Goal: Task Accomplishment & Management: Manage account settings

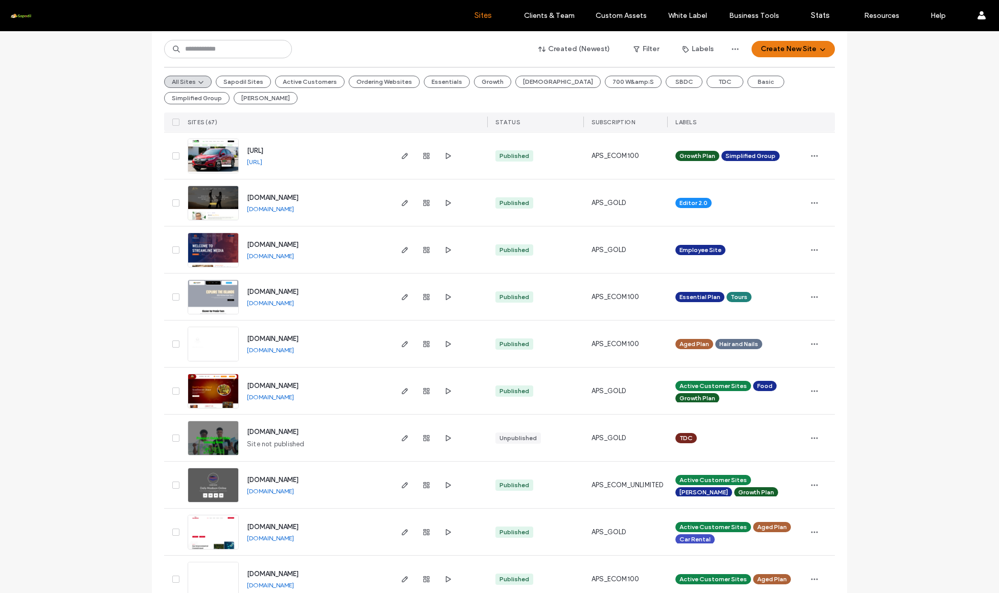
scroll to position [1860, 0]
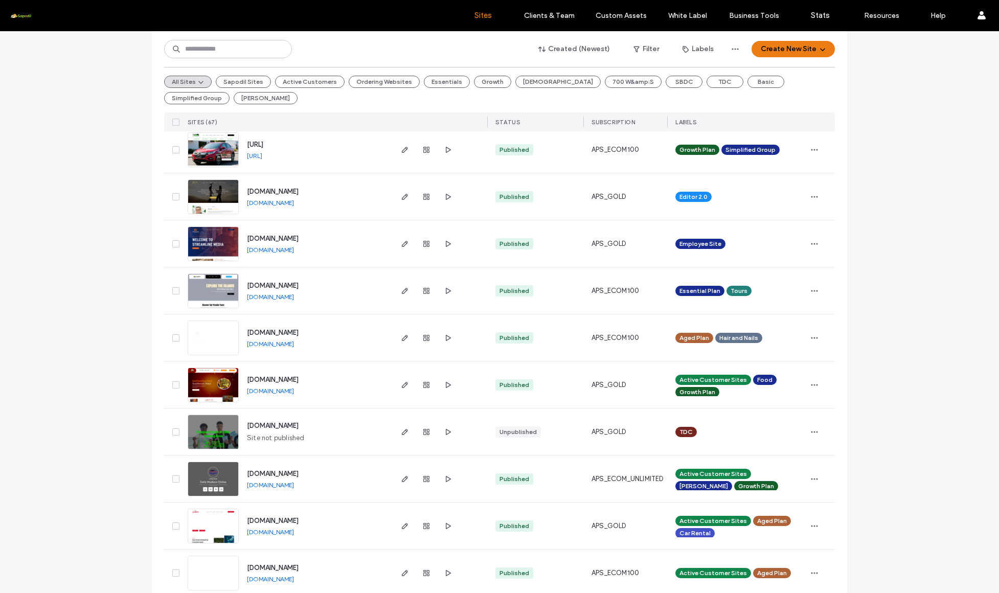
click at [293, 473] on span "dolly-madison.com" at bounding box center [273, 474] width 52 height 8
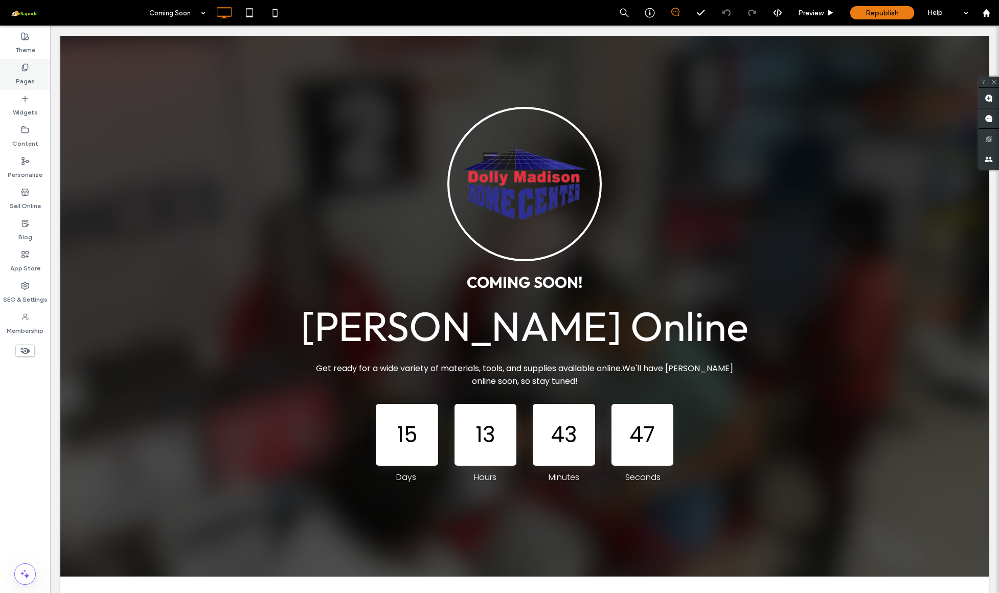
click at [22, 76] on label "Pages" at bounding box center [25, 79] width 19 height 14
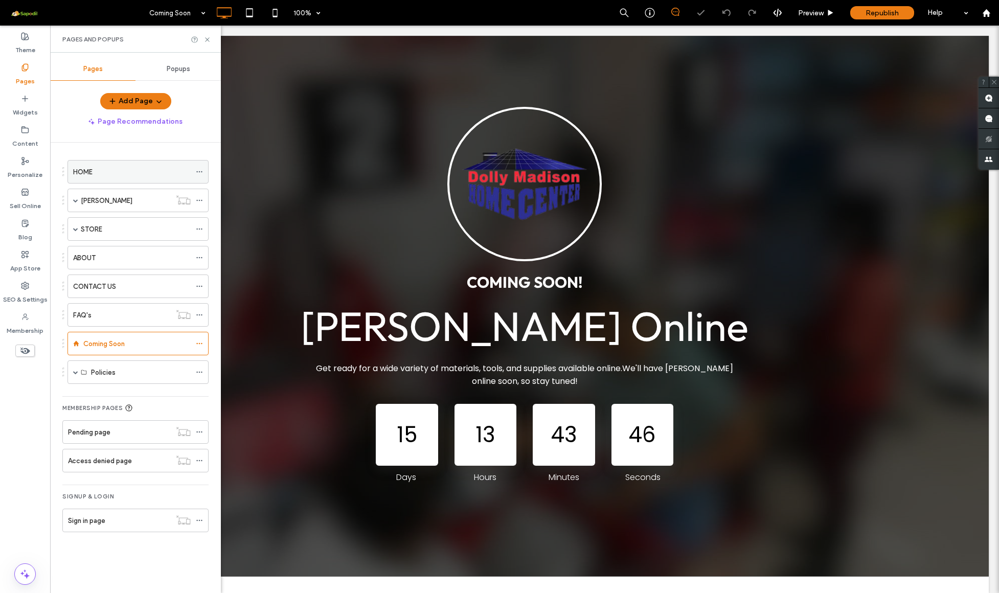
click at [122, 169] on div "HOME" at bounding box center [132, 172] width 118 height 11
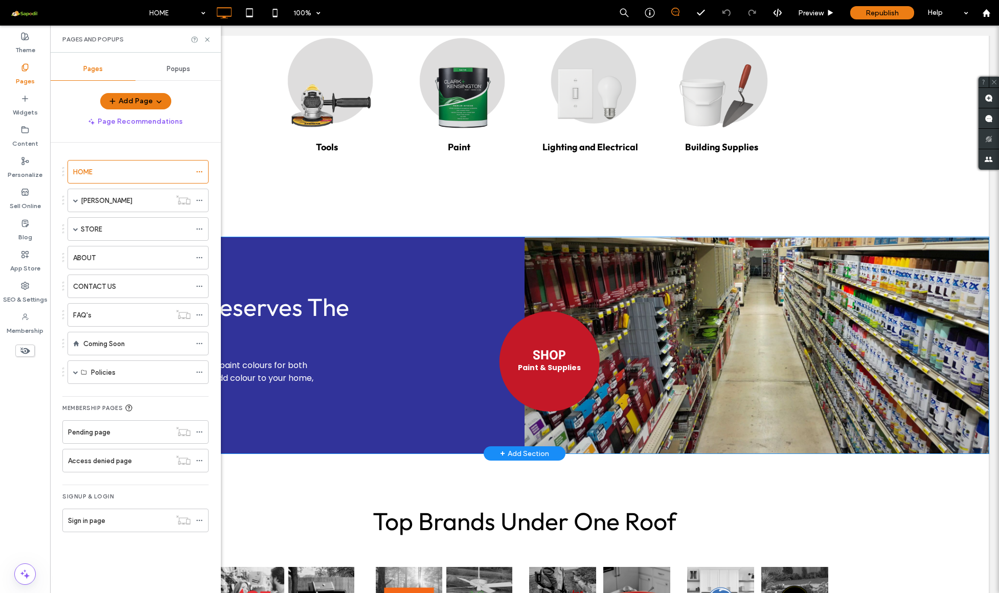
scroll to position [529, 0]
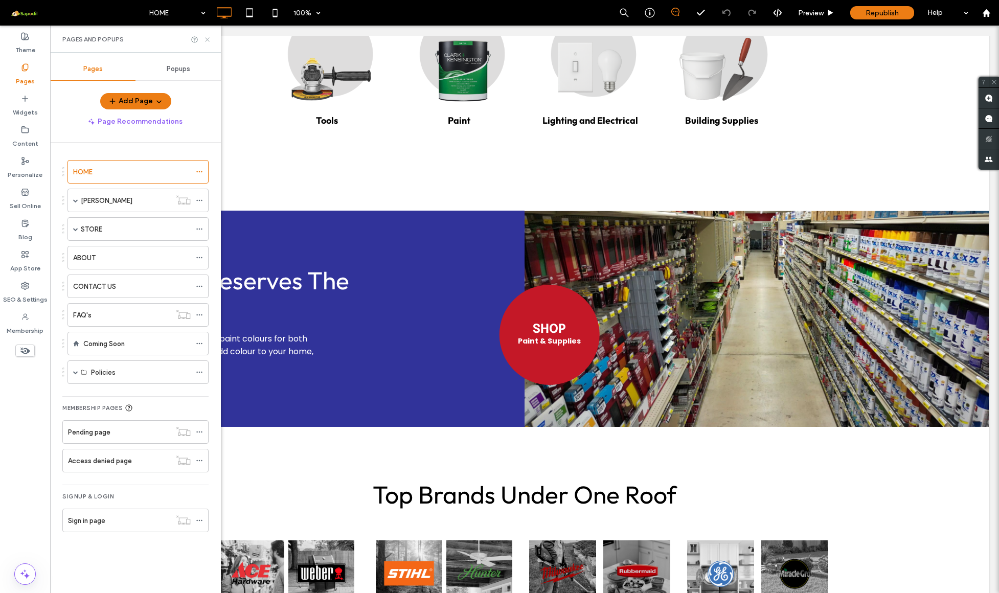
click at [210, 36] on icon at bounding box center [207, 40] width 8 height 8
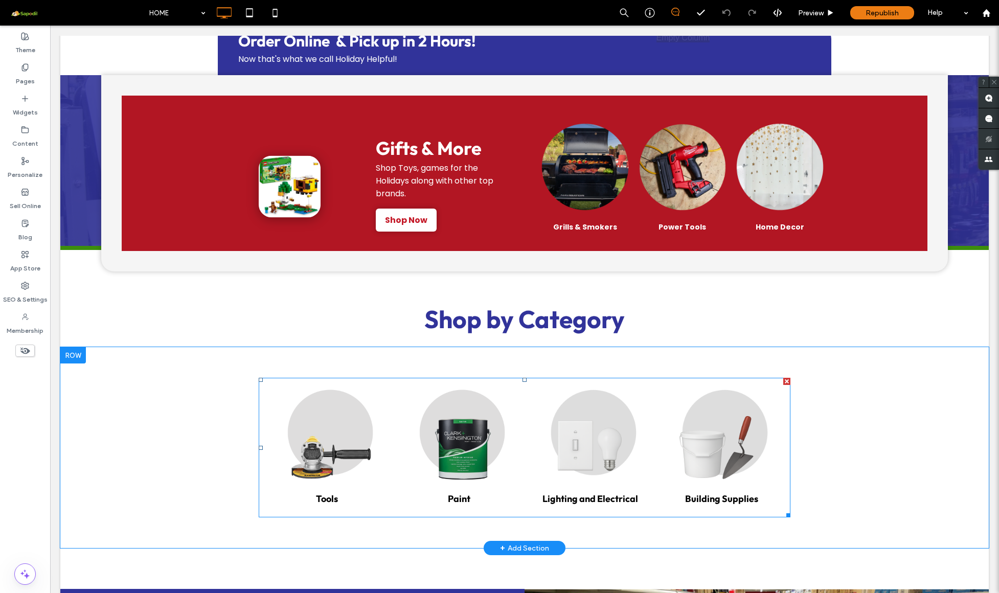
scroll to position [152, 0]
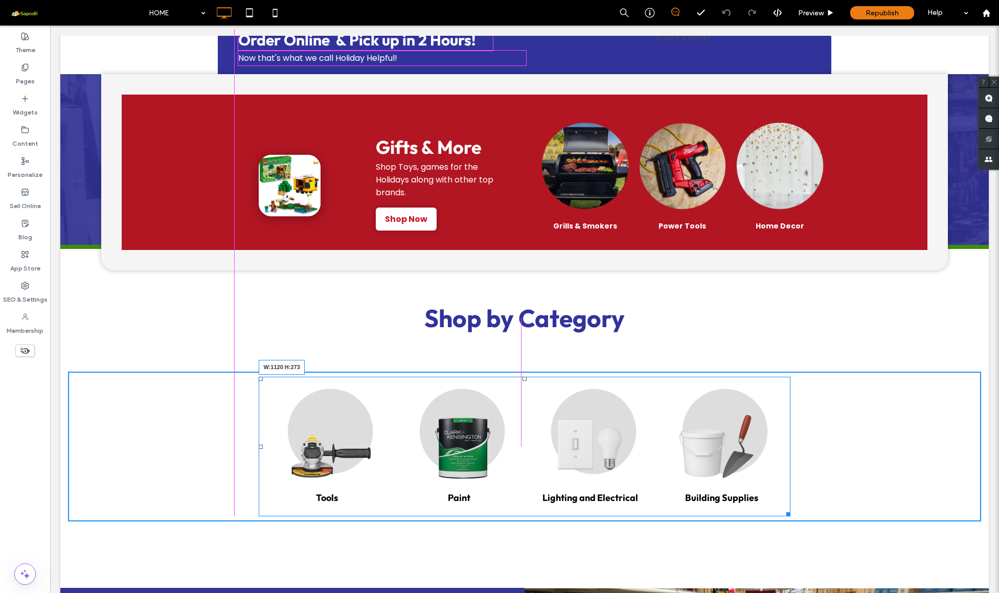
drag, startPoint x: 785, startPoint y: 515, endPoint x: 804, endPoint y: 526, distance: 22.4
click at [804, 526] on div "Tools Write a short description. Button Paint Write a short description. Button…" at bounding box center [524, 446] width 928 height 201
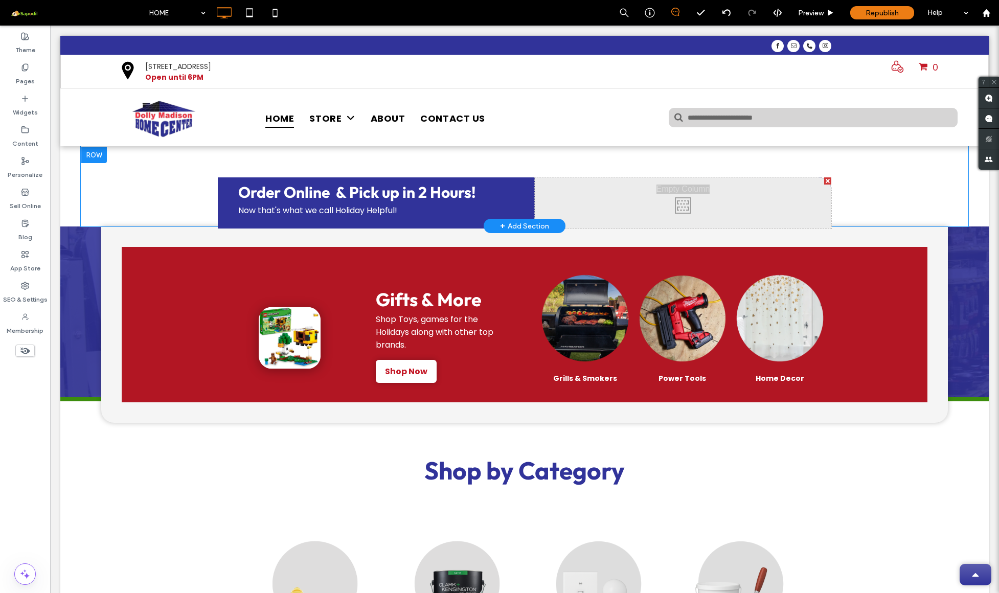
scroll to position [0, 0]
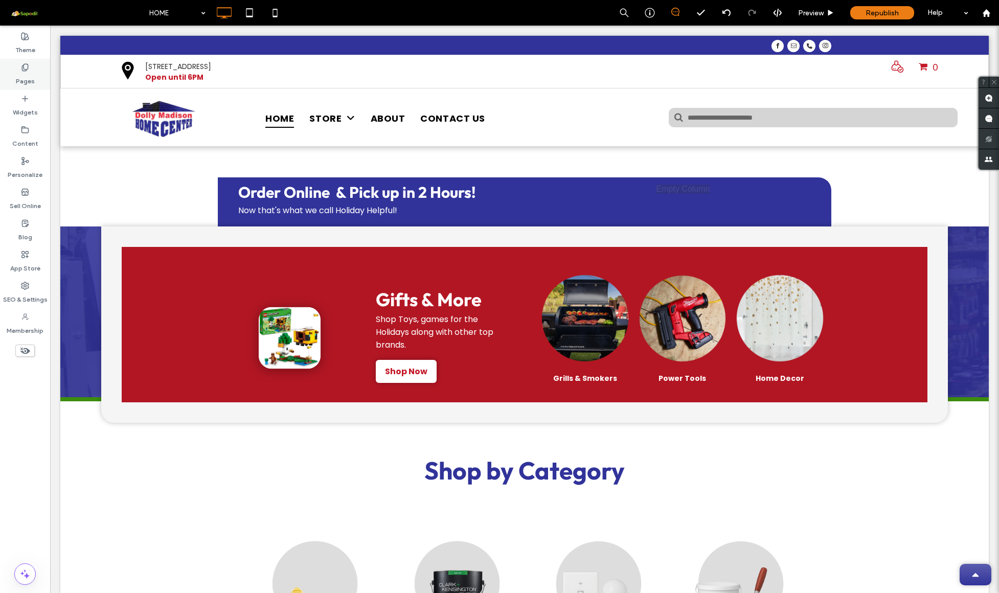
click at [33, 73] on label "Pages" at bounding box center [25, 79] width 19 height 14
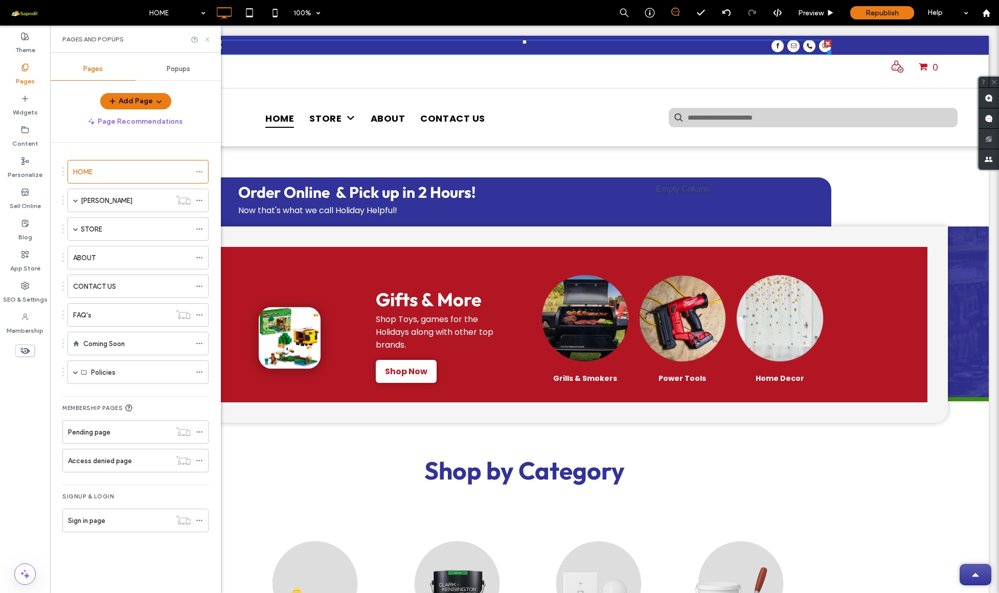
click at [208, 40] on use at bounding box center [207, 39] width 4 height 4
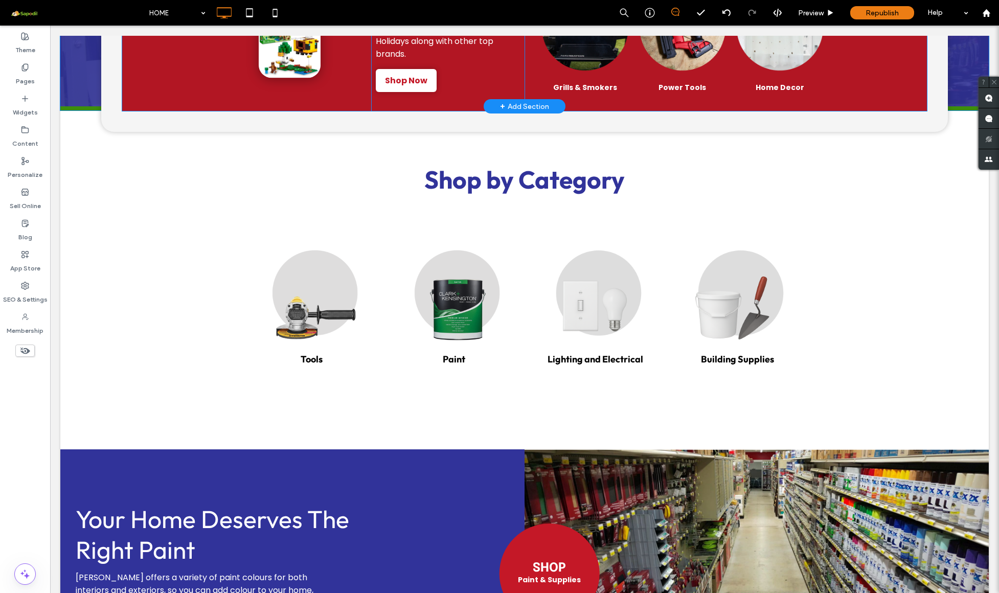
scroll to position [296, 0]
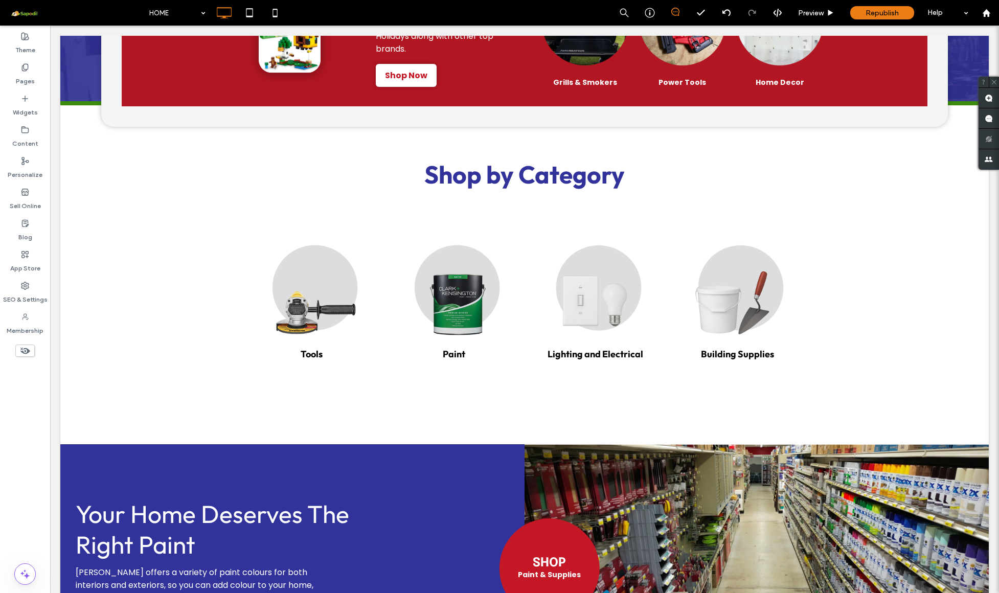
click at [27, 351] on use at bounding box center [25, 351] width 10 height 7
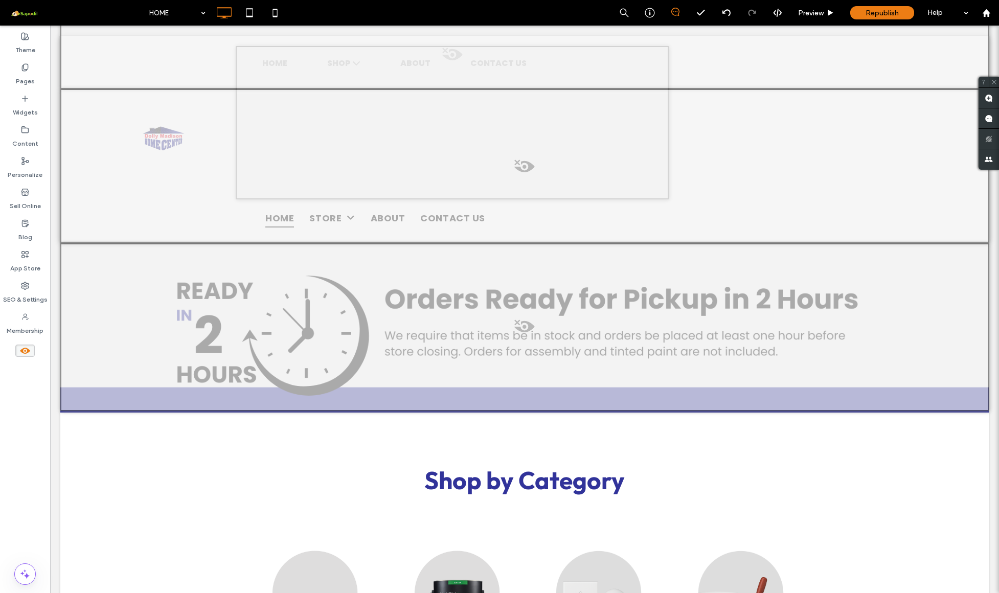
scroll to position [235, 0]
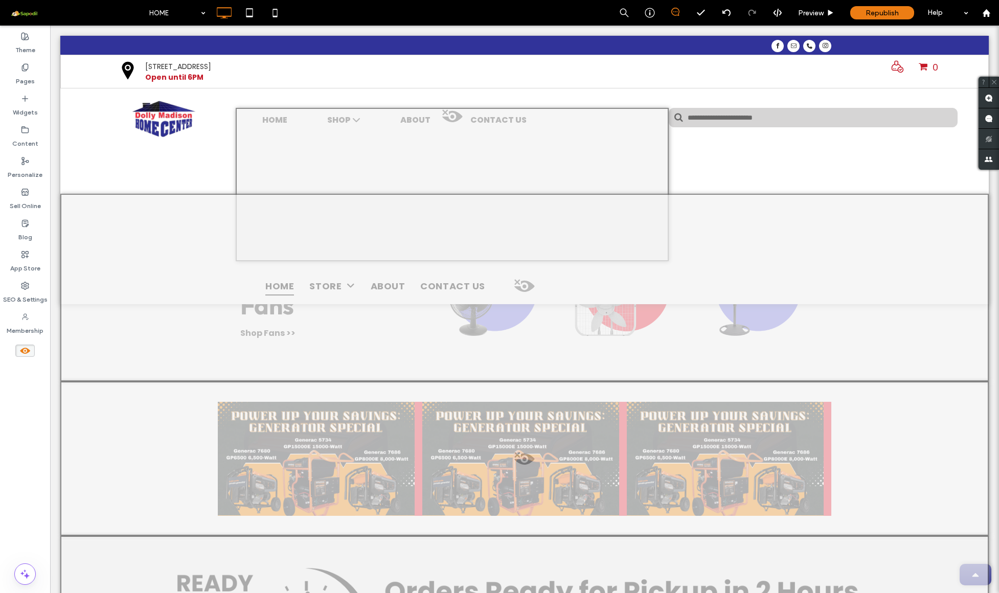
click at [27, 348] on icon at bounding box center [24, 350] width 11 height 11
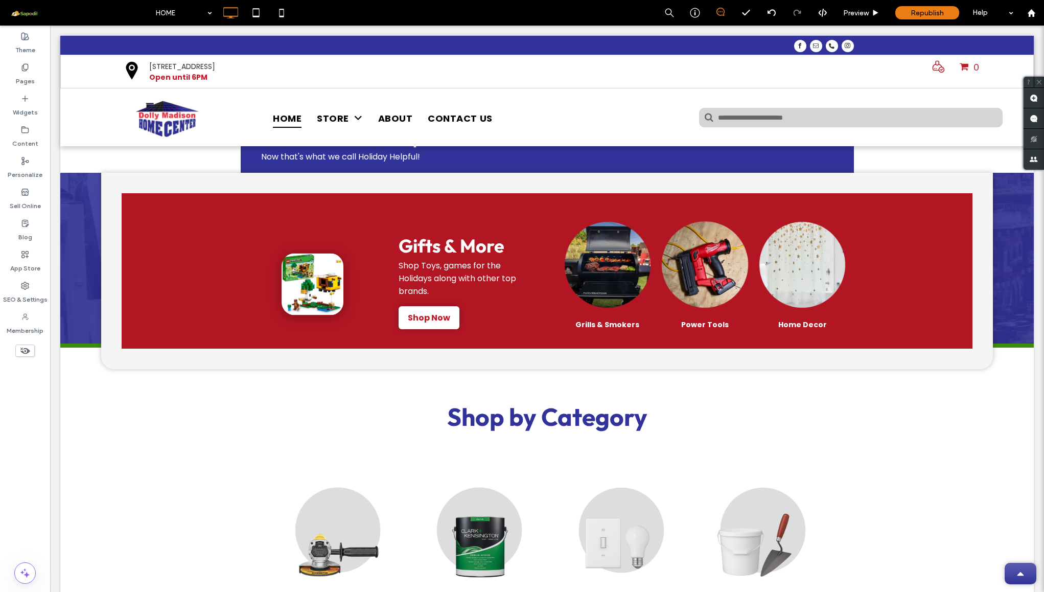
scroll to position [52, 0]
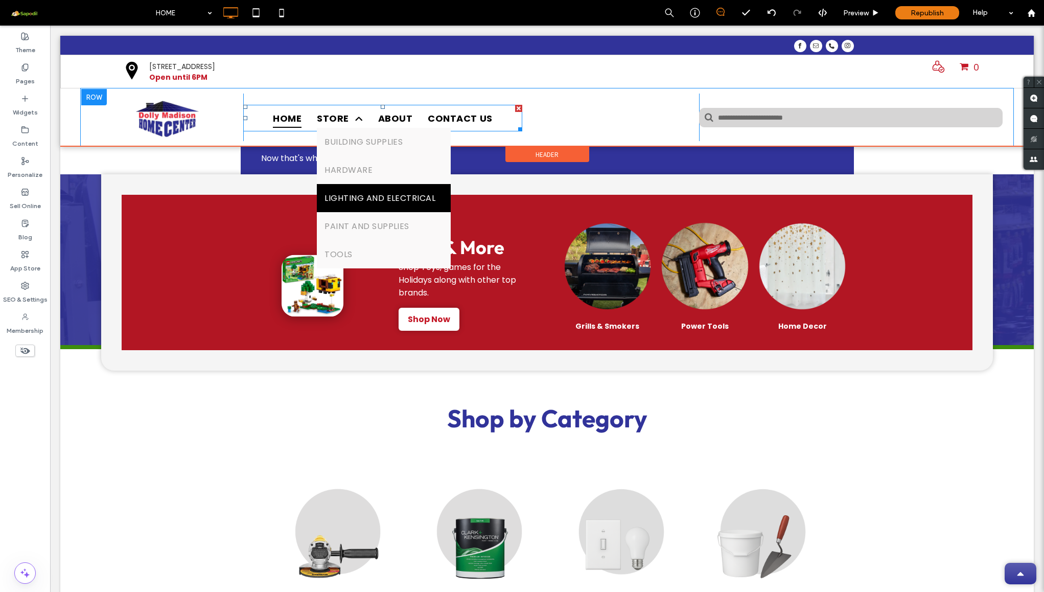
click at [369, 201] on span "LIGHTING AND ELECTRICAL" at bounding box center [380, 198] width 111 height 13
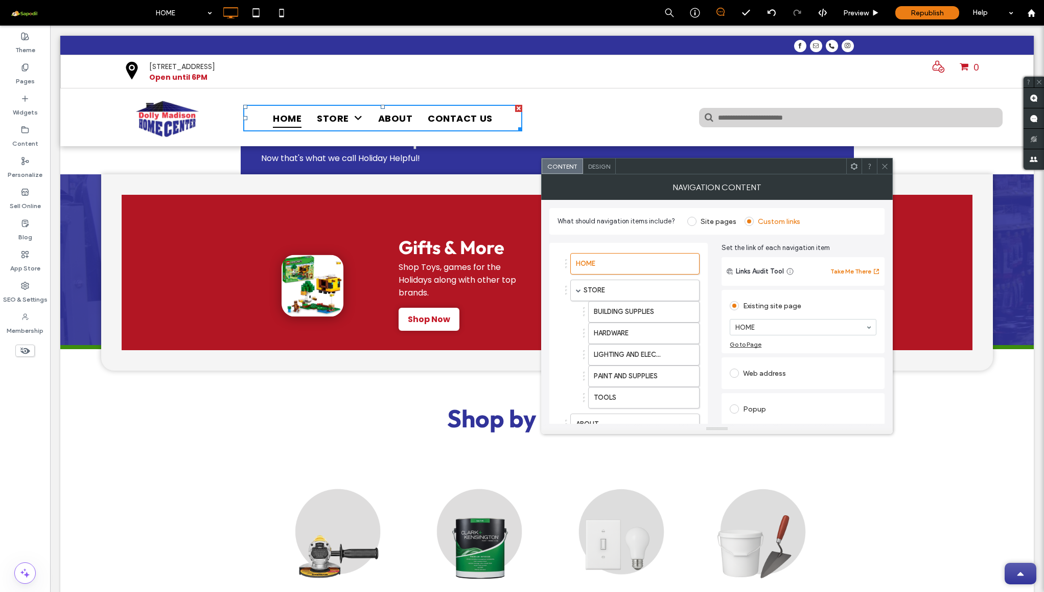
click at [883, 166] on icon at bounding box center [885, 167] width 8 height 8
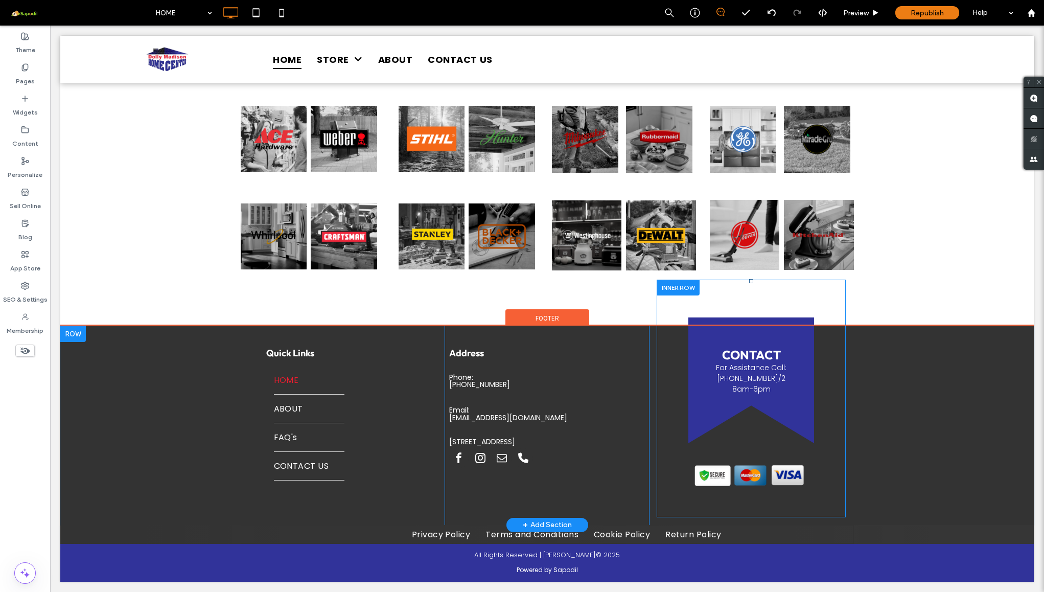
scroll to position [953, 0]
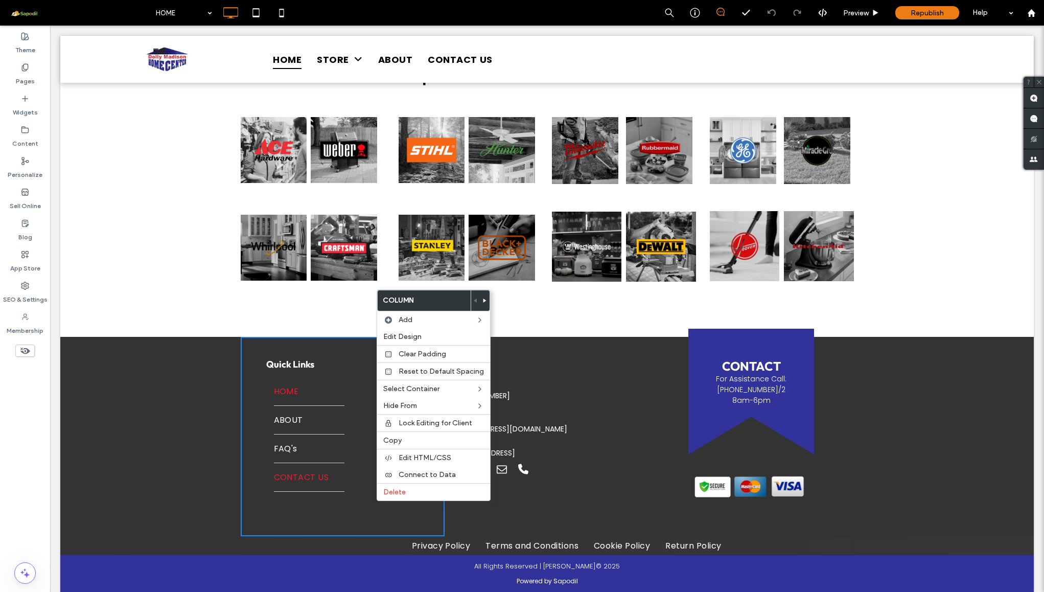
click at [286, 486] on link "CONTACT US" at bounding box center [309, 477] width 71 height 28
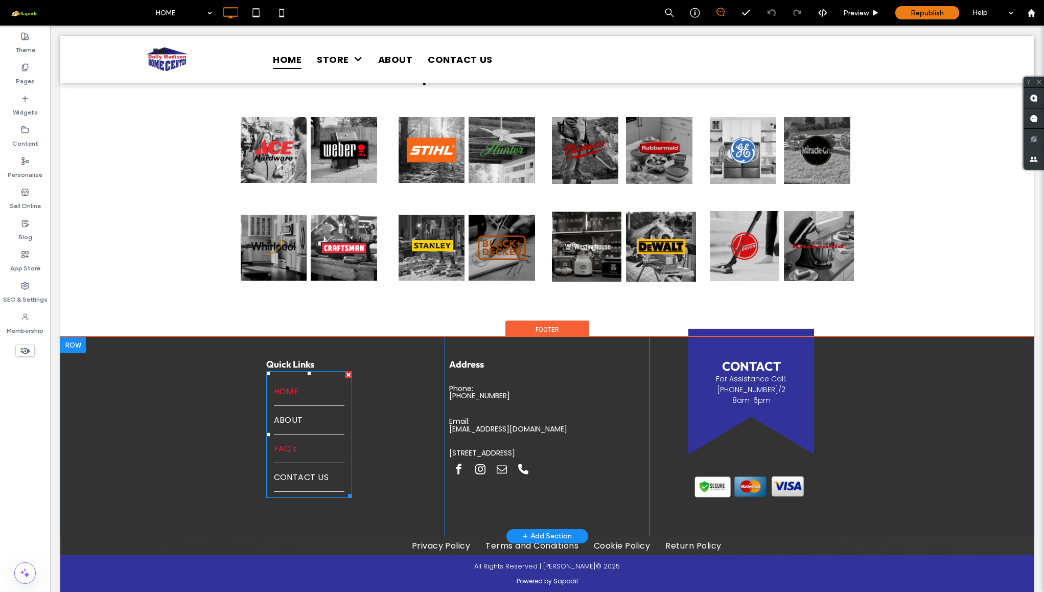
click at [278, 449] on span "FAQ's" at bounding box center [286, 448] width 24 height 13
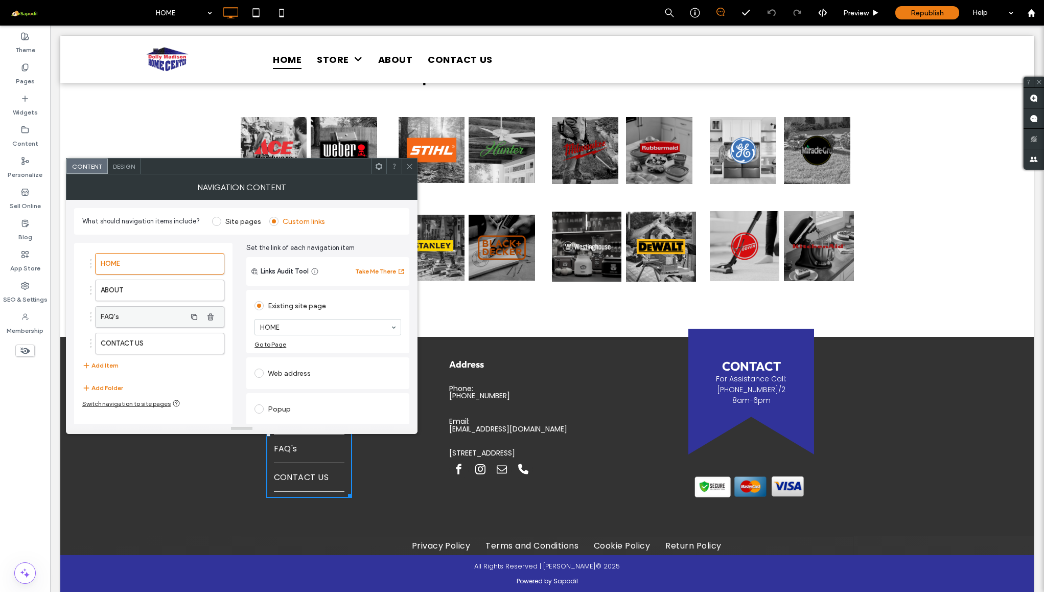
click at [135, 319] on label "FAQ's" at bounding box center [143, 317] width 85 height 20
click at [147, 335] on label "CONTACT US" at bounding box center [143, 343] width 85 height 20
click at [146, 300] on label "ABOUT" at bounding box center [143, 290] width 85 height 20
click at [154, 262] on label "HOME" at bounding box center [143, 263] width 85 height 20
click at [406, 169] on icon at bounding box center [410, 167] width 8 height 8
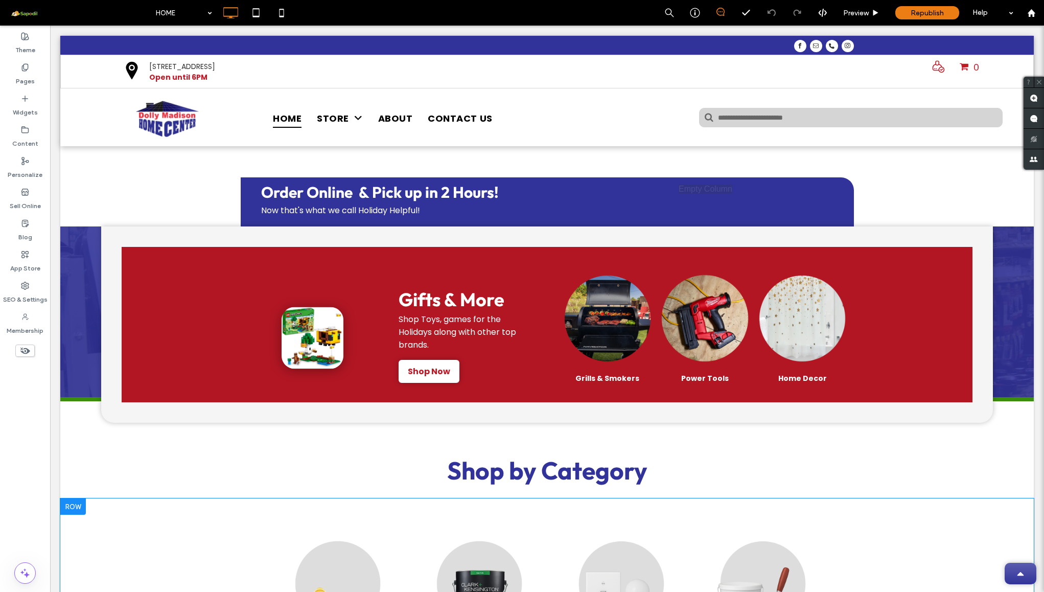
scroll to position [0, 0]
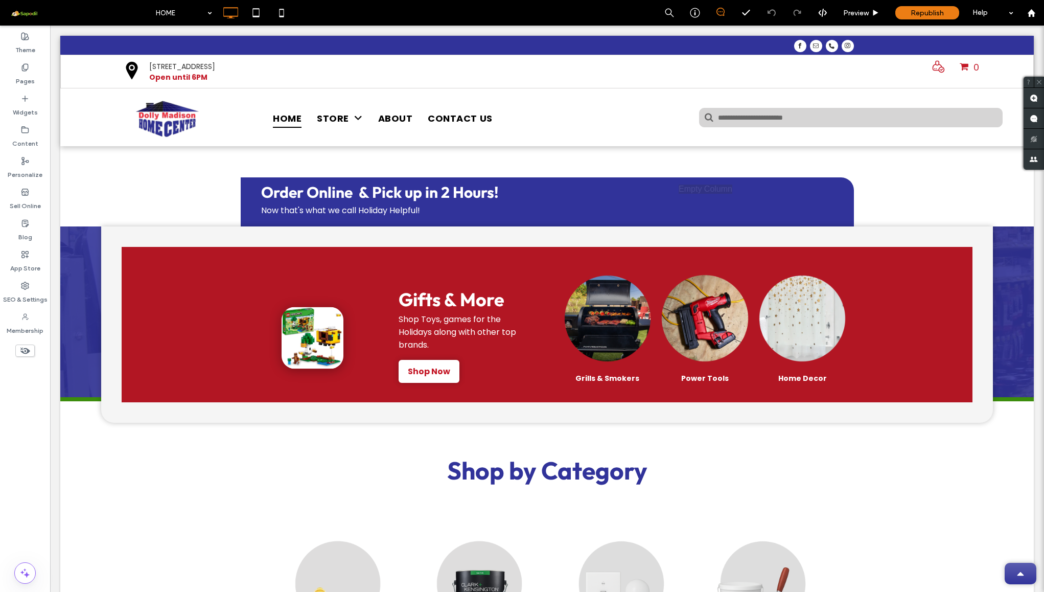
click at [28, 352] on use at bounding box center [25, 351] width 10 height 7
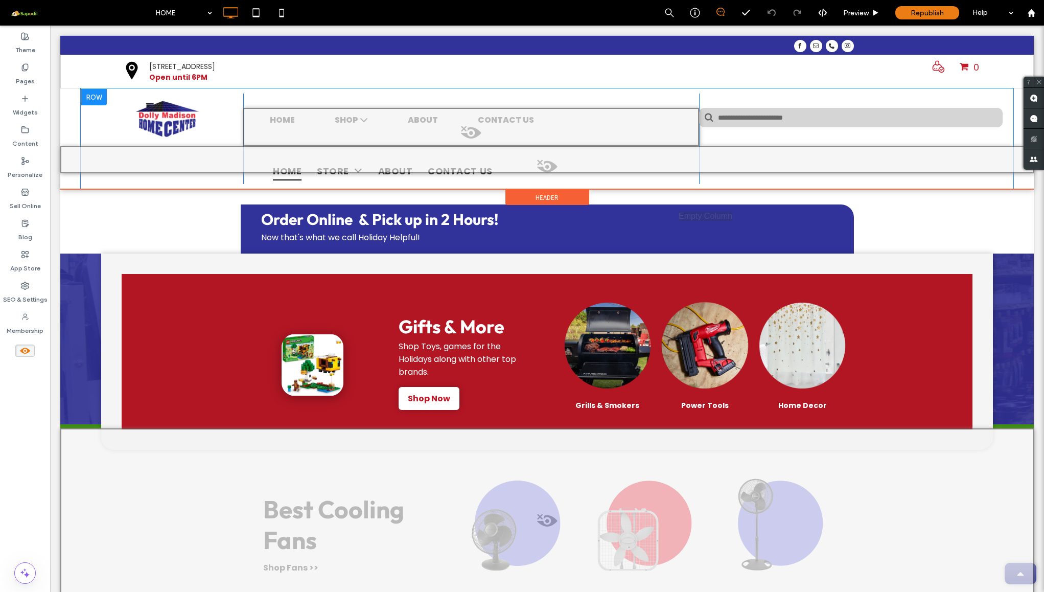
click at [464, 128] on span at bounding box center [471, 135] width 454 height 20
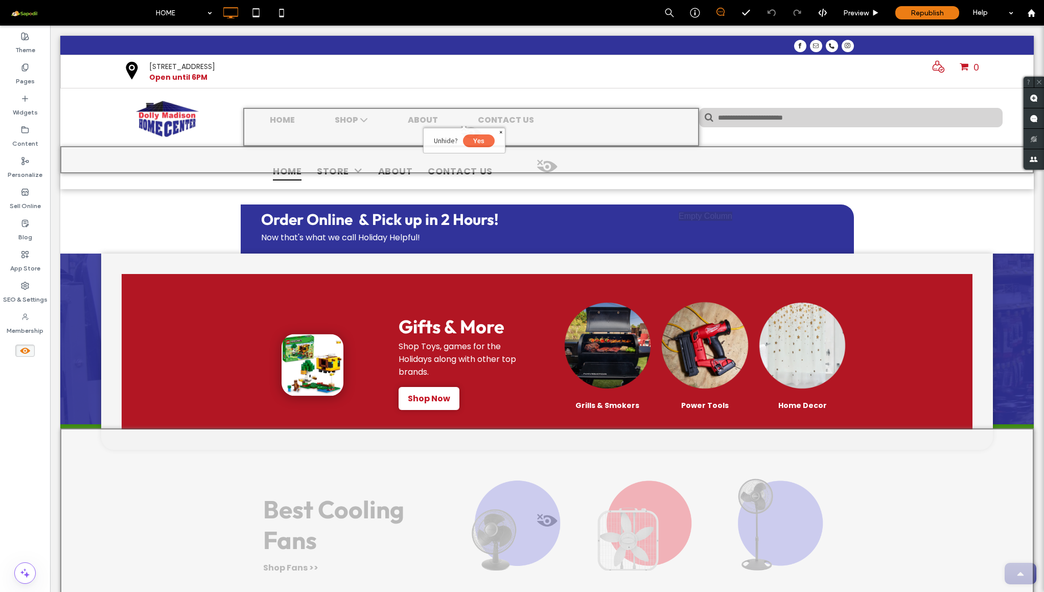
click at [476, 142] on button "Yes" at bounding box center [479, 140] width 32 height 13
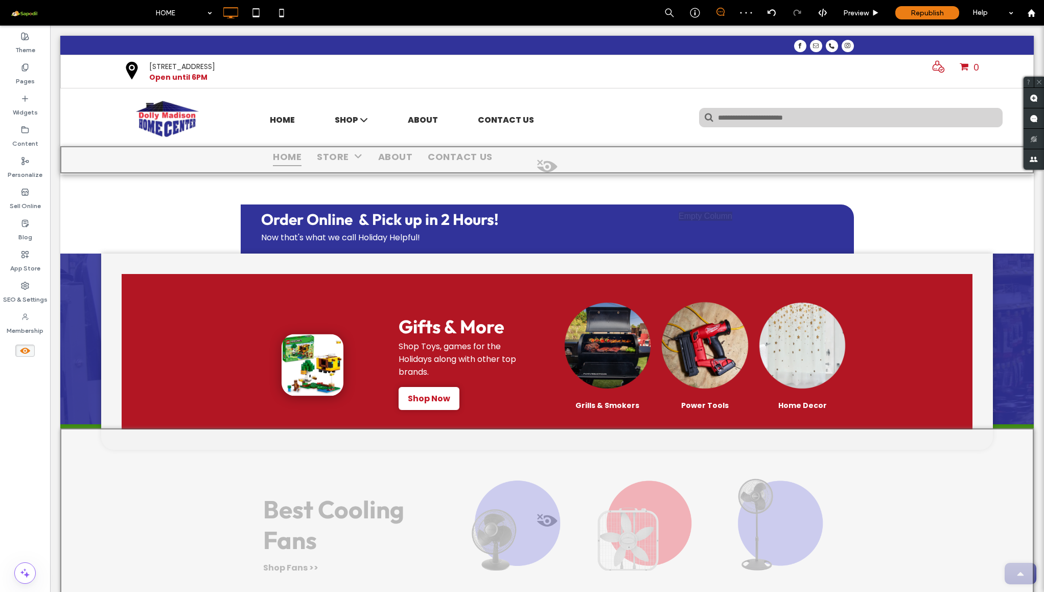
click at [24, 349] on use at bounding box center [25, 351] width 10 height 6
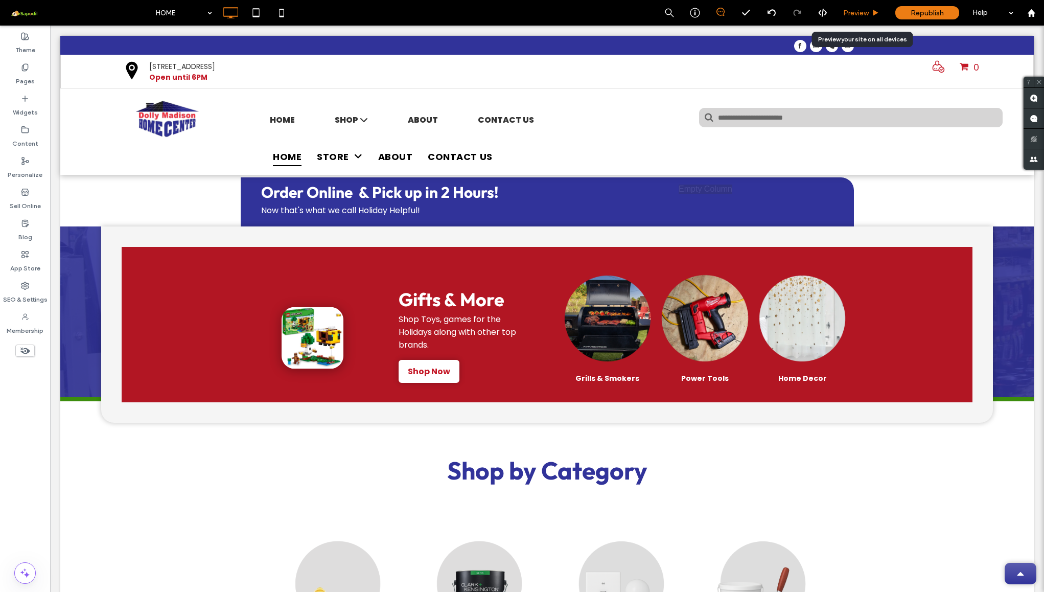
click at [858, 12] on span "Preview" at bounding box center [856, 13] width 26 height 9
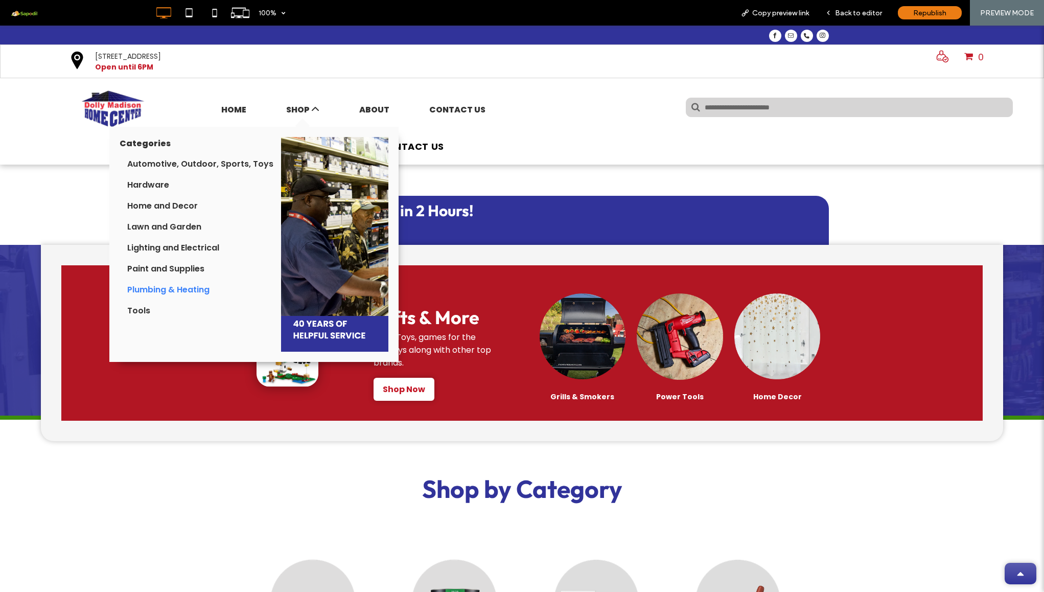
click at [157, 289] on div "Plumbing & Heating" at bounding box center [196, 289] width 139 height 13
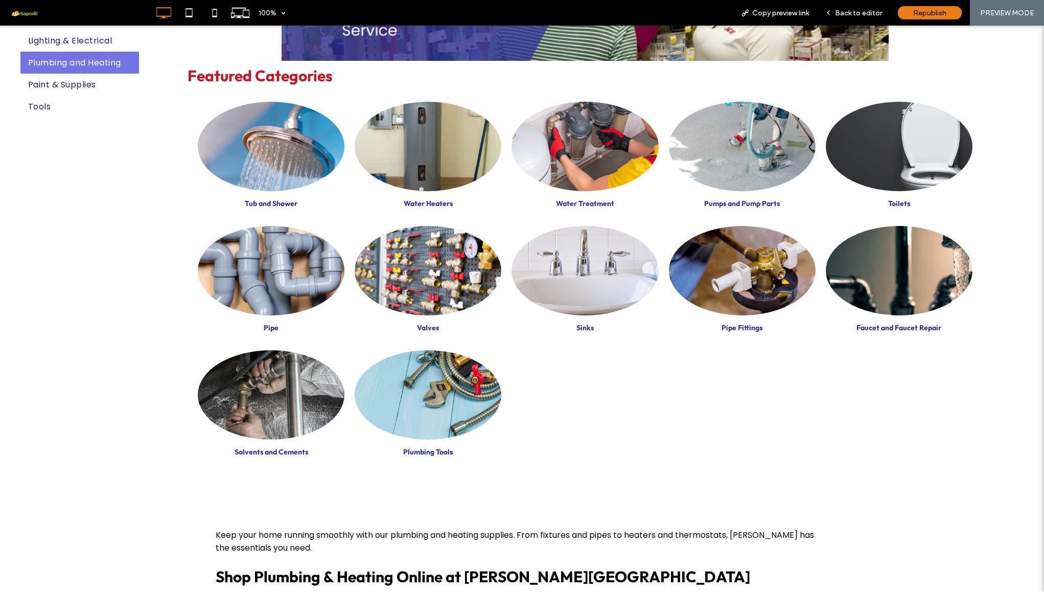
scroll to position [287, 0]
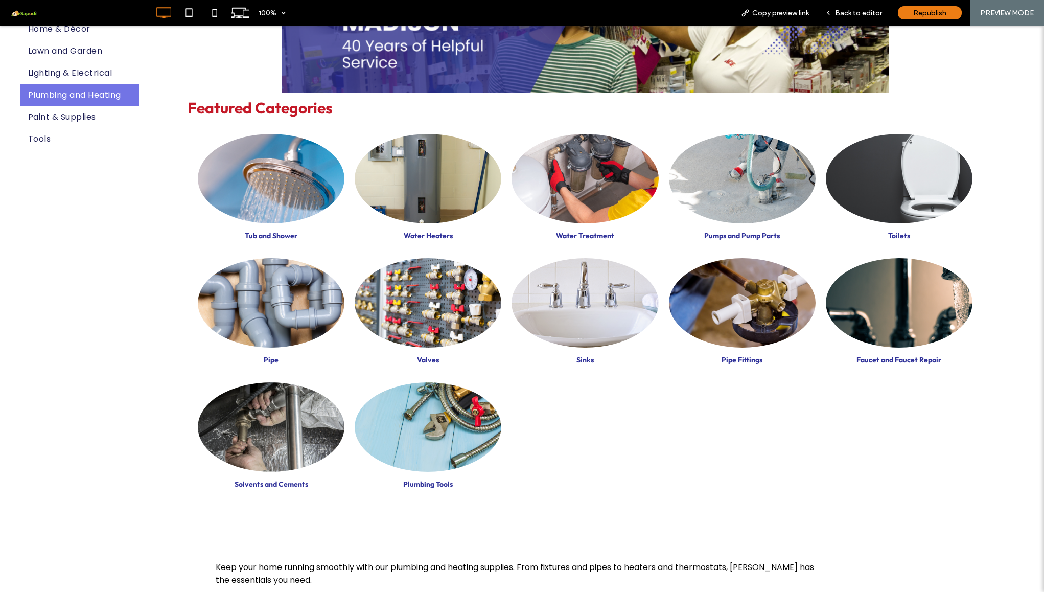
click at [909, 165] on link at bounding box center [899, 178] width 147 height 89
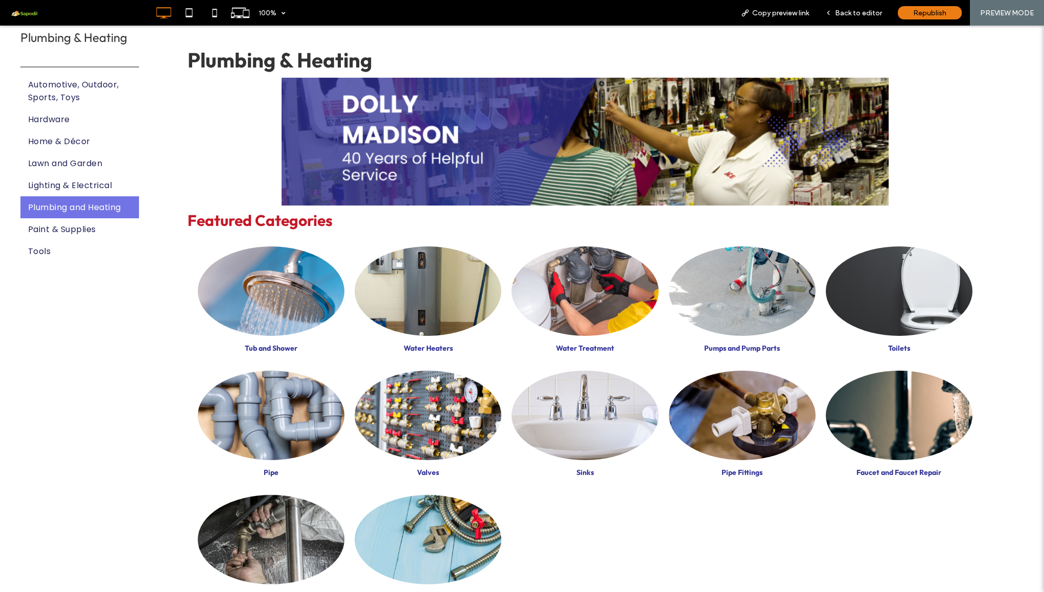
scroll to position [157, 0]
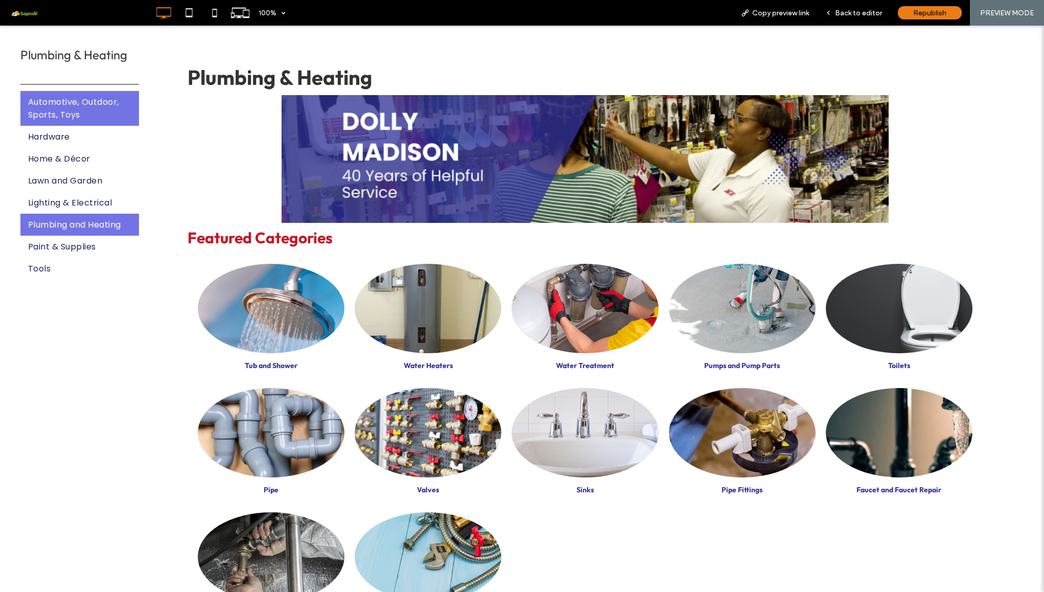
click at [71, 111] on span "Automotive, Outdoor, Sports, Toys" at bounding box center [79, 109] width 103 height 26
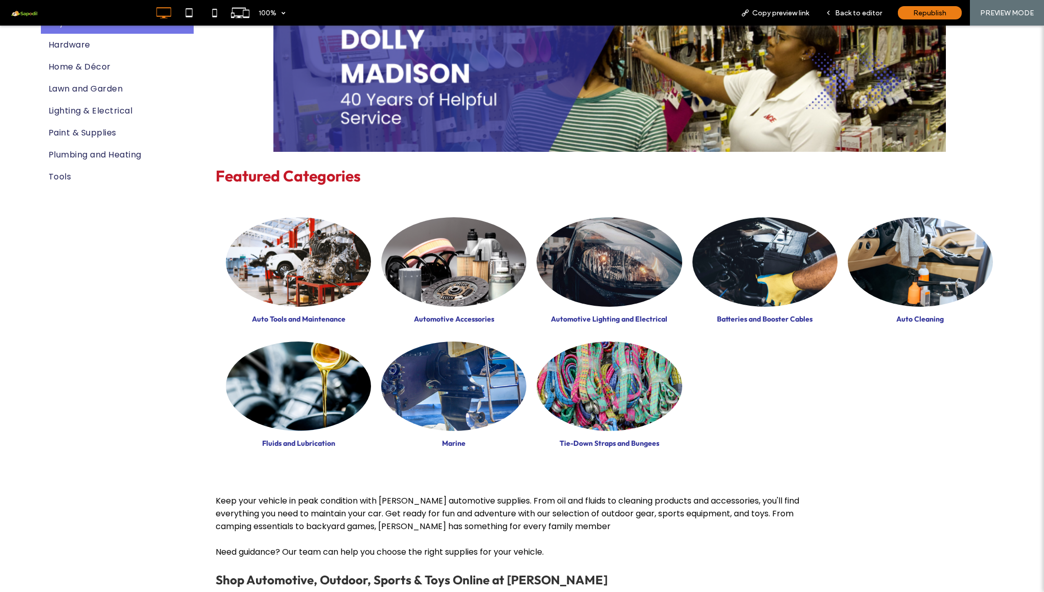
scroll to position [243, 0]
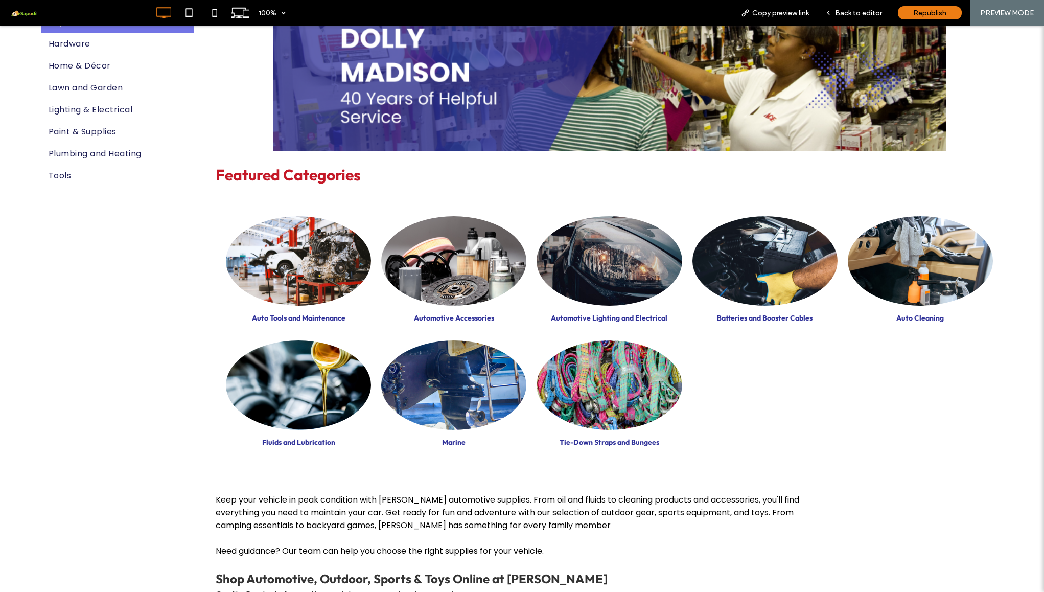
click at [443, 278] on link at bounding box center [453, 260] width 145 height 89
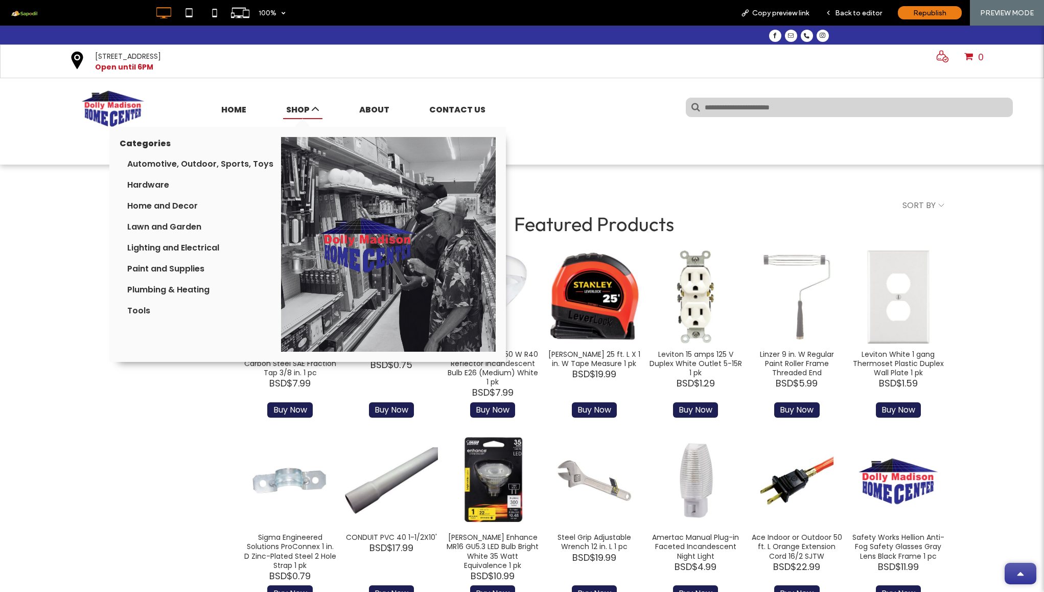
click at [299, 105] on span "SHOP" at bounding box center [302, 109] width 39 height 19
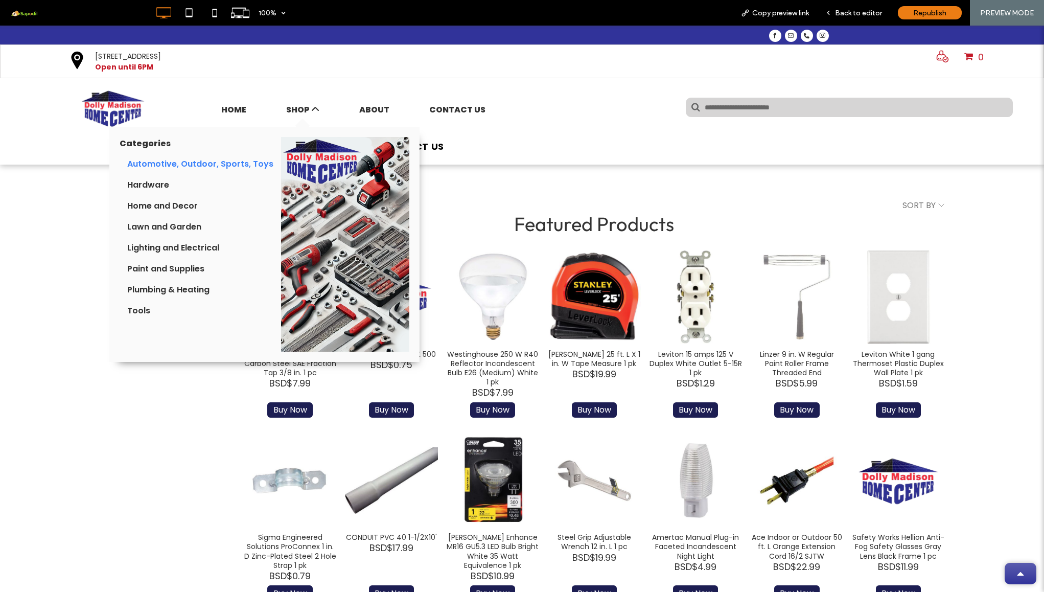
click at [170, 163] on div "Automotive, Outdoor, Sports, Toys" at bounding box center [196, 163] width 139 height 13
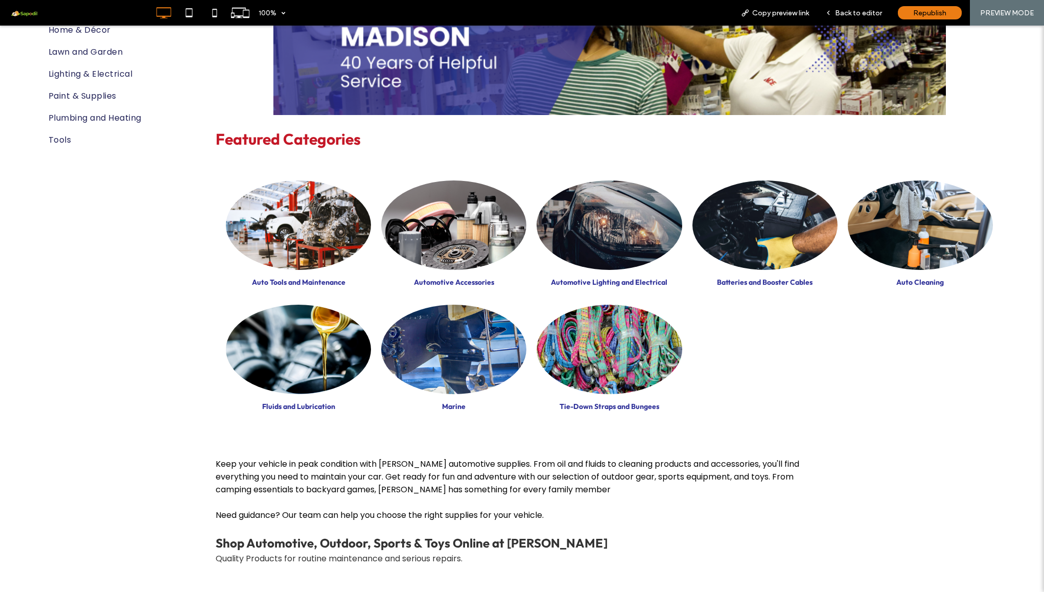
scroll to position [281, 0]
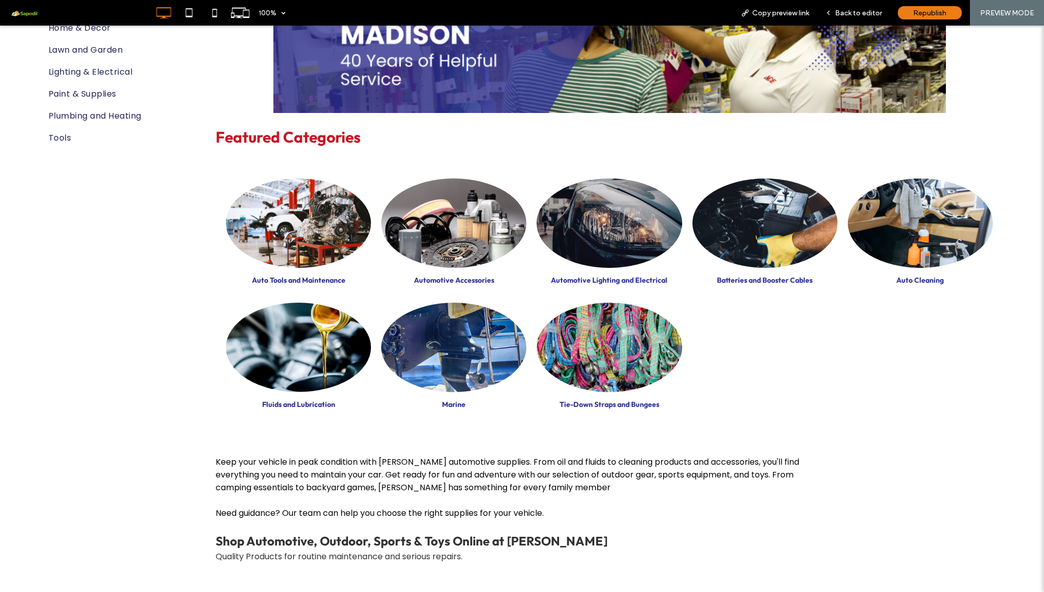
click at [604, 359] on link at bounding box center [609, 347] width 145 height 89
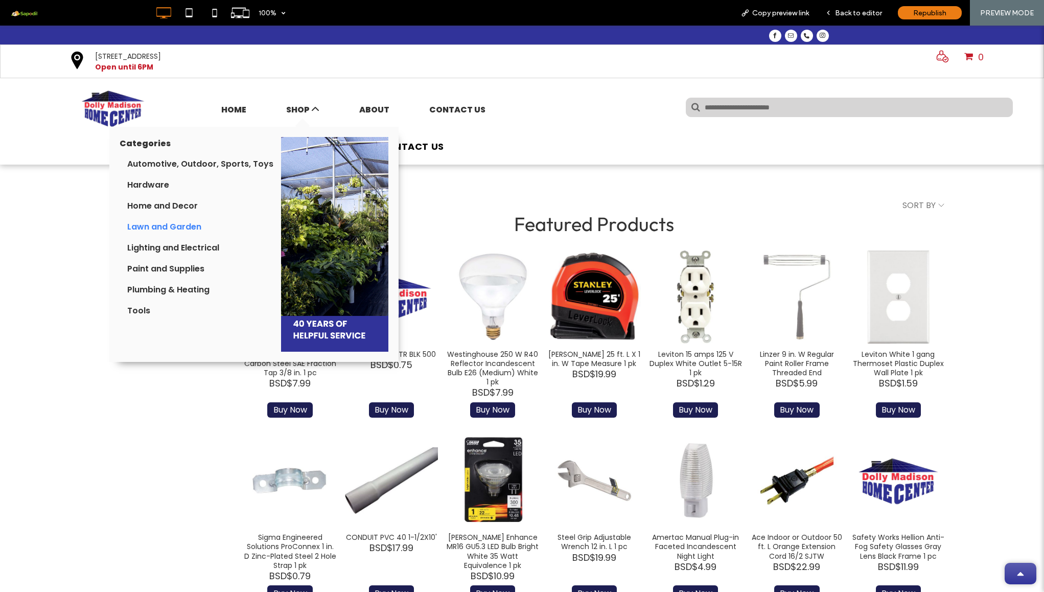
click at [160, 227] on div "Lawn and Garden" at bounding box center [196, 226] width 139 height 13
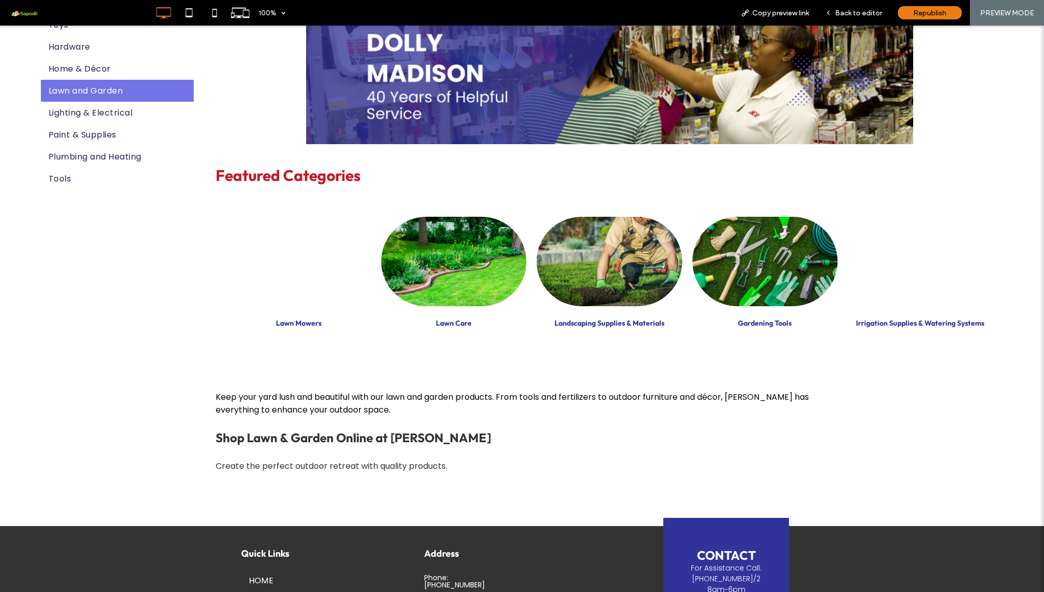
scroll to position [257, 0]
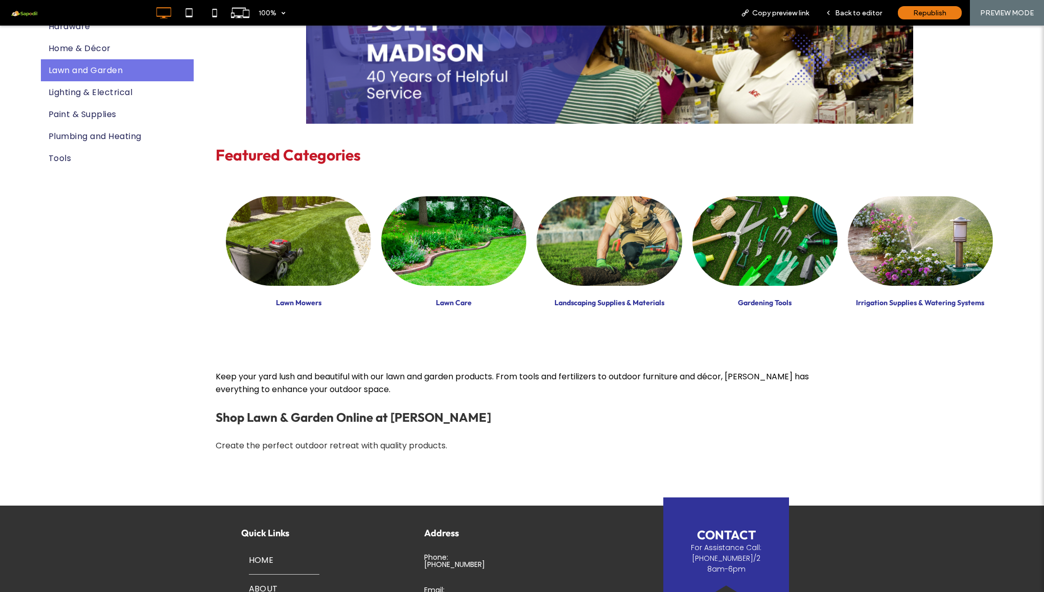
click at [920, 239] on link at bounding box center [920, 240] width 145 height 89
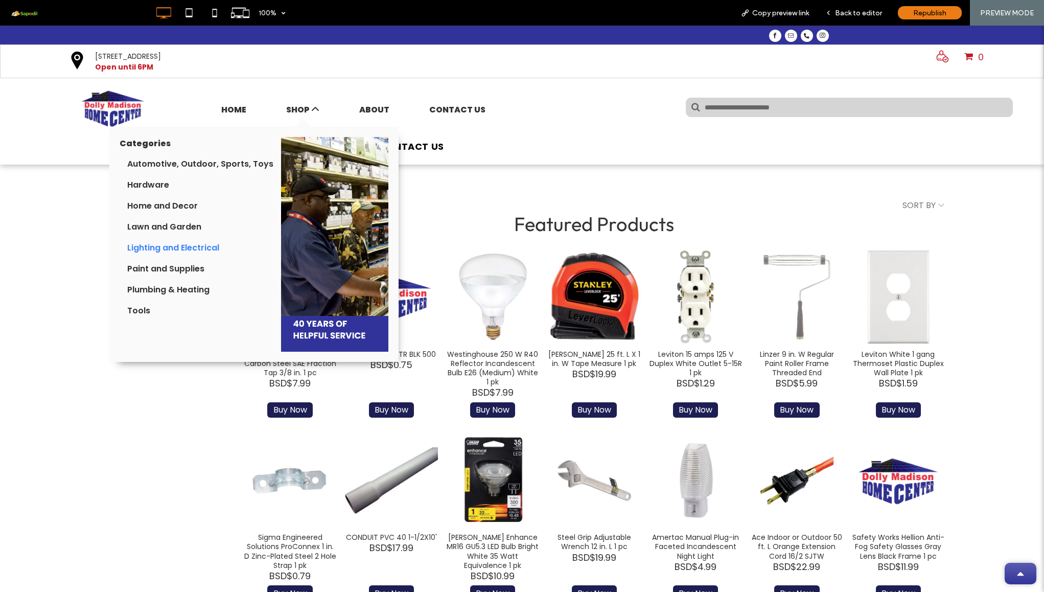
click at [161, 245] on div "Lighting and Electrical" at bounding box center [196, 247] width 139 height 13
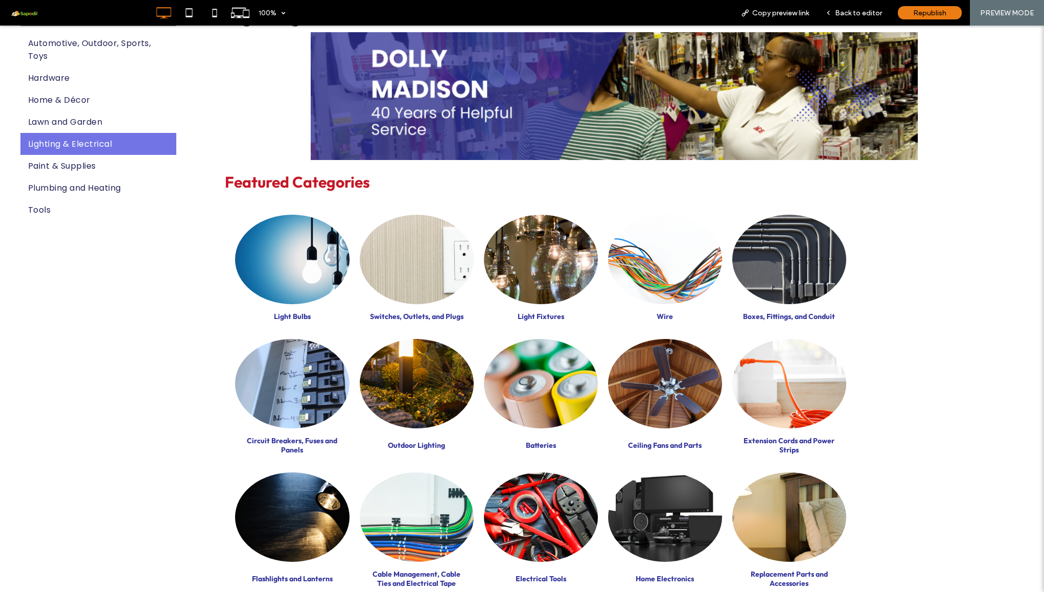
scroll to position [294, 0]
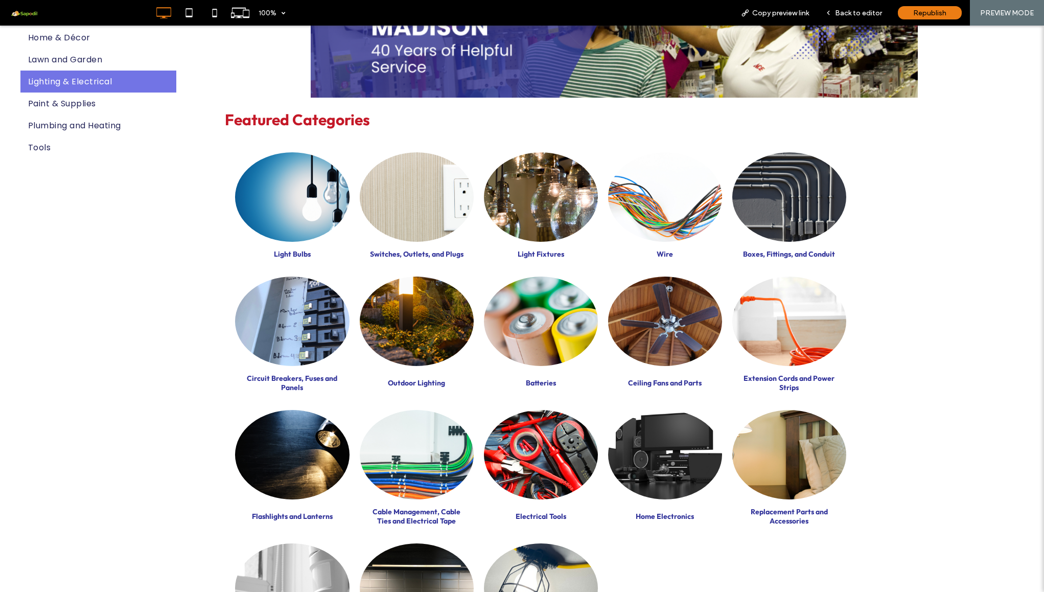
click at [279, 196] on link at bounding box center [292, 196] width 114 height 89
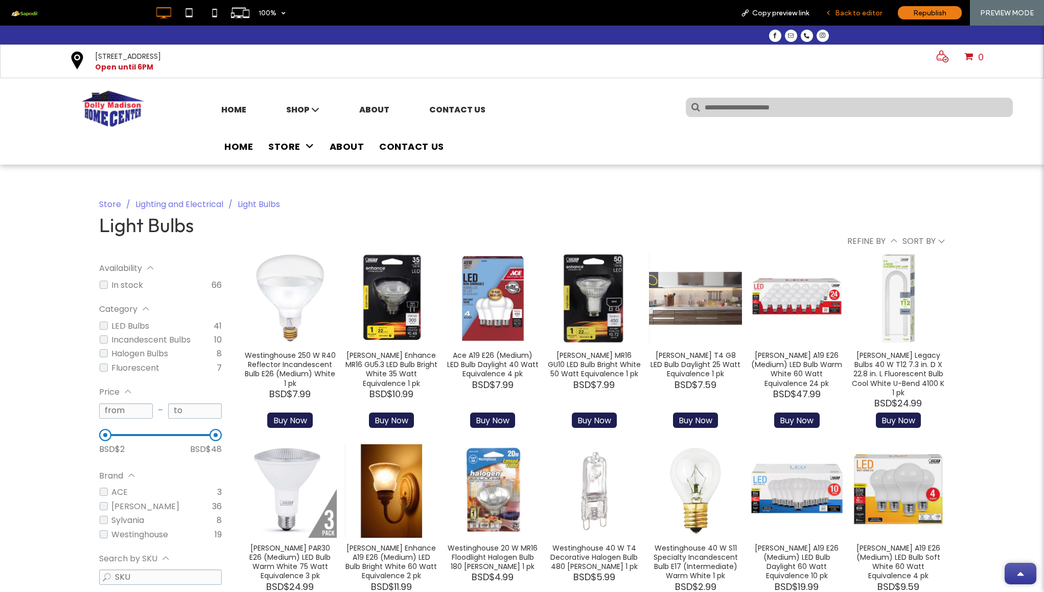
click at [850, 11] on span "Back to editor" at bounding box center [858, 13] width 47 height 9
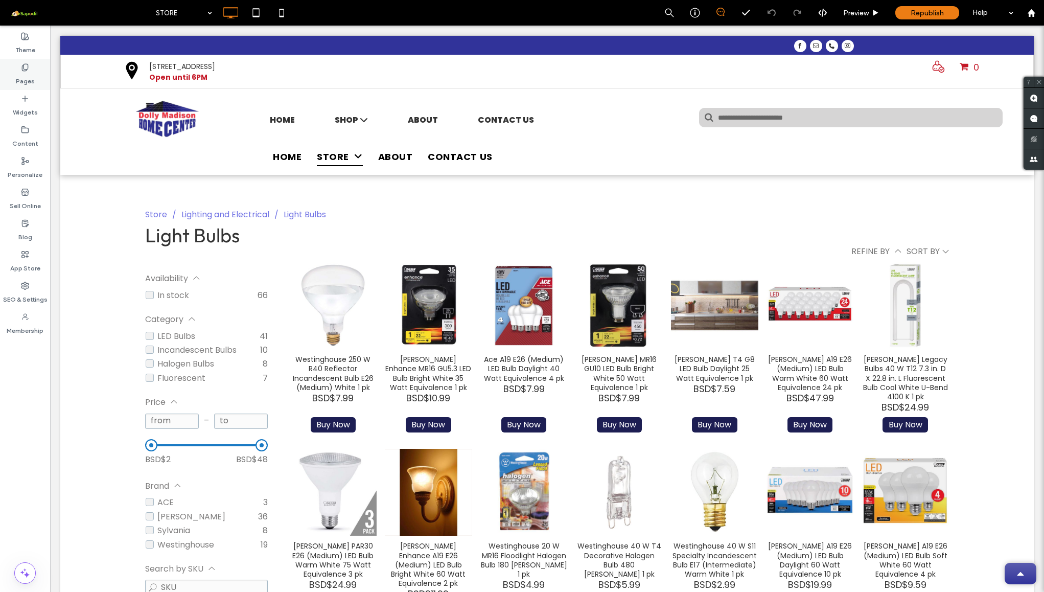
click at [34, 72] on div "Pages" at bounding box center [25, 74] width 50 height 31
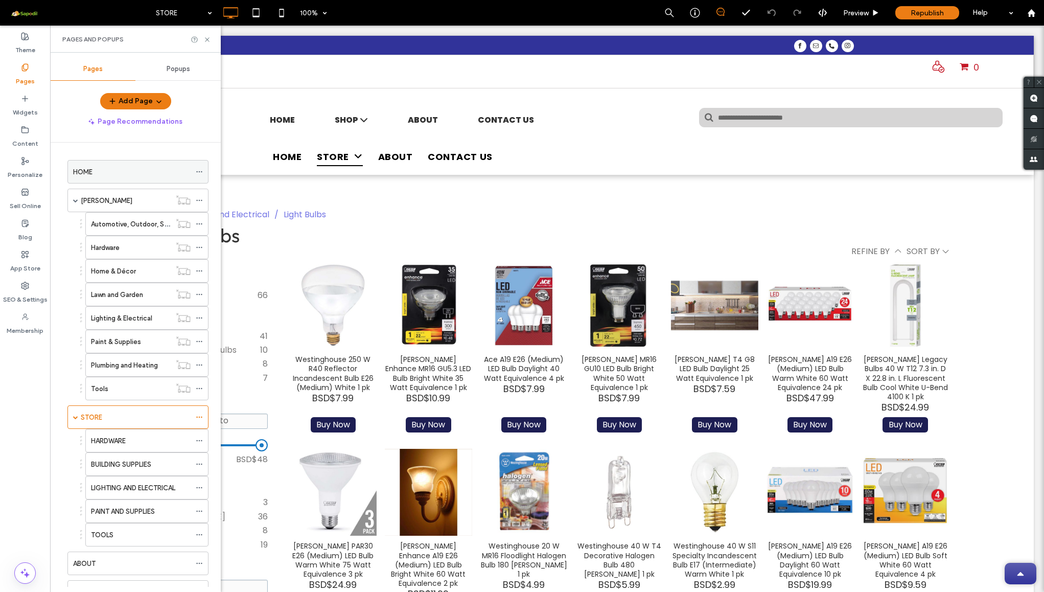
click at [133, 176] on div "HOME" at bounding box center [132, 172] width 118 height 11
click at [207, 41] on icon at bounding box center [207, 40] width 8 height 8
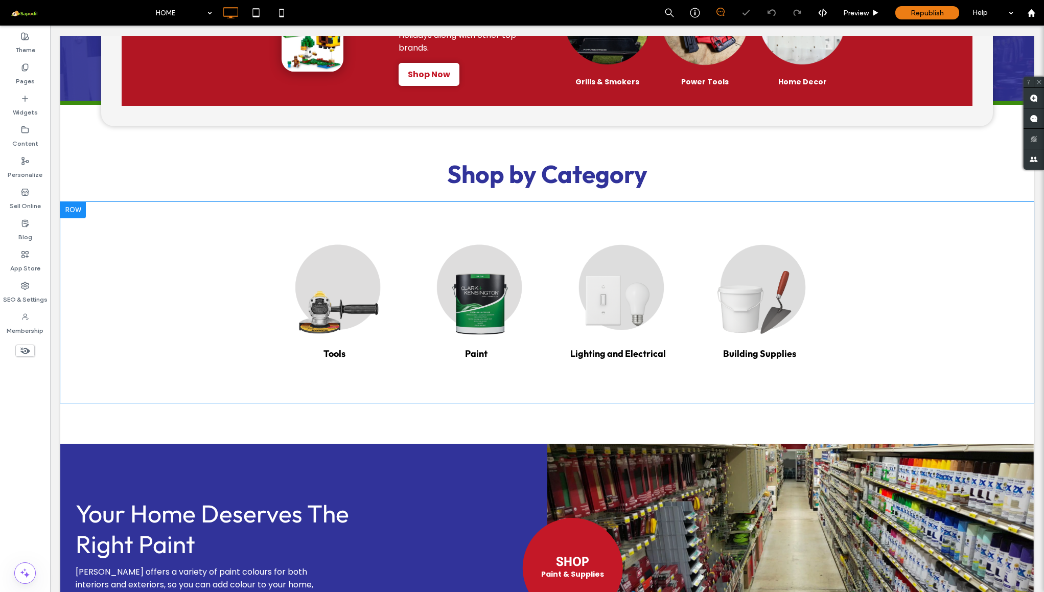
scroll to position [347, 0]
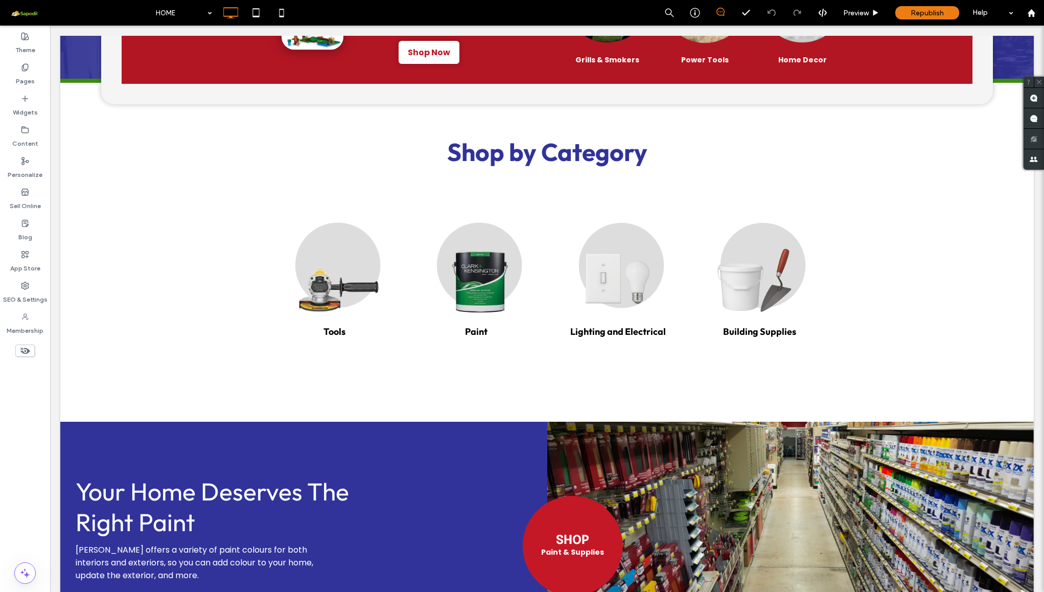
click at [26, 351] on use at bounding box center [25, 351] width 10 height 7
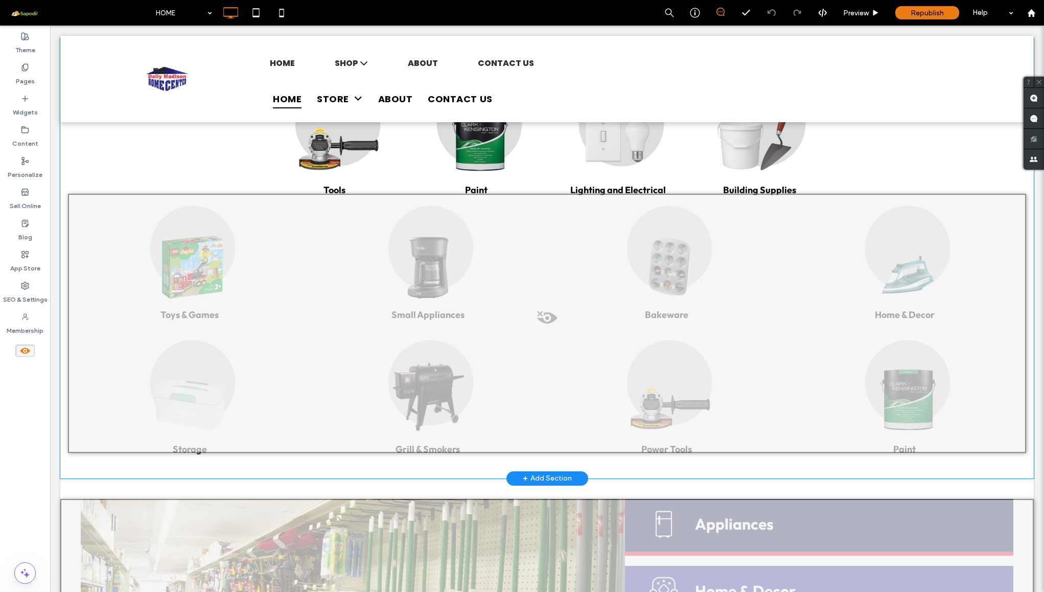
scroll to position [1048, 0]
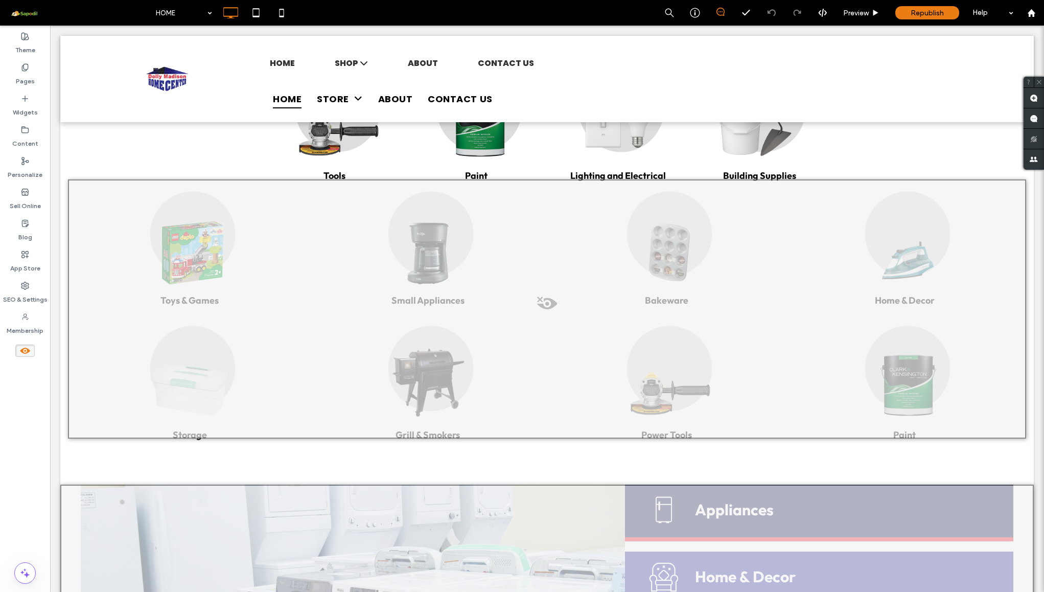
click at [26, 354] on icon at bounding box center [24, 350] width 11 height 11
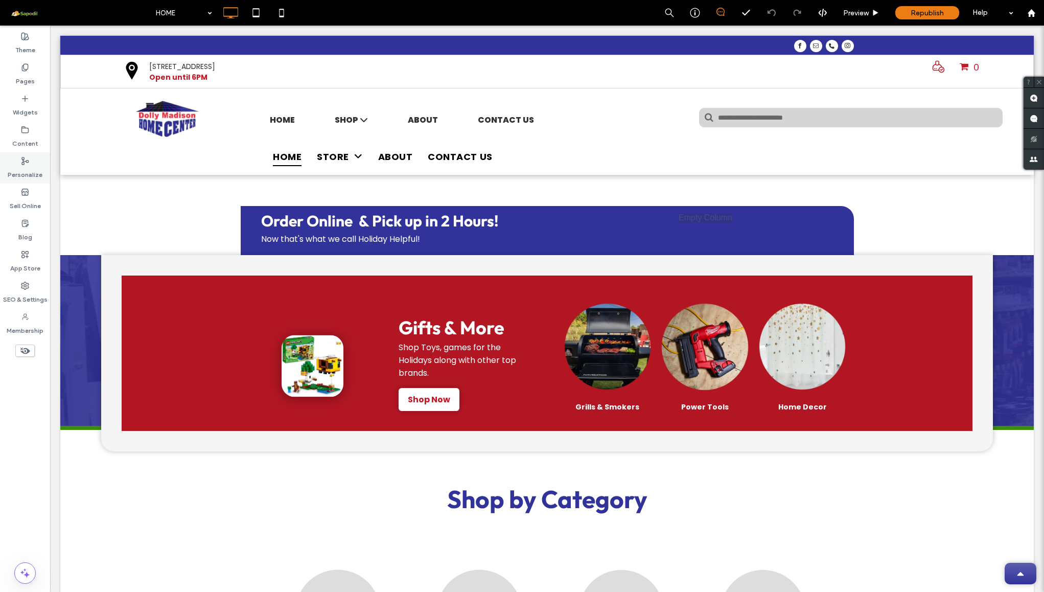
scroll to position [0, 0]
click at [24, 355] on icon at bounding box center [24, 350] width 11 height 11
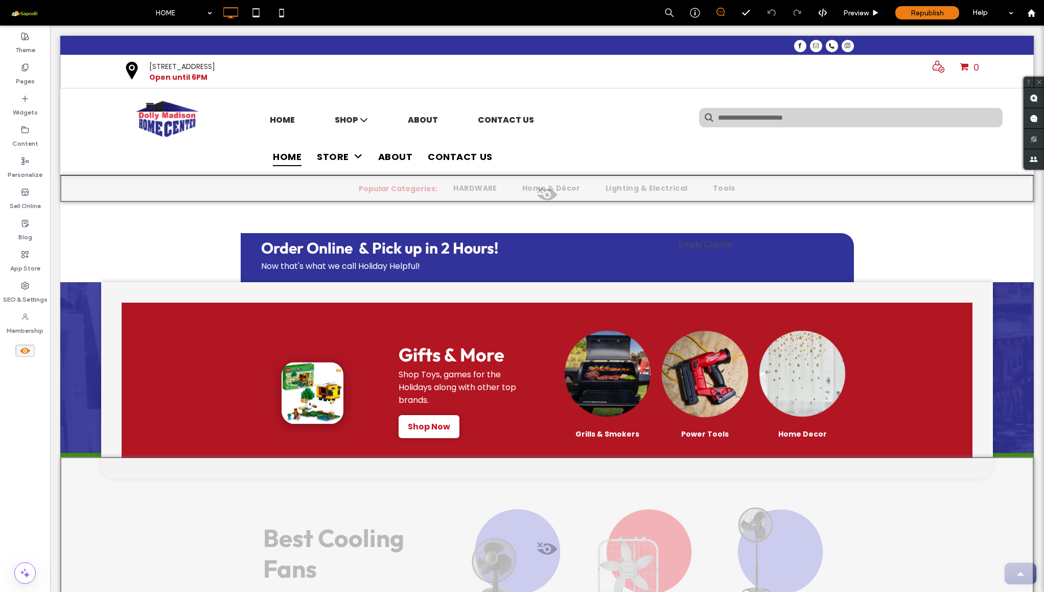
click at [25, 349] on icon at bounding box center [24, 350] width 11 height 11
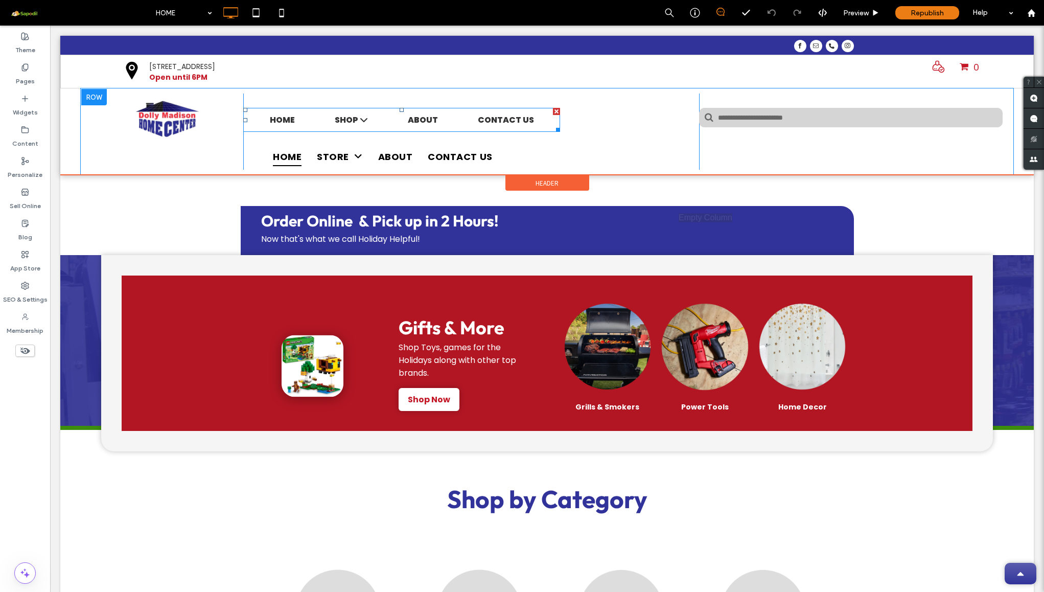
click at [497, 117] on span at bounding box center [401, 120] width 317 height 24
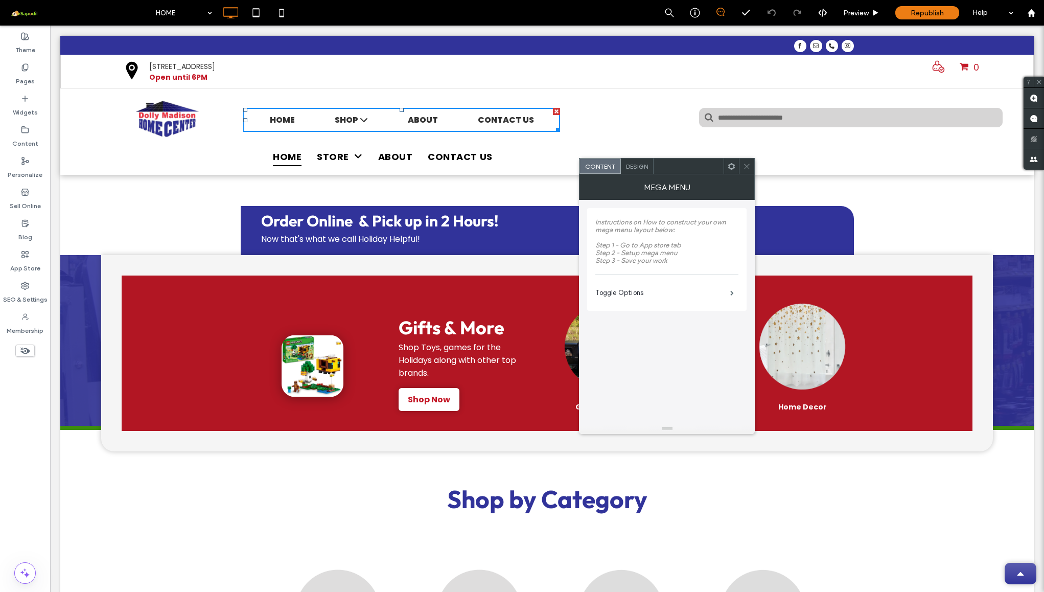
click at [732, 168] on use at bounding box center [731, 166] width 7 height 7
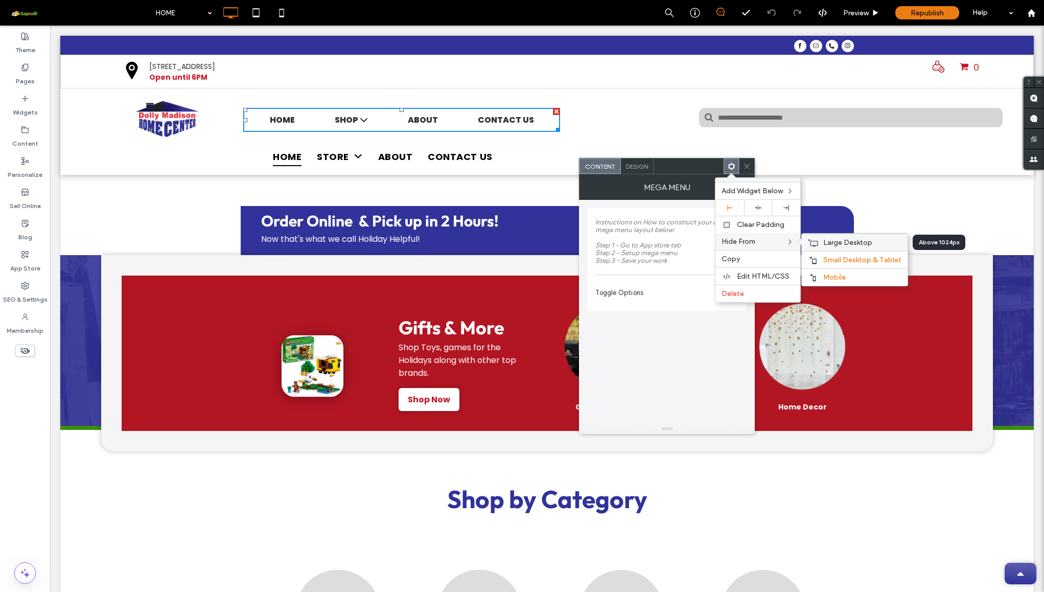
click at [820, 243] on div "Large Desktop" at bounding box center [855, 242] width 106 height 17
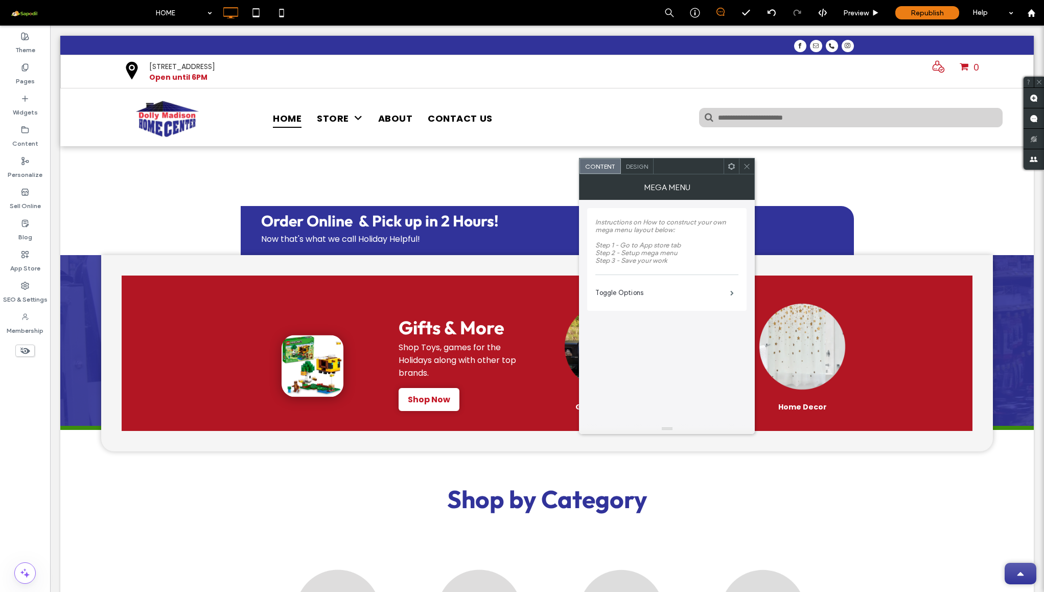
click at [660, 124] on div "HOME SHOP Categories Automotive, Outdoor, Sports, Toys Hardware Home and Decor …" at bounding box center [471, 118] width 456 height 48
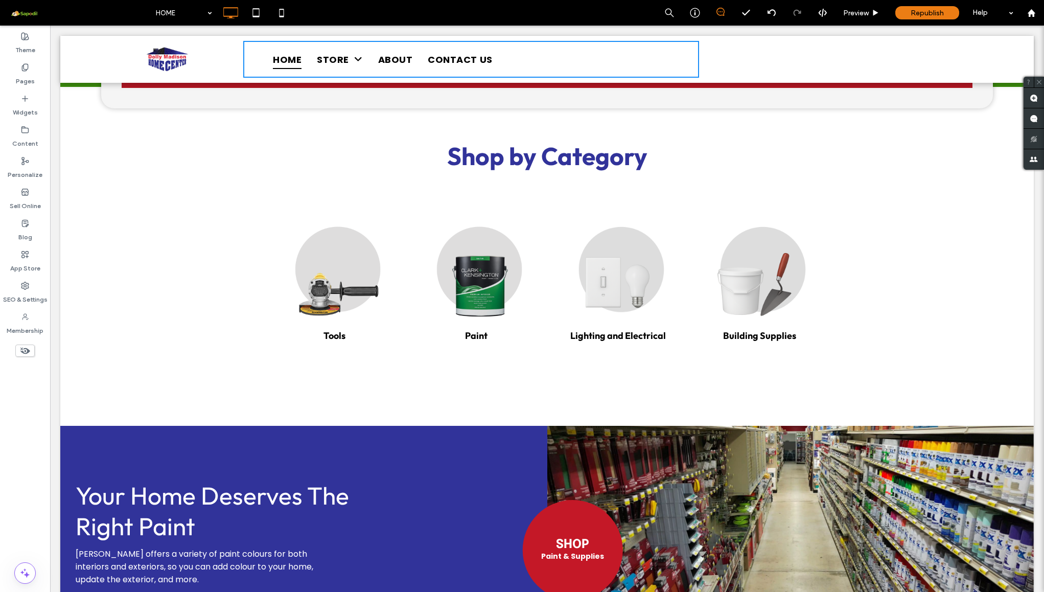
scroll to position [304, 0]
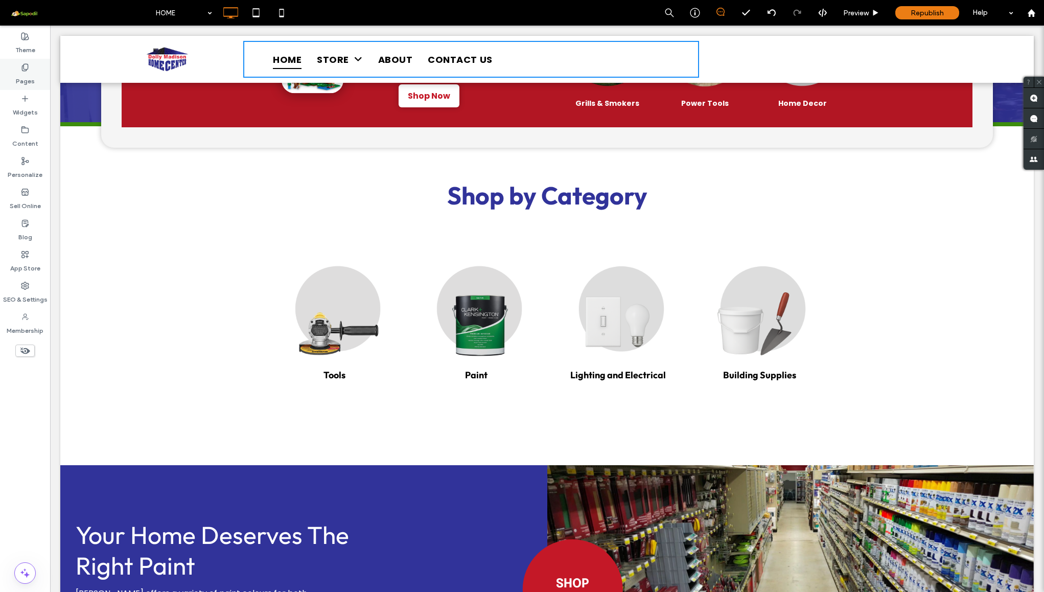
click at [28, 74] on label "Pages" at bounding box center [25, 79] width 19 height 14
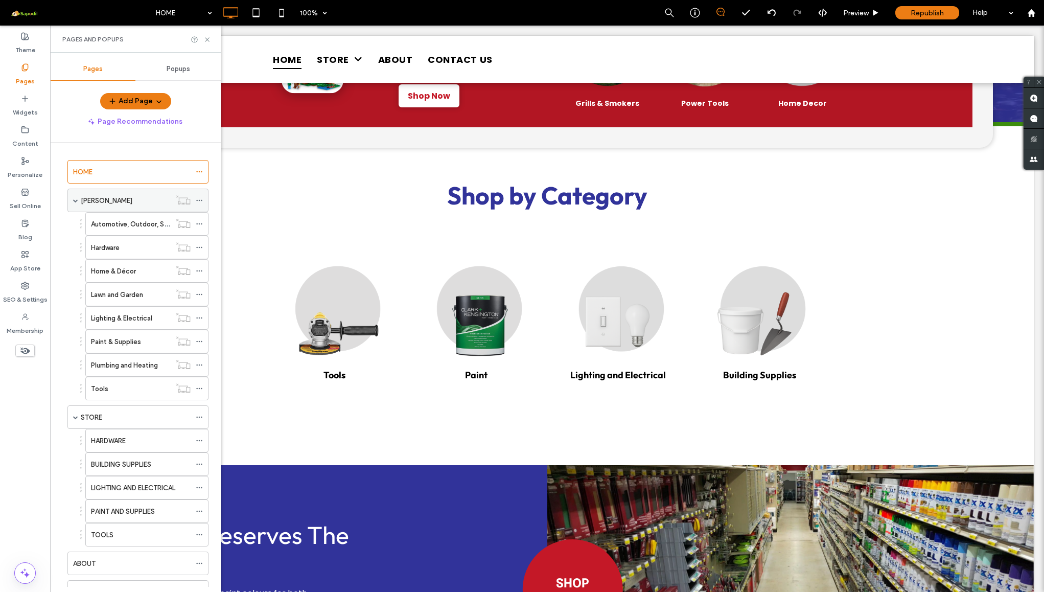
click at [77, 201] on span at bounding box center [75, 200] width 5 height 5
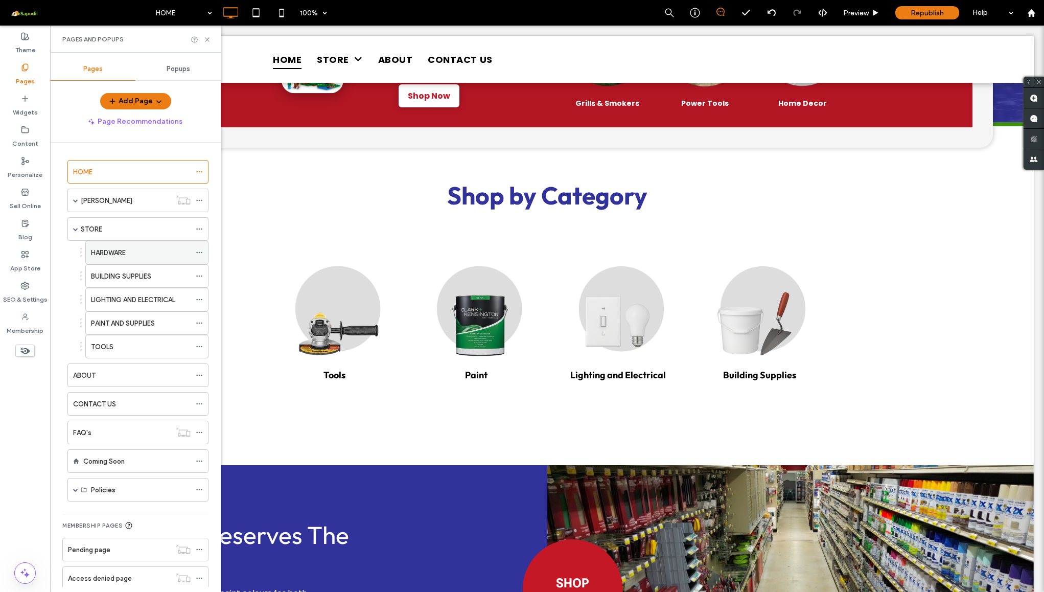
click at [126, 251] on label "HARDWARE" at bounding box center [108, 253] width 35 height 18
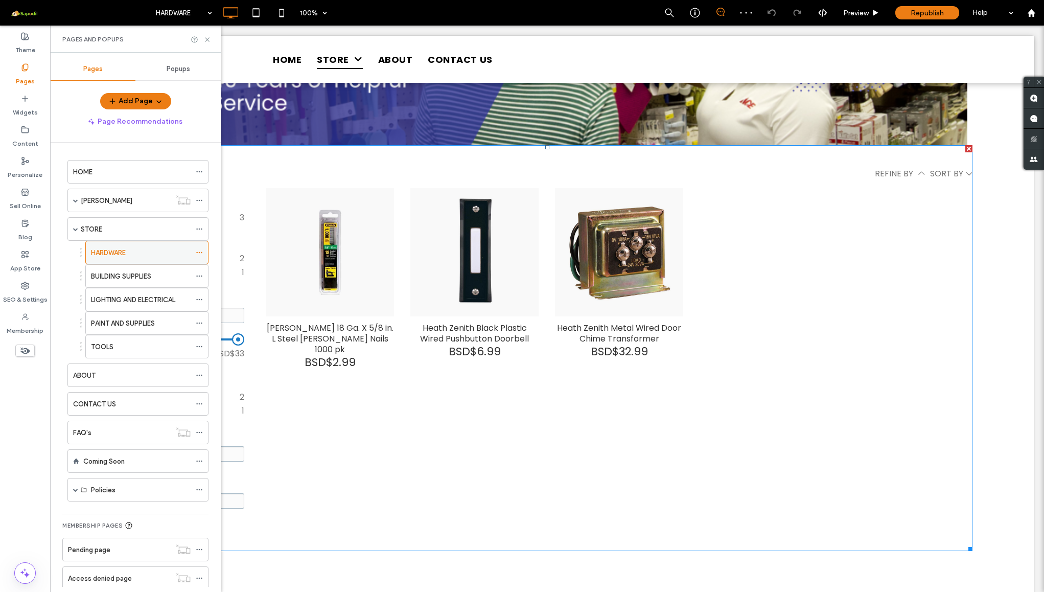
scroll to position [232, 0]
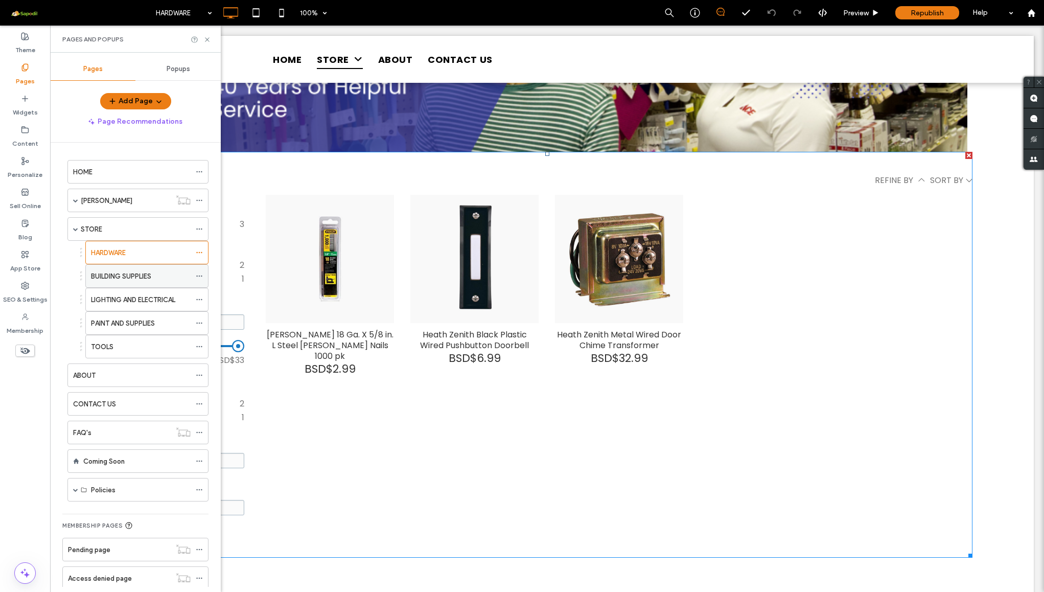
click at [137, 275] on label "BUILDING SUPPLIES" at bounding box center [121, 276] width 60 height 18
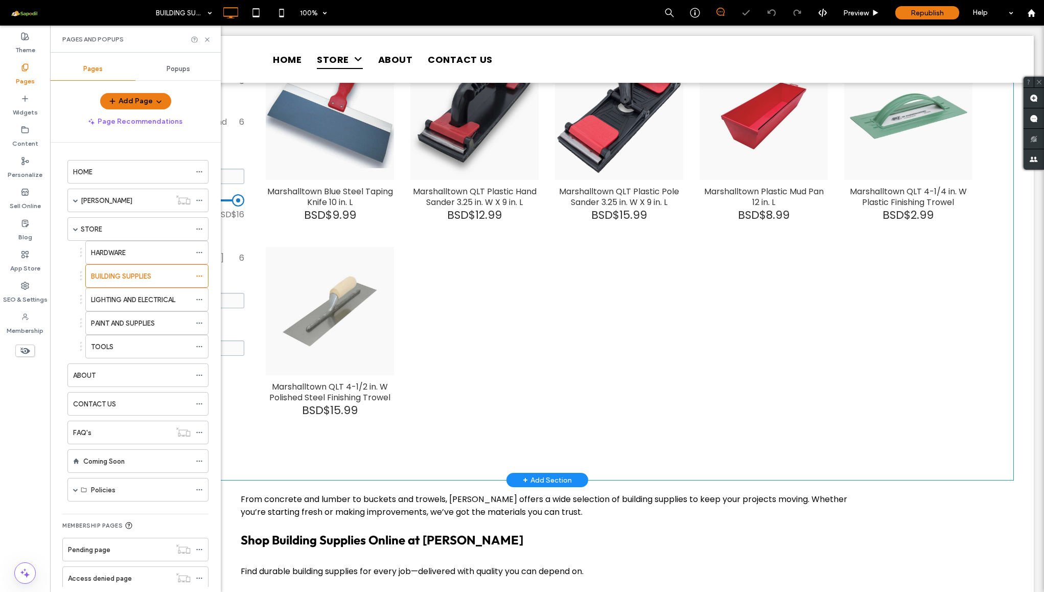
scroll to position [235, 0]
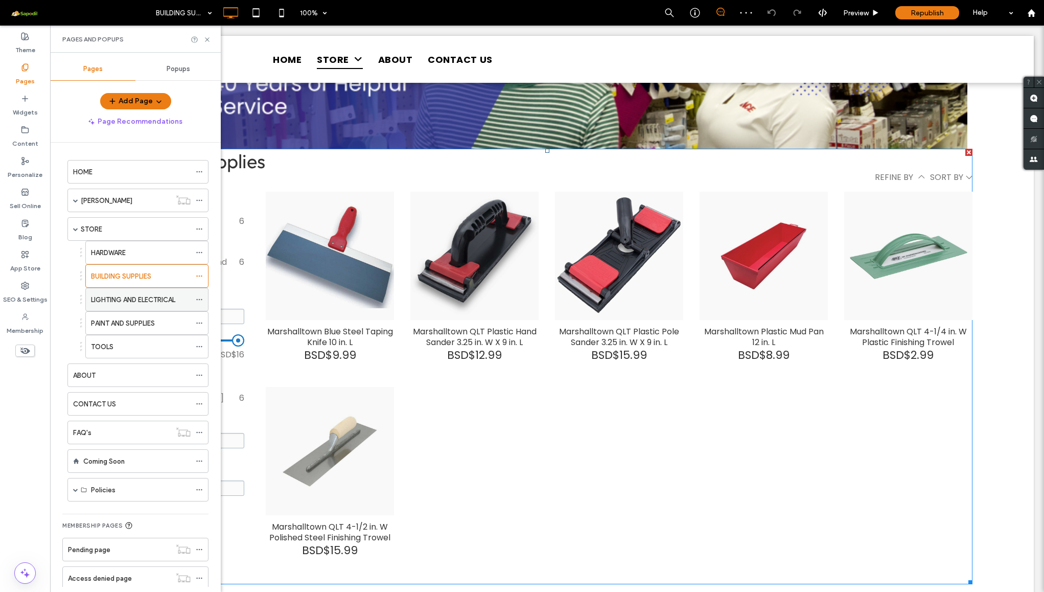
click at [123, 300] on label "LIGHTING AND ELECTRICAL" at bounding box center [133, 300] width 84 height 18
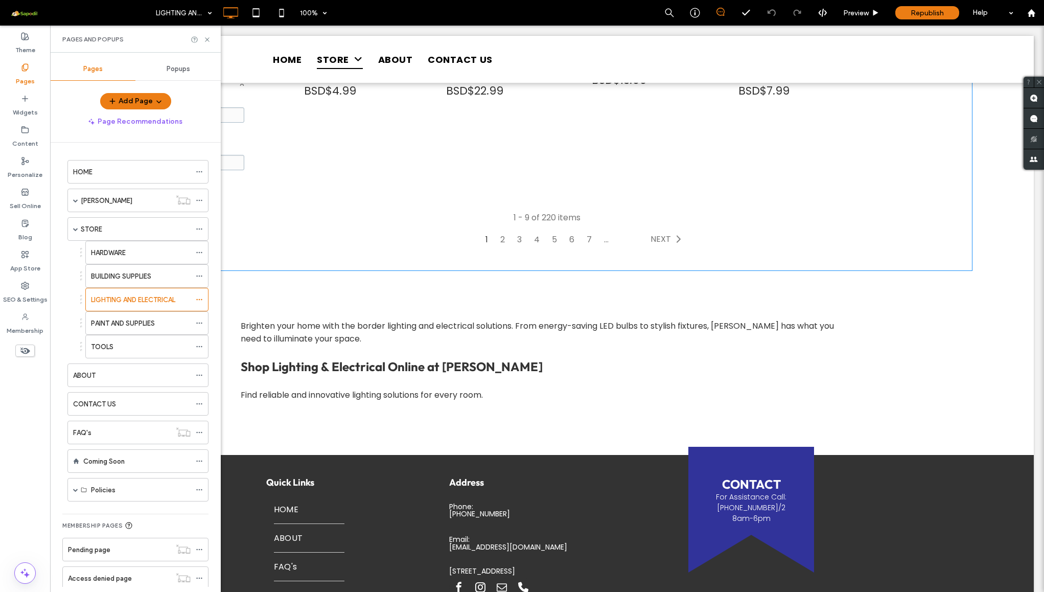
scroll to position [233, 0]
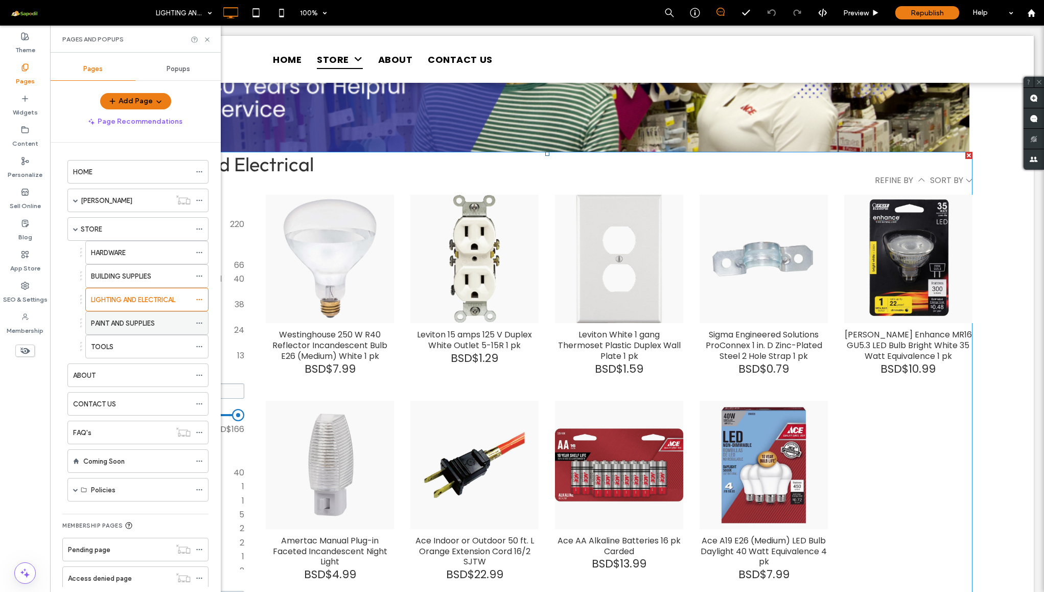
click at [133, 334] on div "PAINT AND SUPPLIES" at bounding box center [141, 323] width 100 height 22
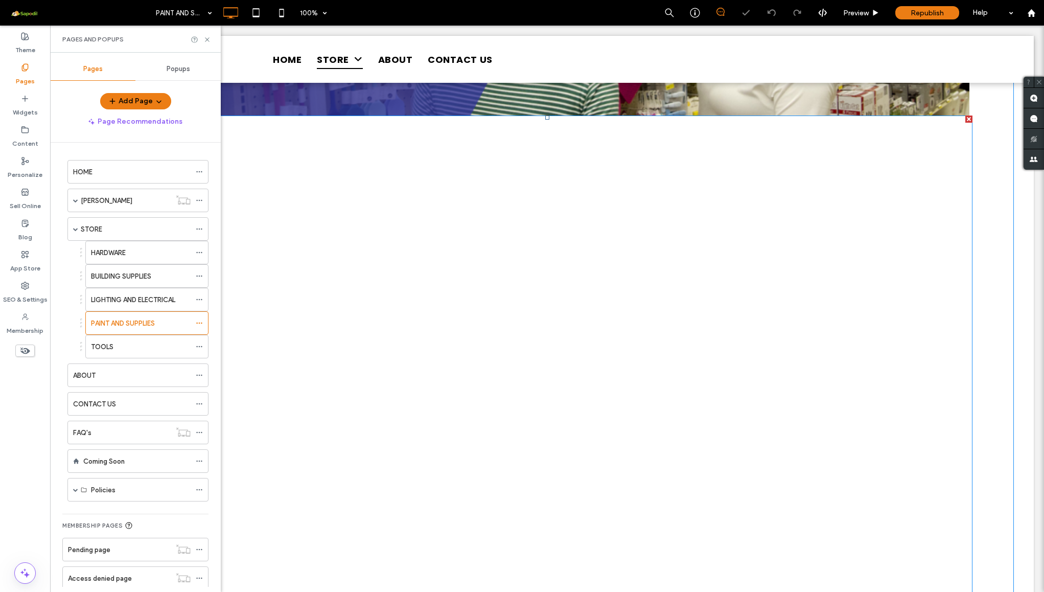
scroll to position [277, 0]
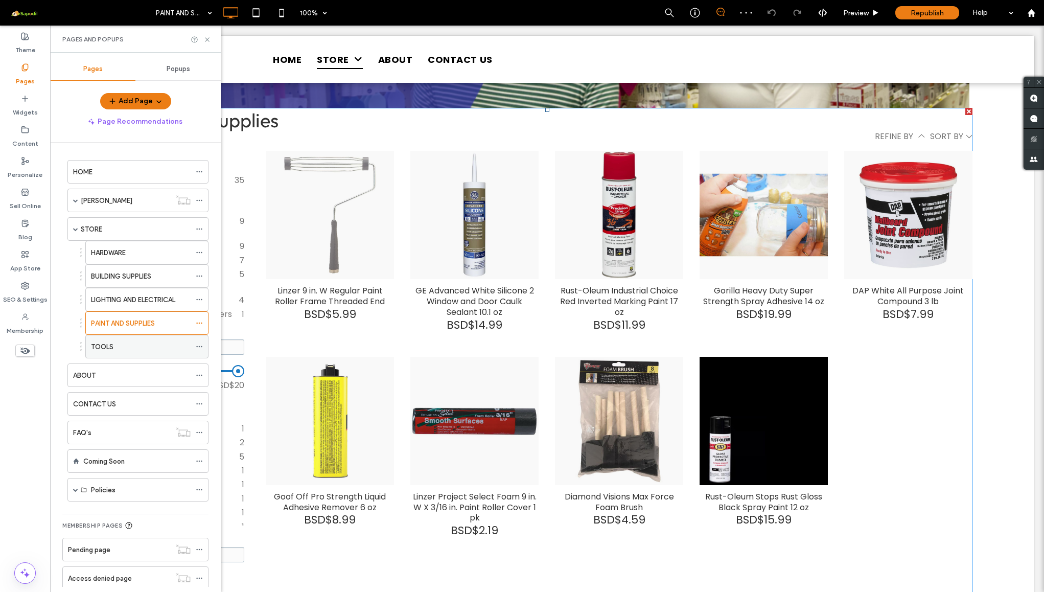
click at [126, 350] on div "TOOLS" at bounding box center [141, 346] width 100 height 11
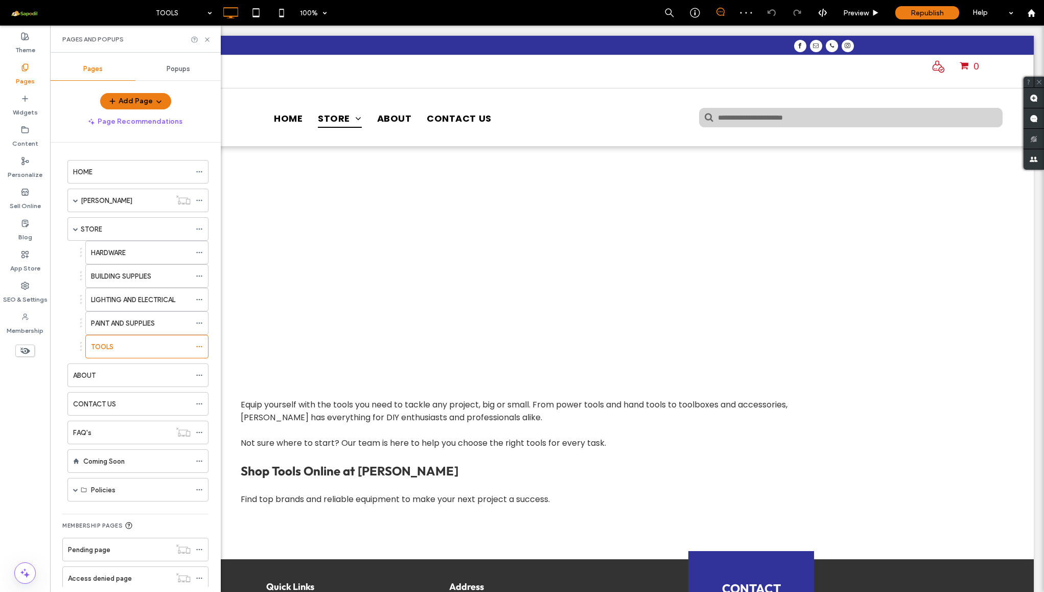
scroll to position [0, 0]
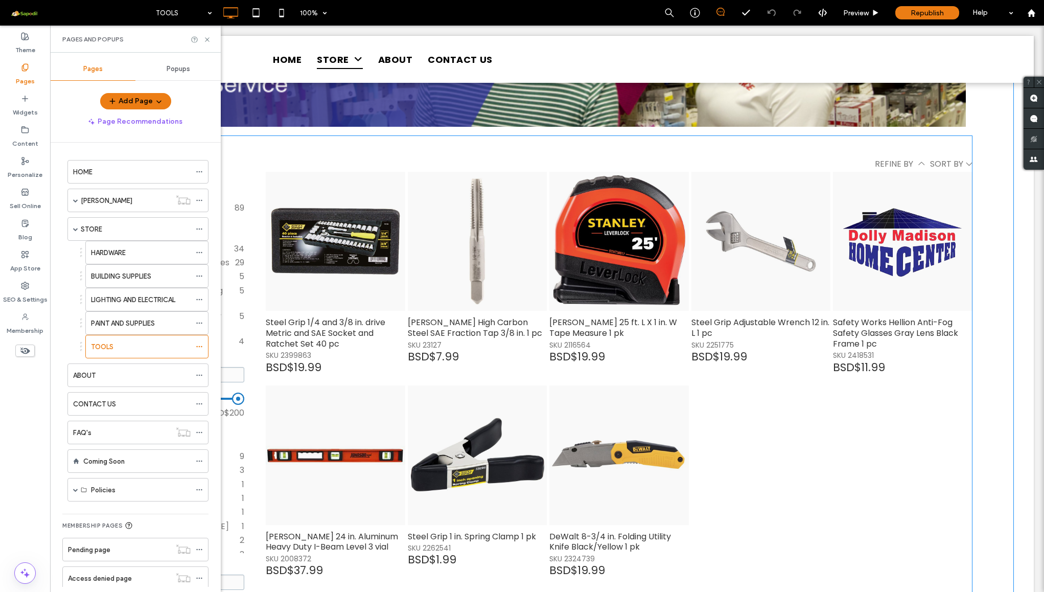
scroll to position [219, 0]
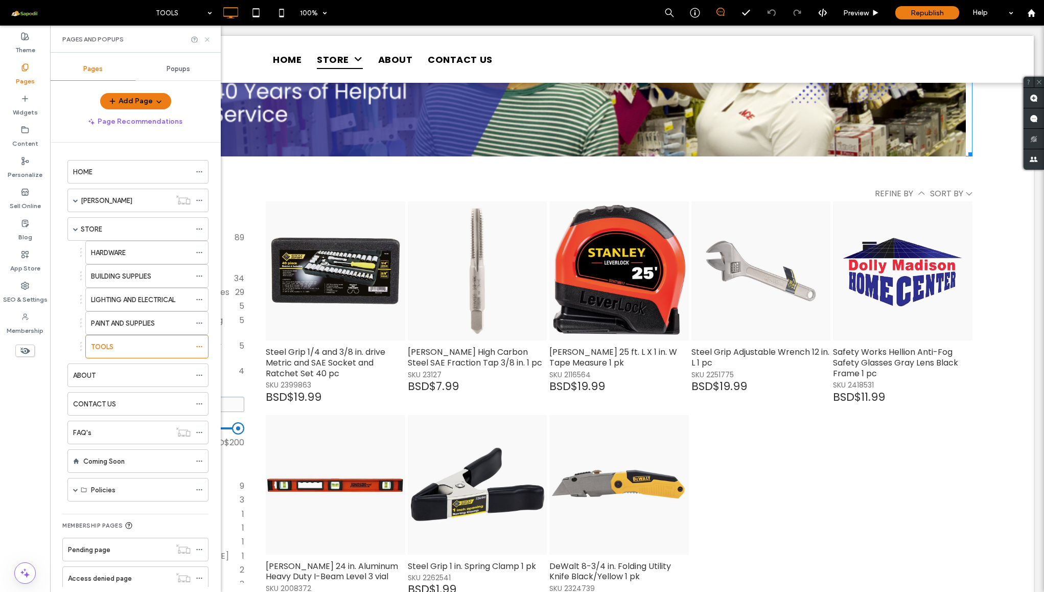
click at [208, 40] on use at bounding box center [207, 39] width 4 height 4
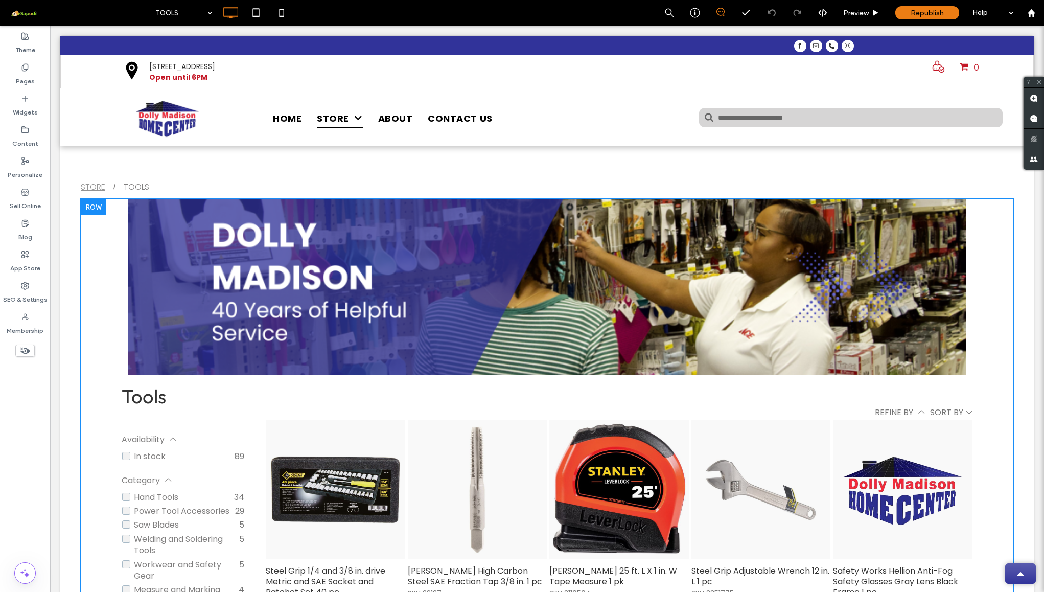
scroll to position [0, 0]
click at [27, 79] on label "Pages" at bounding box center [25, 79] width 19 height 14
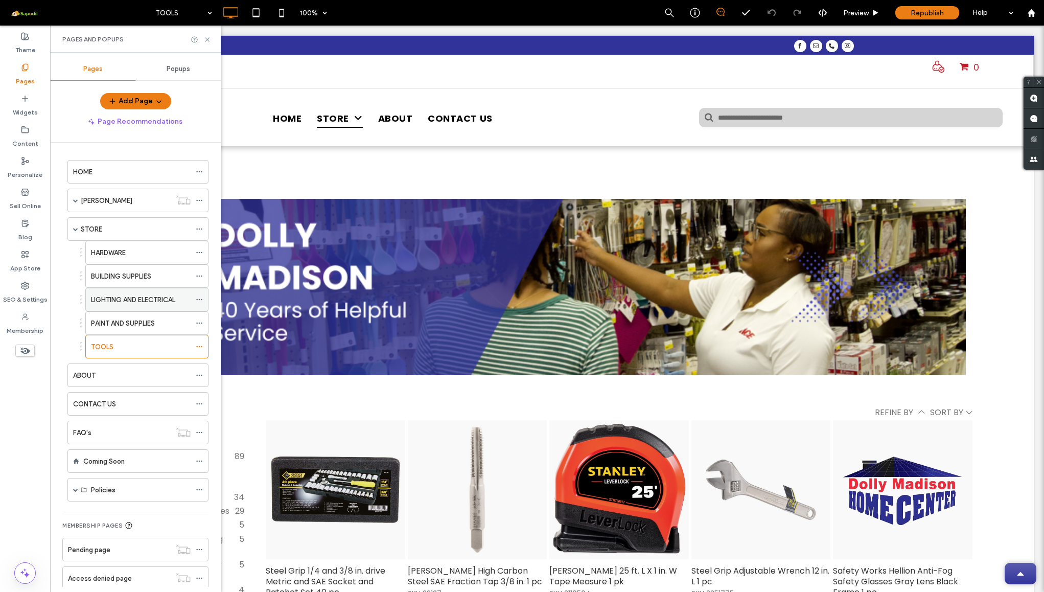
click at [116, 310] on div "LIGHTING AND ELECTRICAL" at bounding box center [141, 299] width 100 height 22
click at [205, 41] on use at bounding box center [207, 39] width 4 height 4
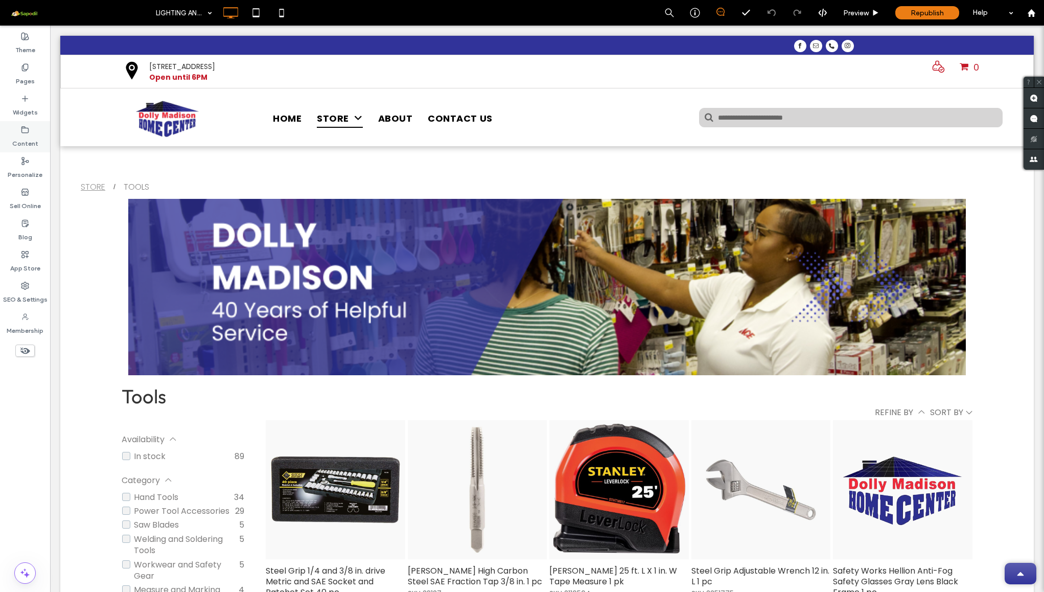
click at [17, 134] on label "Content" at bounding box center [25, 141] width 26 height 14
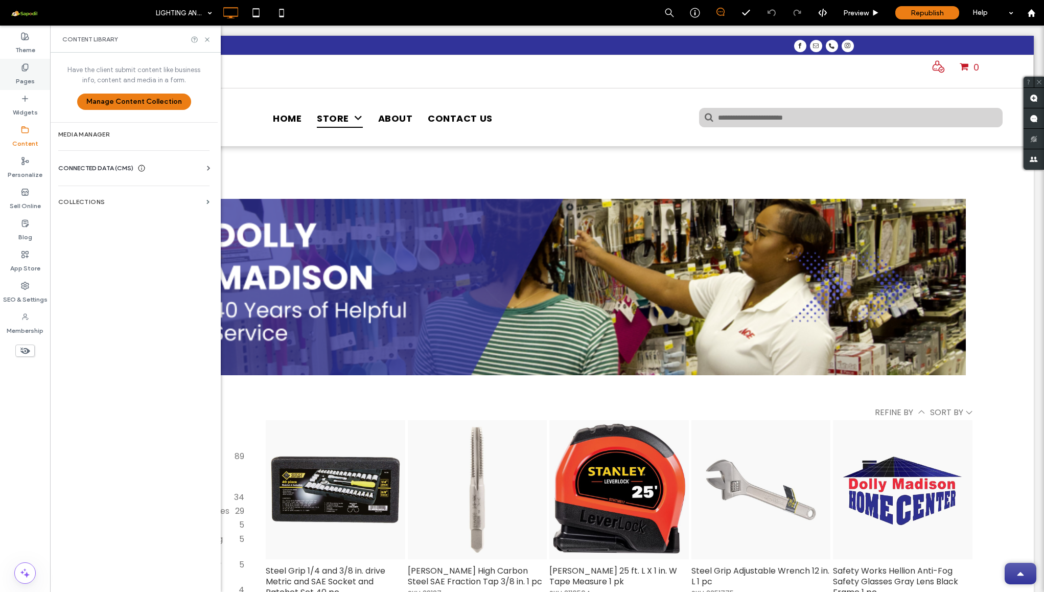
click at [28, 73] on label "Pages" at bounding box center [25, 79] width 19 height 14
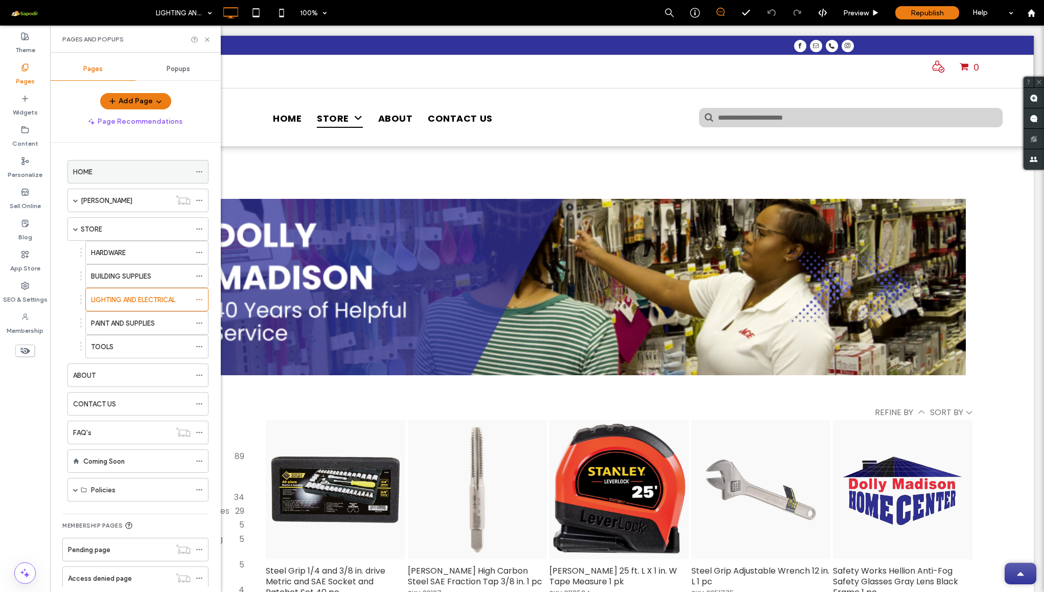
click at [202, 175] on span at bounding box center [199, 171] width 7 height 15
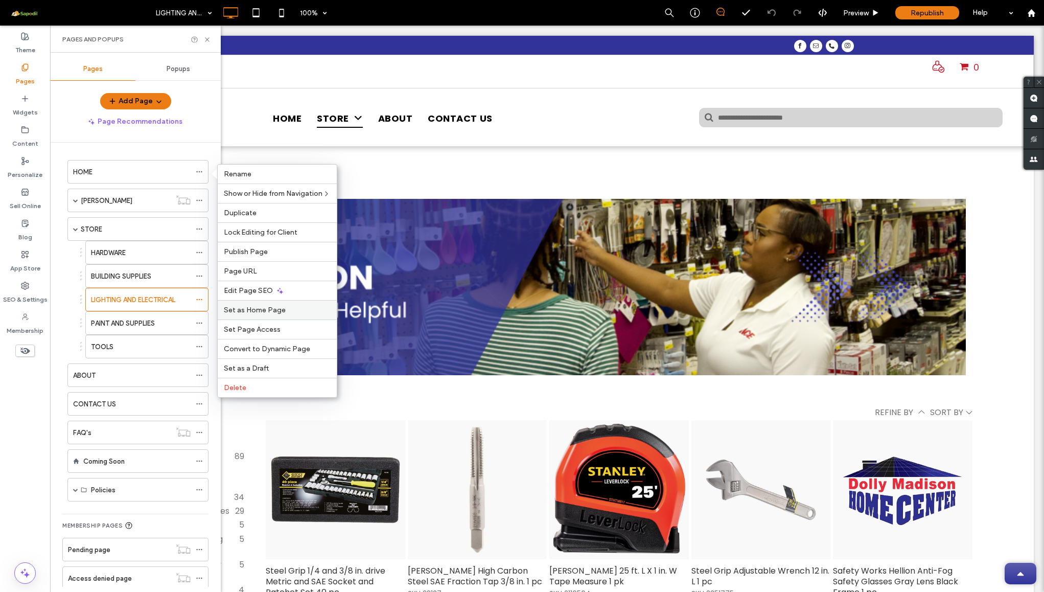
click at [266, 313] on span "Set as Home Page" at bounding box center [255, 310] width 62 height 9
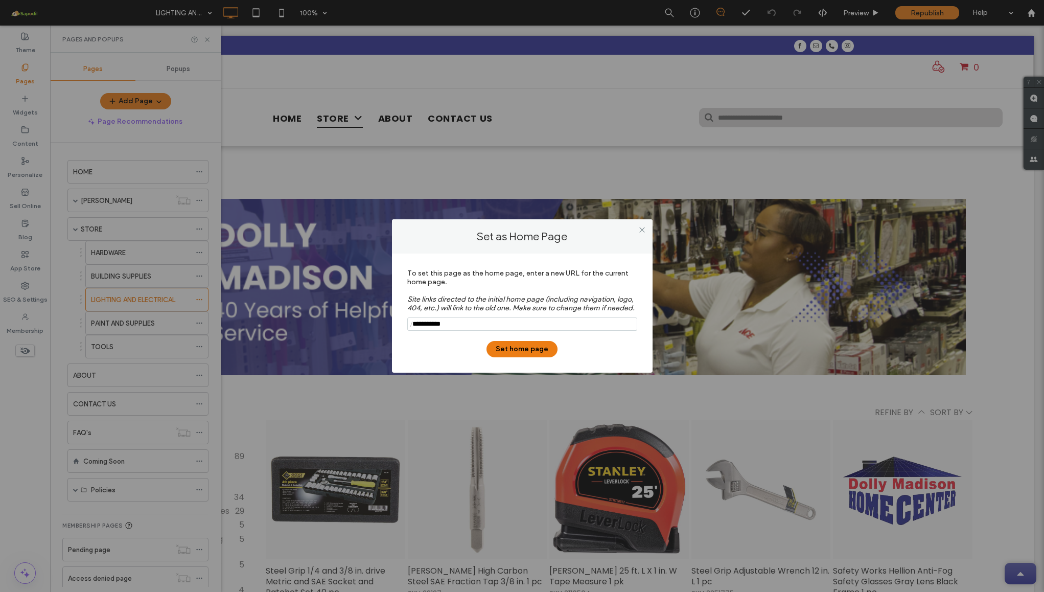
click at [467, 324] on input "notEmpty" at bounding box center [522, 323] width 230 height 13
type input "*"
type input "****"
click at [536, 349] on button "Set home page" at bounding box center [522, 349] width 71 height 16
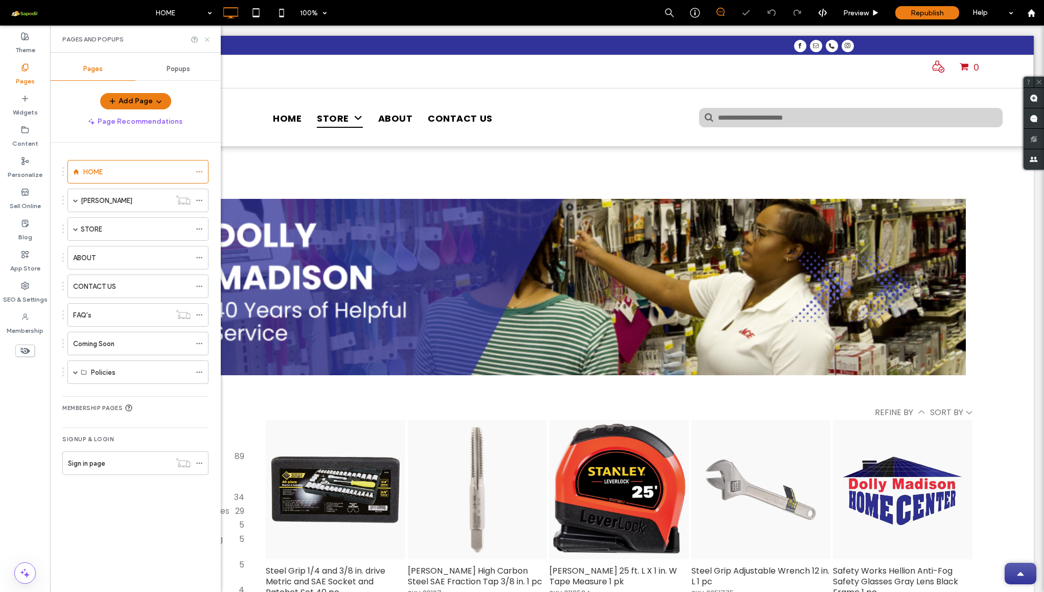
click at [209, 41] on use at bounding box center [207, 39] width 4 height 4
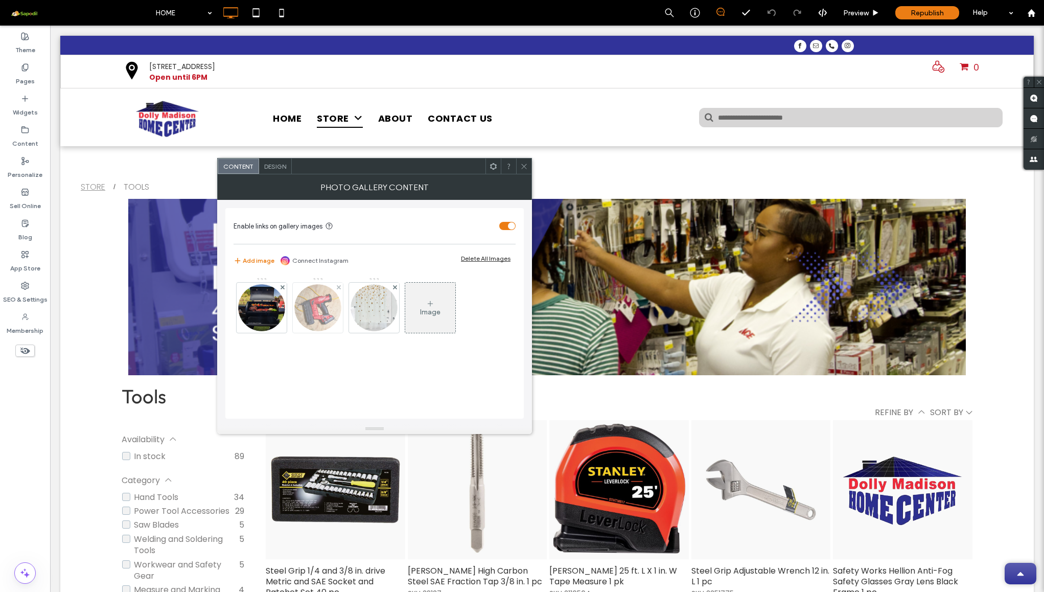
click at [302, 307] on img at bounding box center [318, 308] width 50 height 50
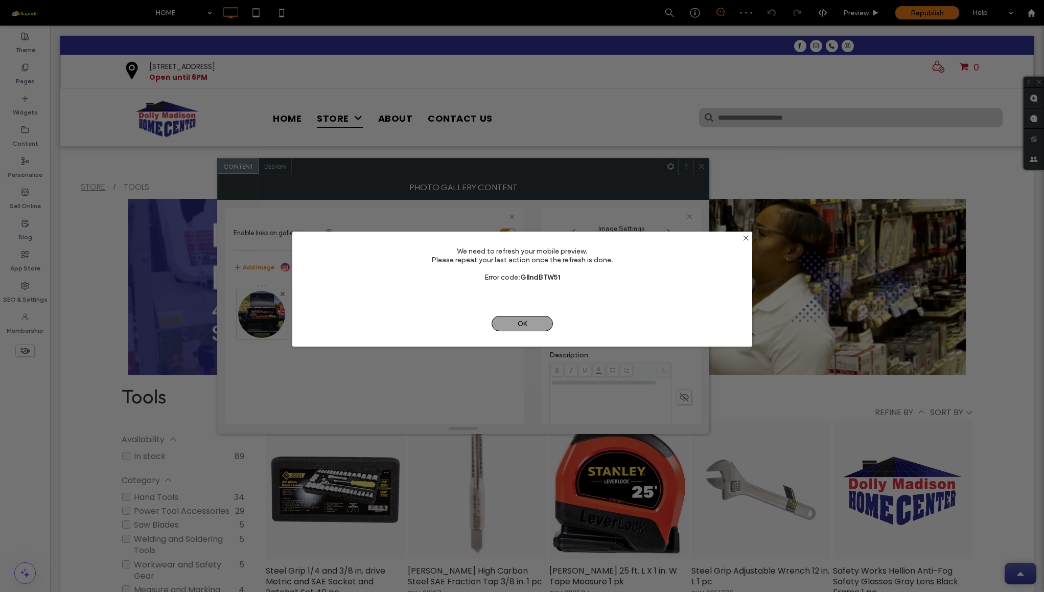
click at [527, 322] on span "OK" at bounding box center [522, 323] width 61 height 15
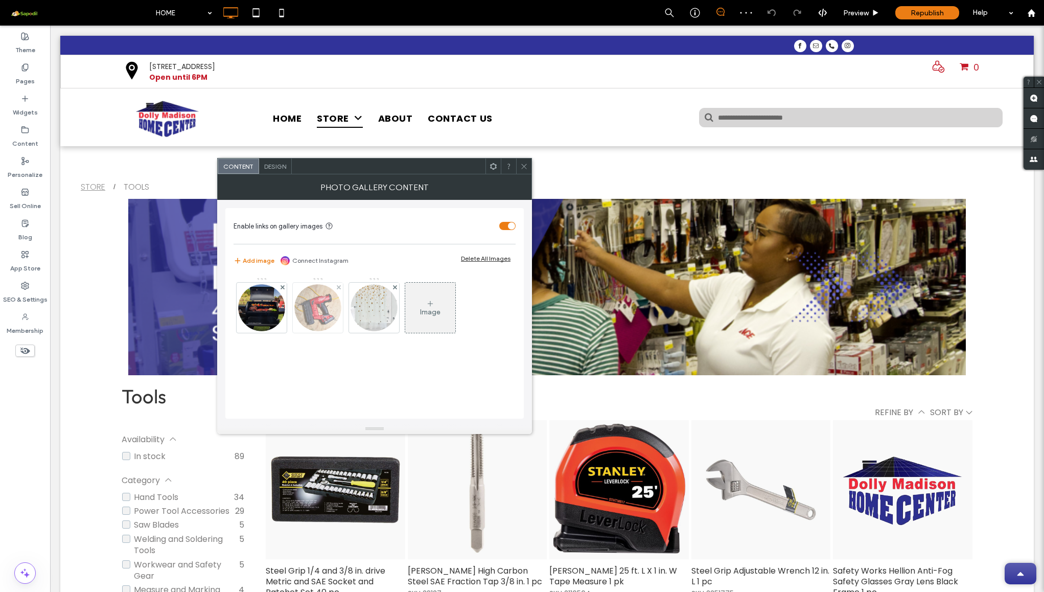
click at [312, 315] on img at bounding box center [318, 308] width 50 height 50
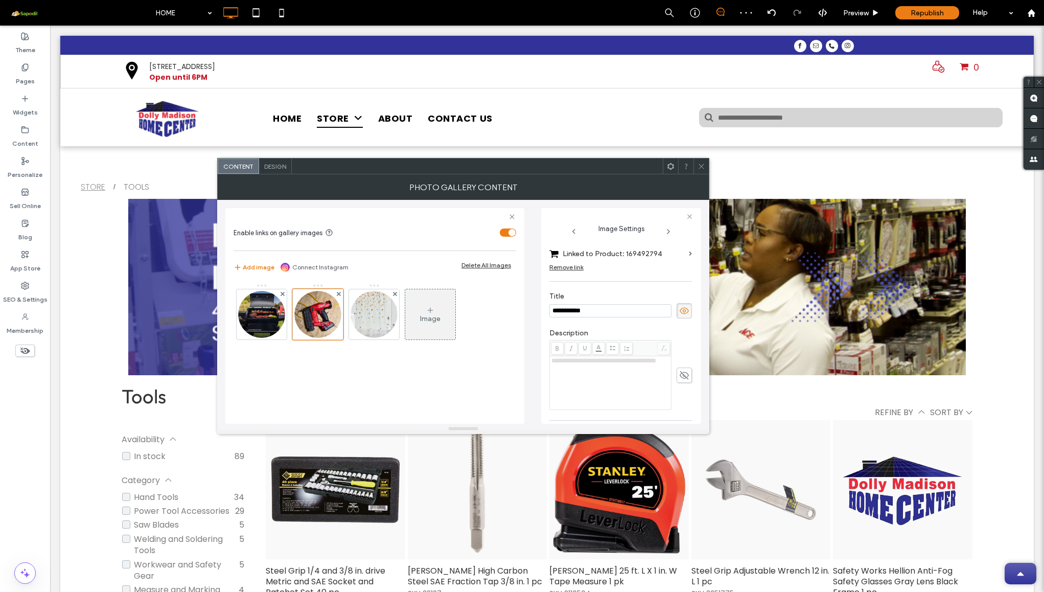
scroll to position [167, 0]
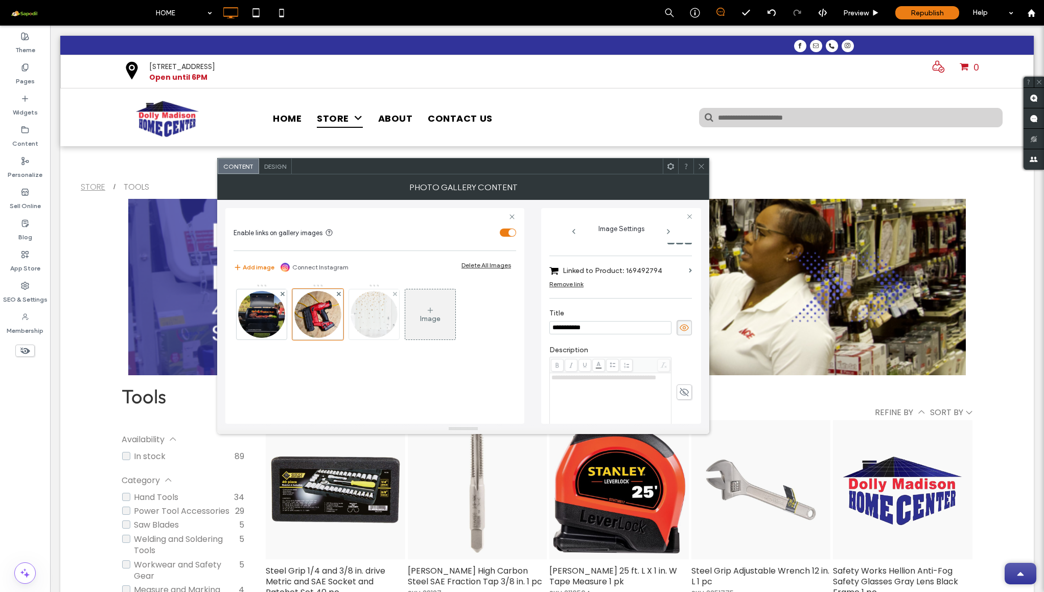
click at [374, 310] on img at bounding box center [374, 314] width 50 height 50
click at [645, 270] on label "Linked to Product: 169488842" at bounding box center [624, 270] width 122 height 19
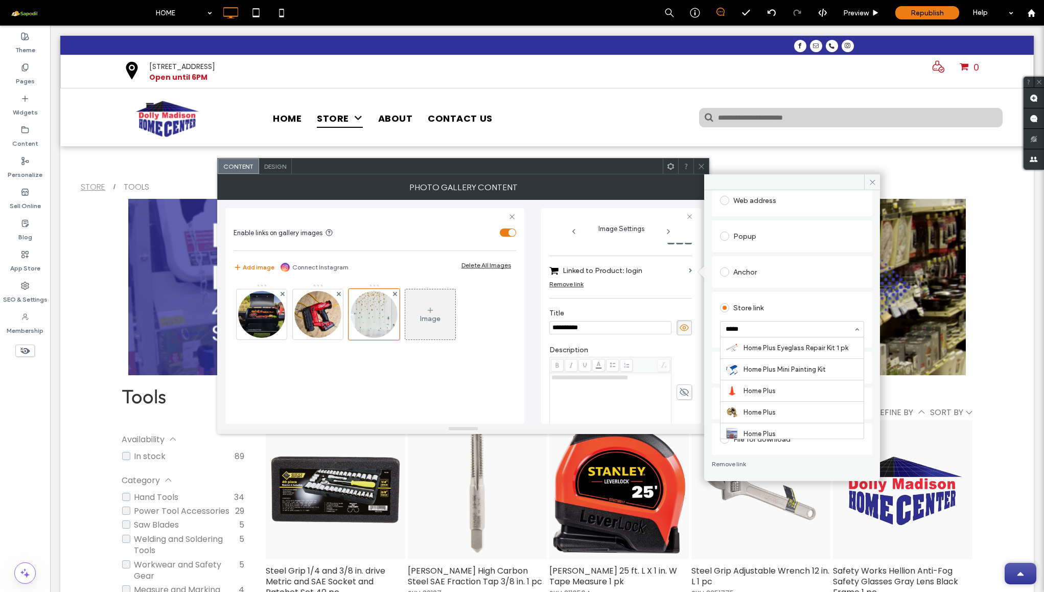
scroll to position [0, 0]
type input "*"
click at [729, 200] on span at bounding box center [724, 200] width 9 height 9
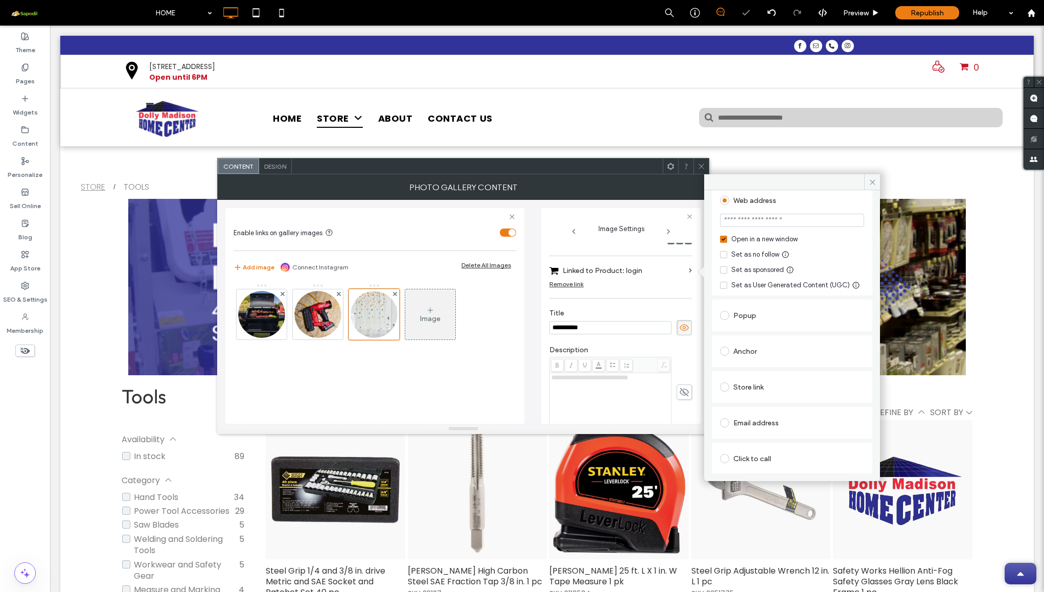
click at [727, 343] on div at bounding box center [726, 351] width 13 height 16
click at [727, 354] on span at bounding box center [724, 351] width 9 height 9
type input "*****"
click at [280, 325] on img at bounding box center [262, 314] width 50 height 50
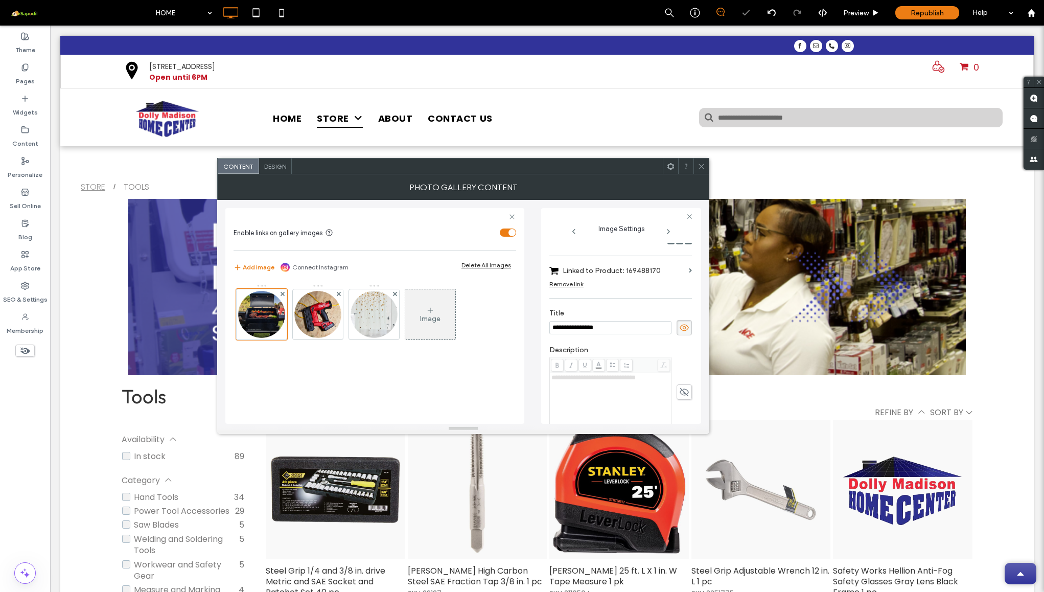
click at [652, 266] on label "Linked to Product: 169488170" at bounding box center [624, 270] width 122 height 19
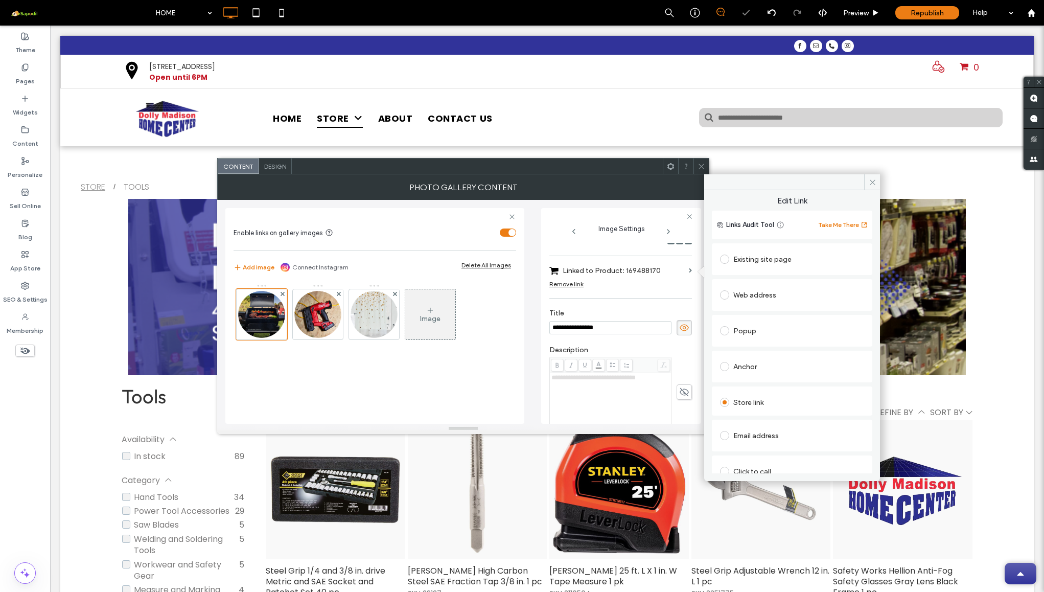
click at [744, 329] on div "Popup" at bounding box center [792, 330] width 144 height 16
type input "*"
click at [746, 262] on div "Existing site page" at bounding box center [792, 259] width 144 height 16
type input "*"
click at [701, 170] on span at bounding box center [702, 165] width 8 height 15
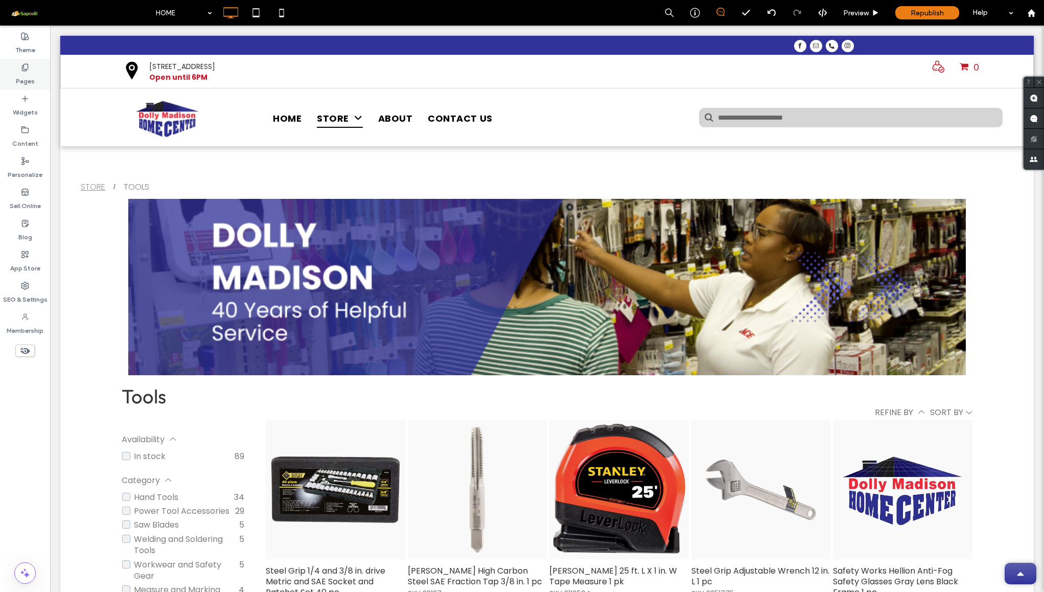
click at [25, 74] on label "Pages" at bounding box center [25, 79] width 19 height 14
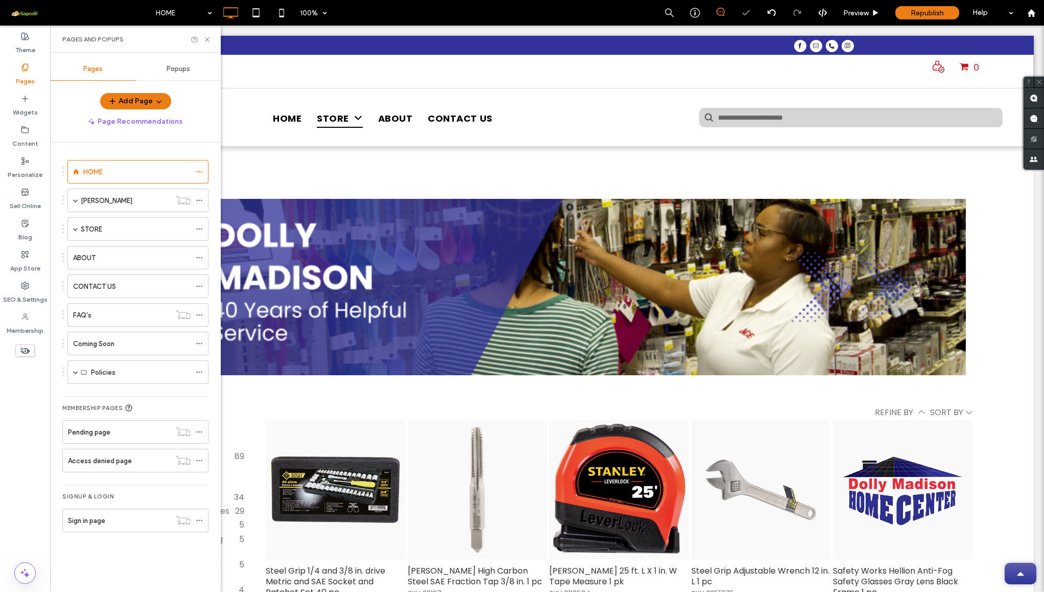
click at [175, 71] on span "Popups" at bounding box center [179, 69] width 24 height 8
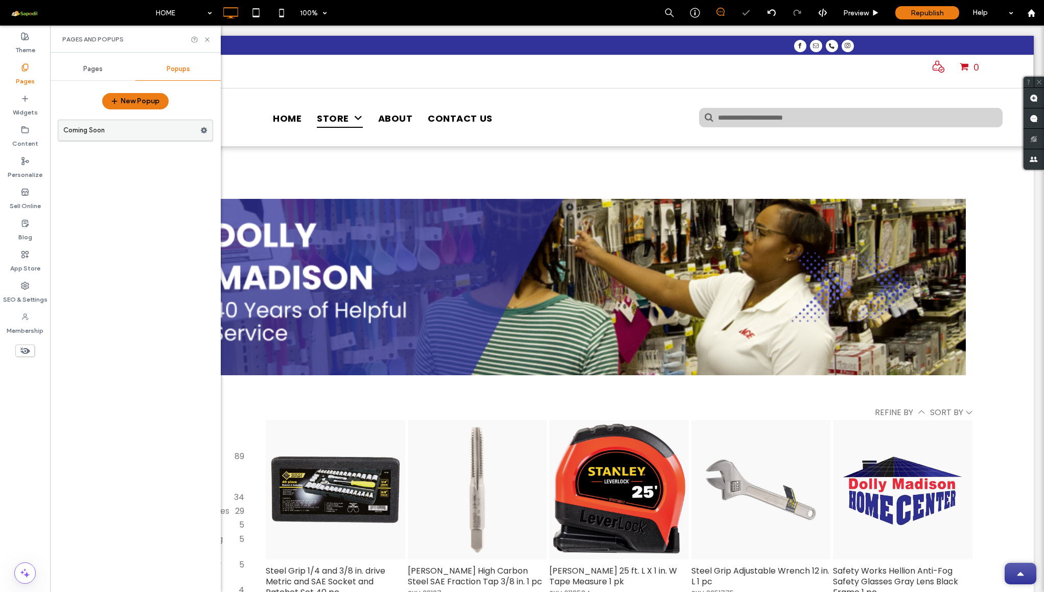
click at [118, 137] on label "Coming Soon" at bounding box center [131, 130] width 137 height 20
click at [207, 40] on icon at bounding box center [207, 40] width 8 height 8
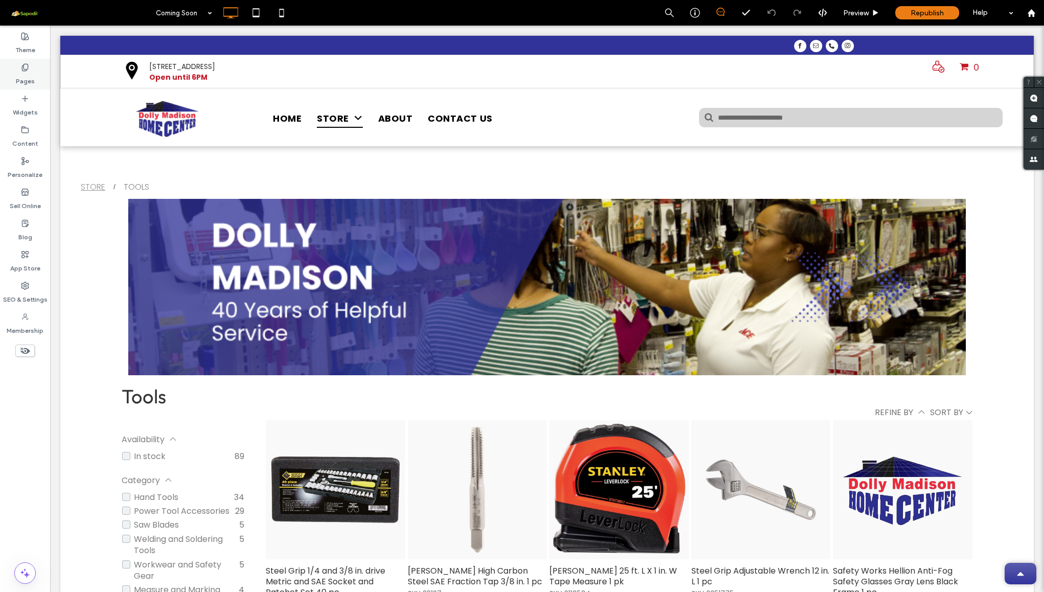
click at [32, 73] on label "Pages" at bounding box center [25, 79] width 19 height 14
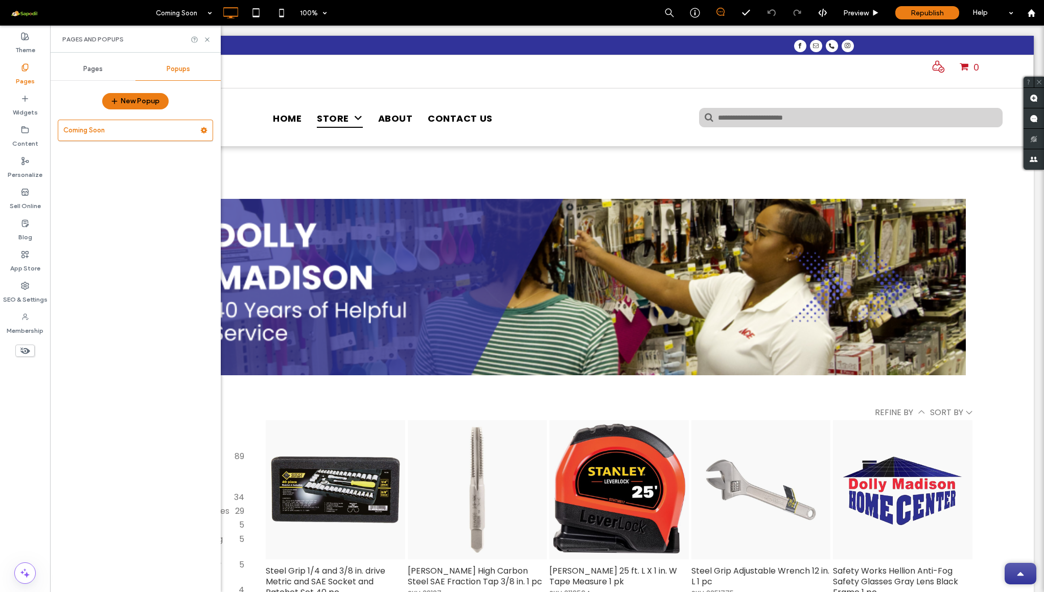
click at [85, 81] on div "Pages Popups New Popup Coming Soon" at bounding box center [135, 322] width 171 height 529
click at [90, 73] on span "Pages" at bounding box center [92, 69] width 19 height 8
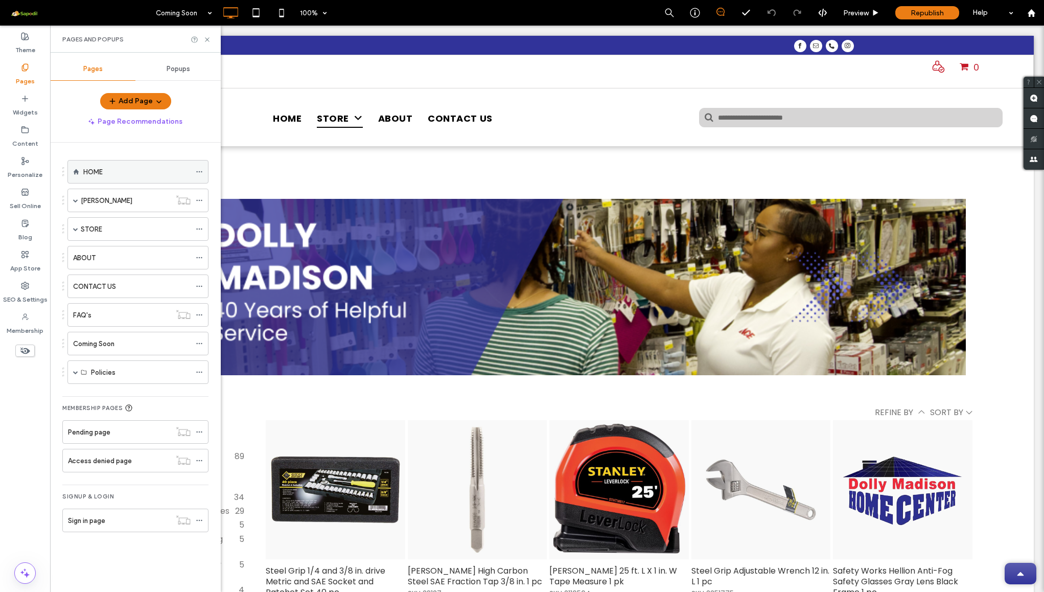
click at [120, 180] on div "HOME" at bounding box center [136, 171] width 107 height 22
click at [931, 17] on span "Republish" at bounding box center [927, 13] width 33 height 9
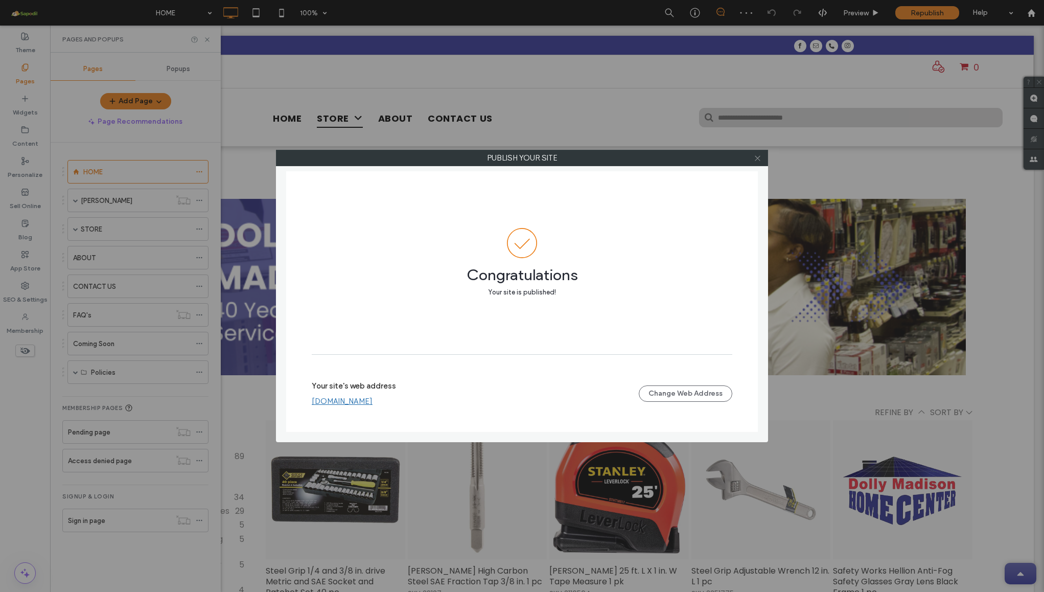
click at [759, 158] on icon at bounding box center [758, 158] width 8 height 8
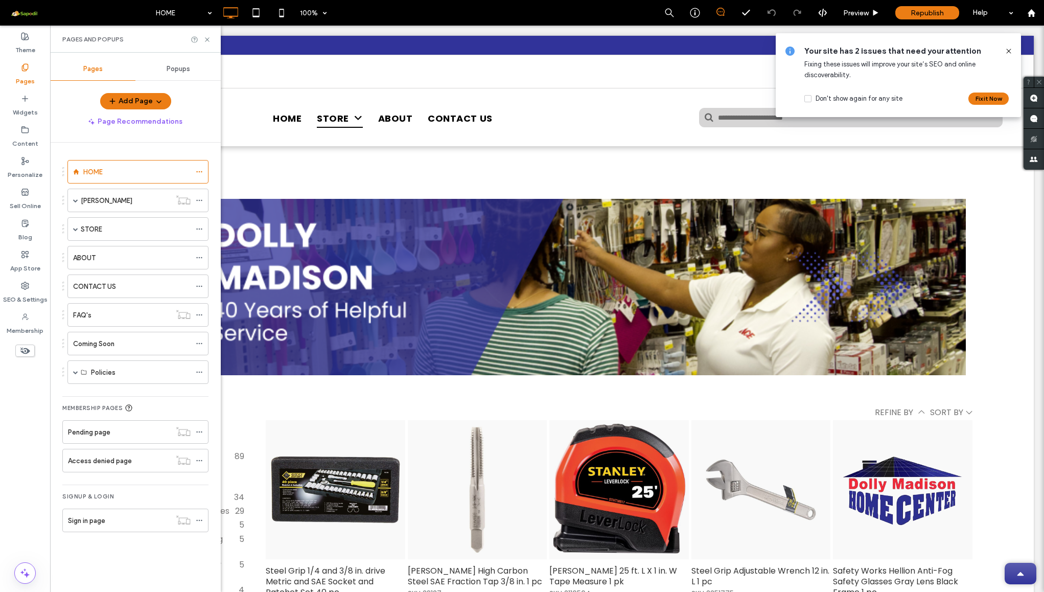
click at [1007, 50] on icon at bounding box center [1009, 51] width 8 height 8
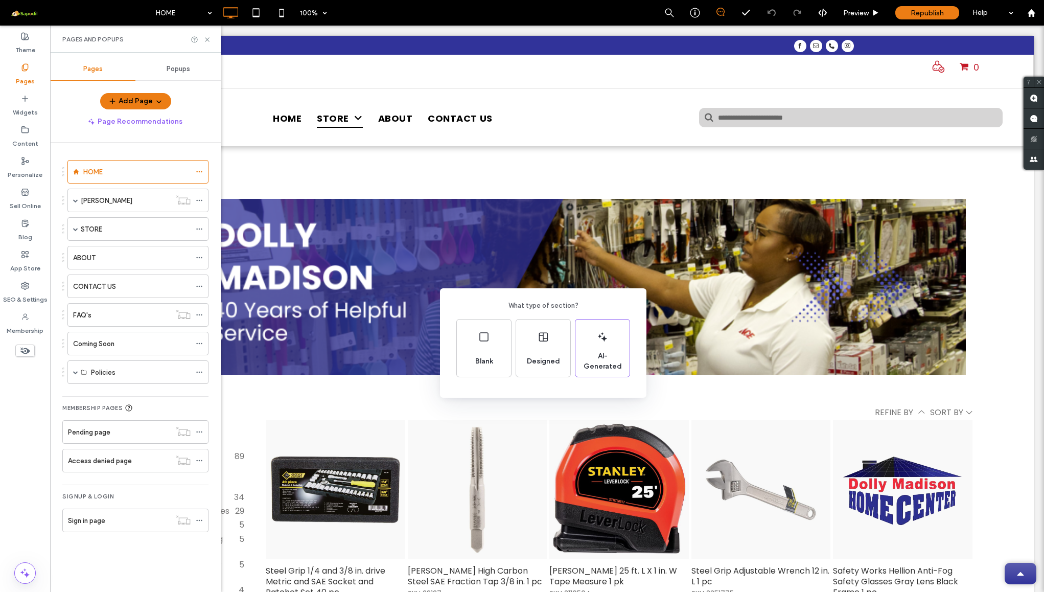
click at [683, 297] on div "What type of section? Blank Designed AI-Generated" at bounding box center [522, 321] width 1044 height 642
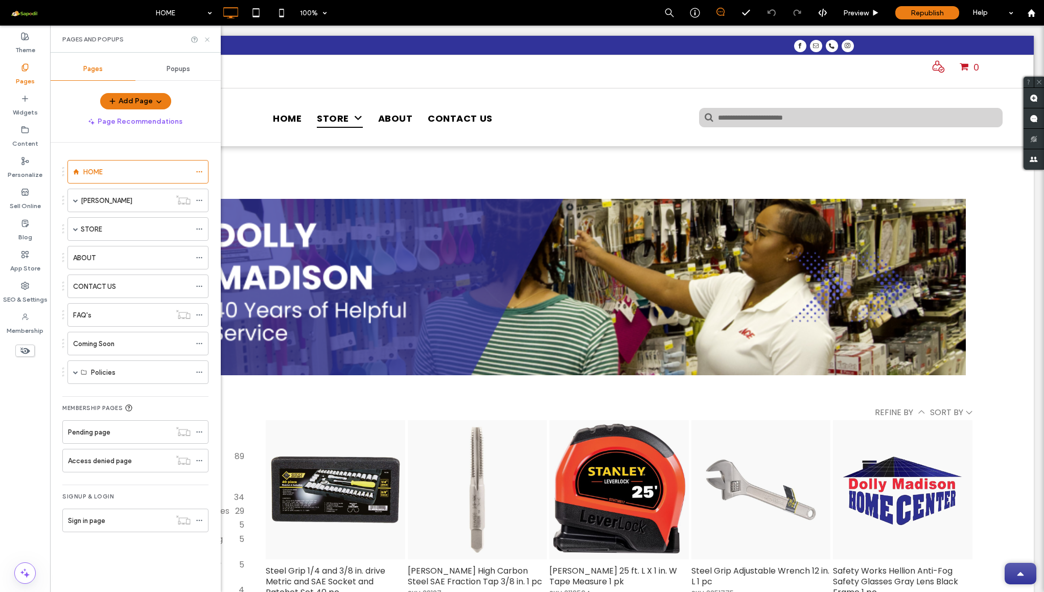
click at [209, 40] on icon at bounding box center [207, 40] width 8 height 8
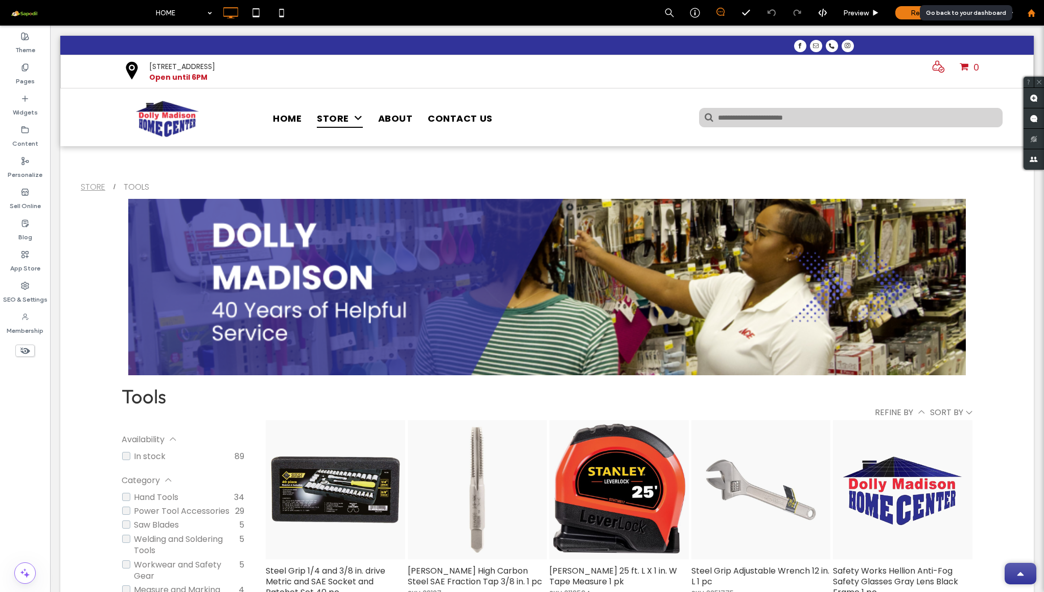
click at [1036, 7] on div at bounding box center [1032, 13] width 26 height 26
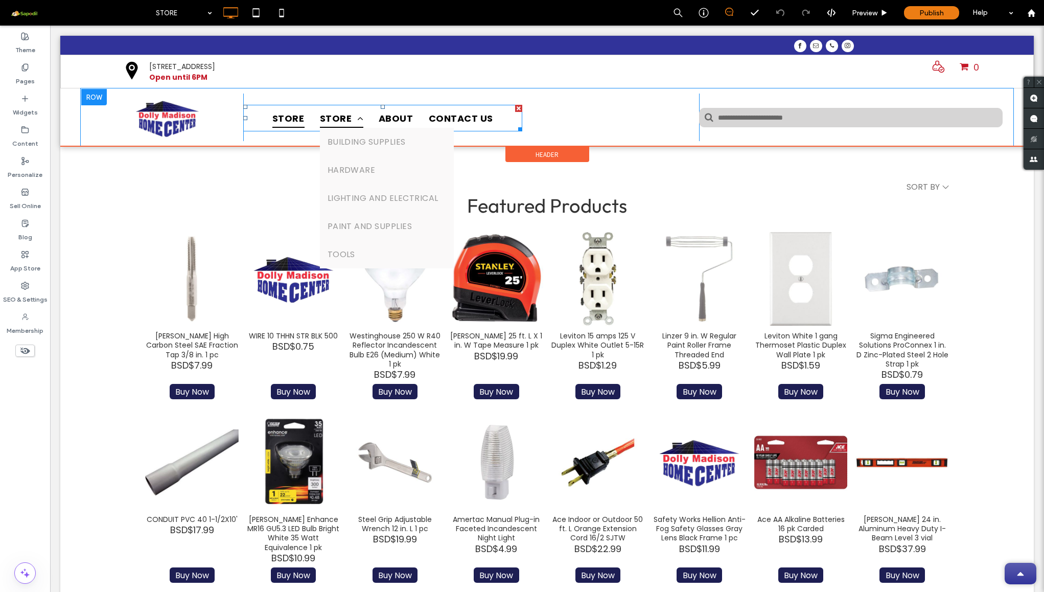
click at [316, 120] on link "STORE" at bounding box center [341, 117] width 59 height 19
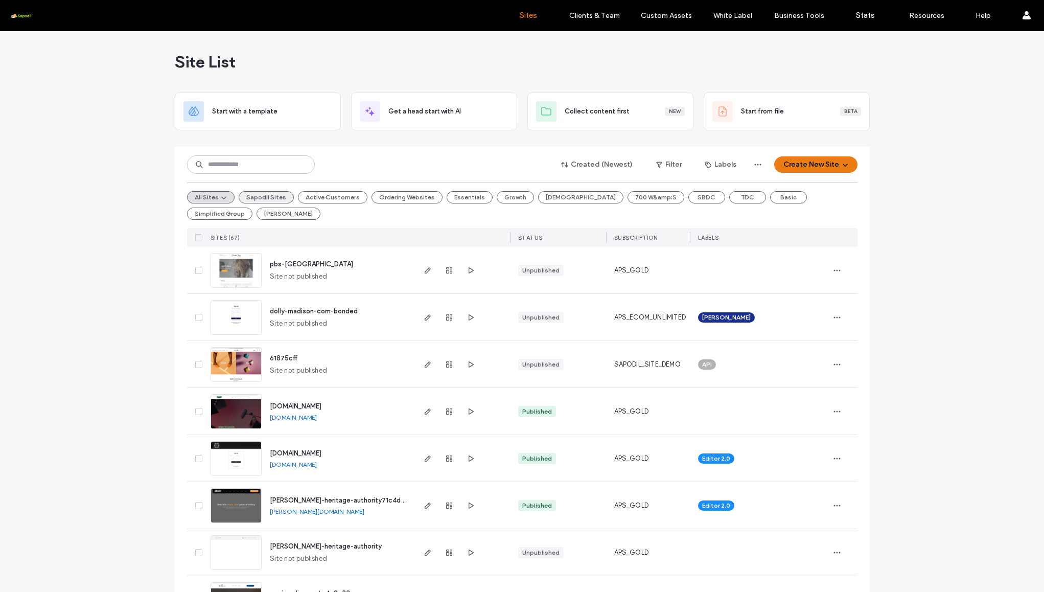
click at [261, 192] on button "Sapodil Sites" at bounding box center [266, 197] width 55 height 12
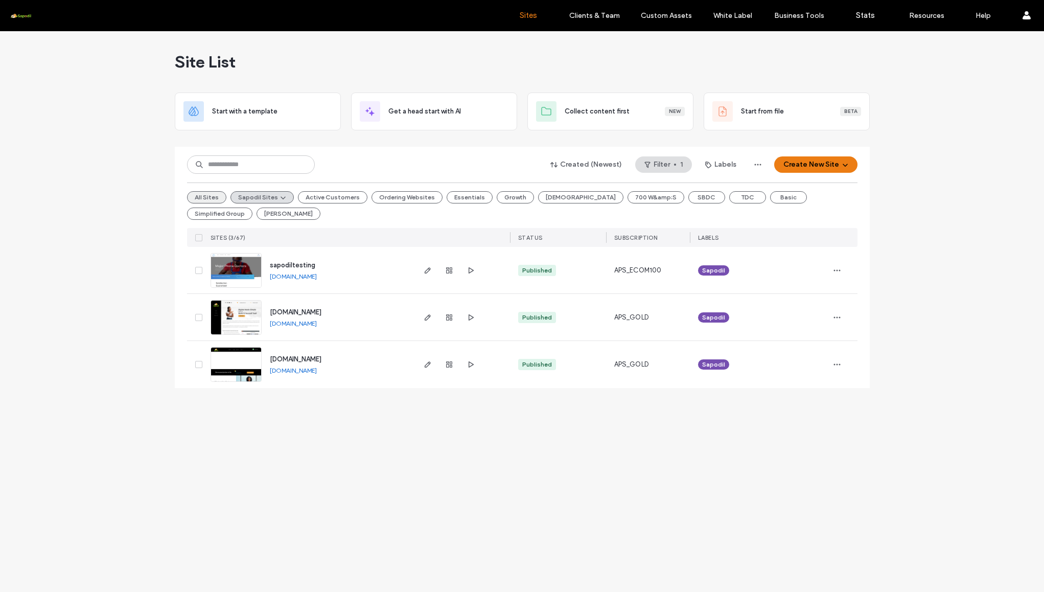
click at [203, 200] on button "All Sites" at bounding box center [206, 197] width 39 height 12
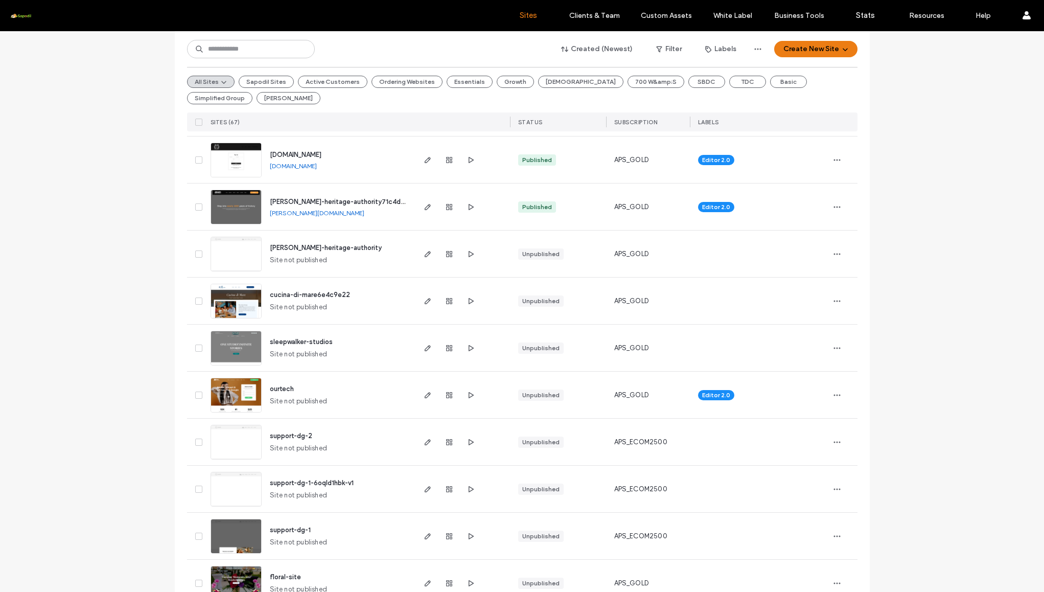
scroll to position [295, 0]
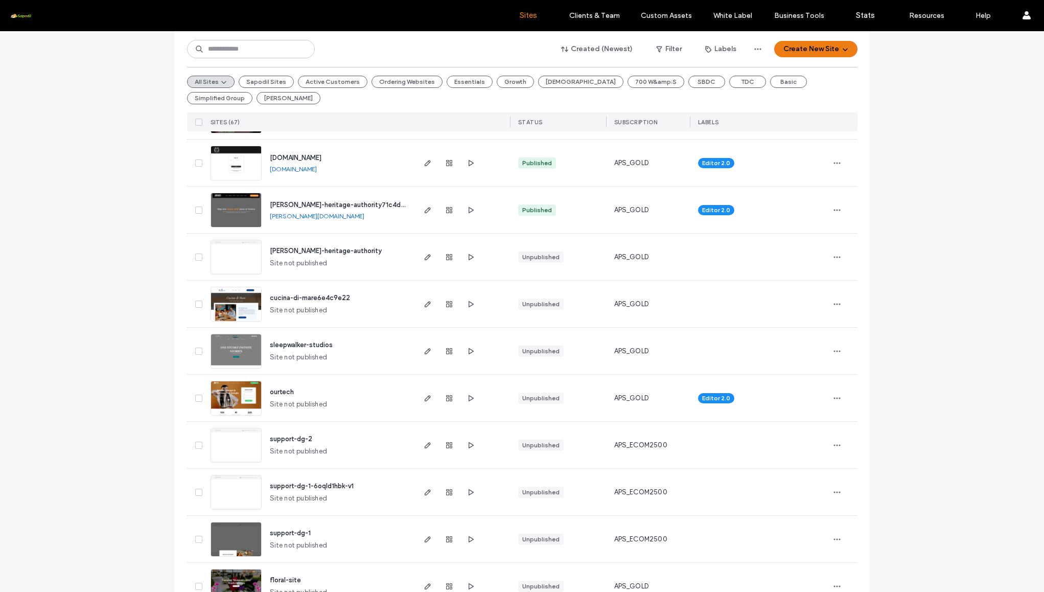
click at [308, 204] on span "clifton-heritage-authority71c4d260" at bounding box center [342, 205] width 144 height 8
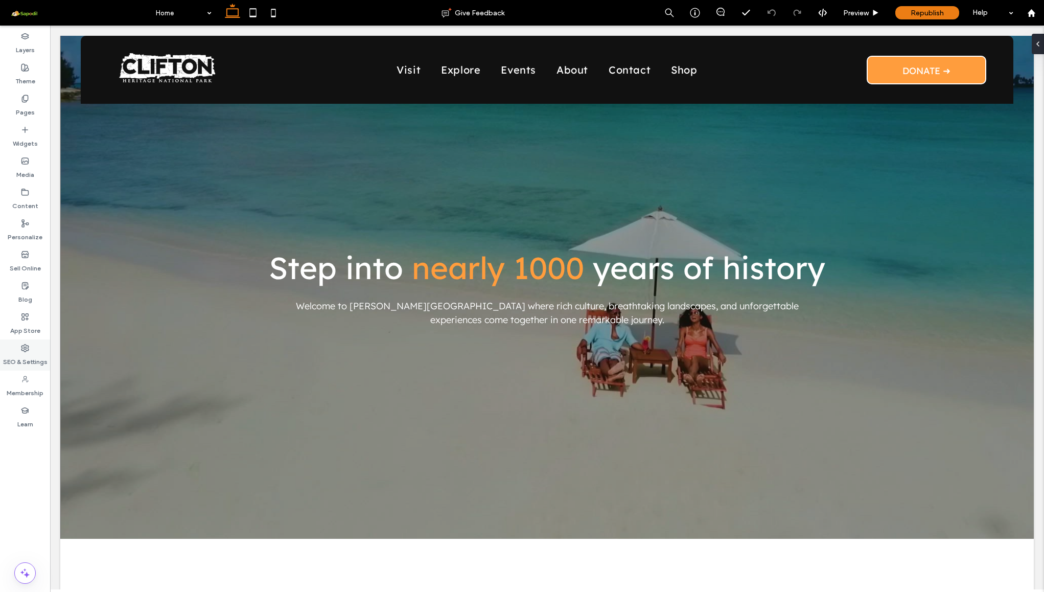
click at [27, 349] on icon at bounding box center [25, 348] width 8 height 8
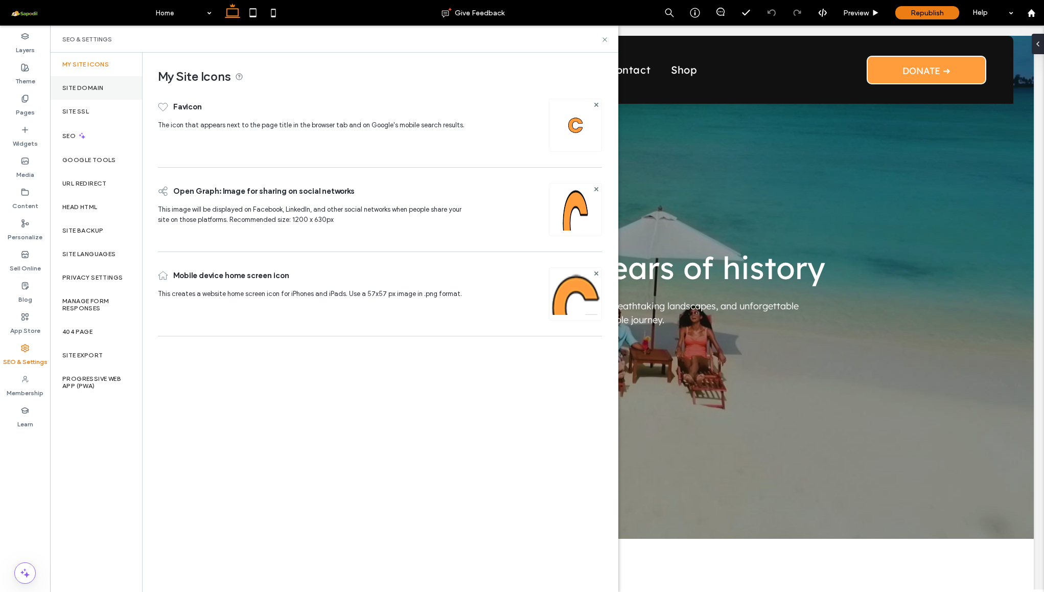
click at [88, 92] on div "Site Domain" at bounding box center [96, 88] width 92 height 24
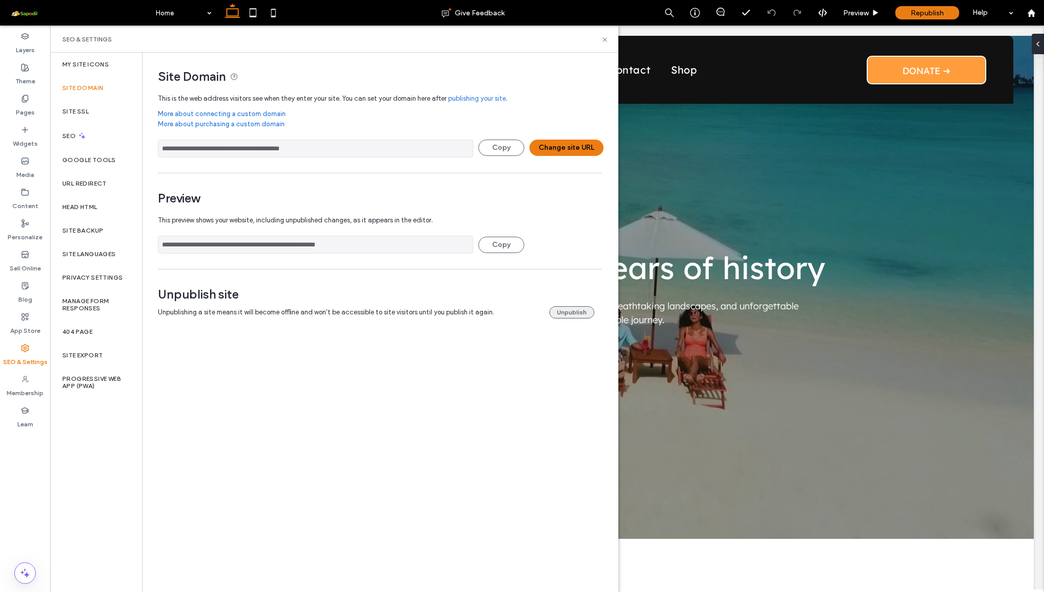
click at [571, 315] on button "Unpublish" at bounding box center [571, 312] width 45 height 12
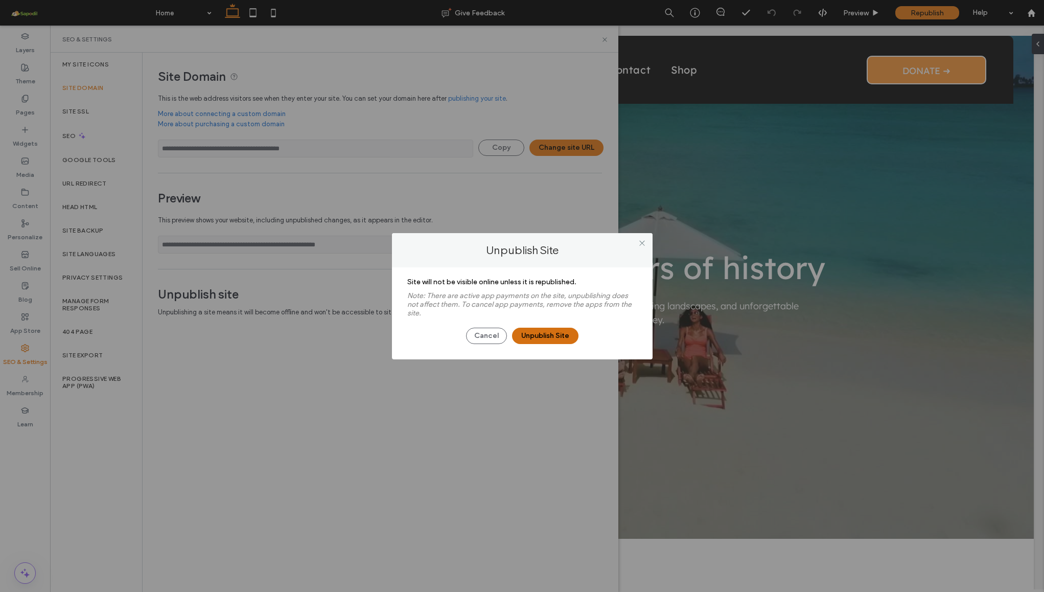
click at [534, 333] on button "Unpublish Site" at bounding box center [545, 336] width 66 height 16
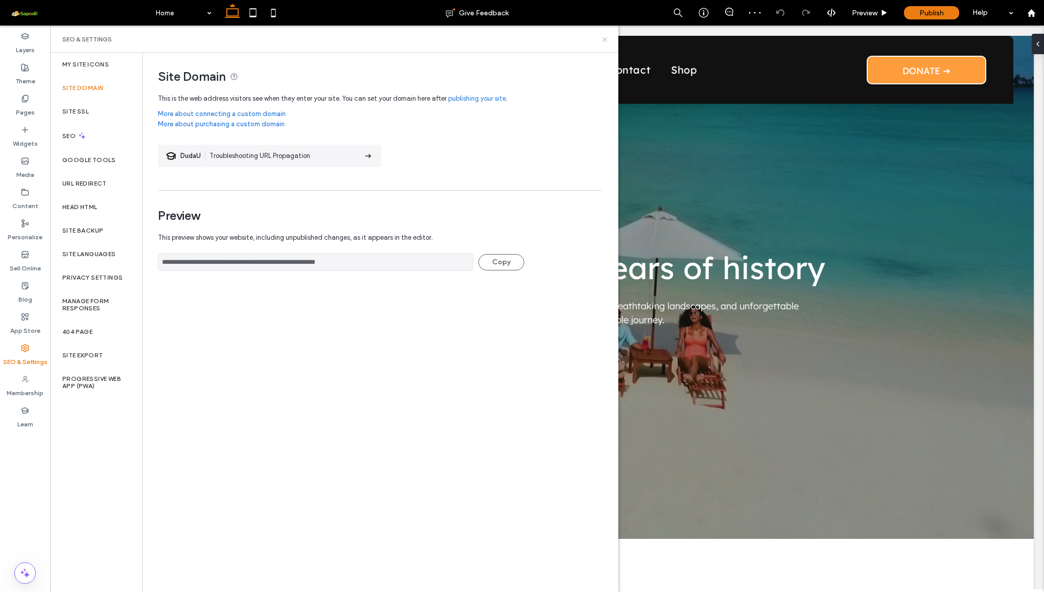
click at [607, 38] on use at bounding box center [605, 39] width 4 height 4
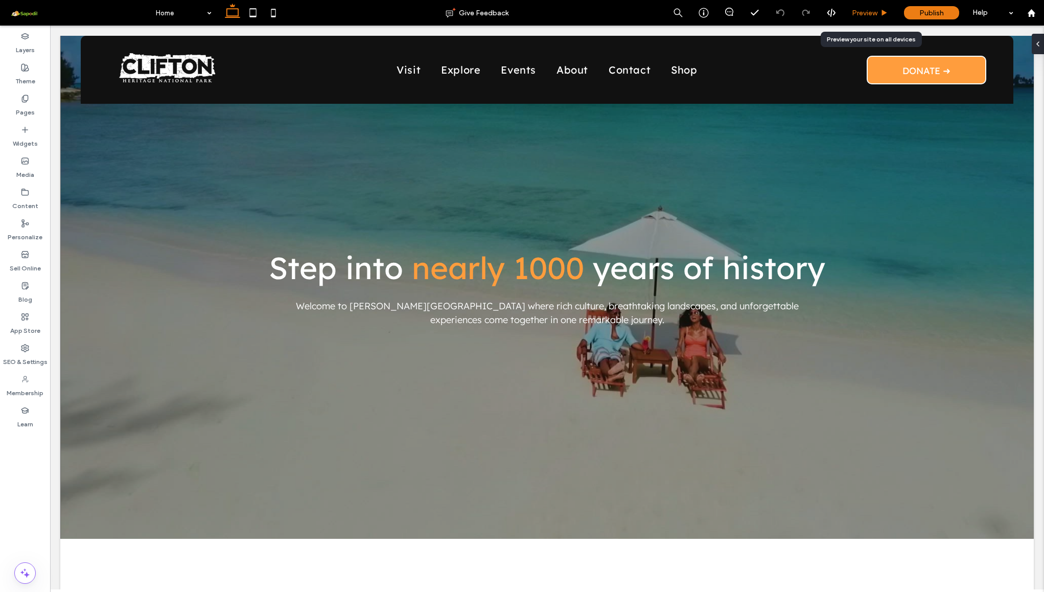
click at [879, 16] on div "Preview" at bounding box center [870, 13] width 52 height 9
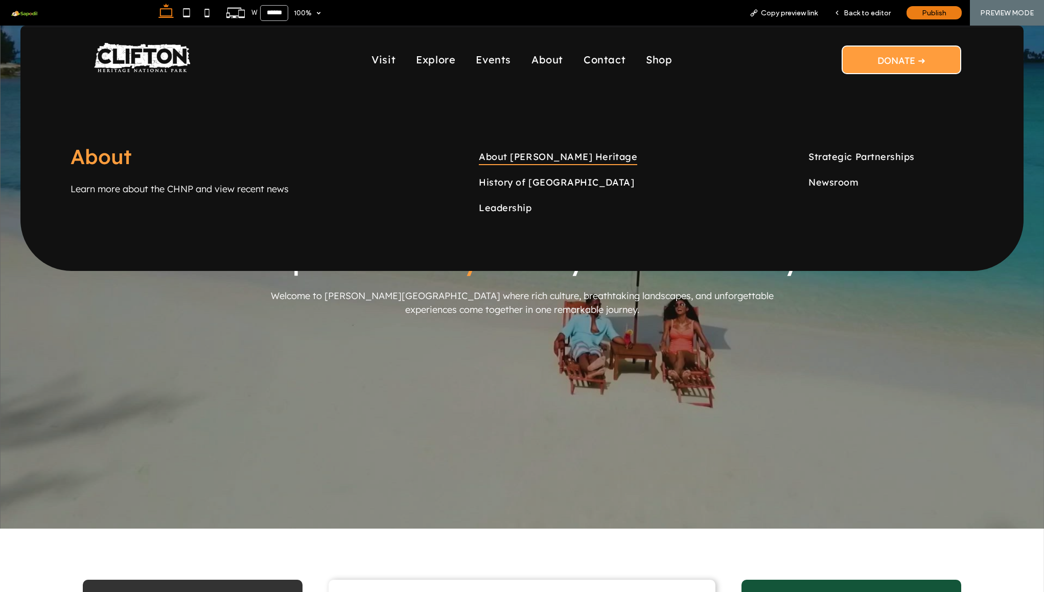
click at [507, 153] on span "About [PERSON_NAME] Heritage" at bounding box center [558, 156] width 158 height 17
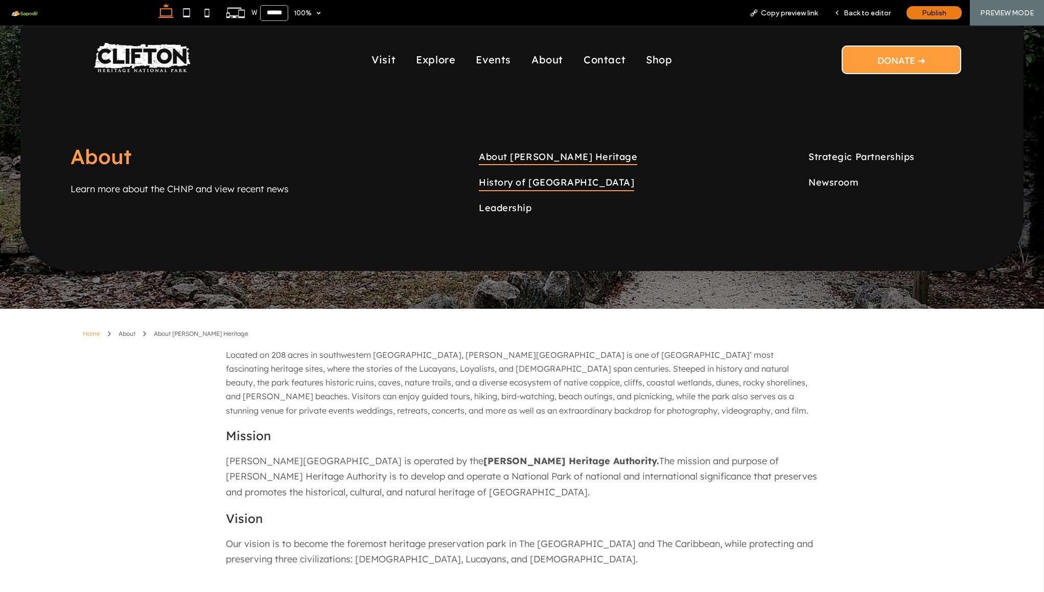
click at [535, 179] on span "History of [GEOGRAPHIC_DATA]" at bounding box center [556, 181] width 155 height 17
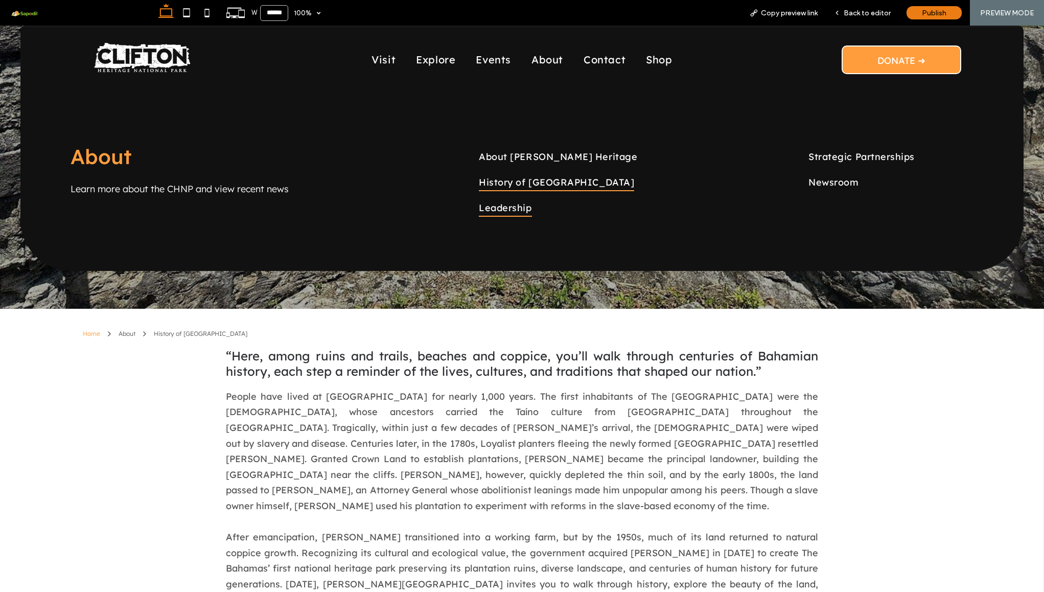
click at [516, 205] on span "Leadership" at bounding box center [505, 207] width 53 height 17
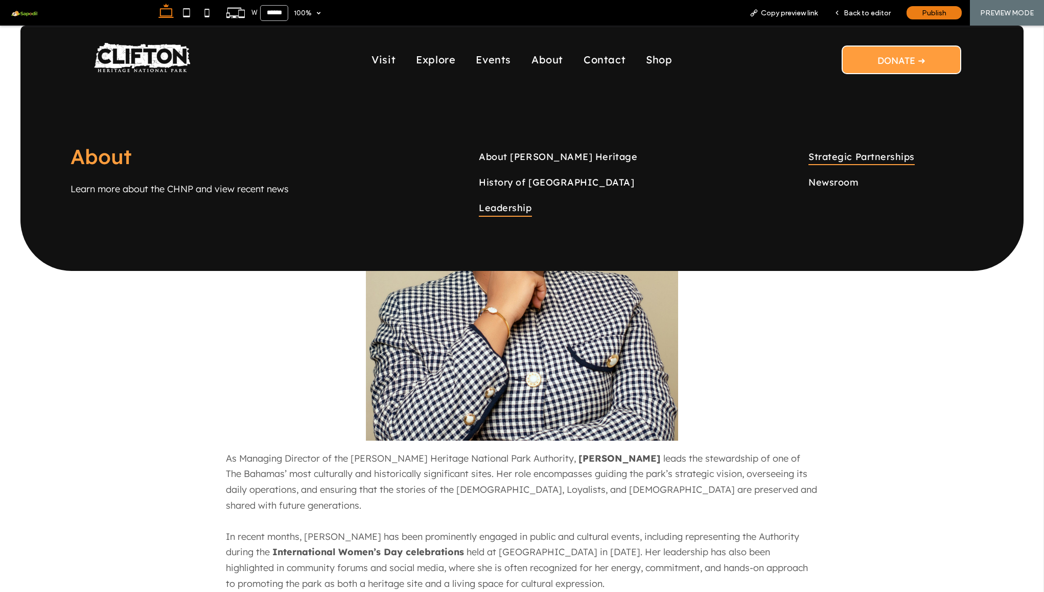
click at [811, 159] on span "Strategic Partnerships" at bounding box center [862, 156] width 106 height 17
click at [830, 156] on span "Strategic Partnerships" at bounding box center [862, 156] width 106 height 17
click at [821, 182] on span "Newsroom" at bounding box center [834, 181] width 50 height 17
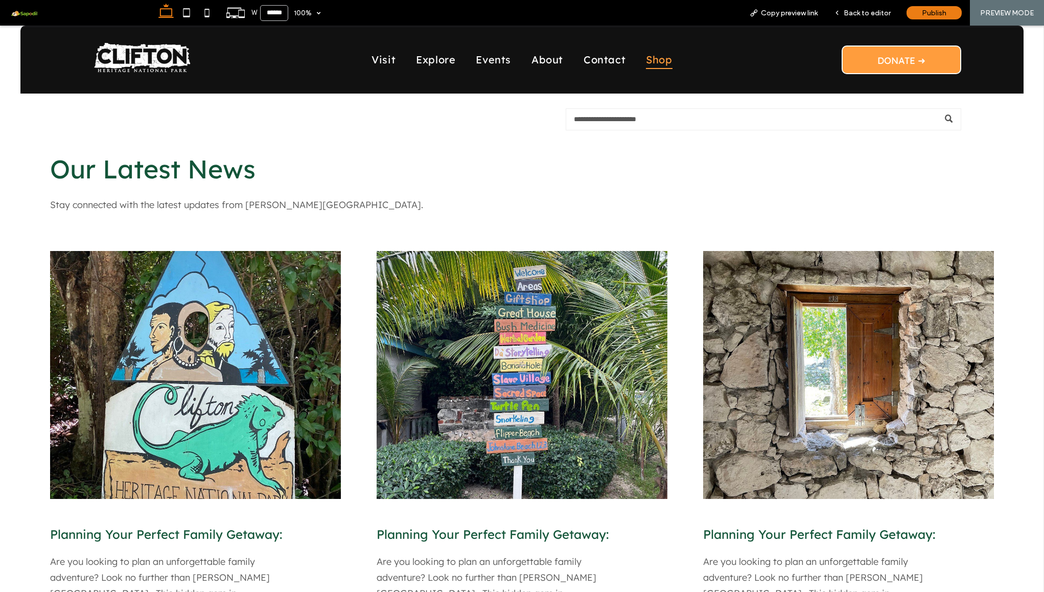
click at [658, 60] on span "Shop" at bounding box center [659, 59] width 26 height 19
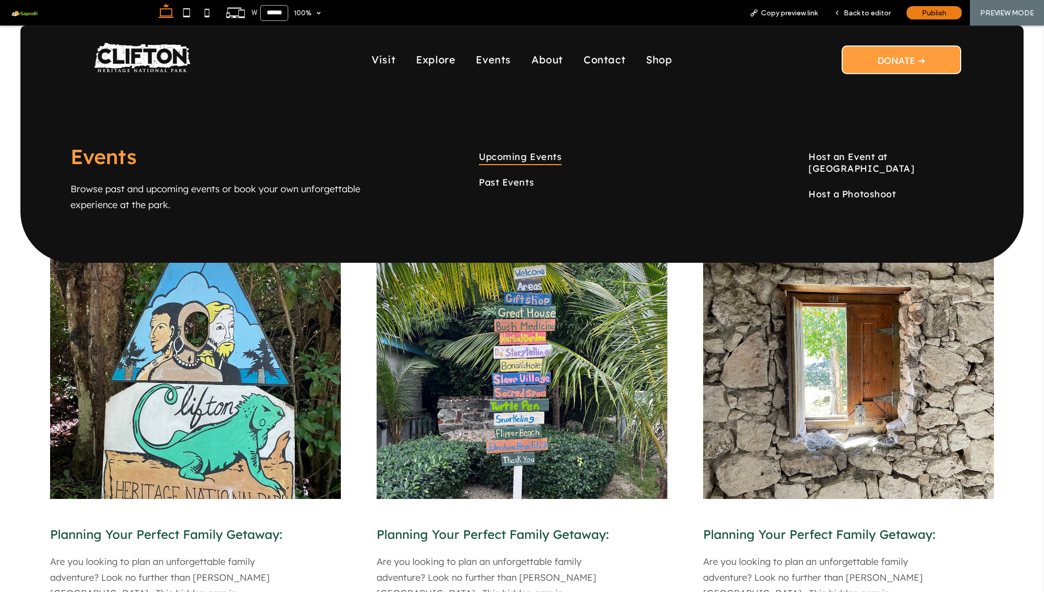
click at [507, 150] on span "Upcoming Events" at bounding box center [520, 156] width 83 height 17
click at [509, 159] on span "Upcoming Events" at bounding box center [520, 156] width 83 height 17
click at [499, 183] on span "Past Events" at bounding box center [506, 181] width 55 height 17
click at [820, 155] on span "Host an Event at [GEOGRAPHIC_DATA]" at bounding box center [891, 162] width 165 height 29
click at [833, 185] on span "Host a Photoshoot" at bounding box center [852, 193] width 87 height 17
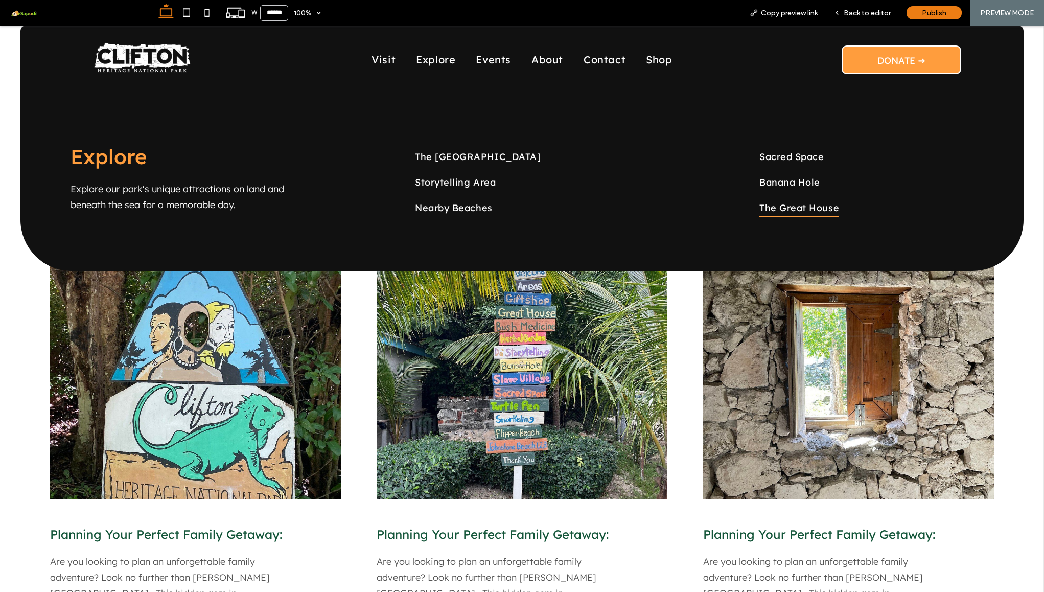
click at [791, 211] on span "The Great House" at bounding box center [799, 207] width 80 height 17
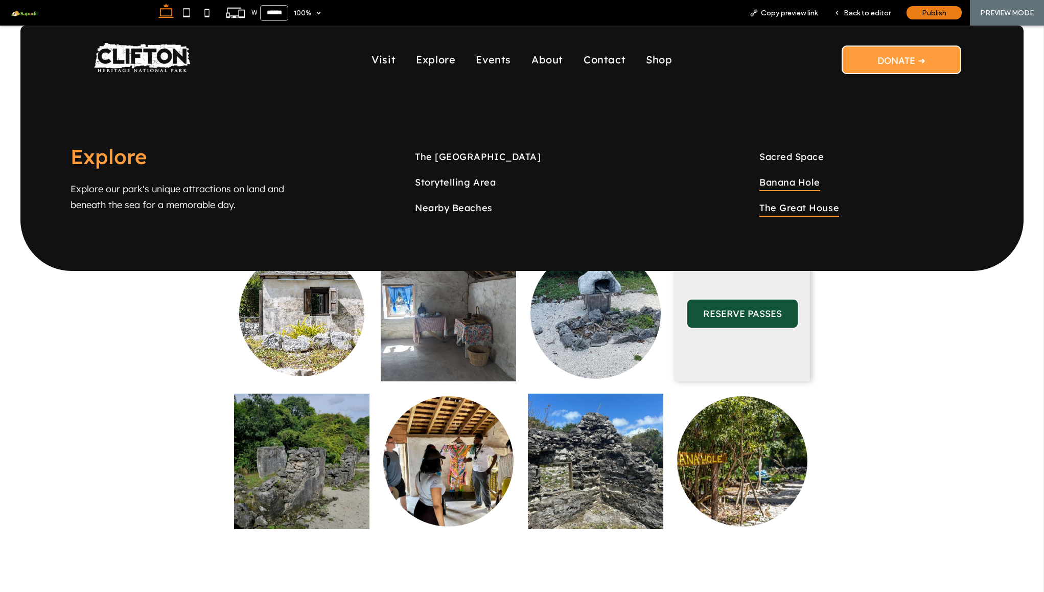
click at [763, 184] on span "Banana Hole" at bounding box center [789, 181] width 61 height 17
click at [824, 157] on link "Sacred Space" at bounding box center [876, 157] width 234 height 26
click at [433, 204] on span "Nearby Beaches" at bounding box center [454, 207] width 78 height 17
click at [434, 179] on span "Storytelling Area" at bounding box center [455, 181] width 81 height 17
click at [436, 160] on span "The [GEOGRAPHIC_DATA]" at bounding box center [478, 156] width 126 height 17
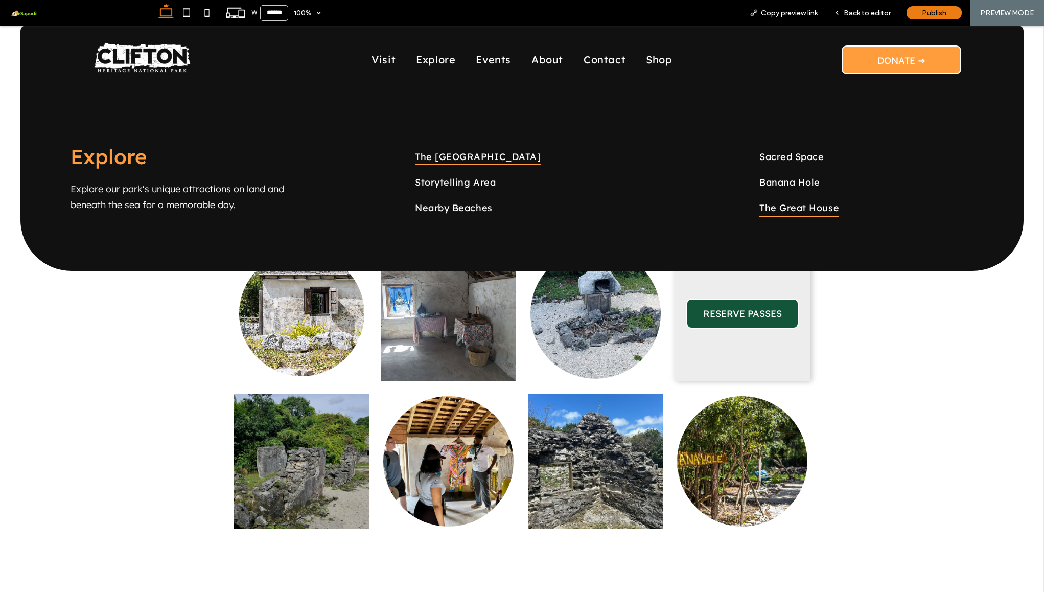
click at [445, 156] on span "The [GEOGRAPHIC_DATA]" at bounding box center [478, 156] width 126 height 17
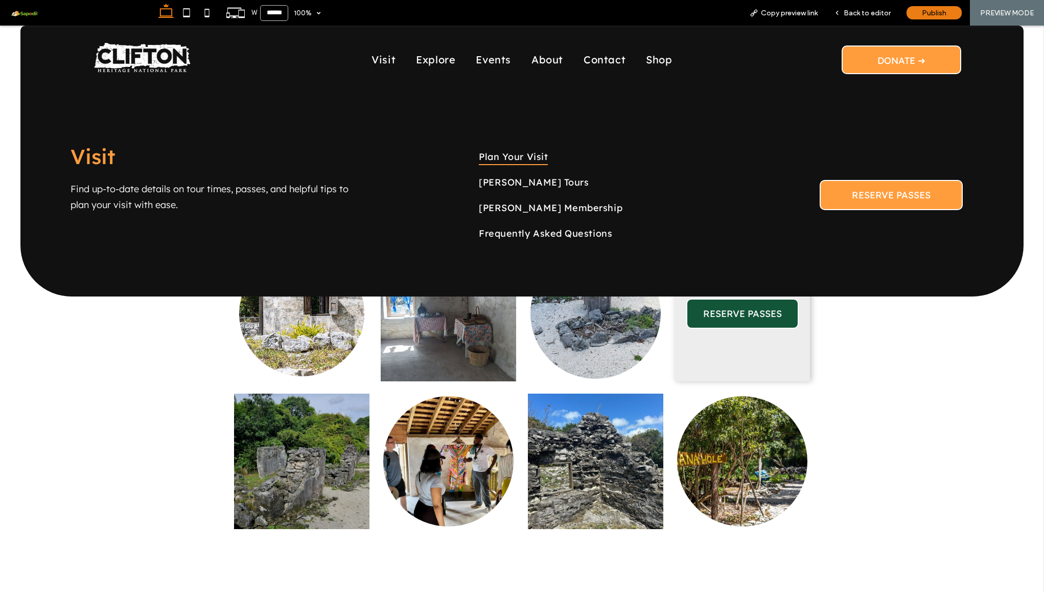
click at [491, 159] on span "Plan Your Visit" at bounding box center [513, 156] width 69 height 17
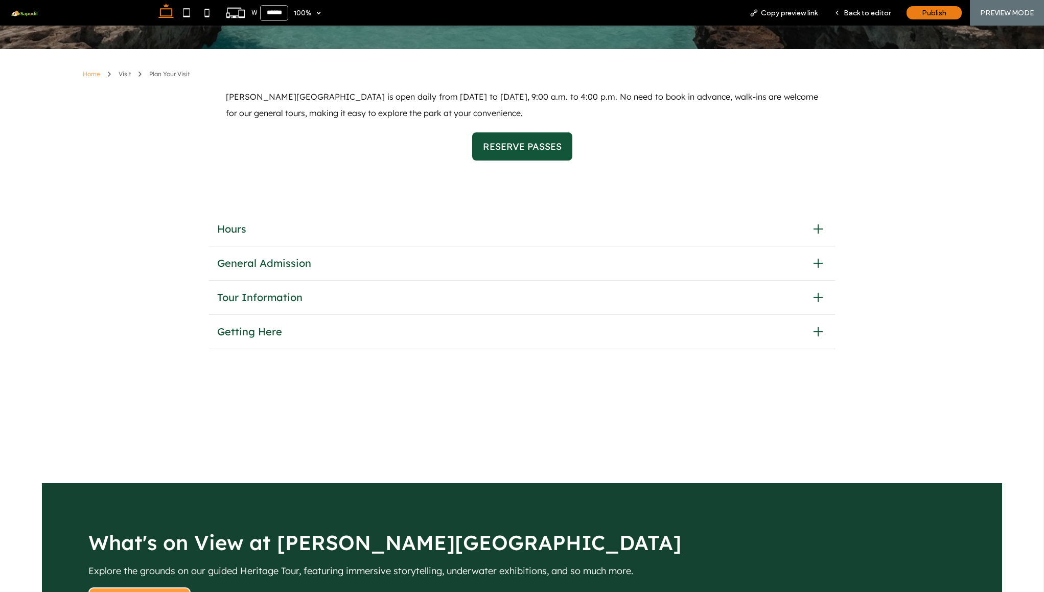
scroll to position [244, 0]
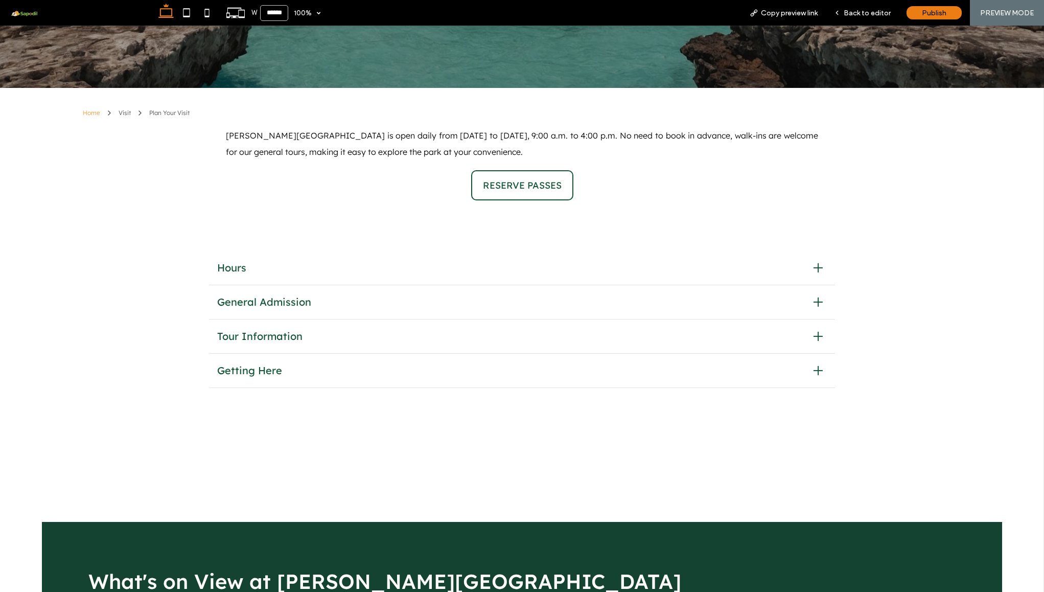
click at [517, 188] on span "RESERVE PASSES" at bounding box center [522, 185] width 79 height 12
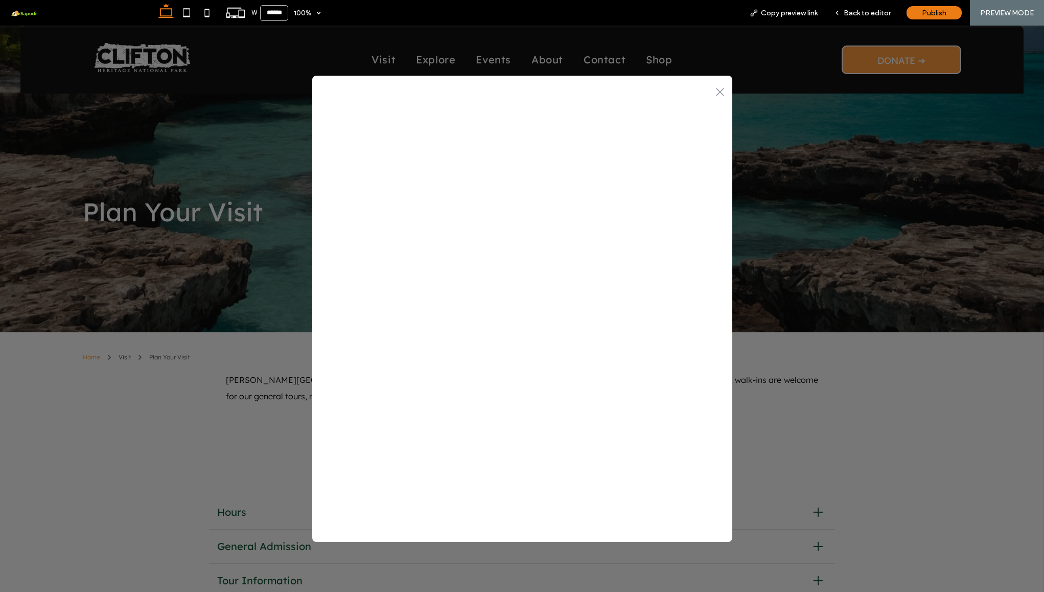
scroll to position [0, 0]
click at [715, 84] on div ".st0-1091118977{fill-rule:evenodd;clip-rule:evenodd;}" at bounding box center [522, 90] width 420 height 21
click at [716, 96] on icon ".st0-1091118977{fill-rule:evenodd;clip-rule:evenodd;}" at bounding box center [720, 92] width 8 height 8
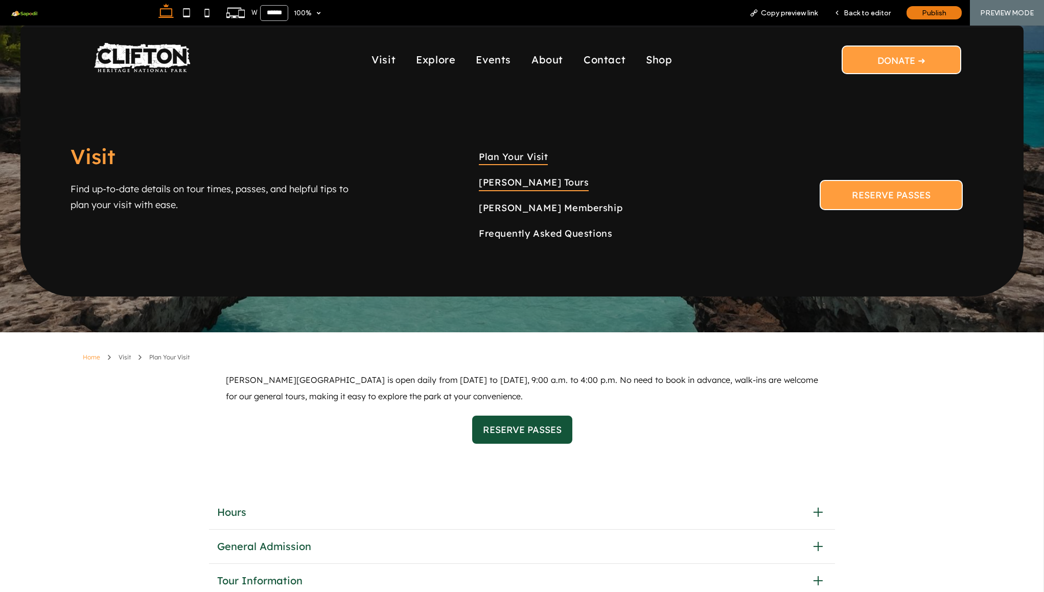
click at [495, 182] on span "[PERSON_NAME] Tours" at bounding box center [534, 181] width 110 height 17
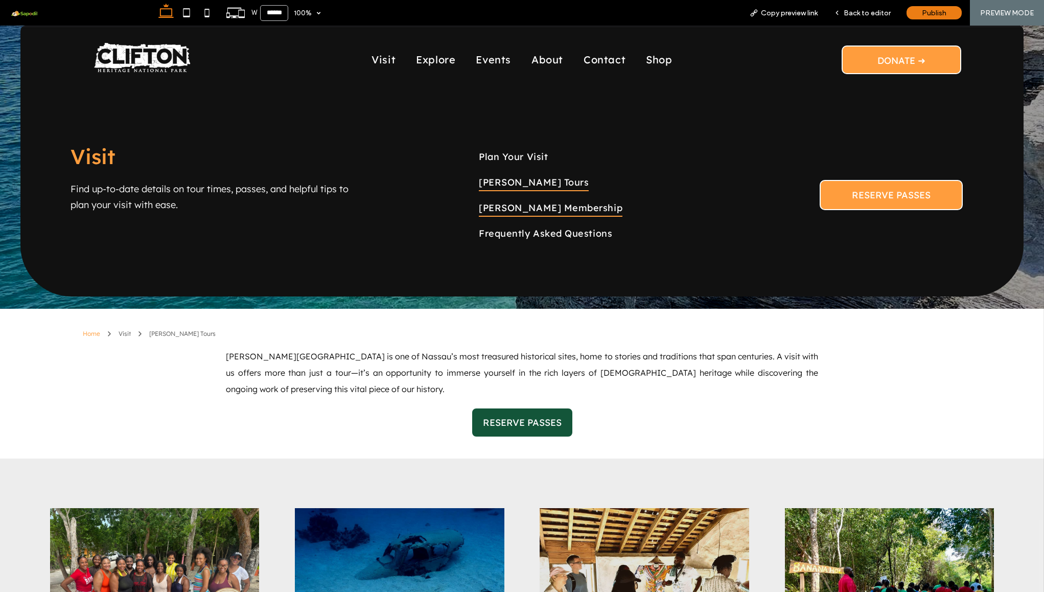
click at [516, 204] on span "[PERSON_NAME] Membership" at bounding box center [551, 207] width 144 height 17
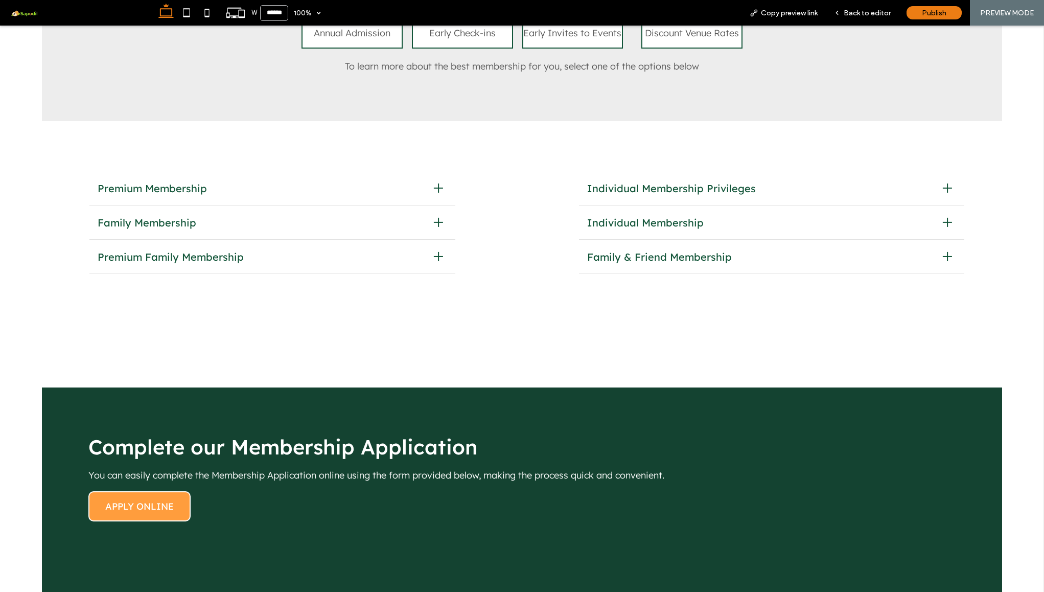
scroll to position [481, 0]
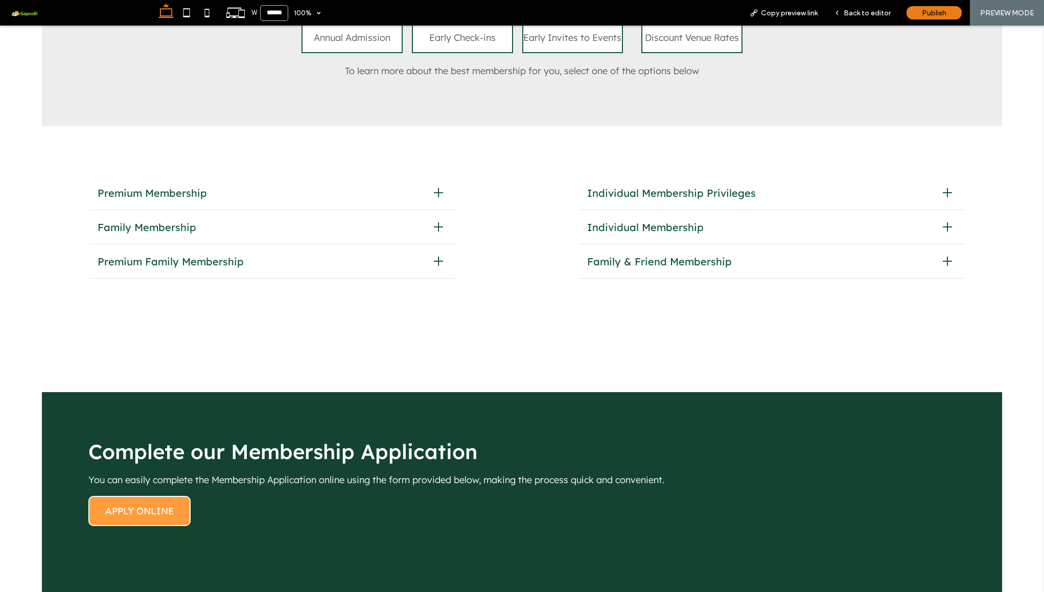
click at [671, 257] on span "Family & Friend Membership" at bounding box center [761, 261] width 348 height 13
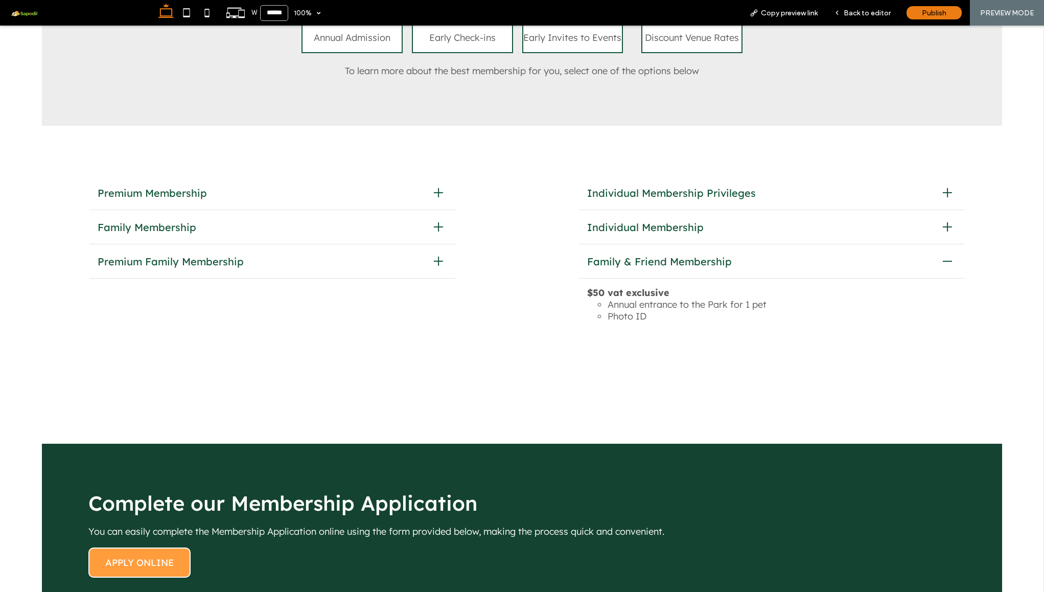
click at [671, 257] on span "Family & Friend Membership" at bounding box center [761, 261] width 348 height 13
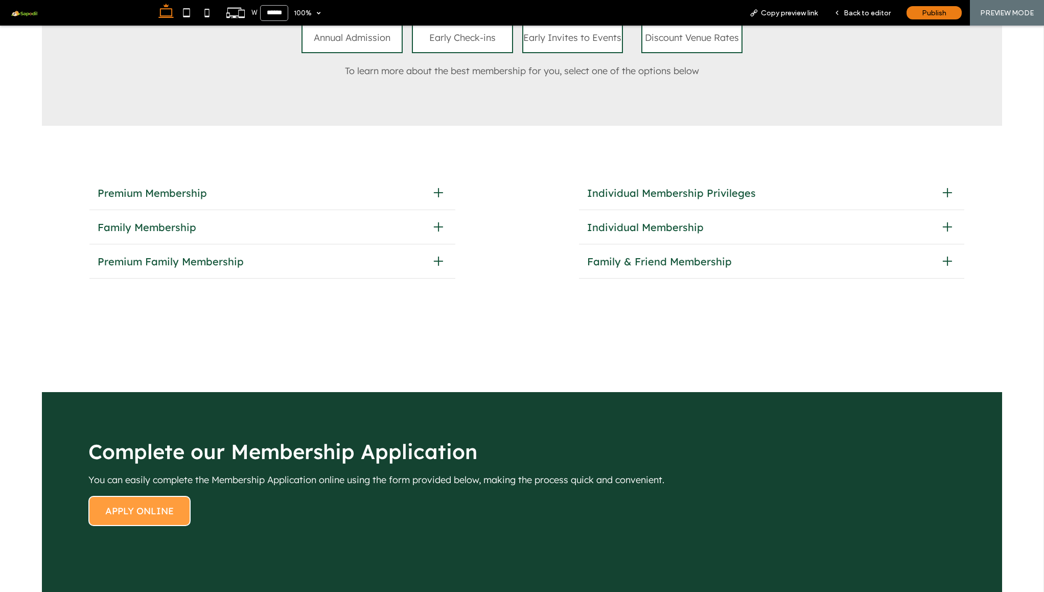
click at [664, 222] on span "Individual Membership" at bounding box center [761, 227] width 348 height 13
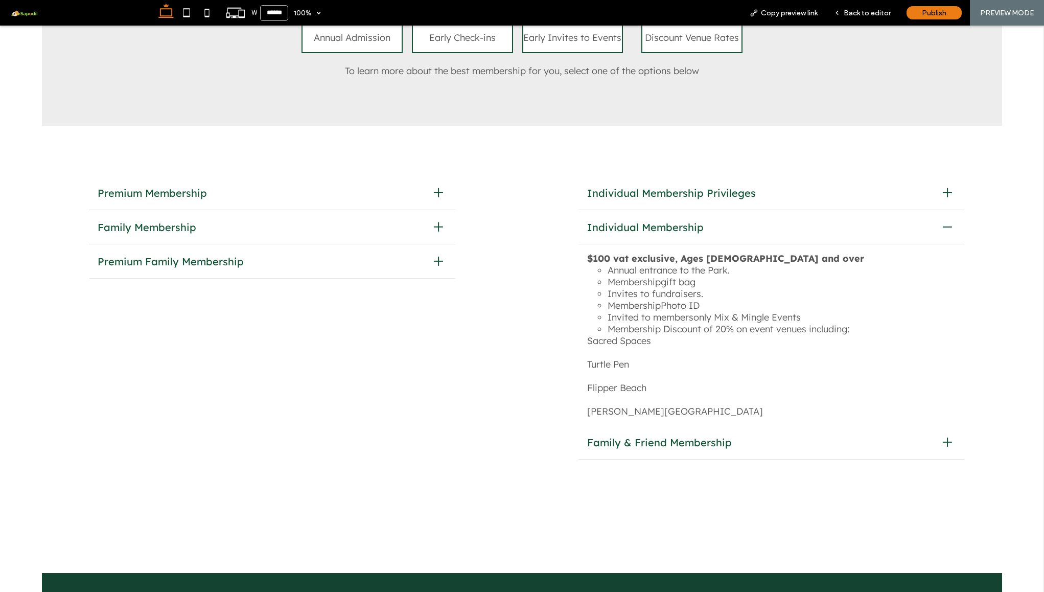
click at [664, 222] on span "Individual Membership" at bounding box center [761, 227] width 348 height 13
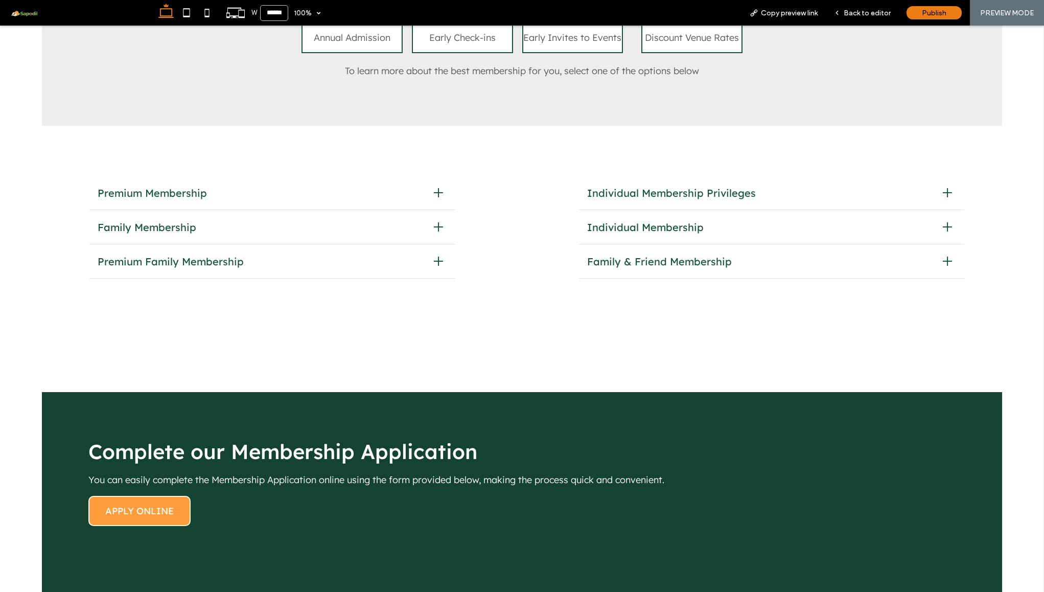
click at [226, 190] on span "Premium Membership" at bounding box center [262, 193] width 328 height 13
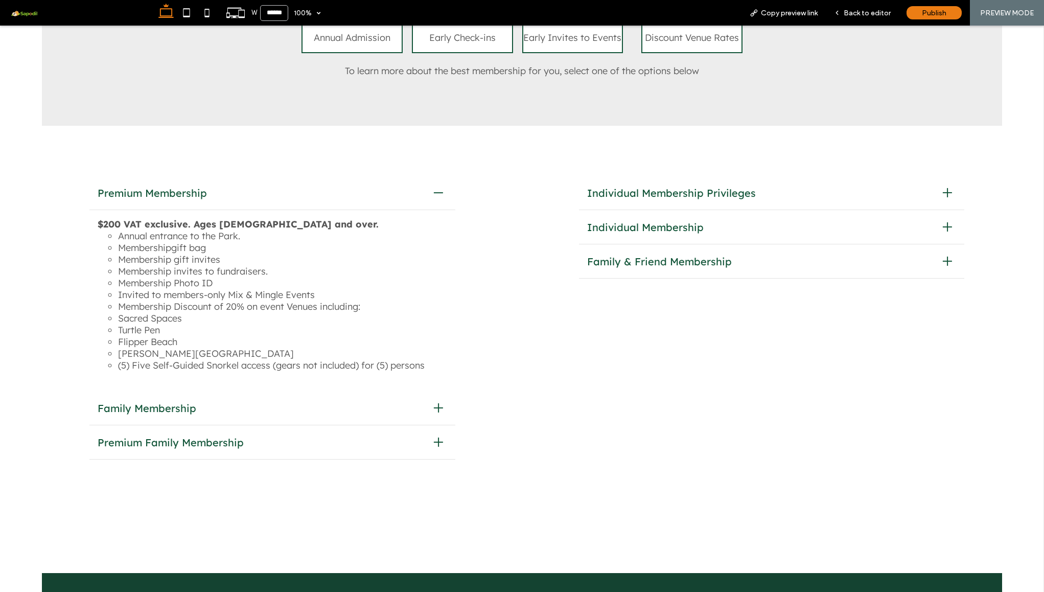
click at [226, 190] on span "Premium Membership" at bounding box center [262, 193] width 328 height 13
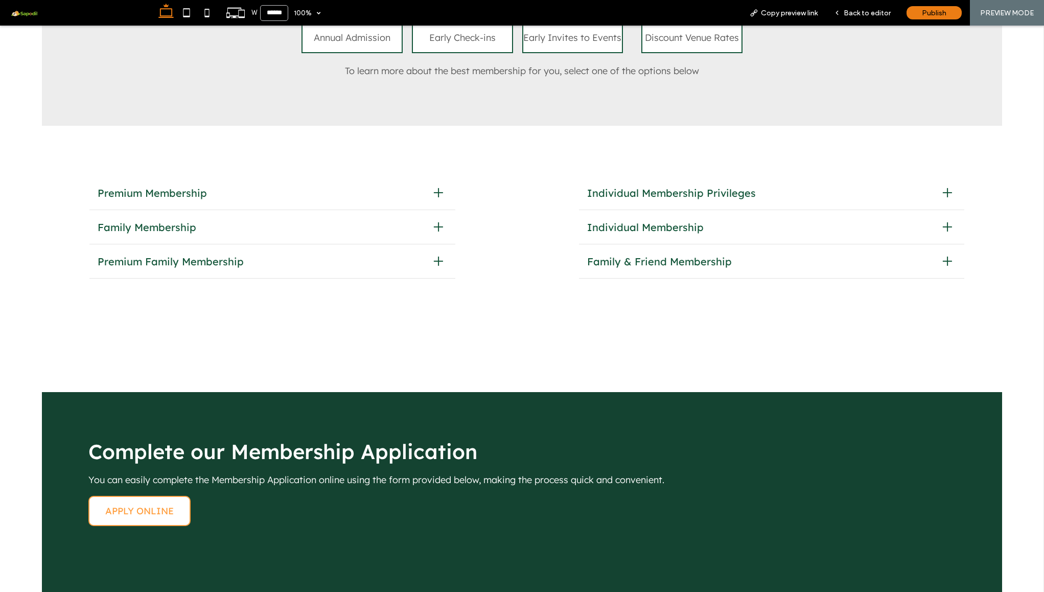
click at [125, 505] on span "APPLY ONLINE" at bounding box center [139, 511] width 68 height 12
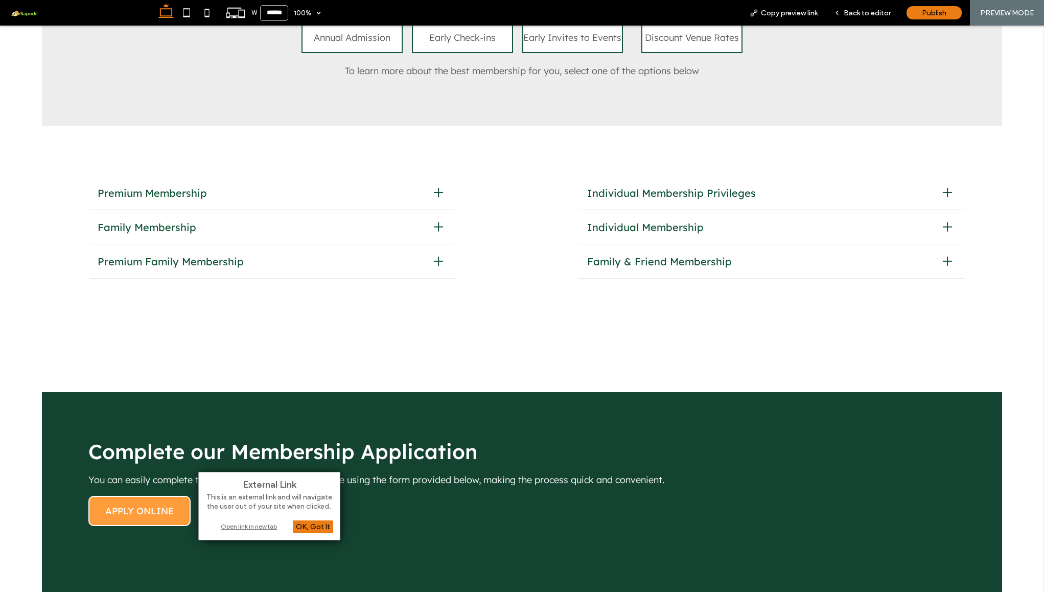
click at [248, 528] on div "Open link in new tab" at bounding box center [269, 526] width 128 height 11
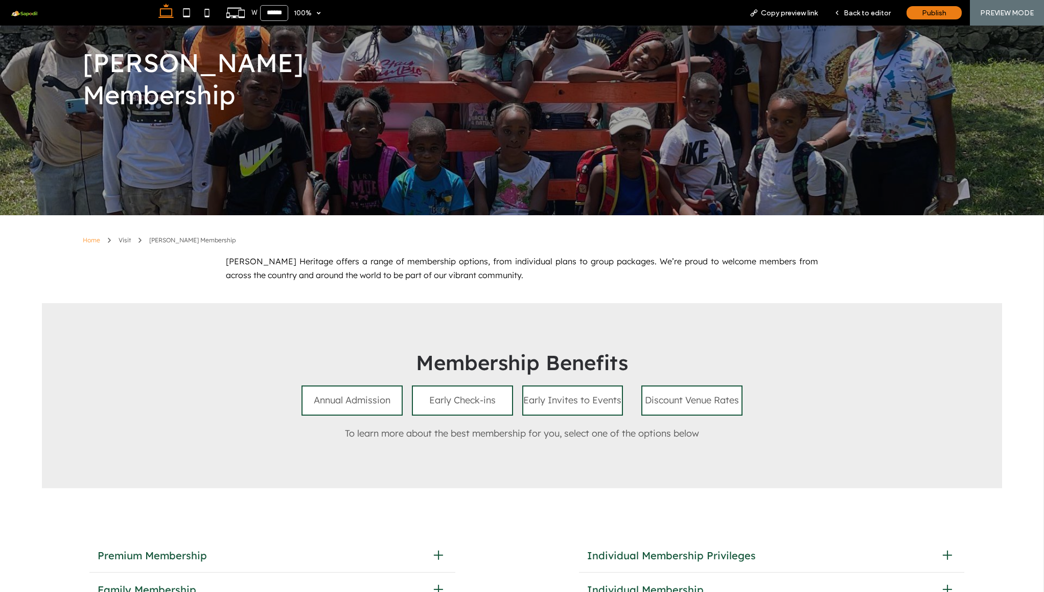
scroll to position [142, 0]
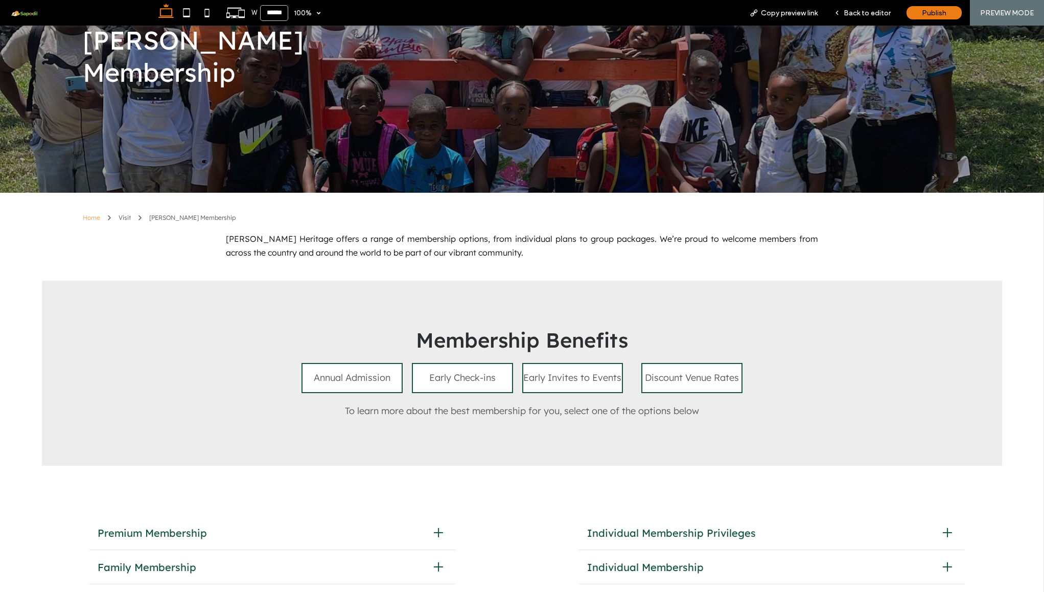
click at [464, 372] on span "Early Check-ins" at bounding box center [462, 378] width 66 height 12
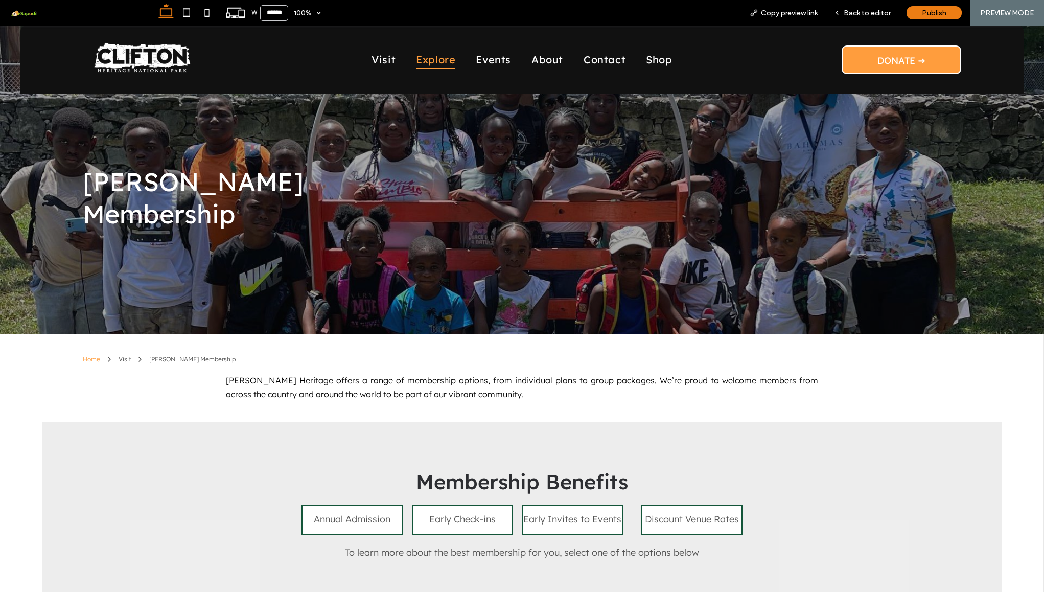
scroll to position [0, 0]
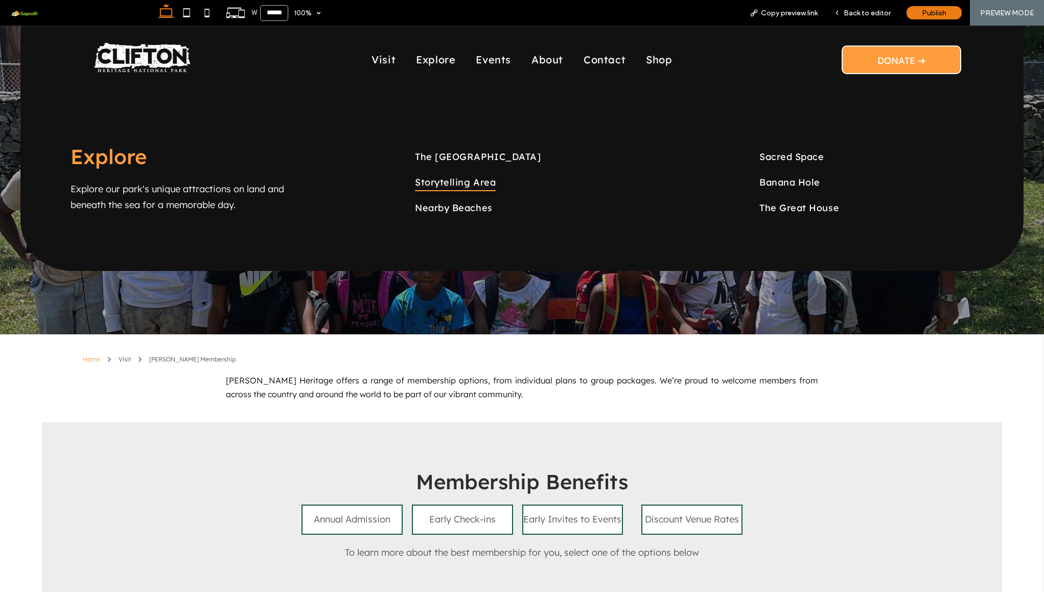
click at [455, 178] on span "Storytelling Area" at bounding box center [455, 181] width 81 height 17
click at [457, 152] on span "The [GEOGRAPHIC_DATA]" at bounding box center [478, 156] width 126 height 17
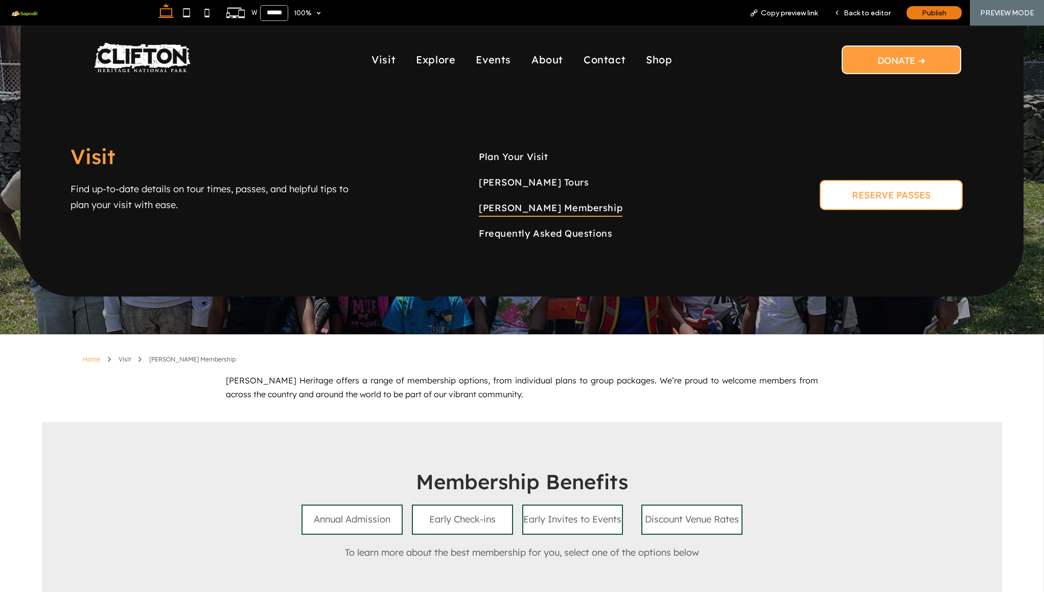
click at [855, 199] on span "RESERVE PASSES" at bounding box center [891, 195] width 79 height 12
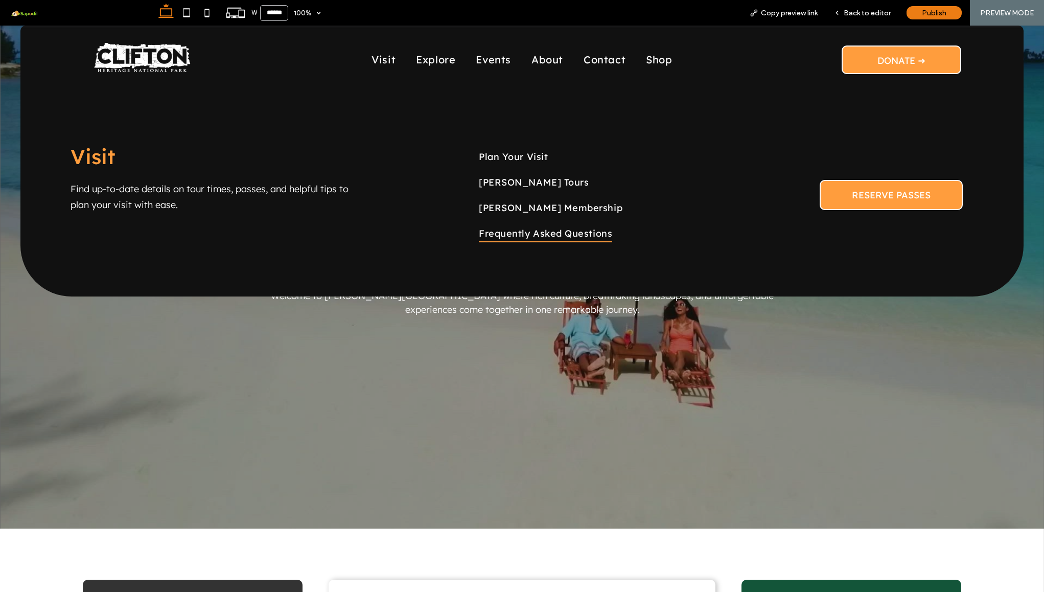
click at [505, 231] on span "Frequently Asked Questions" at bounding box center [545, 233] width 133 height 17
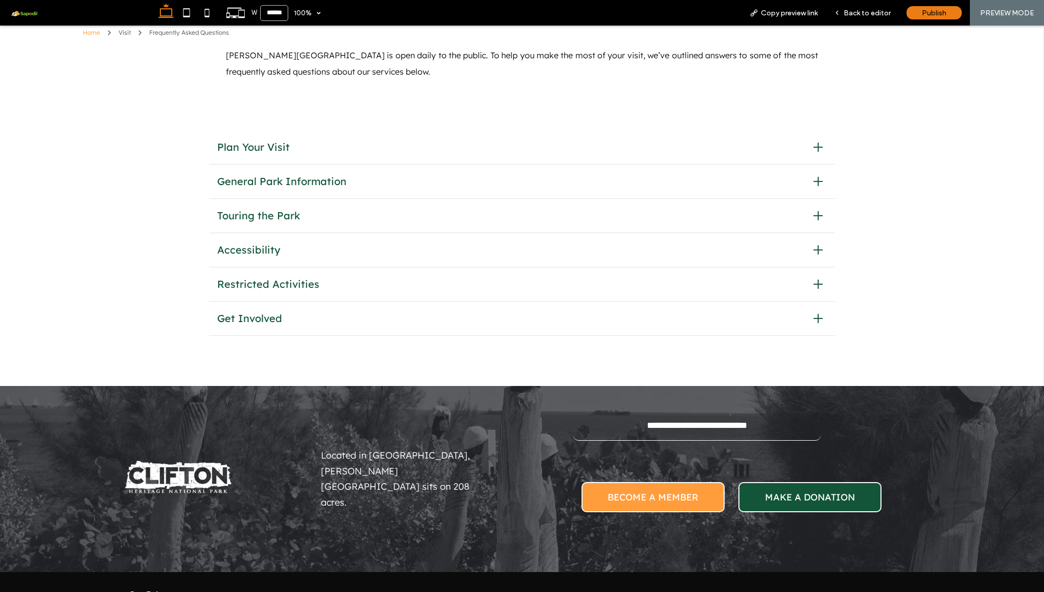
scroll to position [302, 0]
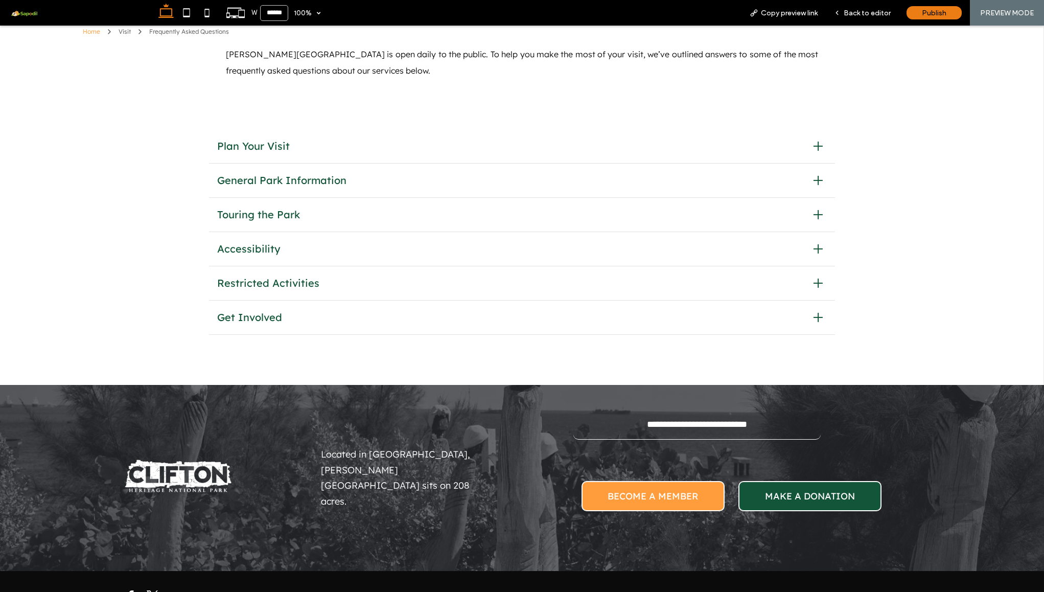
click at [533, 257] on div "Accessibility" at bounding box center [522, 249] width 626 height 34
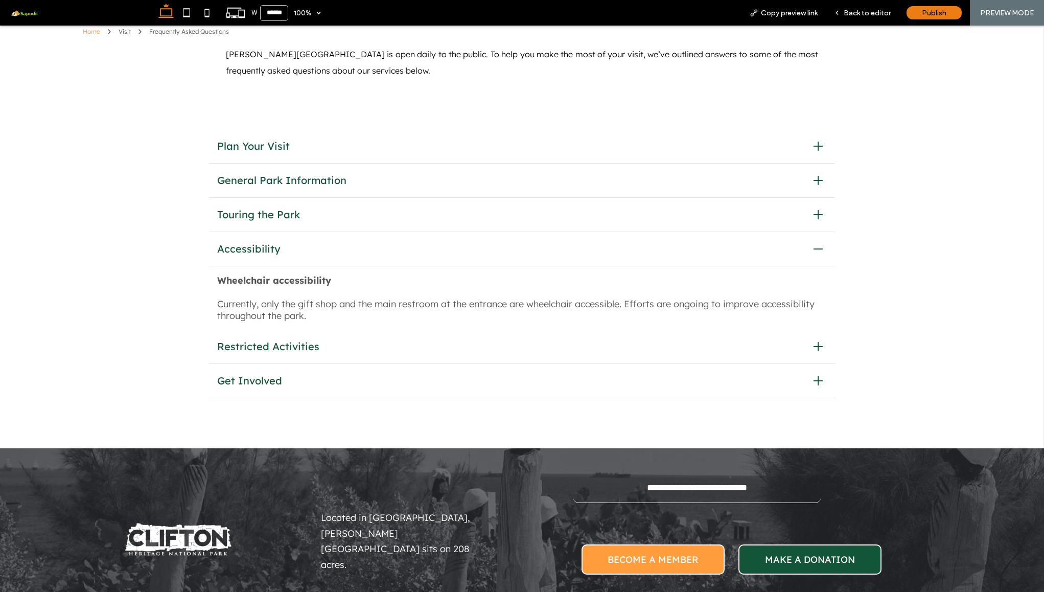
click at [533, 258] on div "Accessibility" at bounding box center [522, 249] width 626 height 34
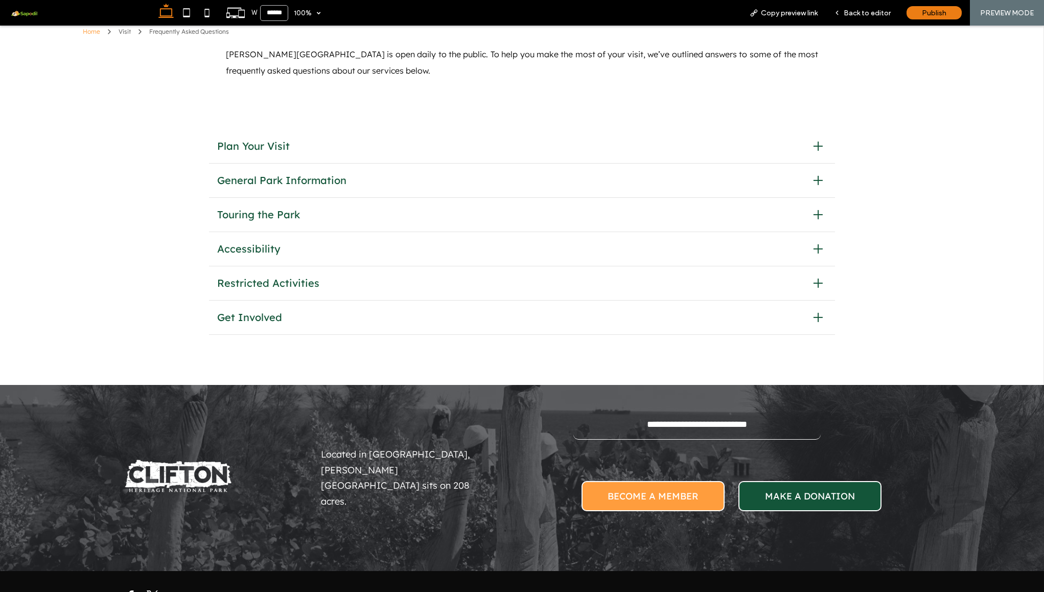
click at [535, 312] on span "Get Involved" at bounding box center [511, 317] width 588 height 13
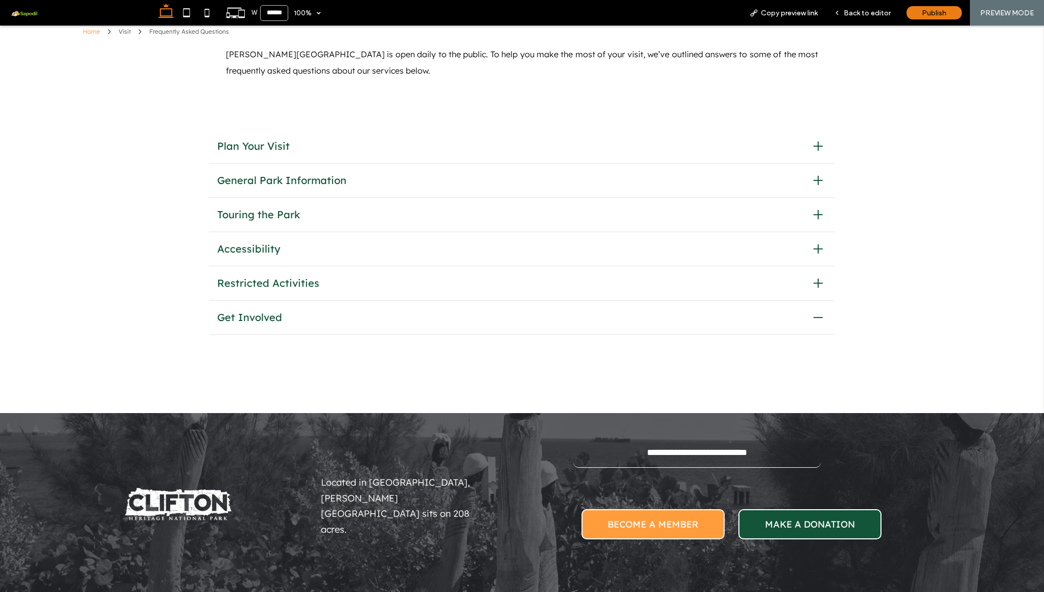
click at [536, 316] on span "Get Involved" at bounding box center [511, 317] width 588 height 13
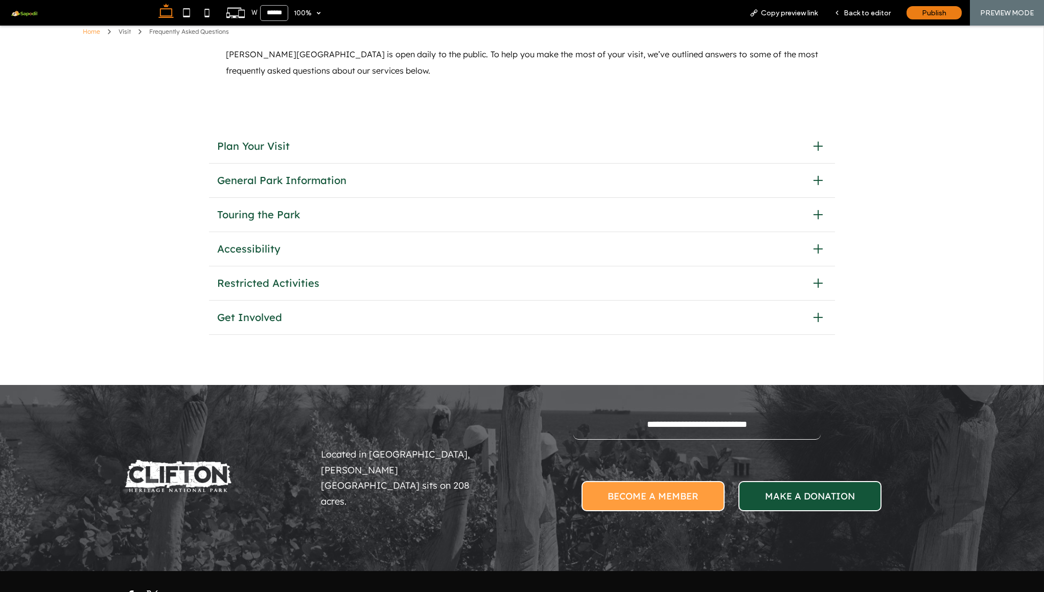
click at [536, 290] on div "Restricted Activities" at bounding box center [522, 283] width 626 height 34
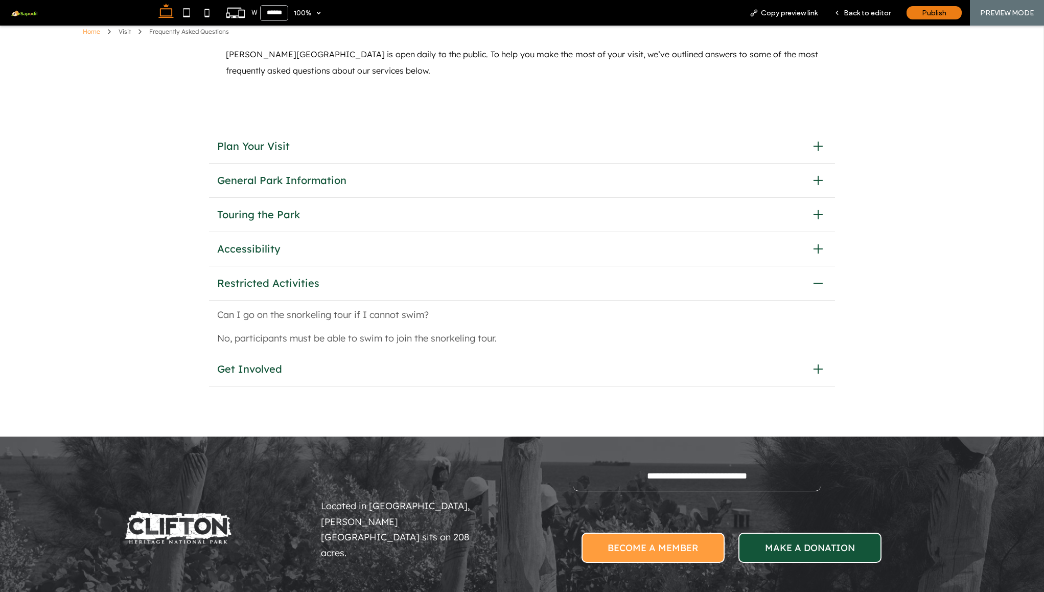
click at [536, 290] on div "Restricted Activities" at bounding box center [522, 283] width 626 height 34
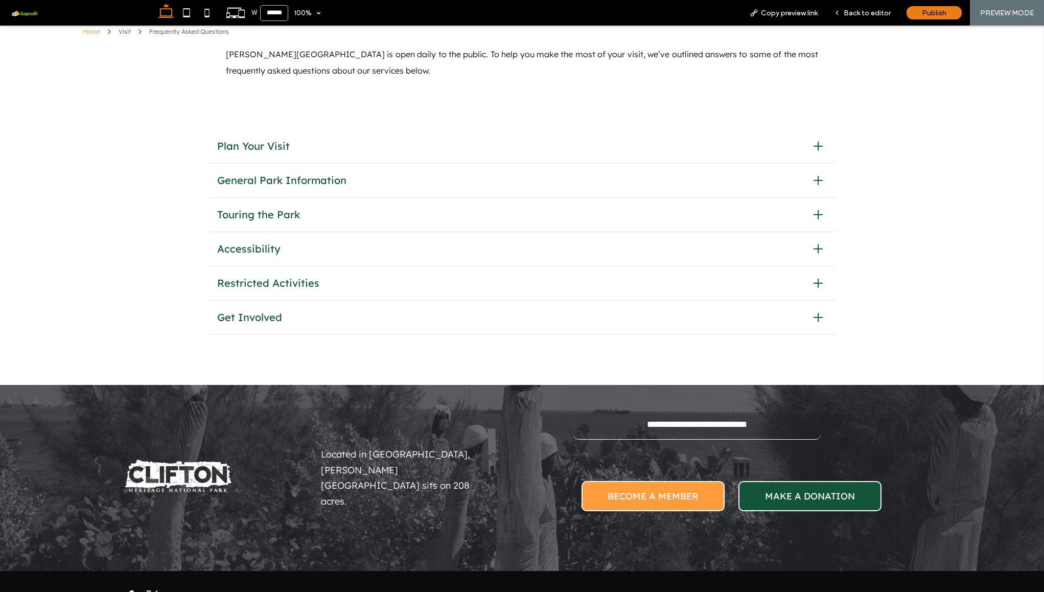
click at [536, 290] on div "Restricted Activities" at bounding box center [522, 283] width 626 height 34
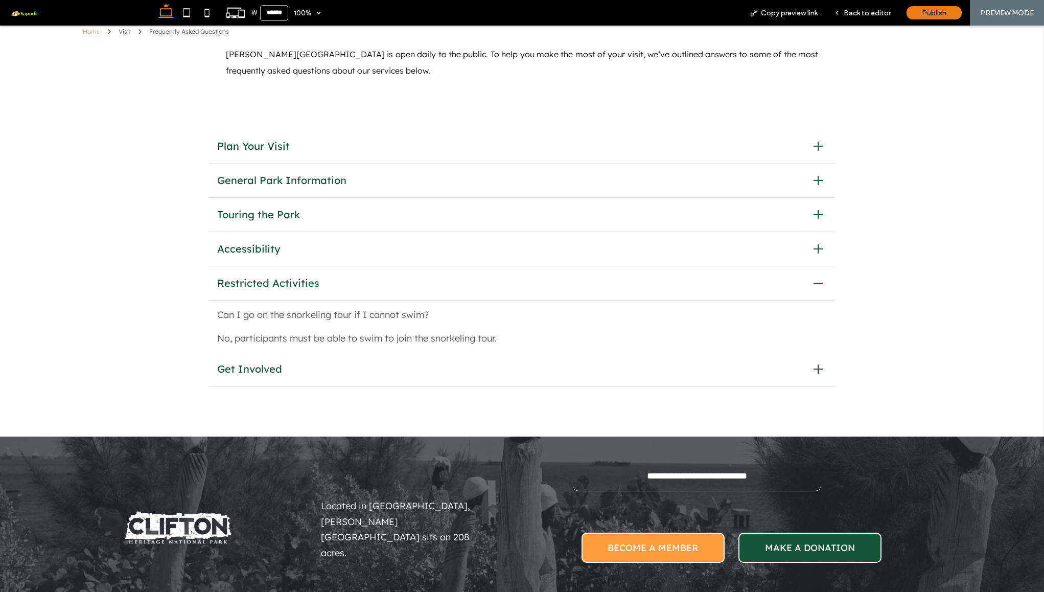
click at [536, 290] on div "Restricted Activities" at bounding box center [522, 283] width 626 height 34
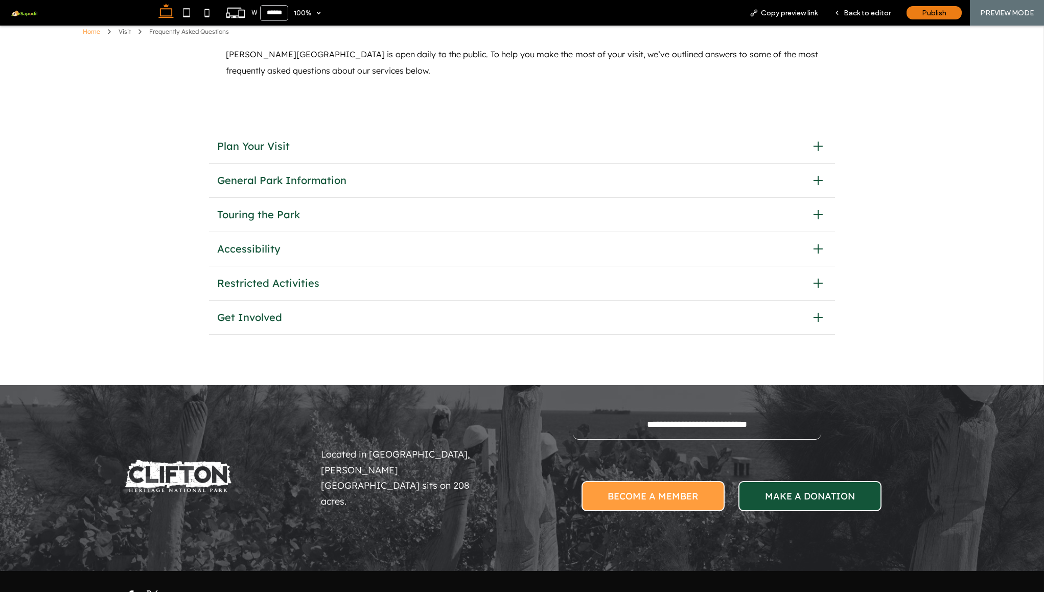
click at [536, 290] on div "Restricted Activities" at bounding box center [522, 283] width 626 height 34
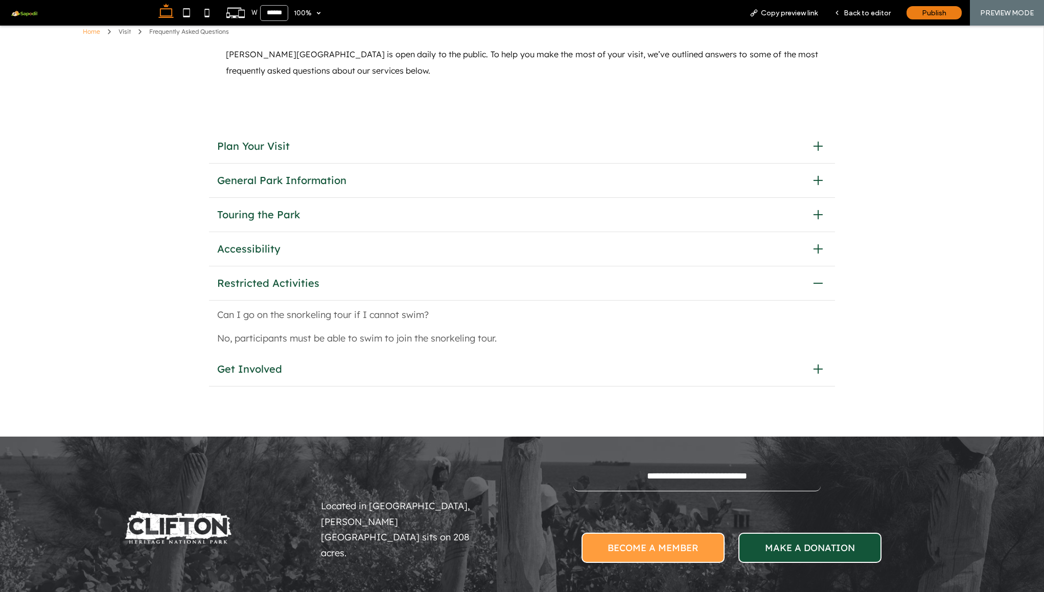
click at [536, 290] on div "Restricted Activities" at bounding box center [522, 283] width 626 height 34
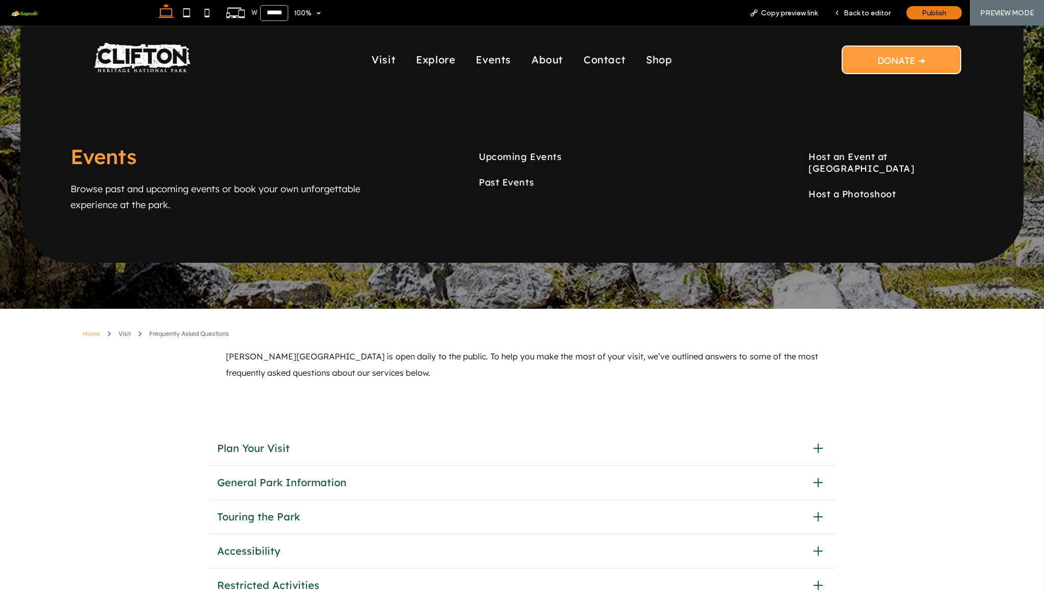
scroll to position [0, 0]
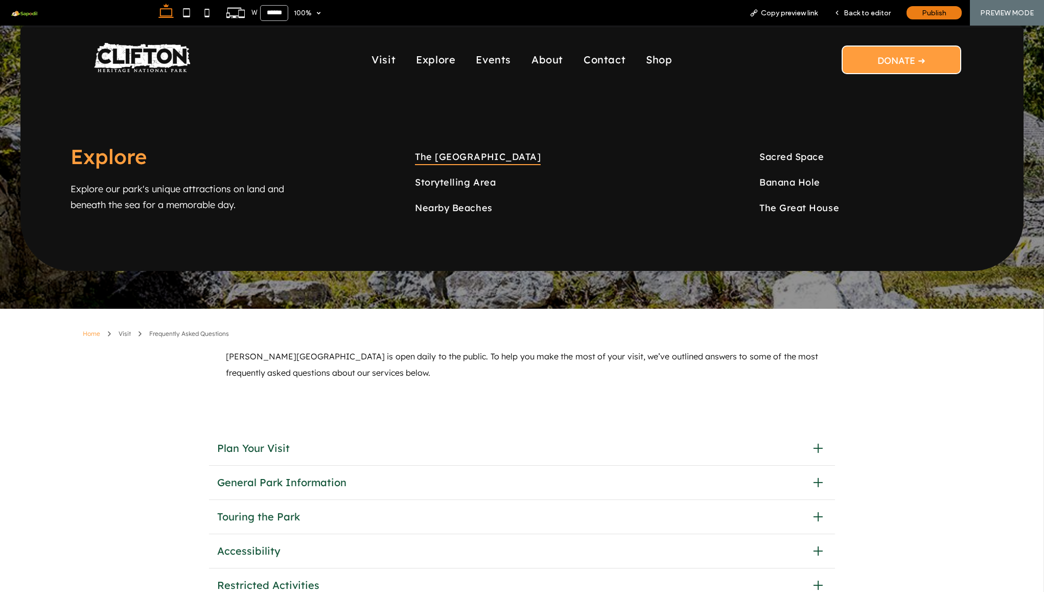
click at [443, 159] on span "The [GEOGRAPHIC_DATA]" at bounding box center [478, 156] width 126 height 17
click at [779, 156] on span "Sacred Space" at bounding box center [791, 156] width 64 height 17
click at [787, 175] on span "Banana Hole" at bounding box center [789, 181] width 61 height 17
click at [789, 205] on span "The Great House" at bounding box center [799, 207] width 80 height 17
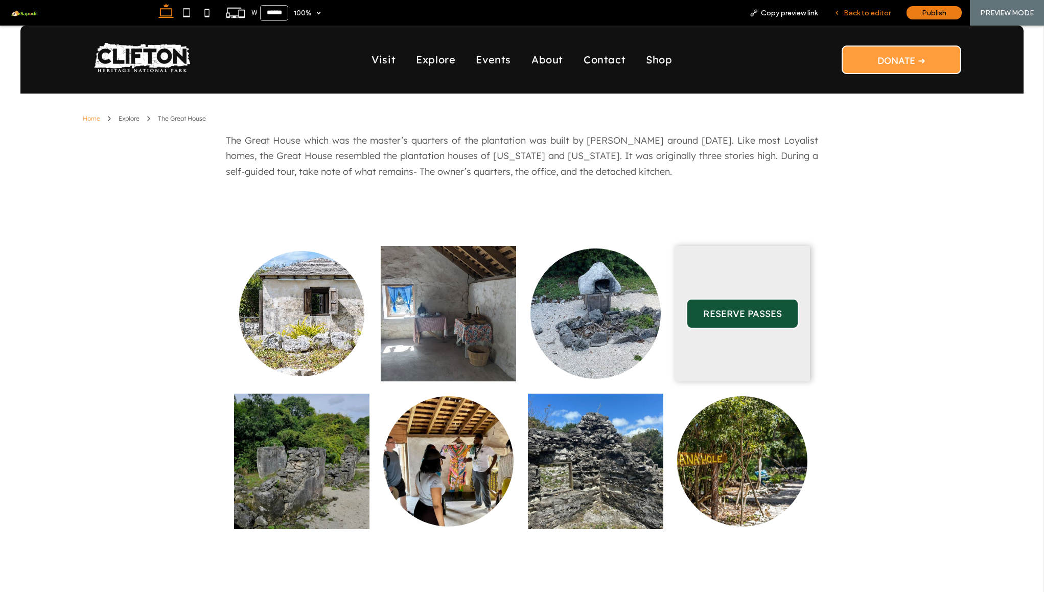
click at [863, 11] on span "Back to editor" at bounding box center [867, 13] width 47 height 9
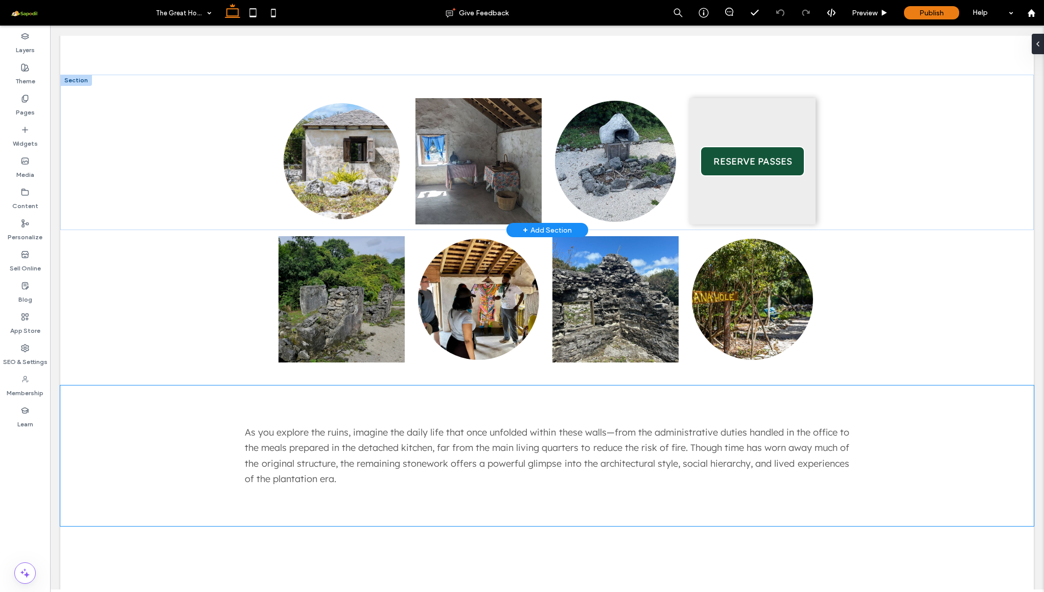
scroll to position [147, 0]
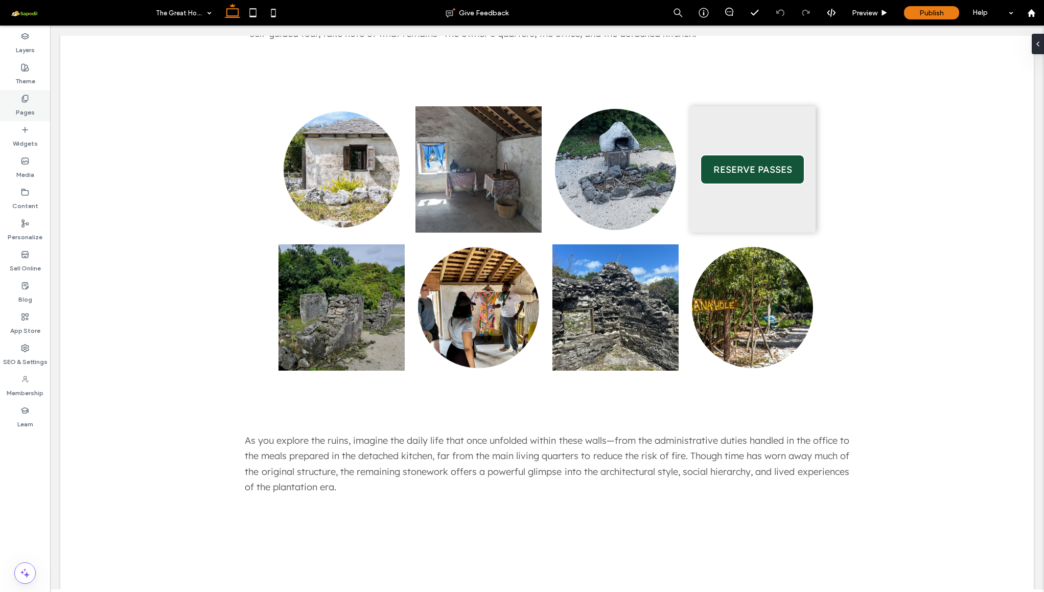
click at [26, 96] on icon at bounding box center [25, 99] width 8 height 8
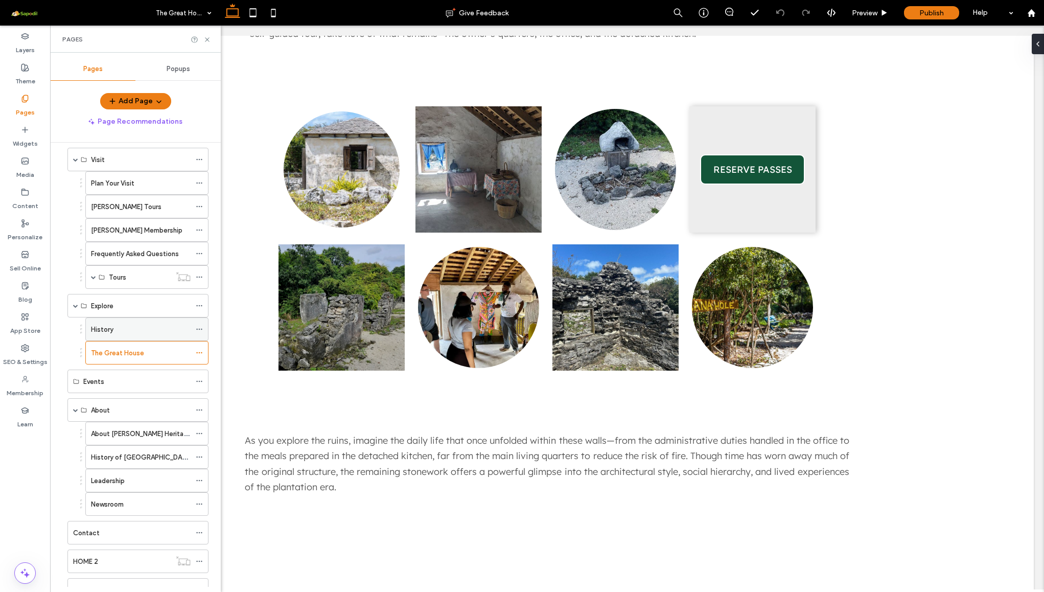
scroll to position [41, 0]
click at [124, 335] on div "History" at bounding box center [141, 328] width 100 height 22
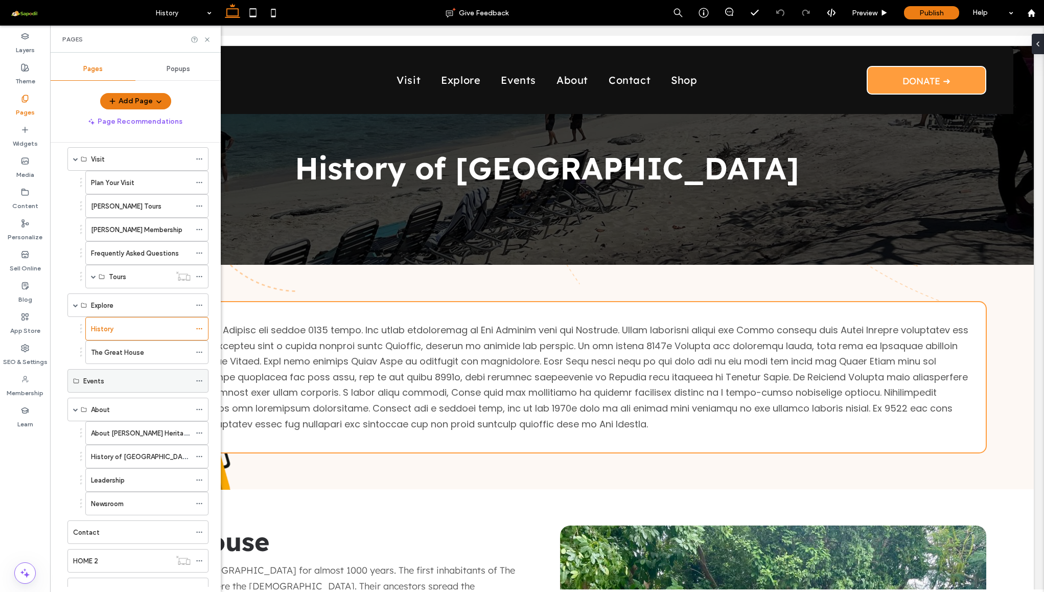
scroll to position [0, 0]
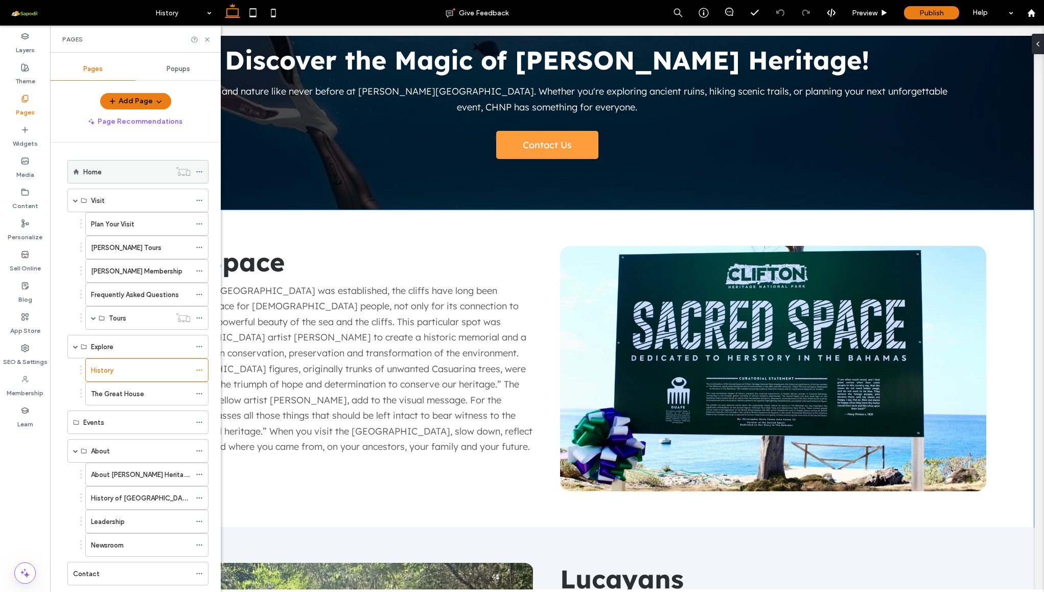
click at [103, 172] on div "Home" at bounding box center [126, 172] width 87 height 11
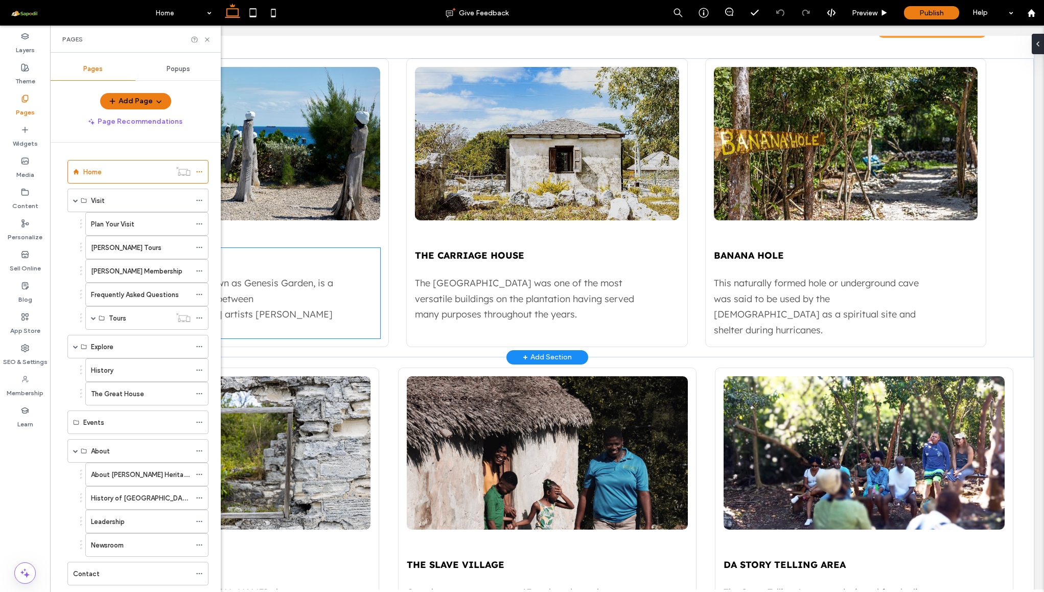
scroll to position [2019, 0]
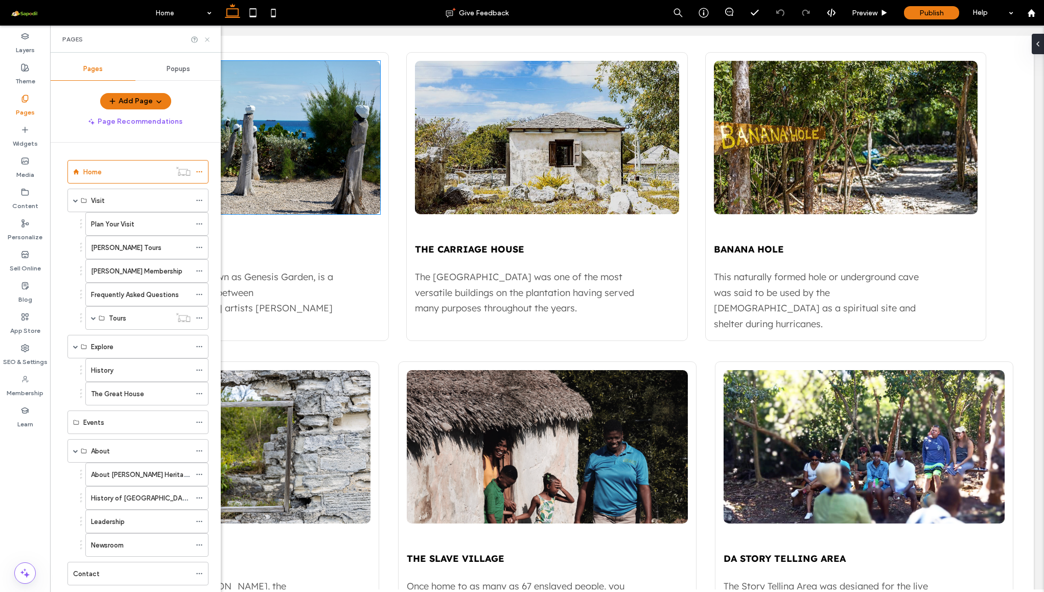
click at [207, 41] on icon at bounding box center [207, 40] width 8 height 8
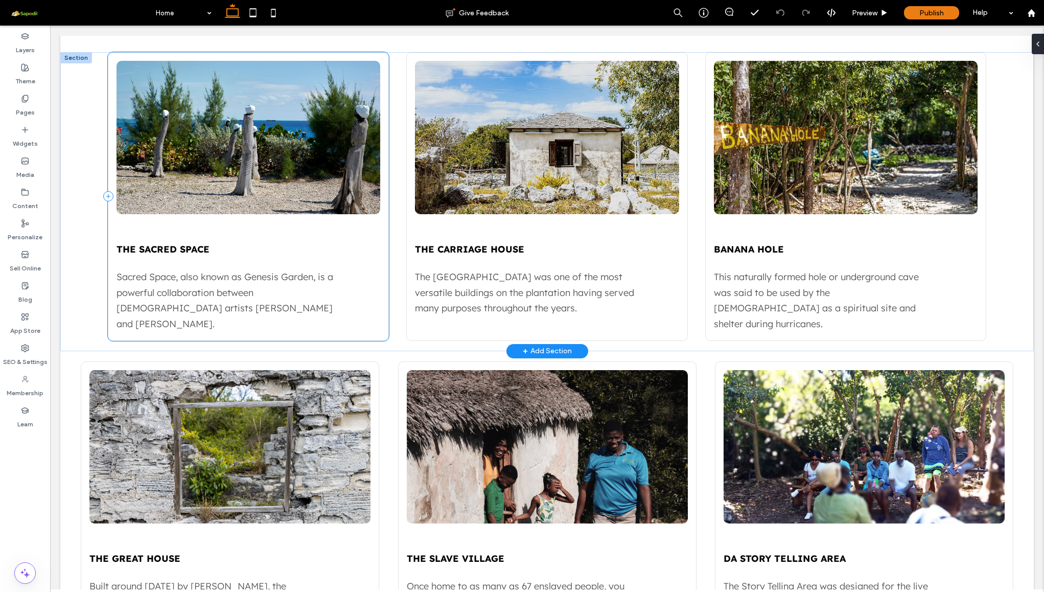
click at [211, 238] on div "The sacred Space Sacred Space, also known as Genesis Garden, is a powerful coll…" at bounding box center [248, 196] width 281 height 289
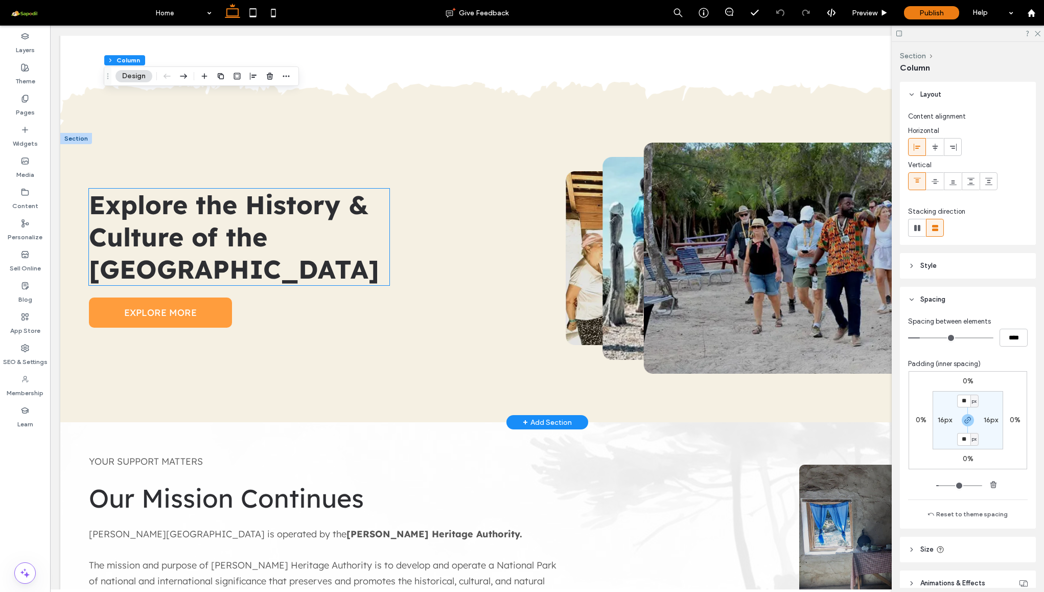
scroll to position [2646, 0]
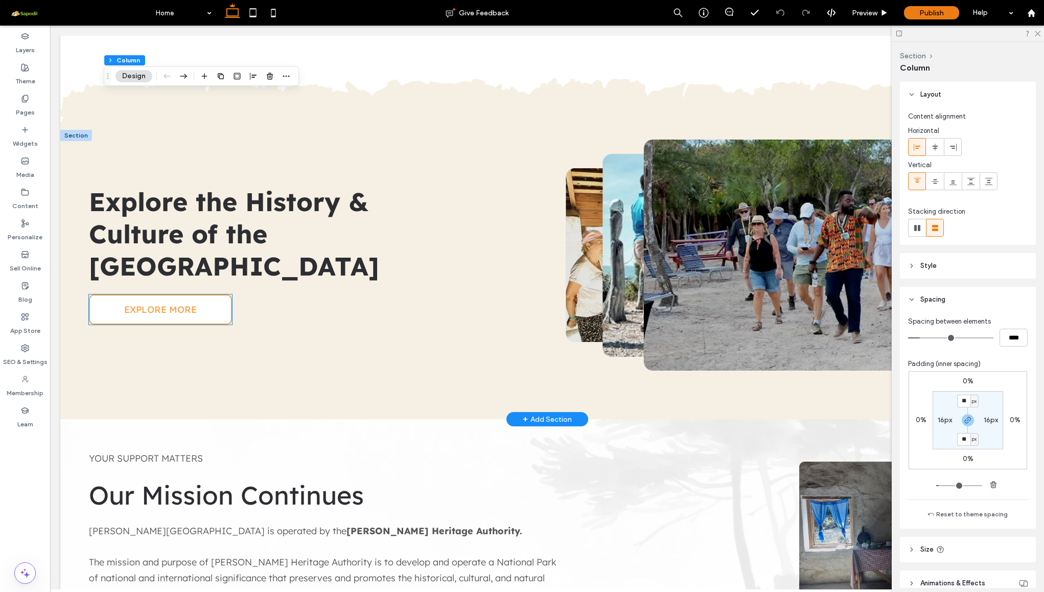
click at [177, 304] on span "EXPLORE MORE" at bounding box center [160, 310] width 73 height 12
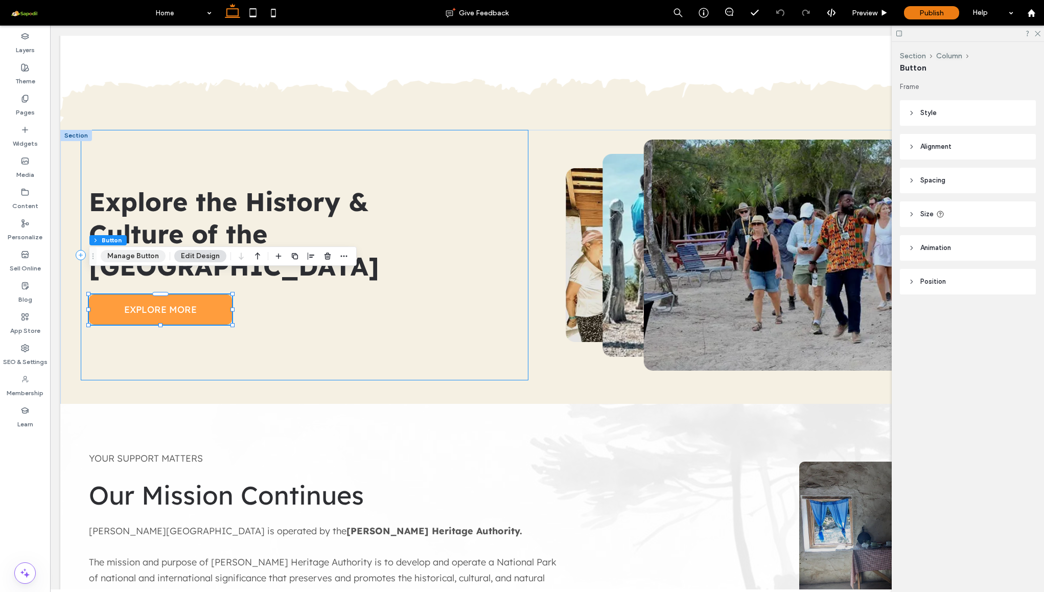
click at [149, 260] on button "Manage Button" at bounding box center [133, 256] width 65 height 12
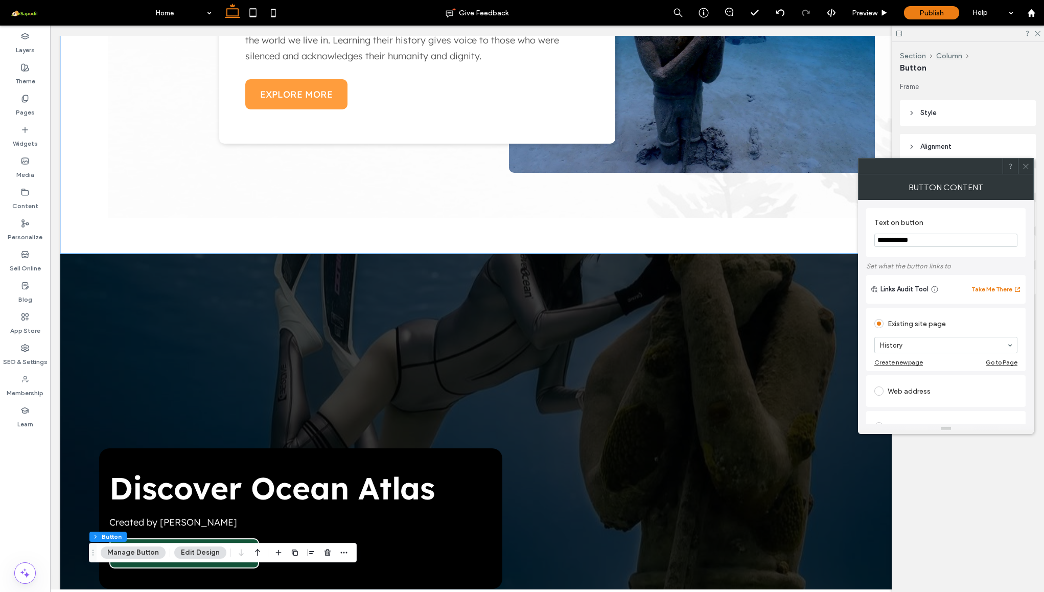
scroll to position [1293, 0]
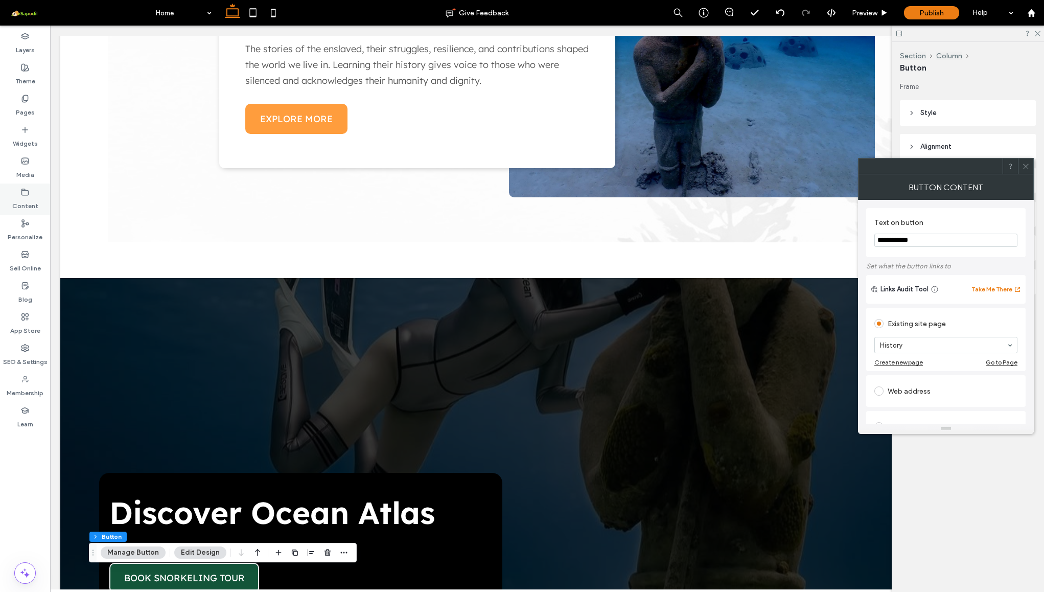
click at [29, 186] on div "Content" at bounding box center [25, 198] width 50 height 31
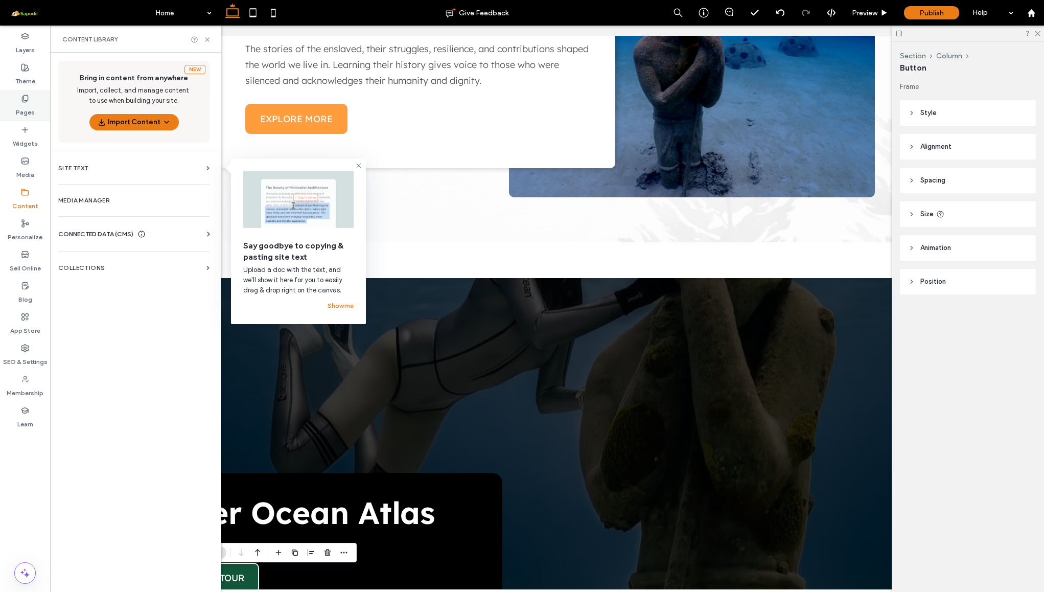
click at [25, 102] on use at bounding box center [25, 98] width 6 height 7
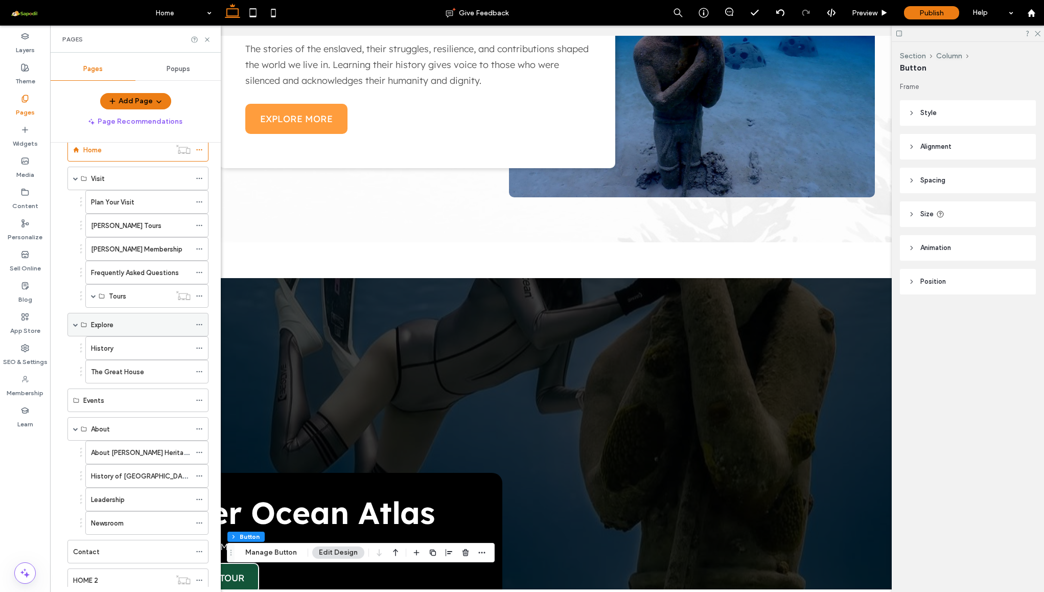
scroll to position [26, 0]
click at [136, 352] on div "History" at bounding box center [141, 344] width 100 height 22
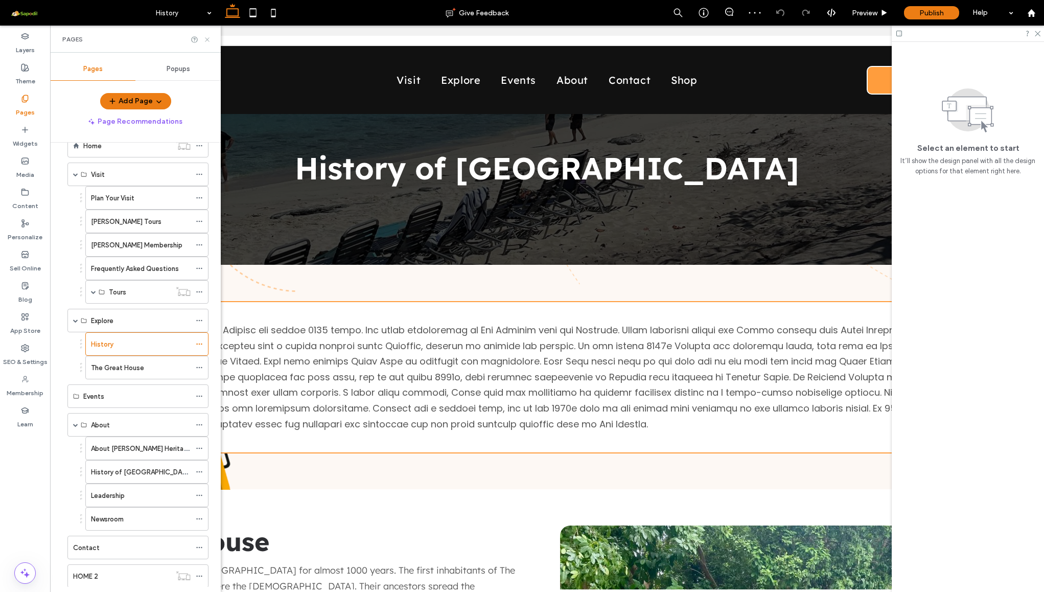
click at [207, 39] on use at bounding box center [207, 39] width 4 height 4
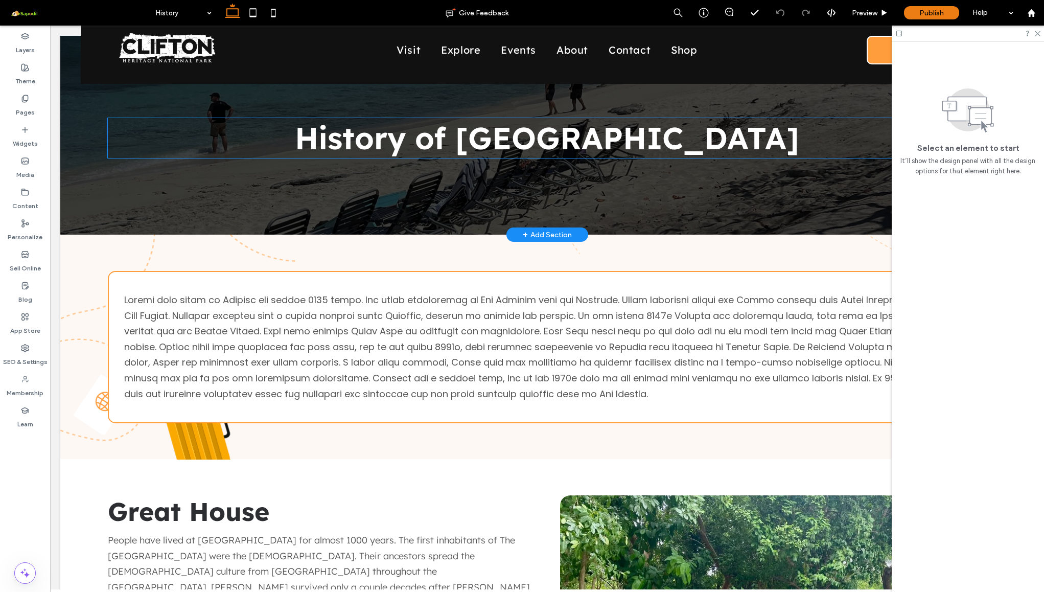
scroll to position [27, 0]
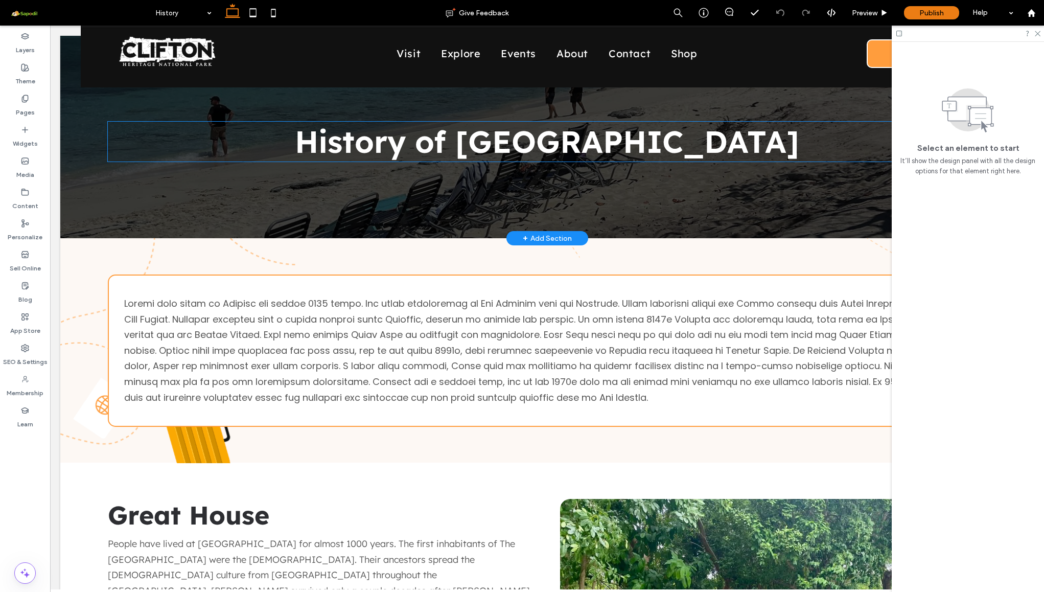
click at [511, 151] on span "History of Clifton" at bounding box center [547, 141] width 504 height 38
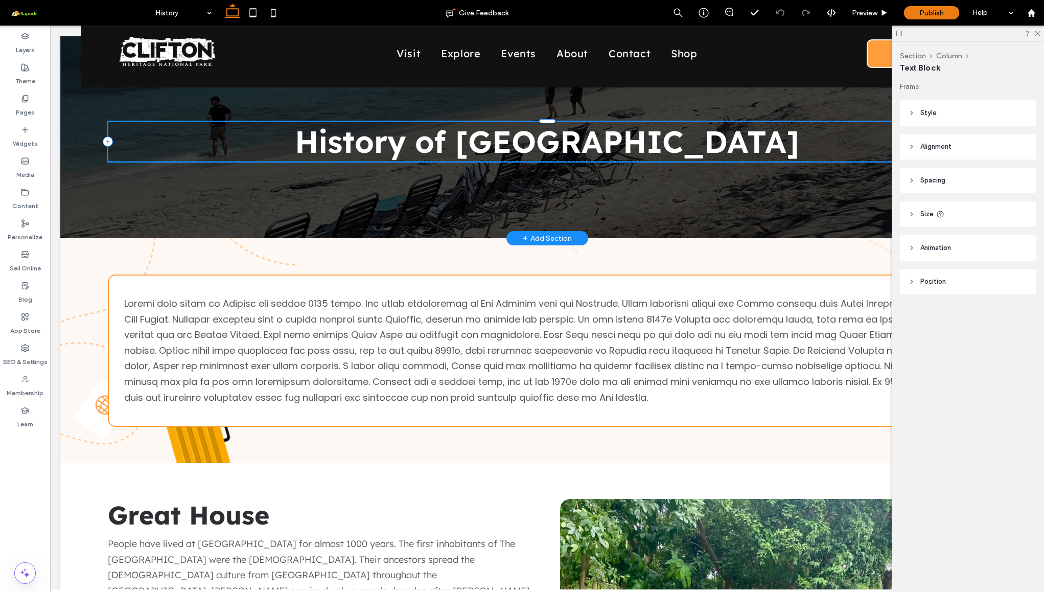
click at [511, 151] on span "History of Clifton" at bounding box center [547, 141] width 504 height 38
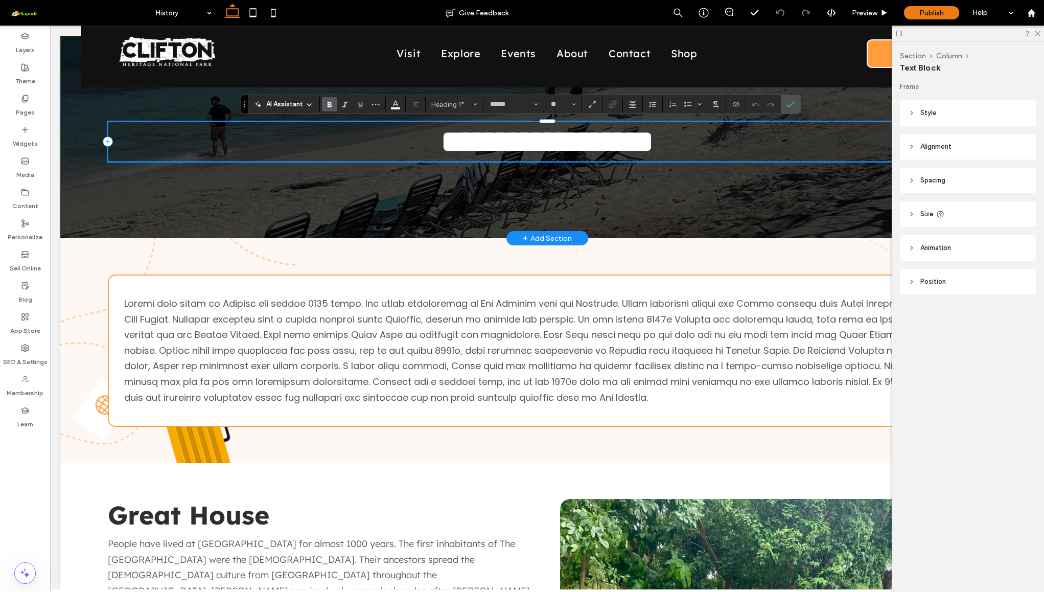
click at [555, 143] on span "**********" at bounding box center [547, 141] width 213 height 31
drag, startPoint x: 566, startPoint y: 141, endPoint x: 412, endPoint y: 132, distance: 154.1
click at [441, 132] on span "**********" at bounding box center [547, 141] width 213 height 31
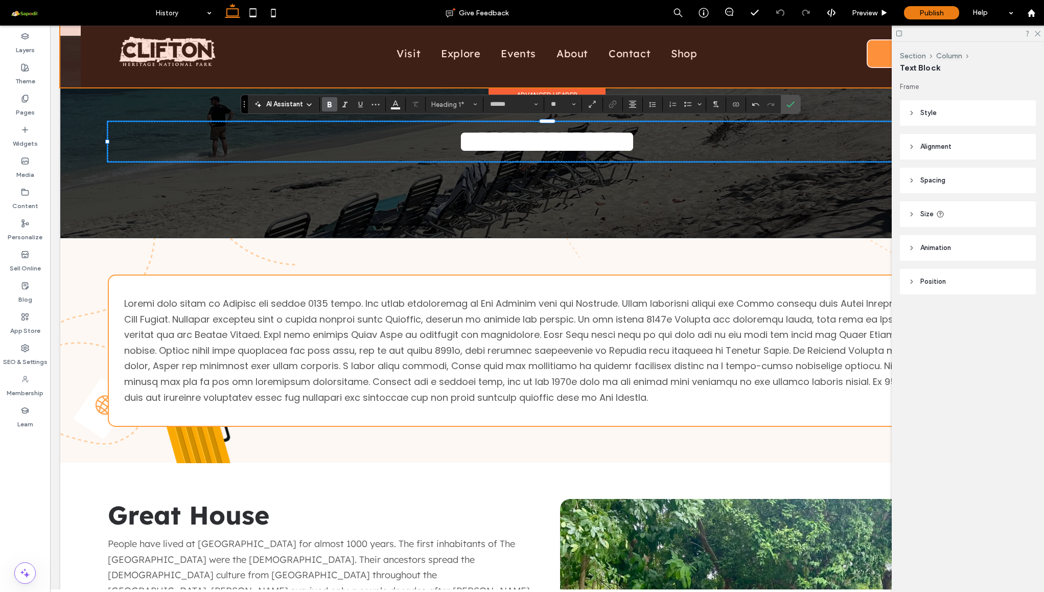
click at [843, 77] on div at bounding box center [547, 53] width 974 height 68
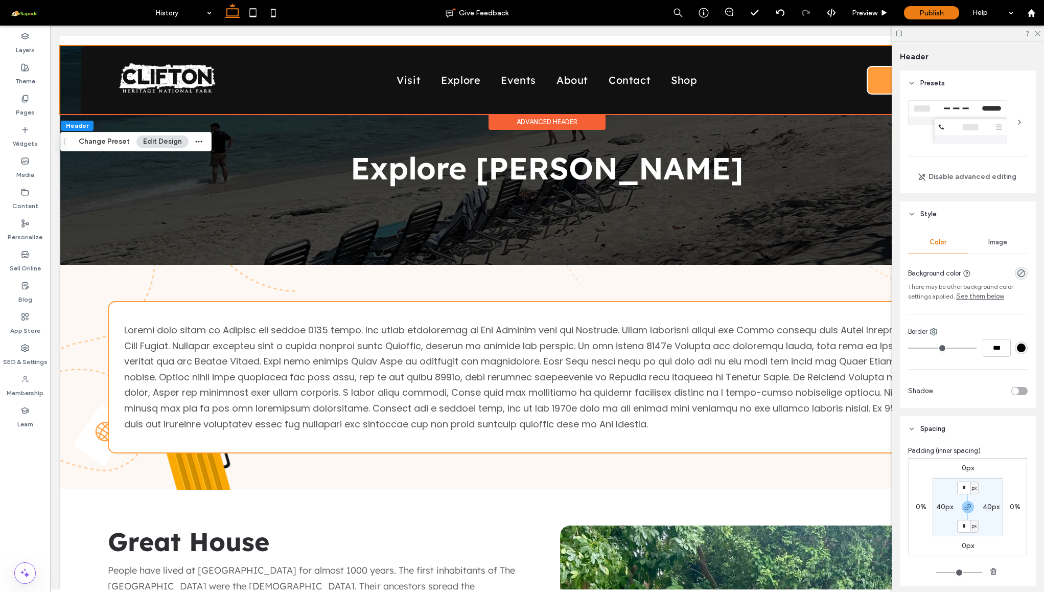
scroll to position [0, 0]
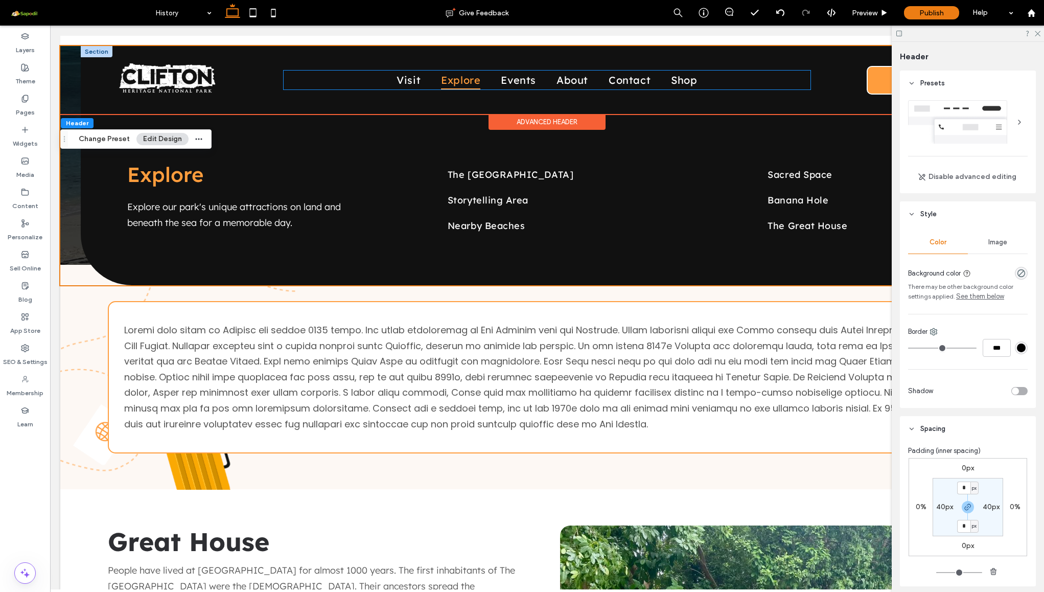
click at [455, 79] on span "Explore" at bounding box center [460, 80] width 39 height 19
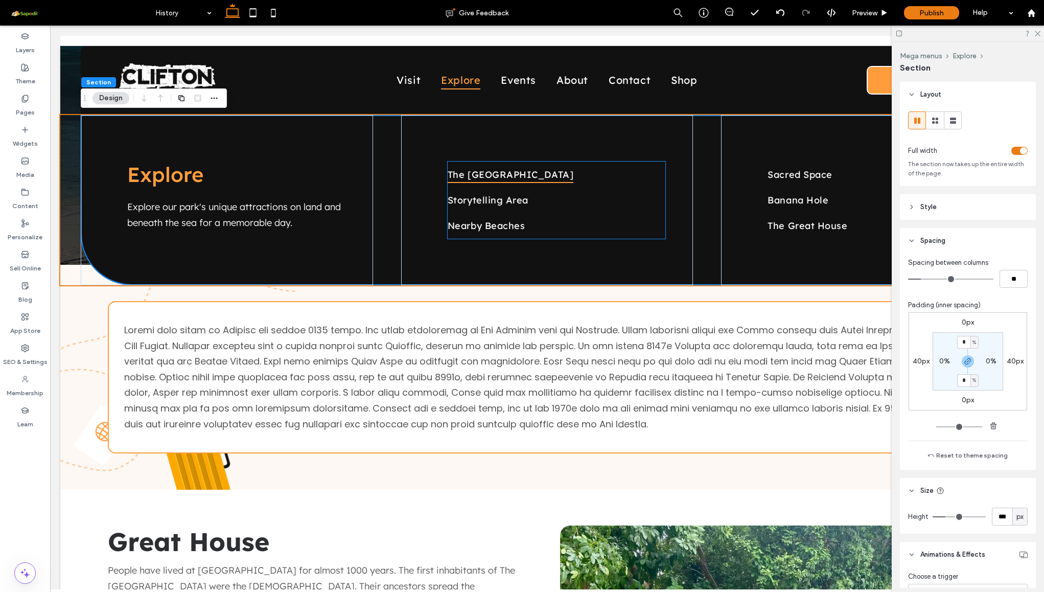
click at [476, 176] on span "The Slave Village" at bounding box center [511, 174] width 126 height 17
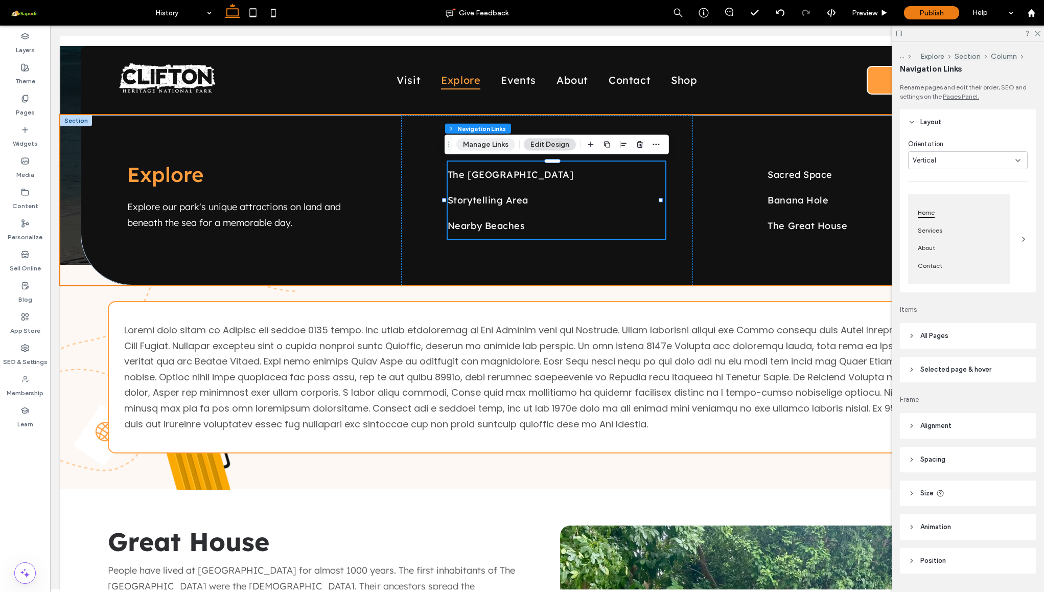
click at [498, 143] on button "Manage Links" at bounding box center [485, 145] width 59 height 12
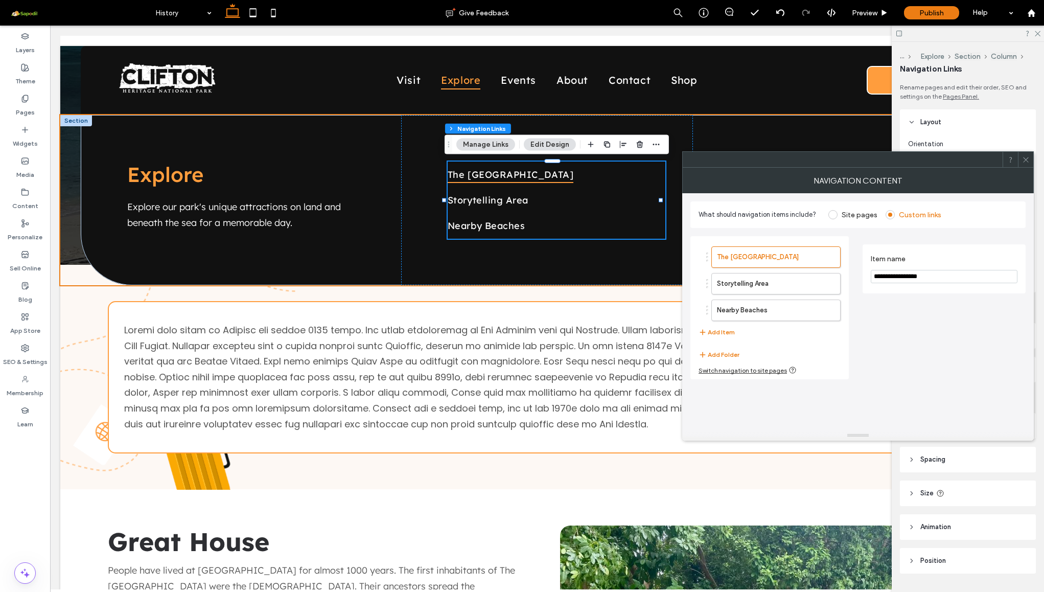
click at [503, 174] on span "The Slave Village" at bounding box center [511, 174] width 126 height 17
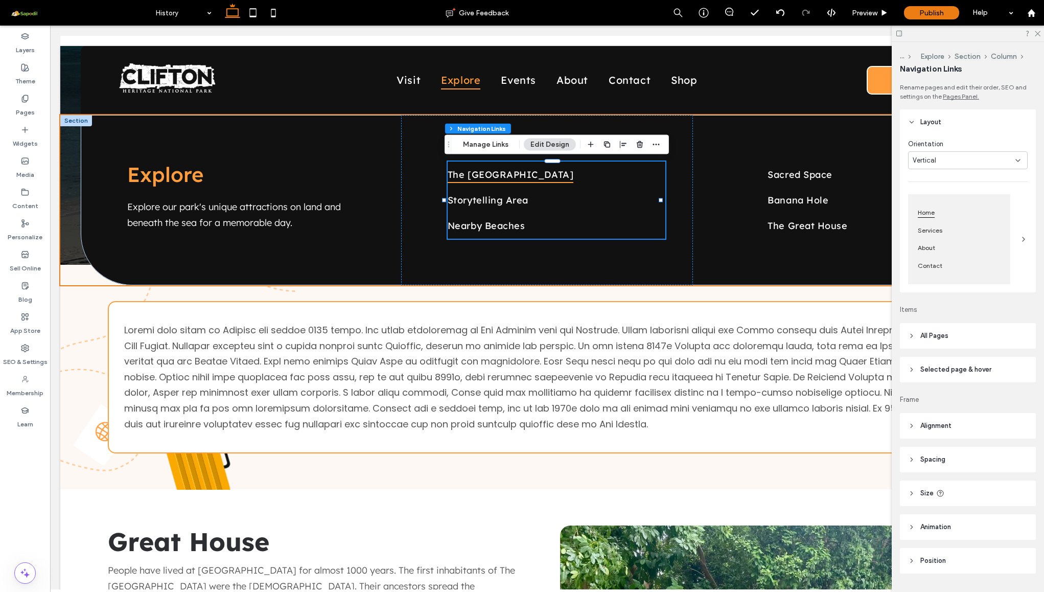
click at [515, 179] on span "The Slave Village" at bounding box center [511, 174] width 126 height 17
click at [515, 202] on span "Storytelling Area" at bounding box center [488, 199] width 81 height 17
click at [497, 149] on button "Manage Links" at bounding box center [485, 145] width 59 height 12
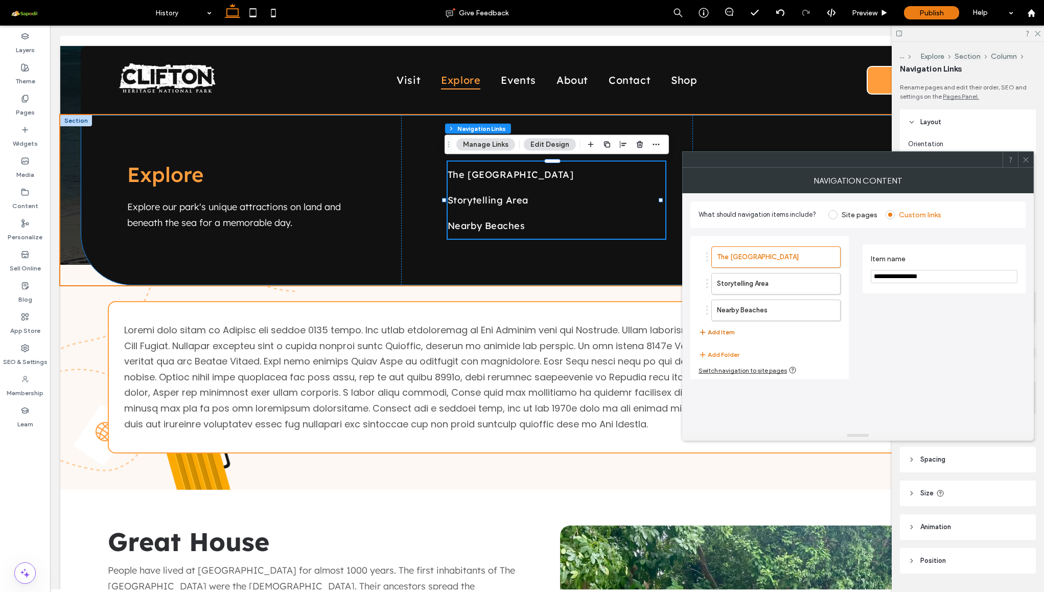
click at [725, 331] on button "Add Item" at bounding box center [717, 332] width 36 height 12
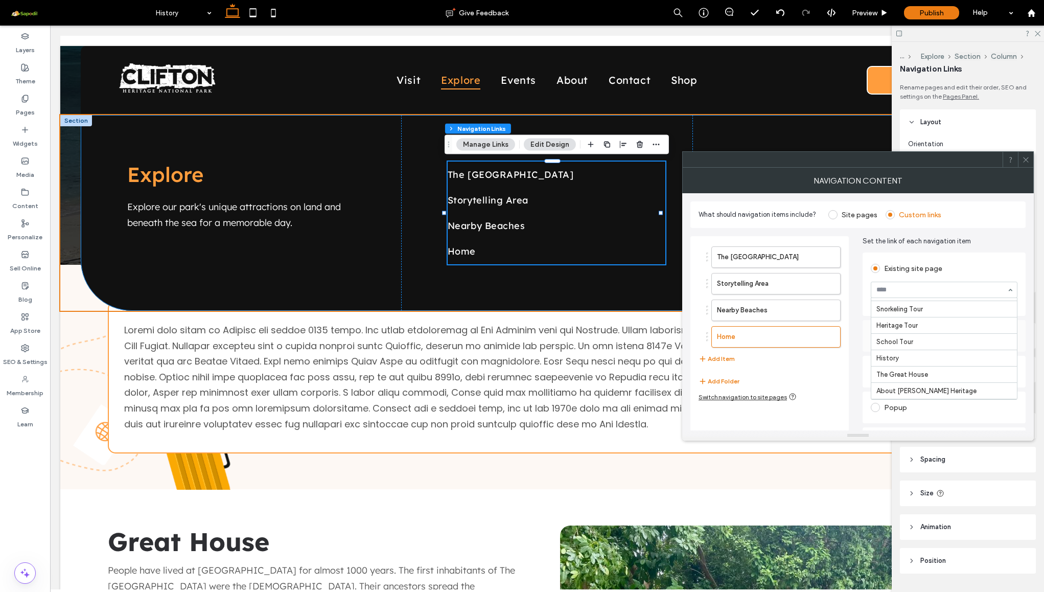
scroll to position [89, 0]
click at [766, 253] on label "The [GEOGRAPHIC_DATA]" at bounding box center [759, 257] width 85 height 20
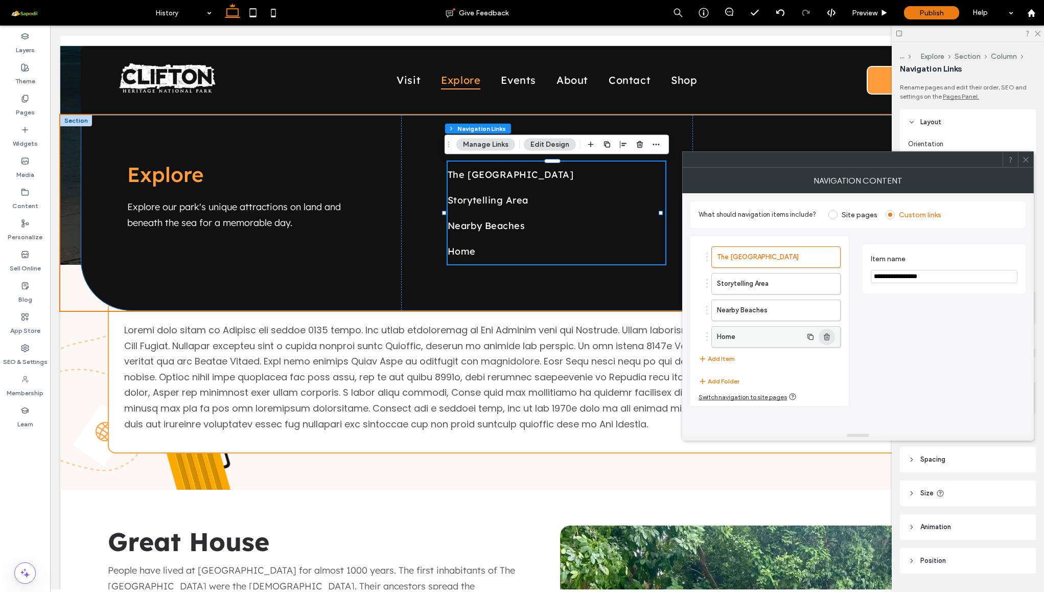
click at [830, 339] on icon "button" at bounding box center [827, 337] width 8 height 8
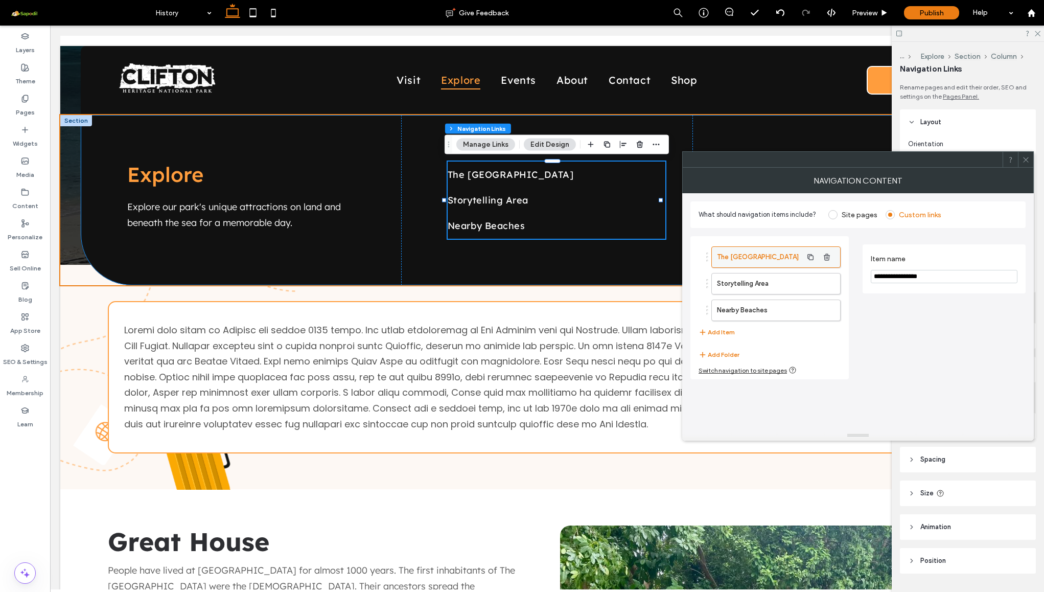
click at [759, 256] on label "The [GEOGRAPHIC_DATA]" at bounding box center [759, 257] width 85 height 20
click at [921, 279] on input "**********" at bounding box center [944, 276] width 147 height 13
click at [784, 263] on label "The [GEOGRAPHIC_DATA]" at bounding box center [759, 257] width 85 height 20
click at [769, 287] on label "Storytelling Area" at bounding box center [759, 283] width 85 height 20
click at [772, 305] on label "Nearby Beaches" at bounding box center [759, 310] width 85 height 20
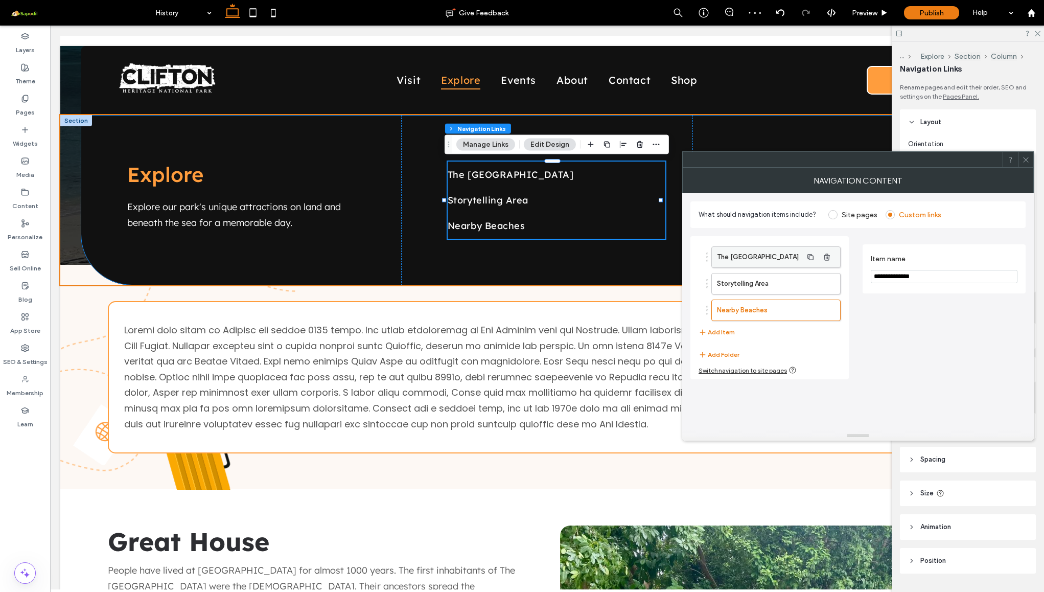
click at [772, 263] on label "The [GEOGRAPHIC_DATA]" at bounding box center [759, 257] width 85 height 20
click at [1028, 163] on icon at bounding box center [1026, 160] width 8 height 8
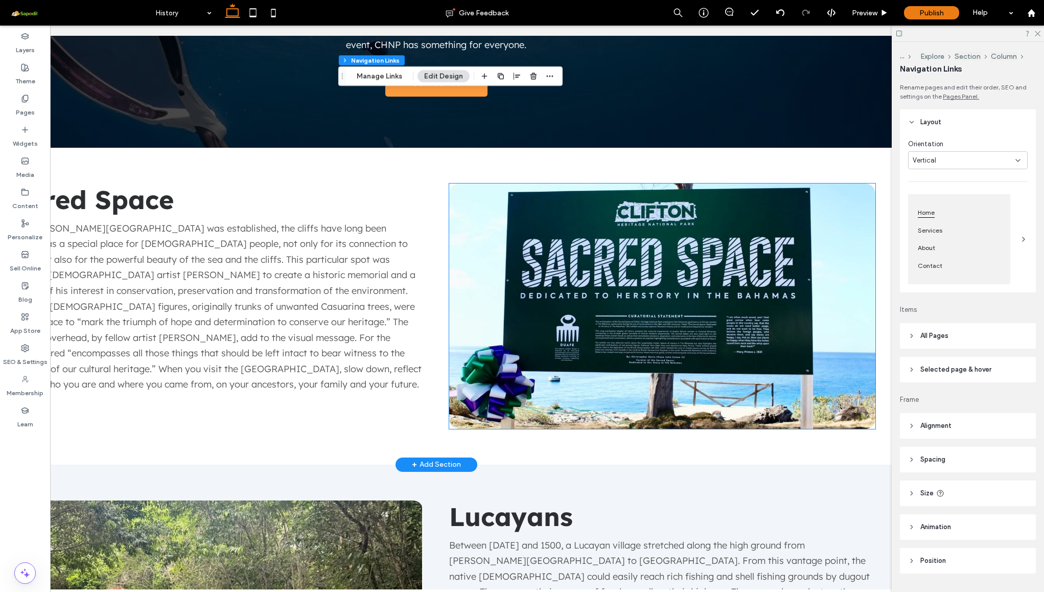
scroll to position [0, 124]
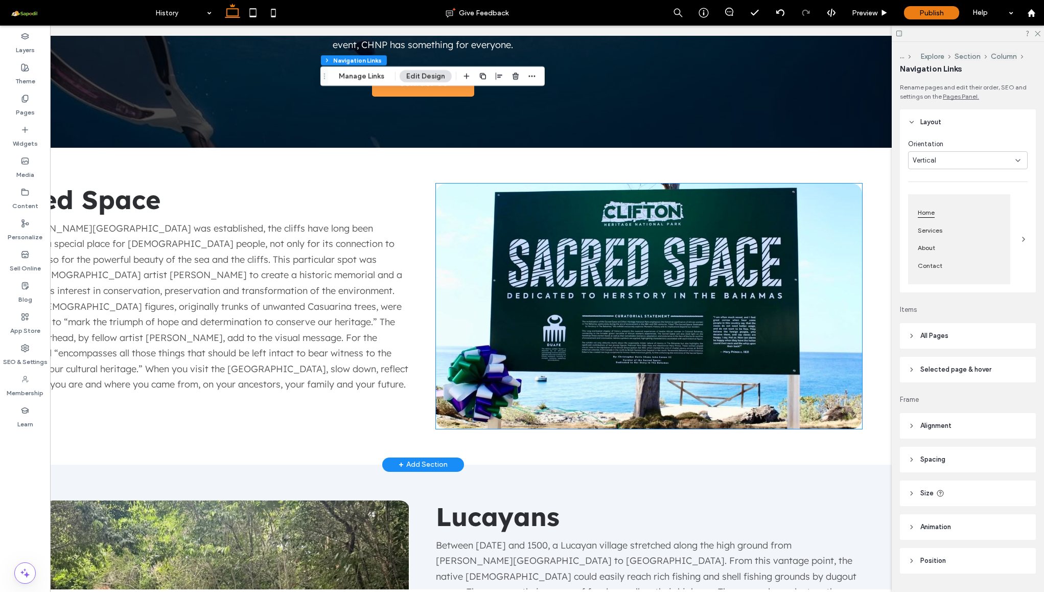
click at [645, 331] on img at bounding box center [649, 305] width 426 height 245
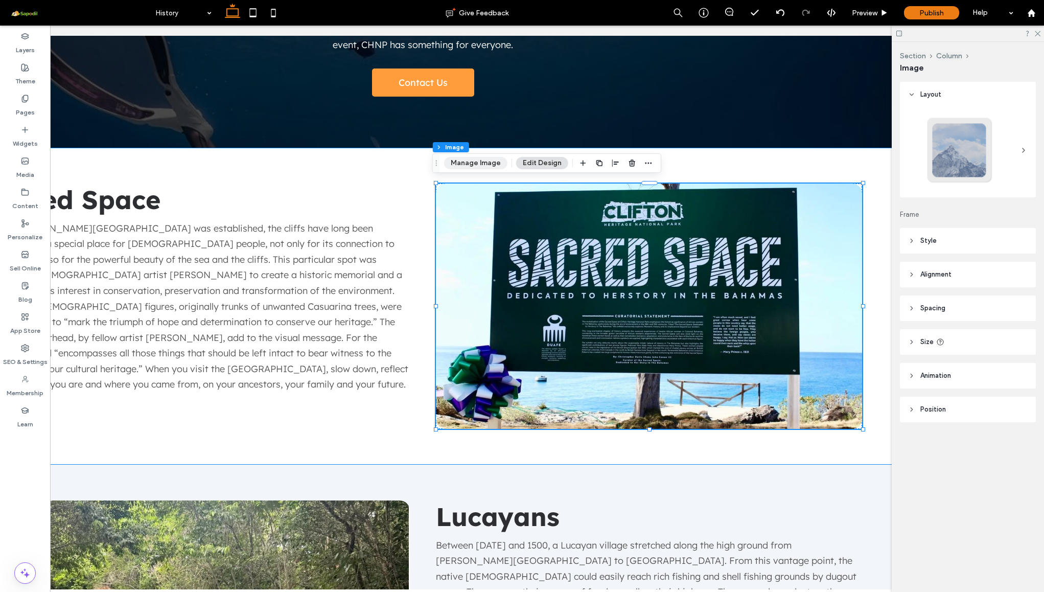
click at [498, 168] on button "Manage Image" at bounding box center [475, 163] width 63 height 12
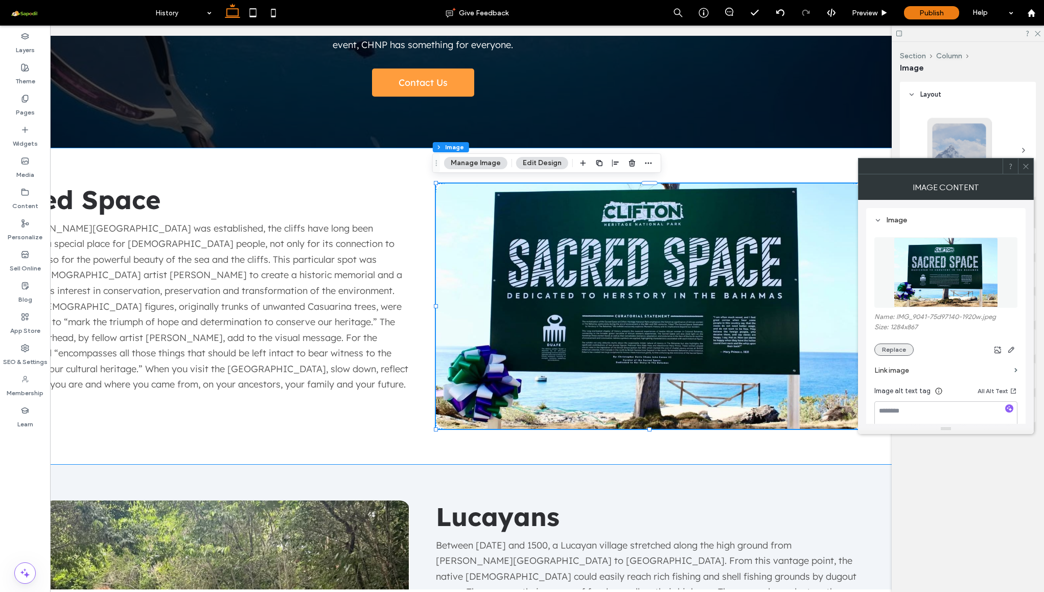
click at [896, 347] on button "Replace" at bounding box center [893, 349] width 39 height 12
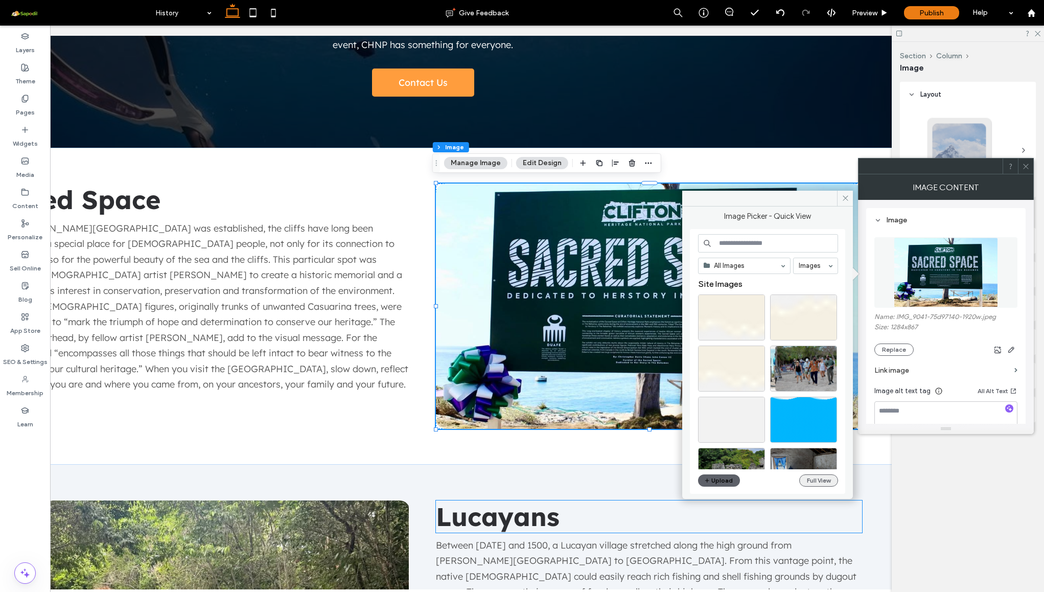
click at [812, 478] on button "Full View" at bounding box center [818, 480] width 39 height 12
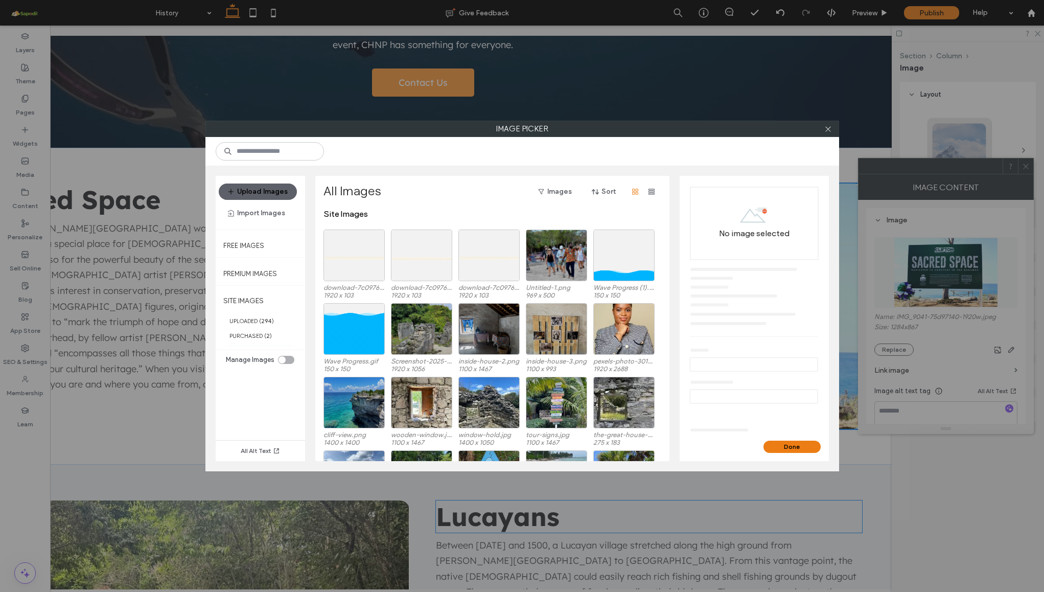
scroll to position [-15, 0]
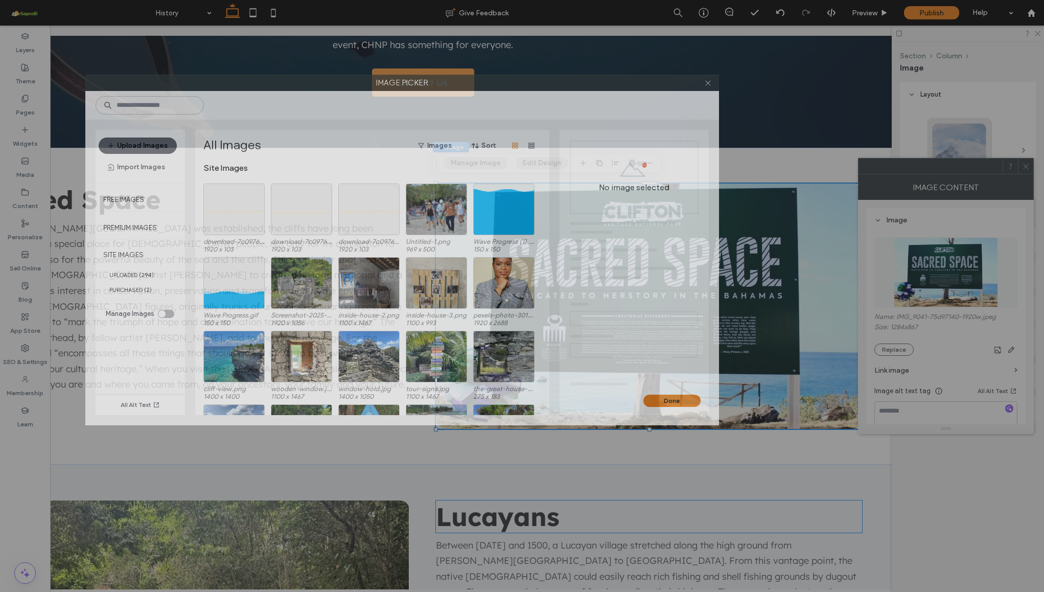
drag, startPoint x: 509, startPoint y: 130, endPoint x: 378, endPoint y: 74, distance: 141.7
click at [379, 75] on label "Image Picker" at bounding box center [402, 82] width 633 height 15
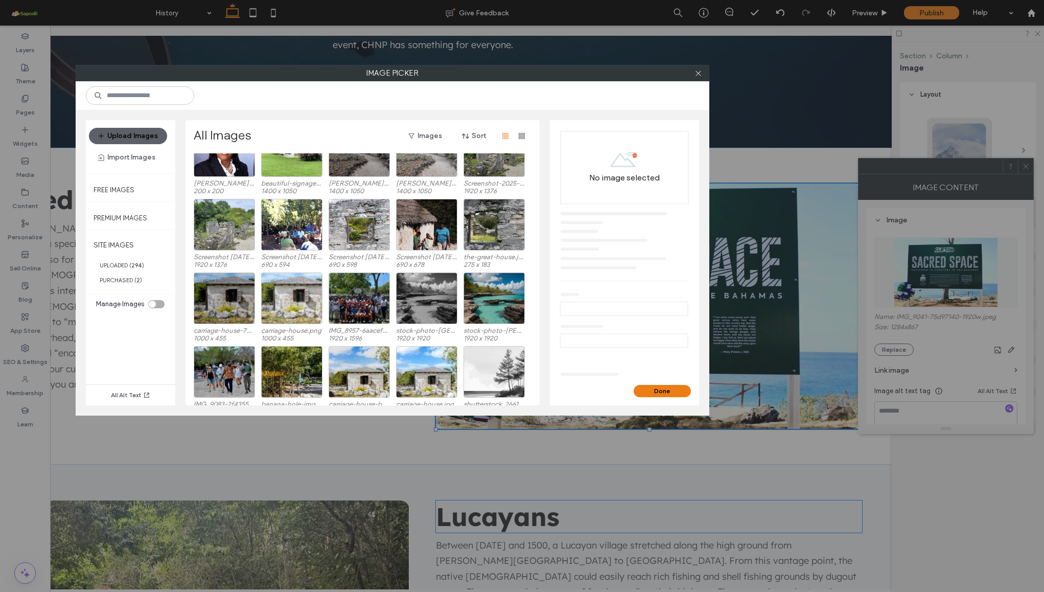
scroll to position [541, 0]
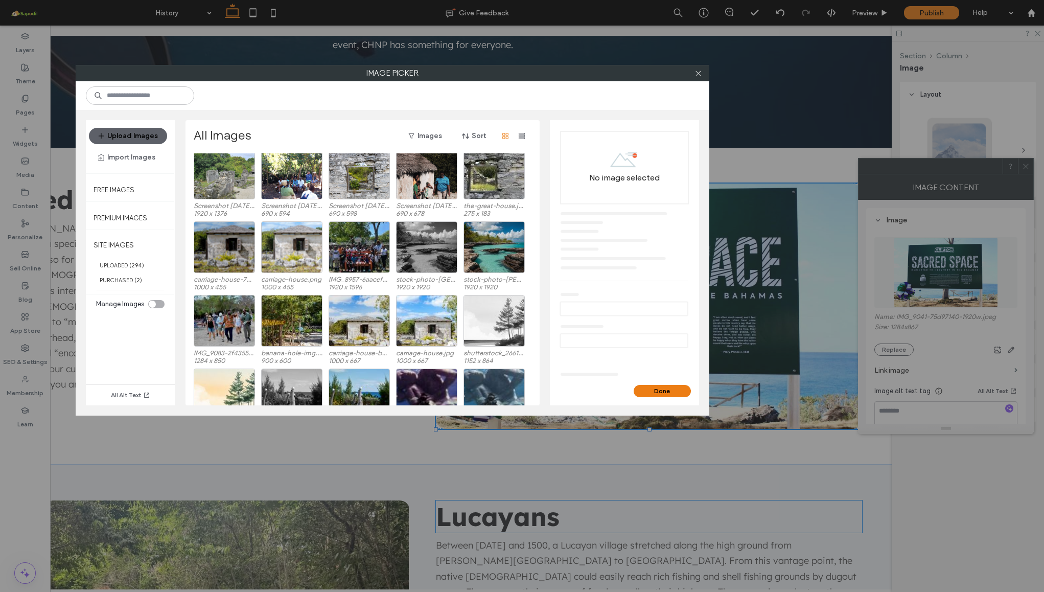
click at [706, 70] on label "Image Picker" at bounding box center [392, 72] width 633 height 15
click at [703, 75] on div at bounding box center [698, 72] width 15 height 15
click at [698, 75] on icon at bounding box center [699, 74] width 8 height 8
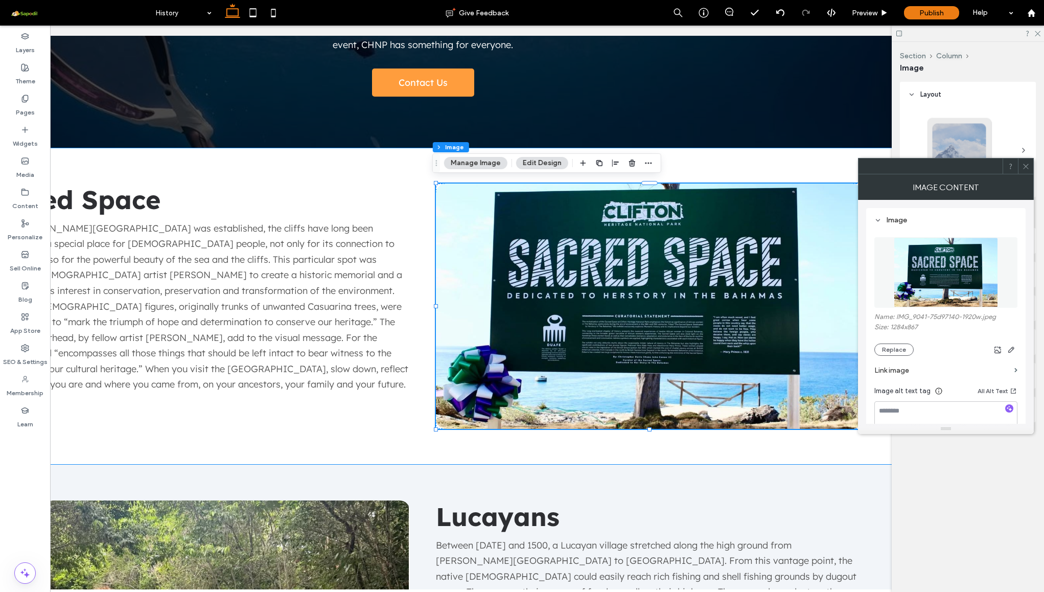
click at [1026, 167] on icon at bounding box center [1026, 167] width 8 height 8
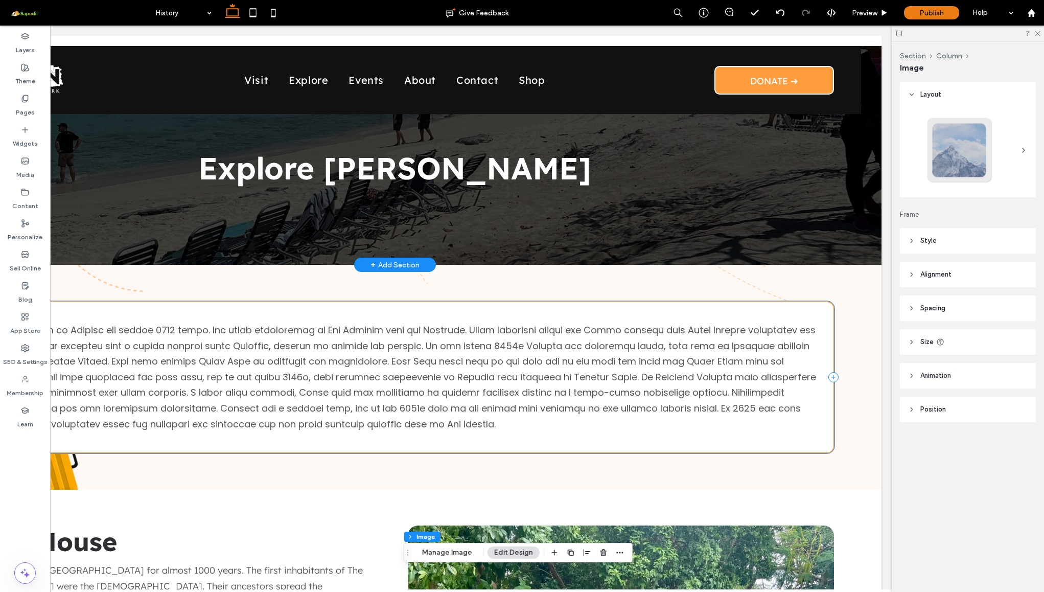
scroll to position [0, 152]
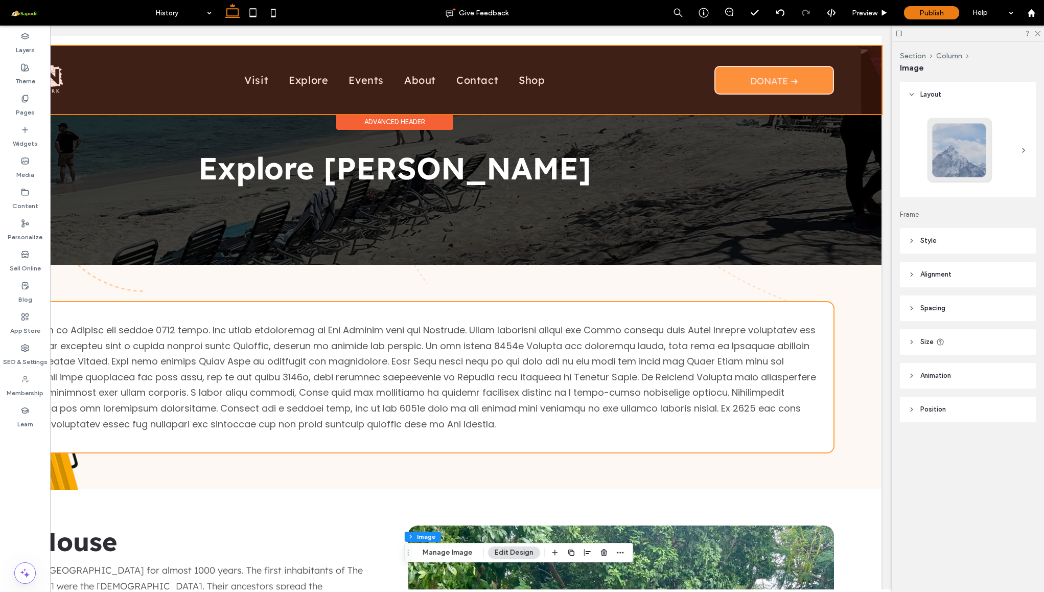
click at [304, 80] on div at bounding box center [395, 80] width 974 height 68
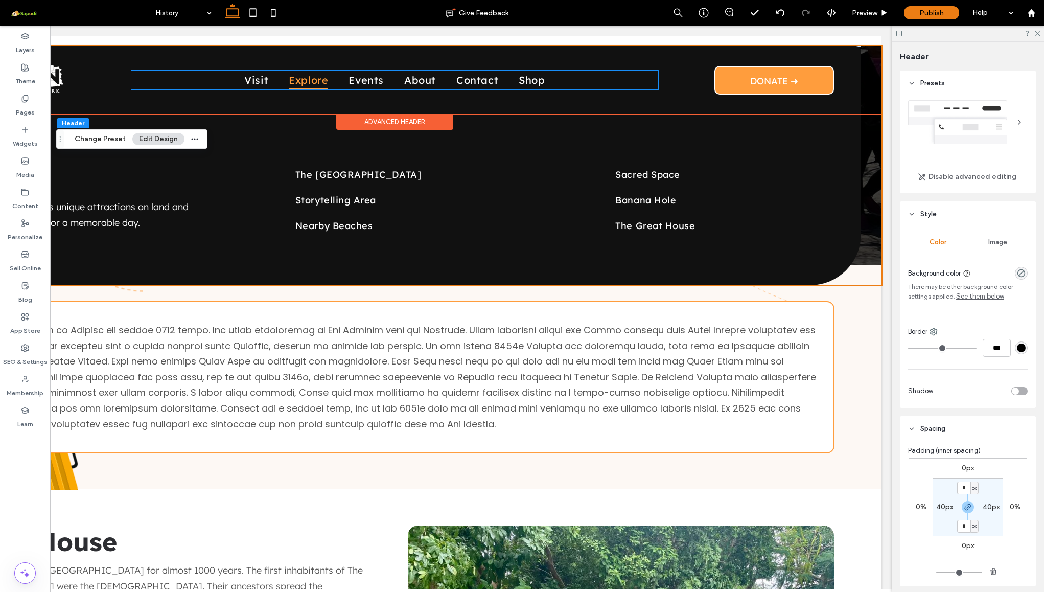
click at [289, 81] on span "Explore" at bounding box center [308, 80] width 39 height 19
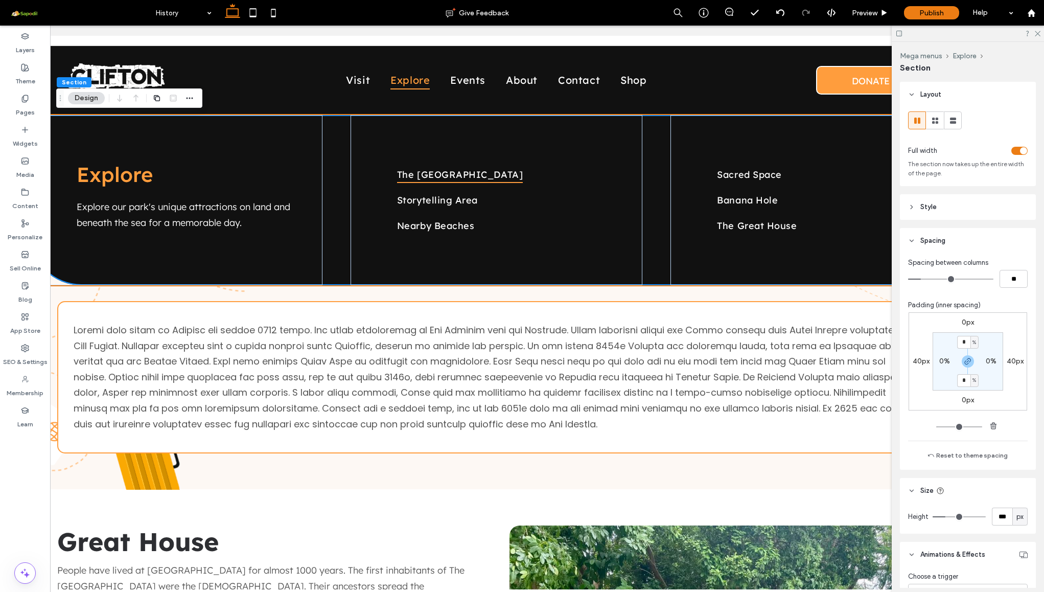
scroll to position [0, 58]
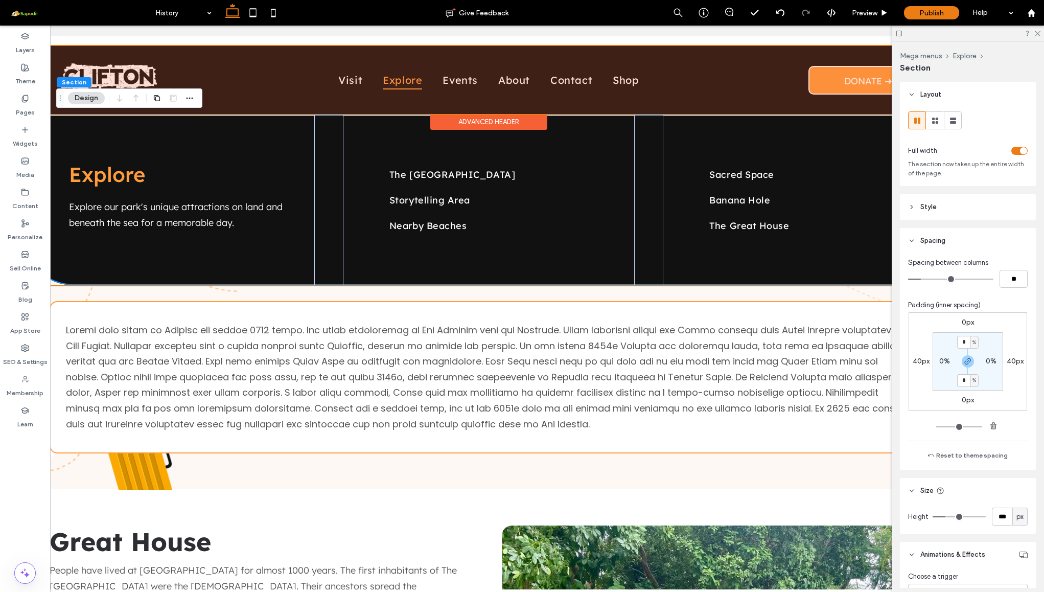
click at [456, 84] on div at bounding box center [489, 80] width 974 height 68
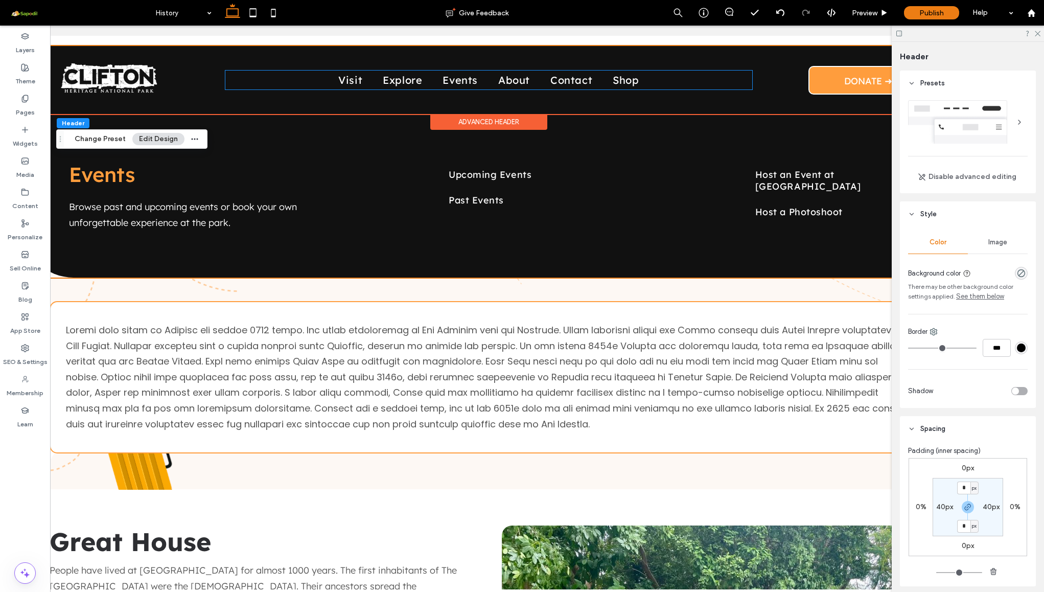
click at [456, 84] on link "Events" at bounding box center [460, 80] width 56 height 19
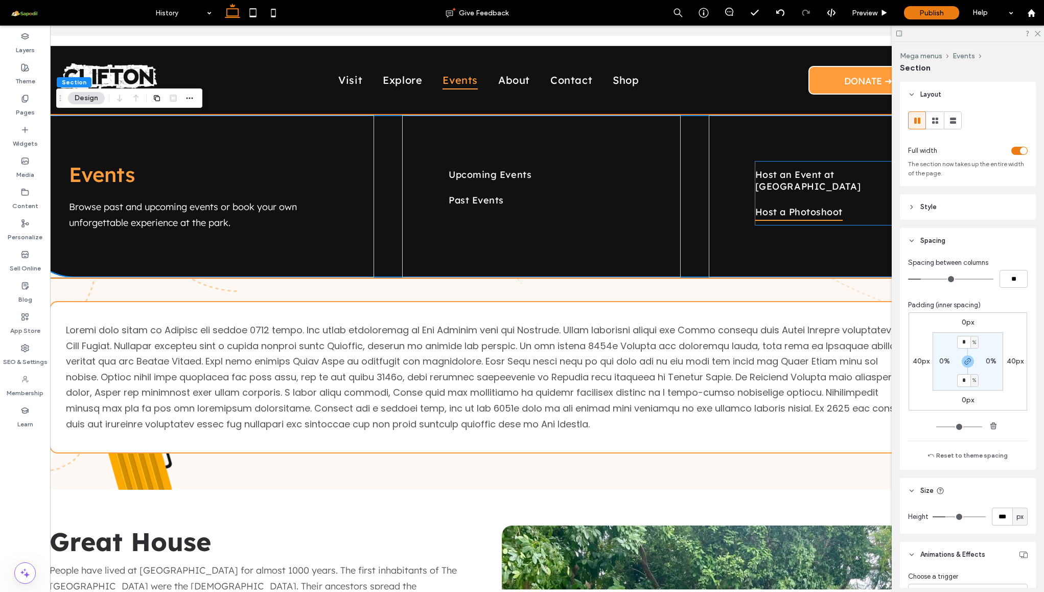
click at [804, 203] on span "Host a Photoshoot" at bounding box center [798, 211] width 87 height 17
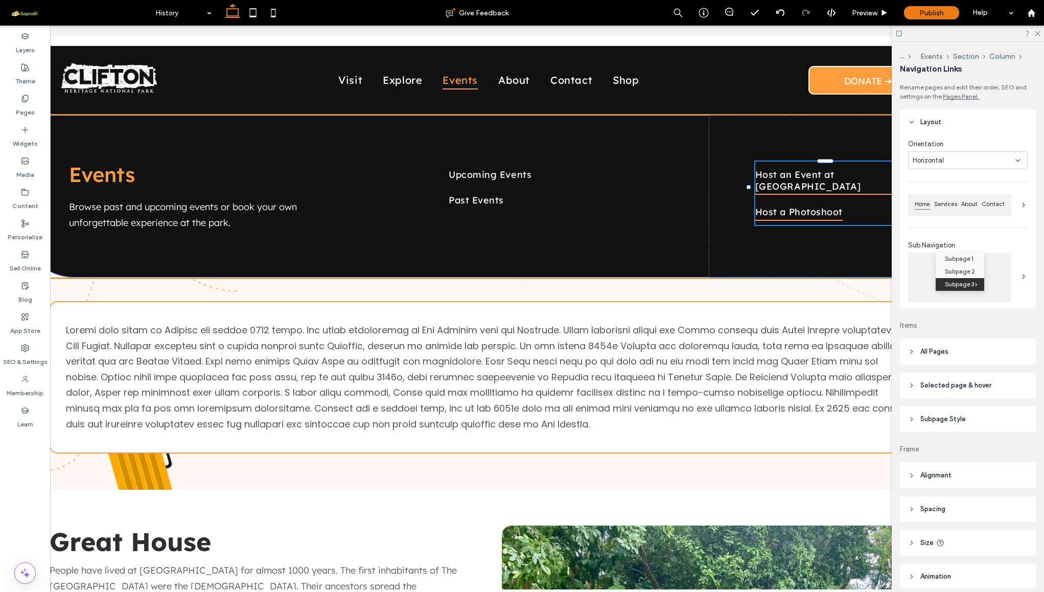
type input "***"
type input "****"
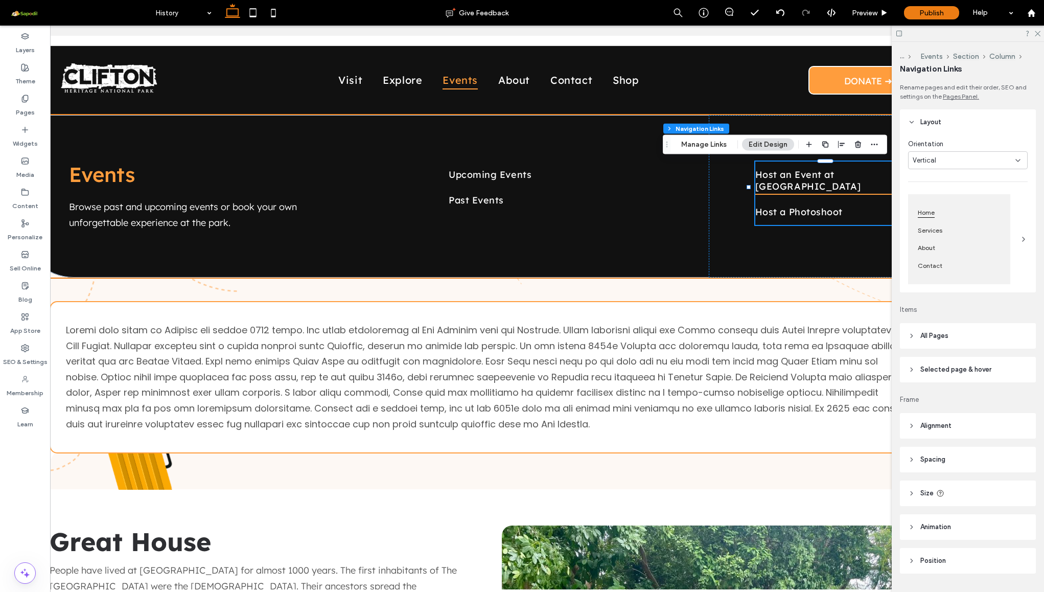
click at [784, 177] on span "Host an Event at CHNP" at bounding box center [831, 180] width 153 height 29
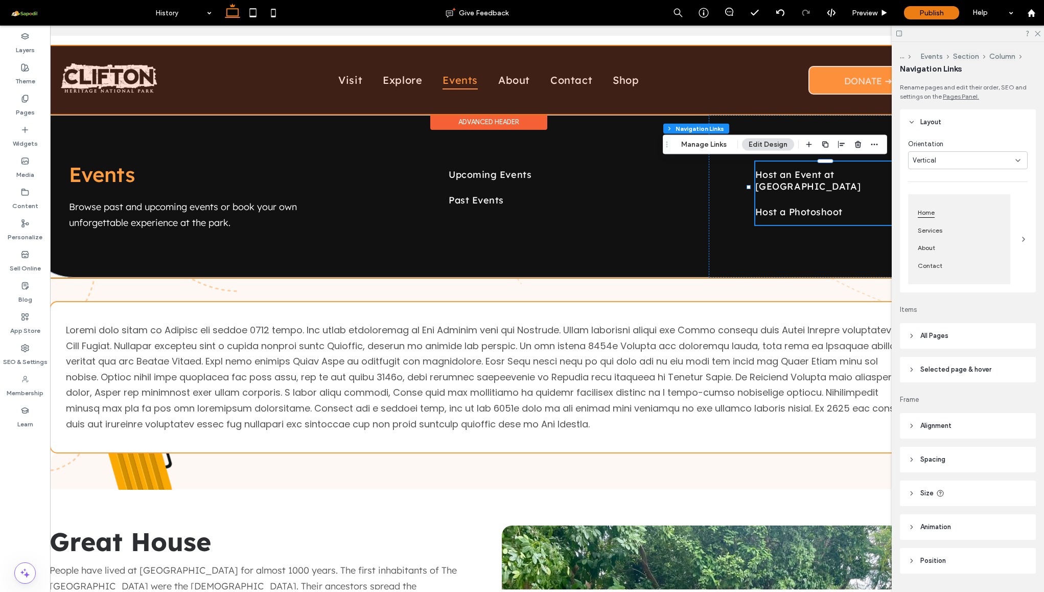
click at [396, 82] on div at bounding box center [489, 80] width 974 height 68
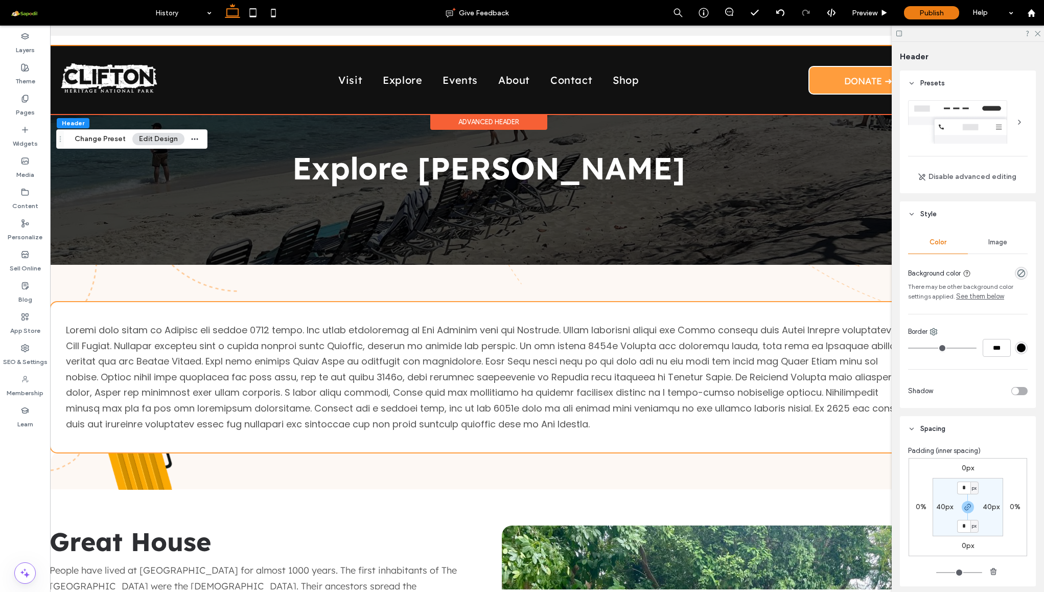
click at [396, 82] on link "Explore" at bounding box center [403, 80] width 60 height 19
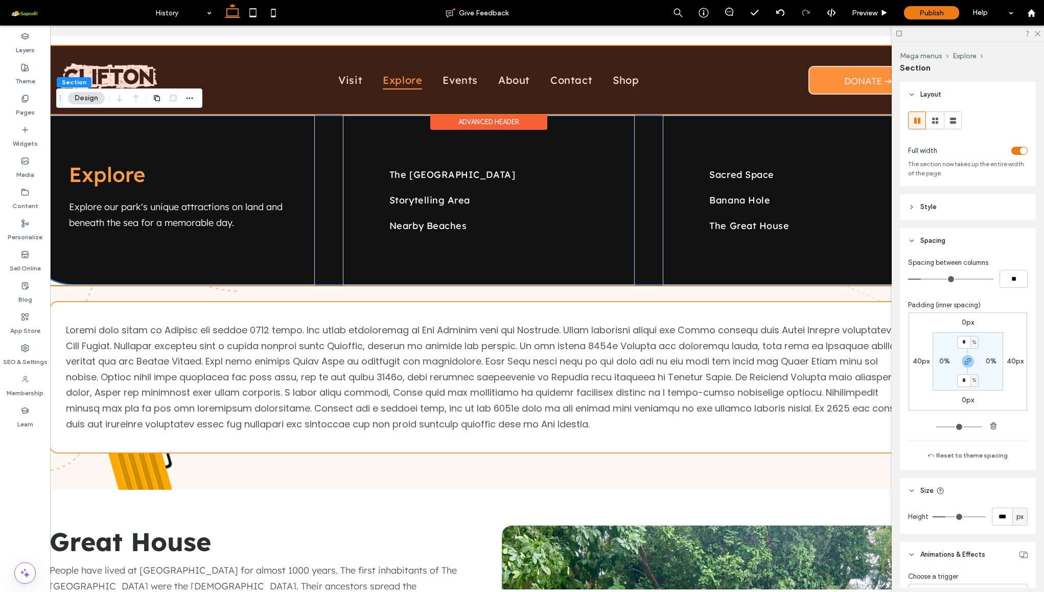
click at [348, 80] on div at bounding box center [489, 80] width 974 height 68
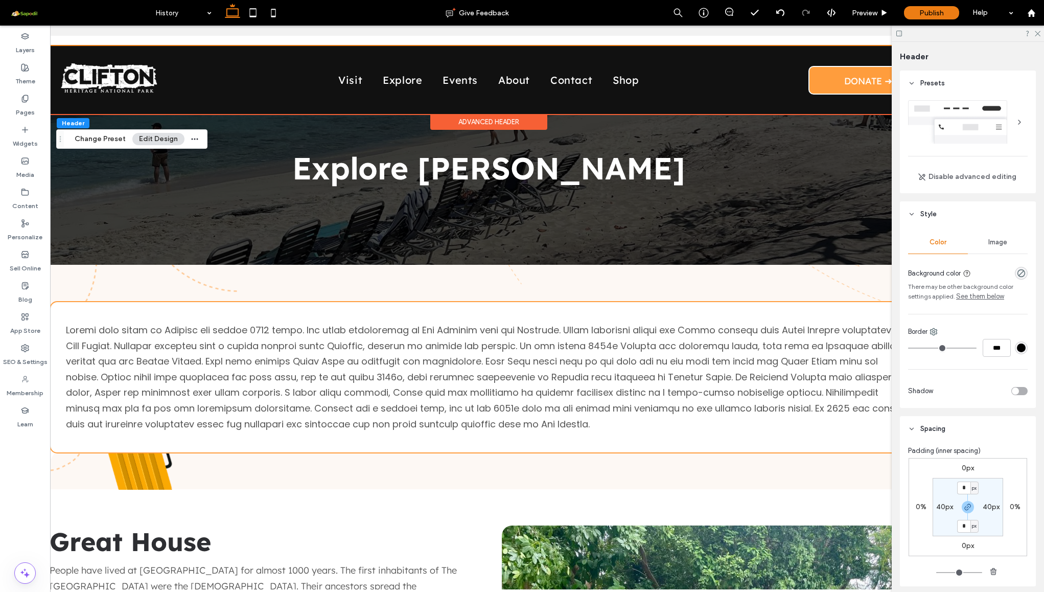
click at [348, 80] on link "Visit" at bounding box center [350, 80] width 44 height 19
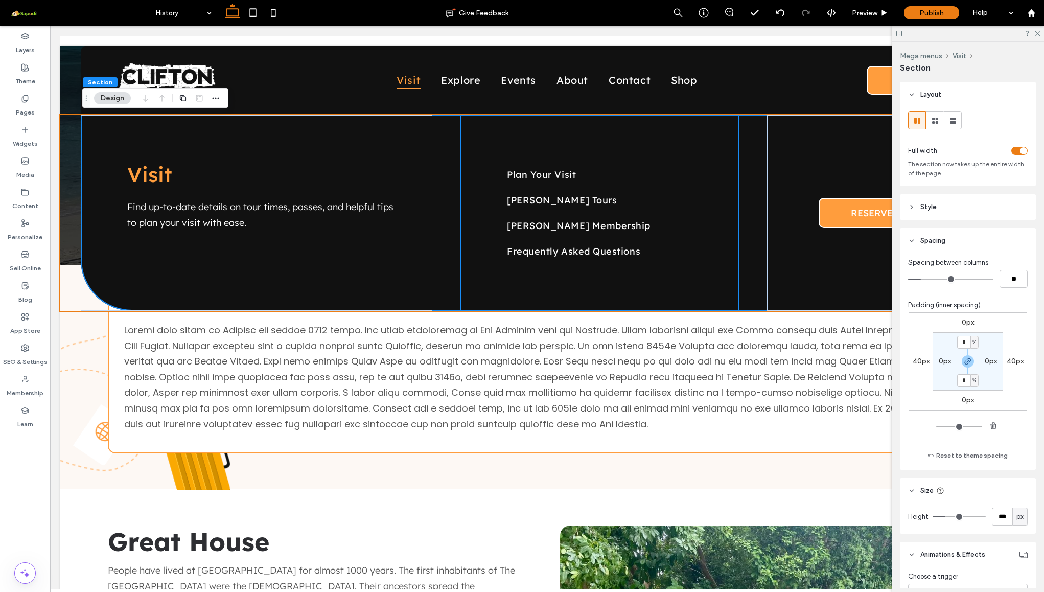
scroll to position [0, 0]
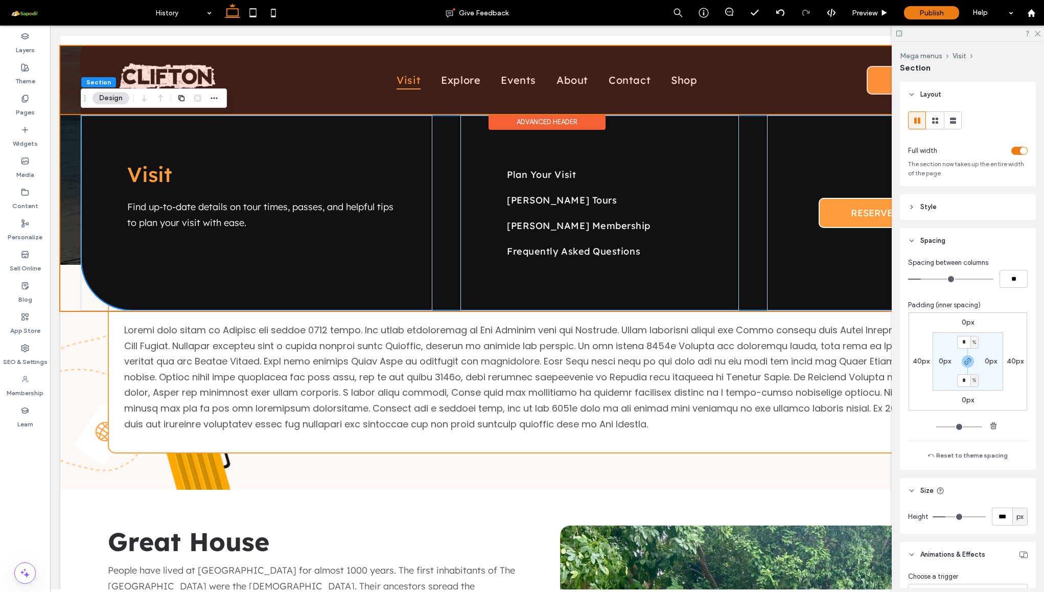
click at [449, 84] on div at bounding box center [547, 80] width 974 height 68
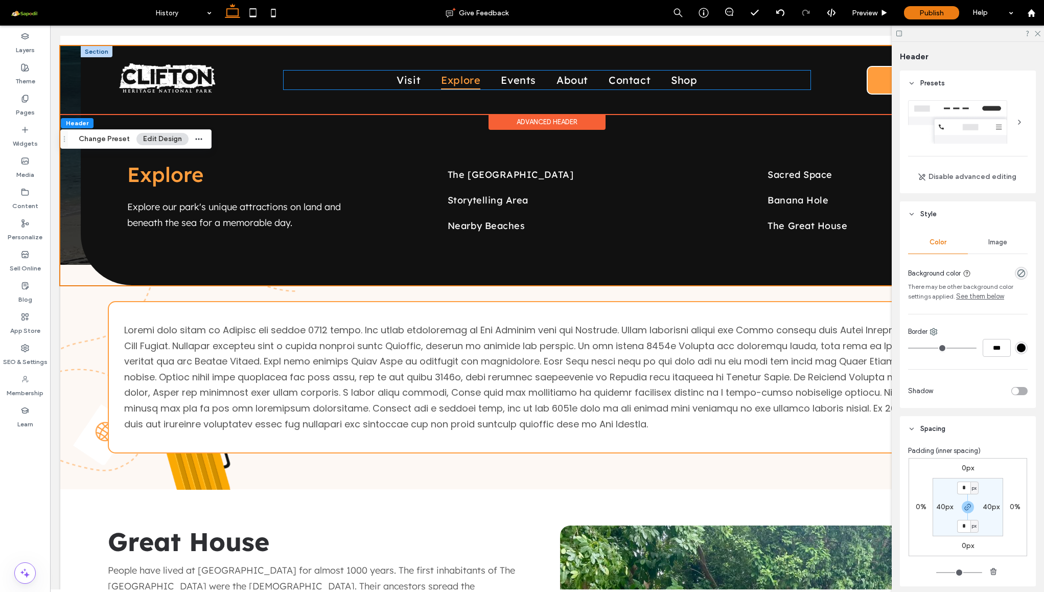
click at [461, 85] on span "Explore" at bounding box center [460, 80] width 39 height 19
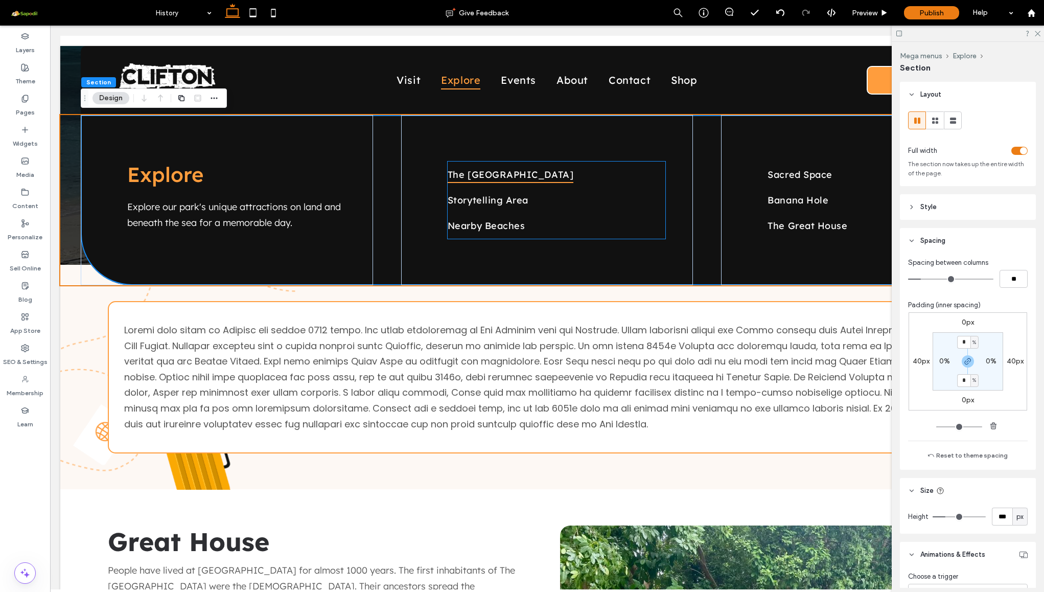
click at [487, 176] on span "The Slave Village" at bounding box center [511, 174] width 126 height 17
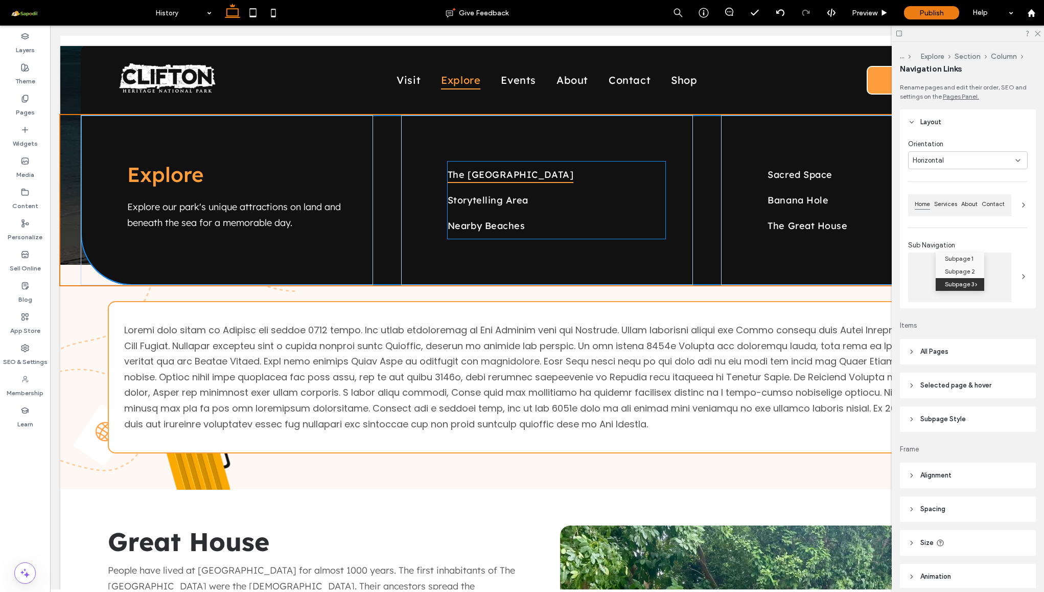
type input "***"
type input "****"
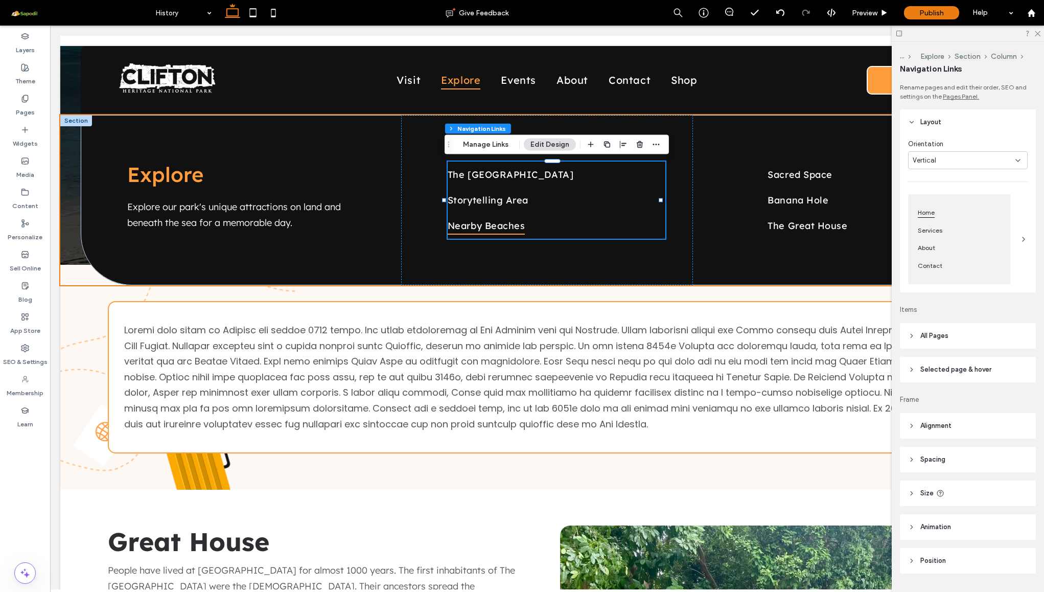
click at [495, 224] on span "Nearby Beaches" at bounding box center [487, 225] width 78 height 17
click at [499, 196] on span "Storytelling Area" at bounding box center [488, 199] width 81 height 17
click at [510, 166] on span "The [GEOGRAPHIC_DATA]" at bounding box center [511, 174] width 126 height 17
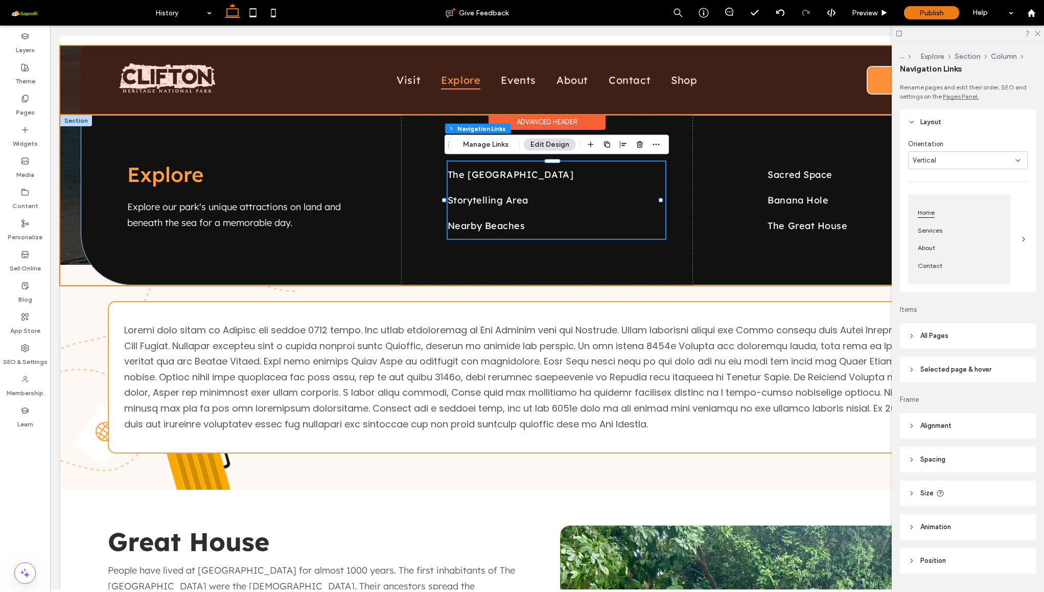
click at [736, 79] on div at bounding box center [547, 80] width 974 height 68
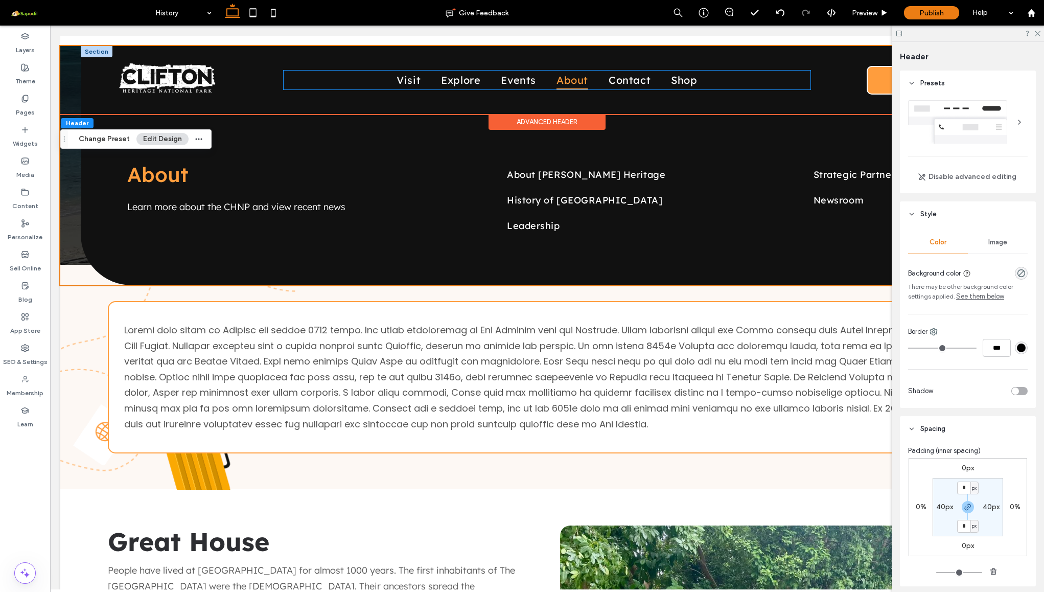
click at [576, 82] on span "About" at bounding box center [573, 80] width 32 height 19
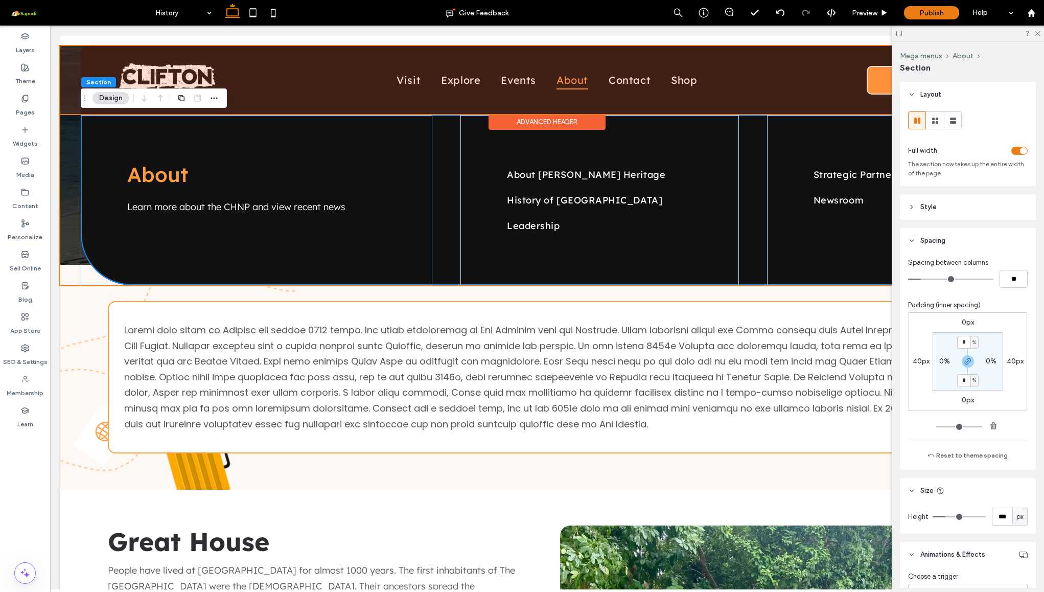
click at [621, 90] on div at bounding box center [547, 80] width 974 height 68
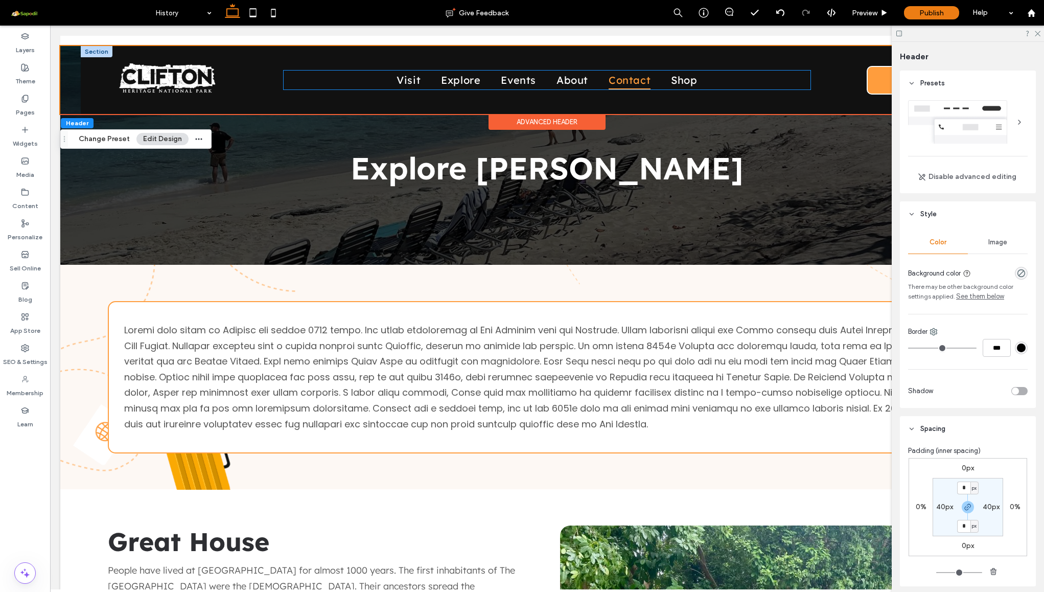
click at [623, 77] on span "Contact" at bounding box center [630, 80] width 42 height 19
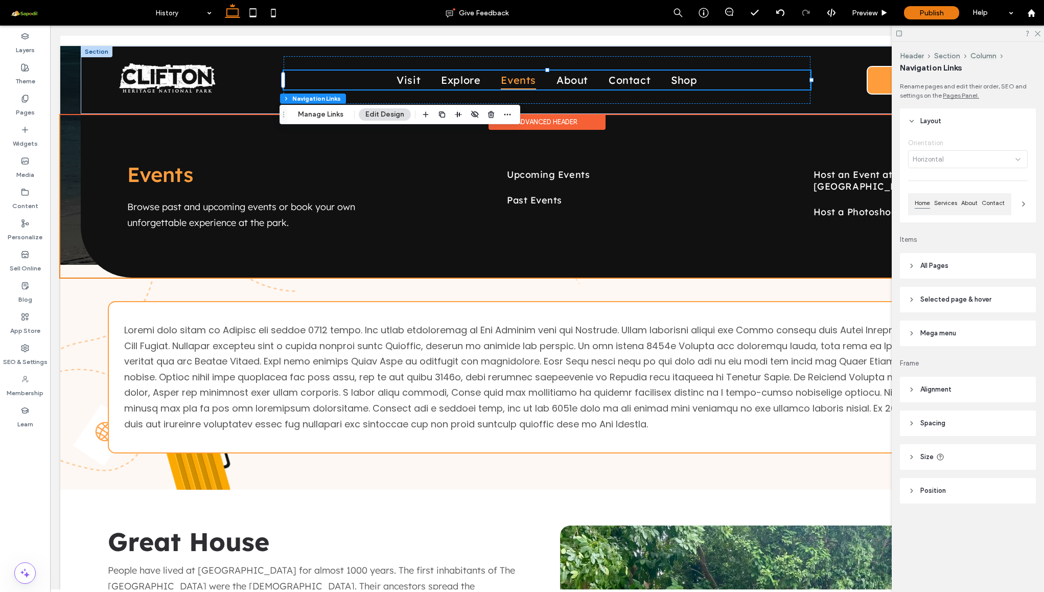
click at [503, 82] on span "Events" at bounding box center [518, 80] width 35 height 19
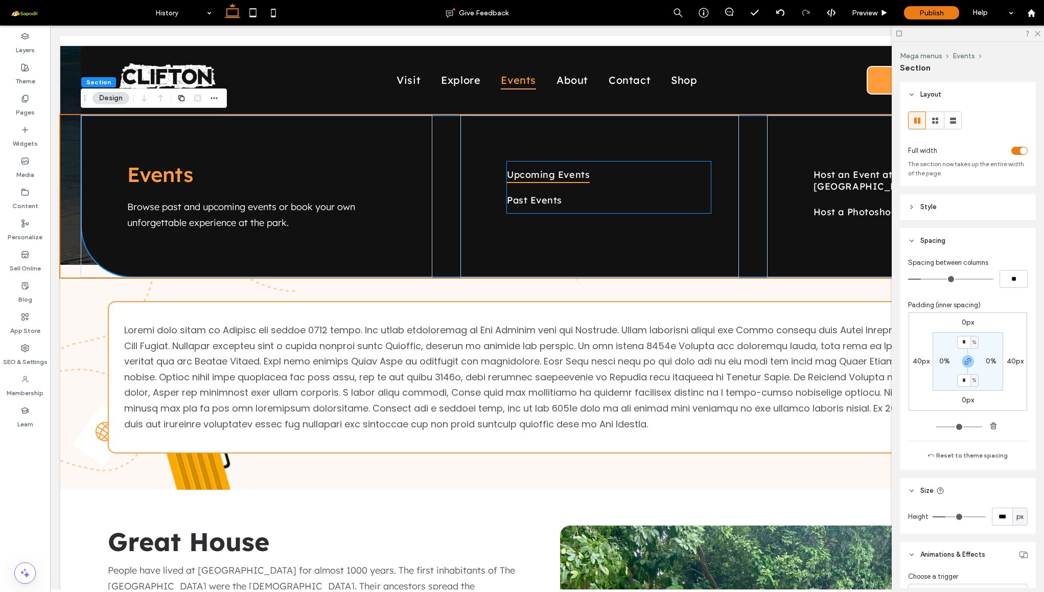
click at [538, 174] on span "Upcoming Events" at bounding box center [548, 174] width 83 height 17
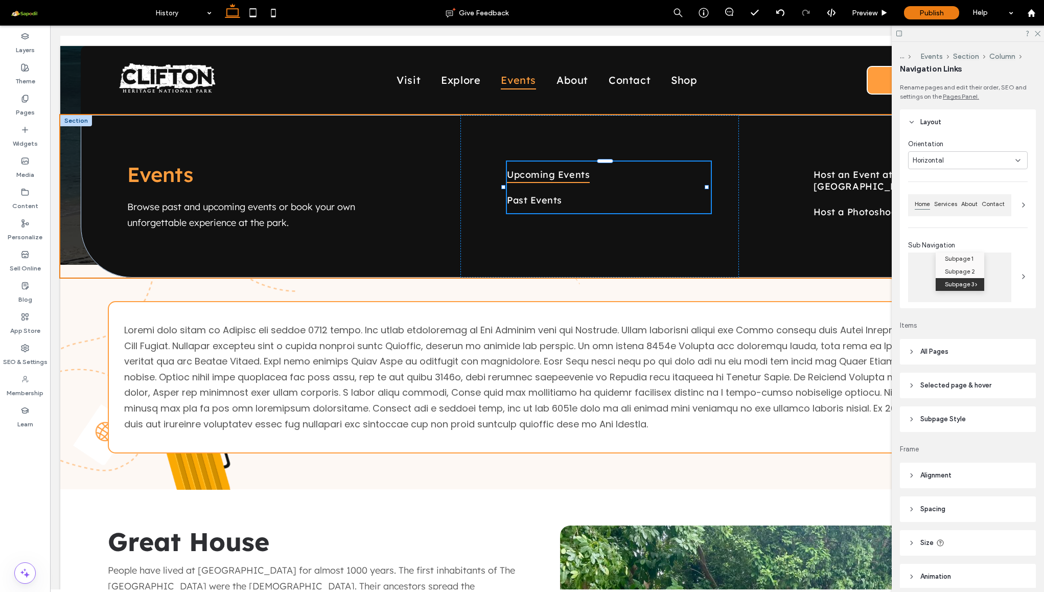
type input "***"
type input "****"
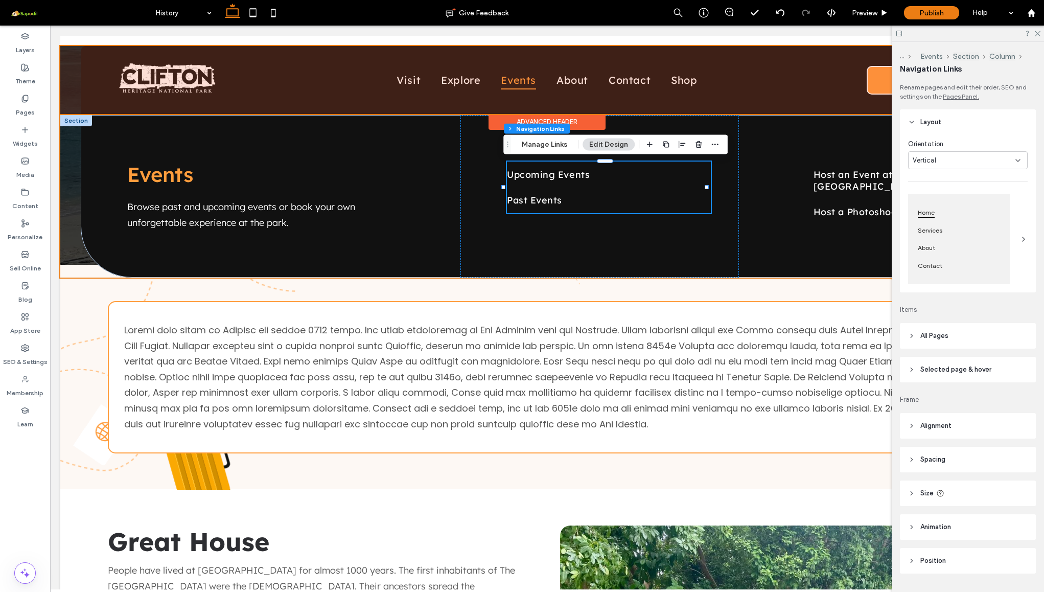
click at [449, 81] on div at bounding box center [547, 80] width 974 height 68
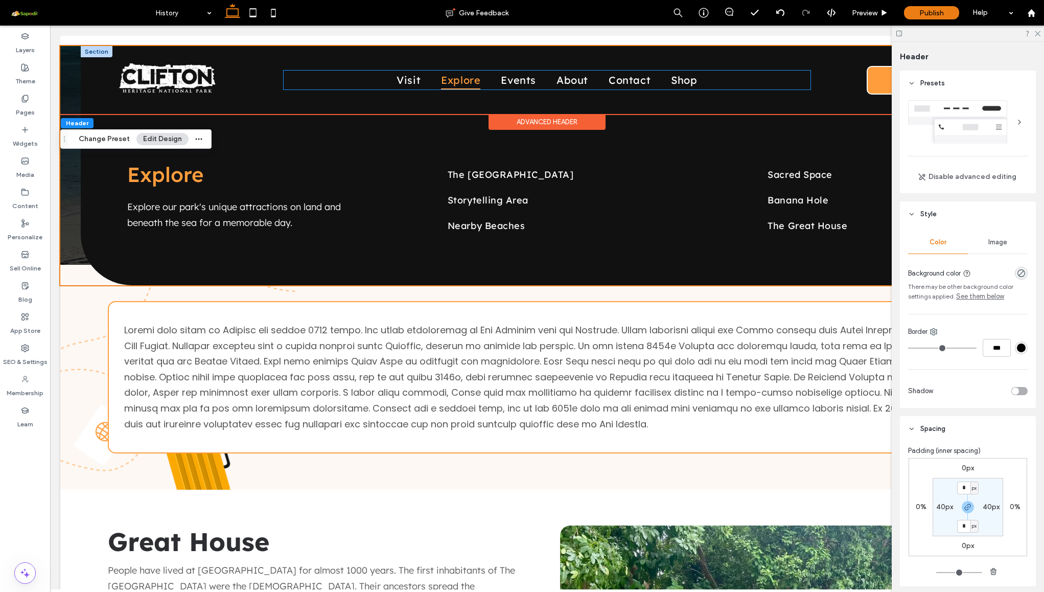
click at [443, 81] on span "Explore" at bounding box center [460, 80] width 39 height 19
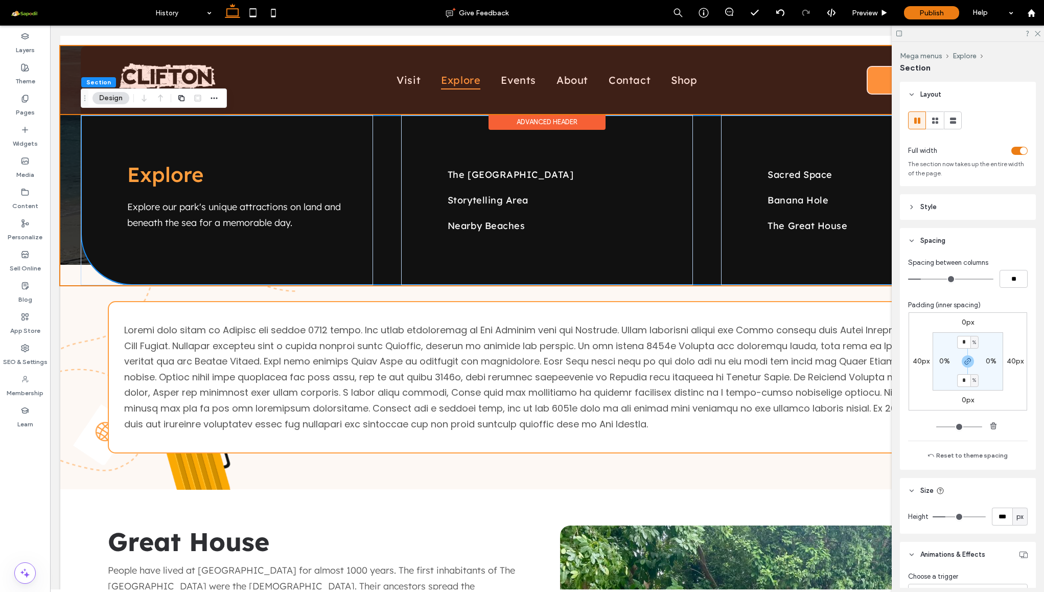
click at [423, 81] on div at bounding box center [547, 80] width 974 height 68
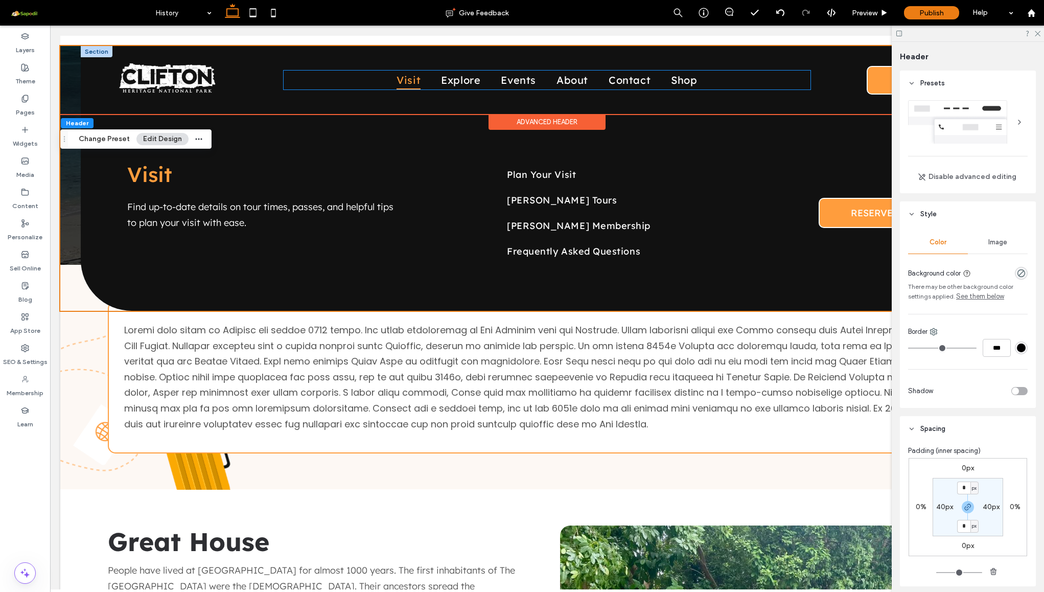
click at [409, 75] on span "Visit" at bounding box center [409, 80] width 24 height 19
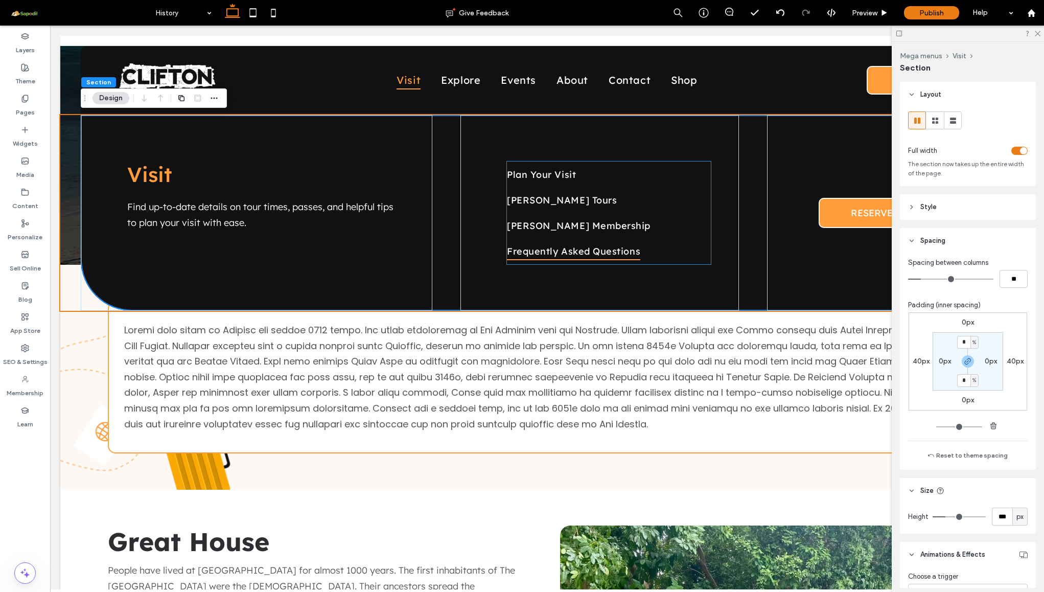
click at [534, 256] on span "Frequently Asked Questions" at bounding box center [573, 251] width 133 height 17
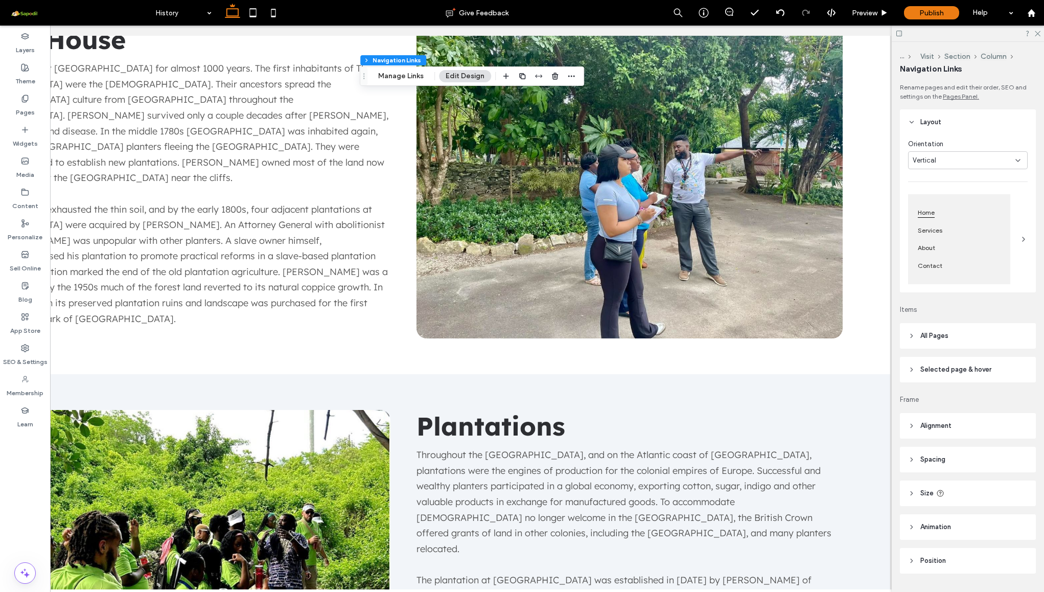
scroll to position [504, 0]
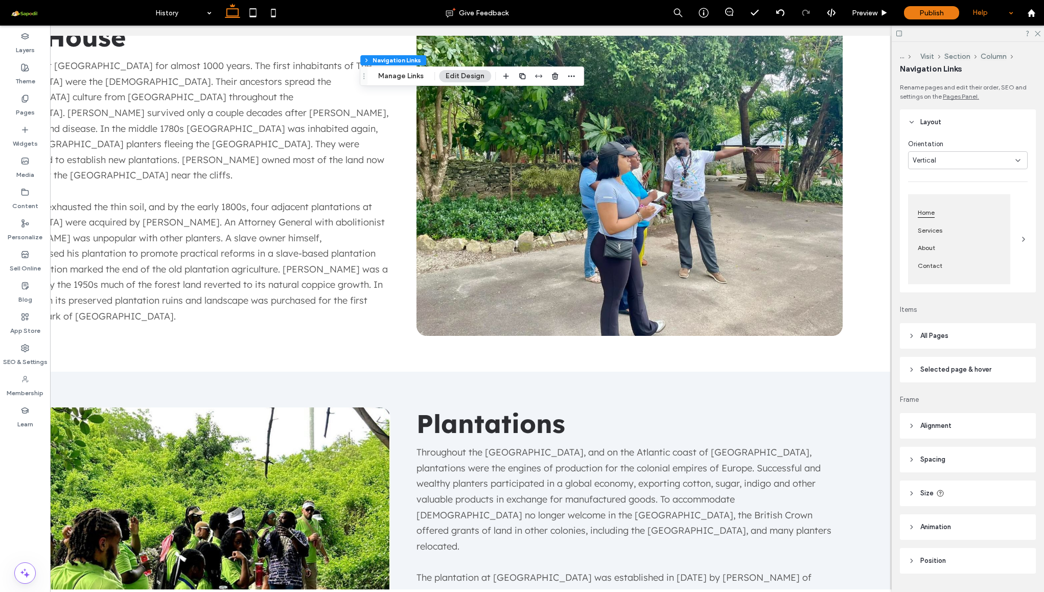
click at [989, 13] on div "Help" at bounding box center [992, 13] width 51 height 26
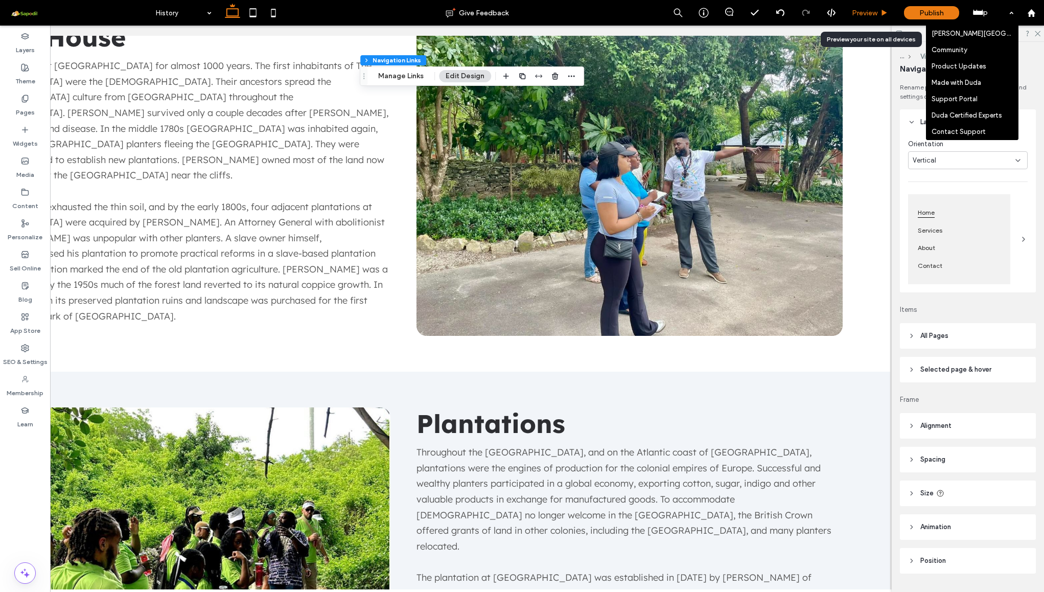
click at [864, 12] on span "Preview" at bounding box center [865, 13] width 26 height 9
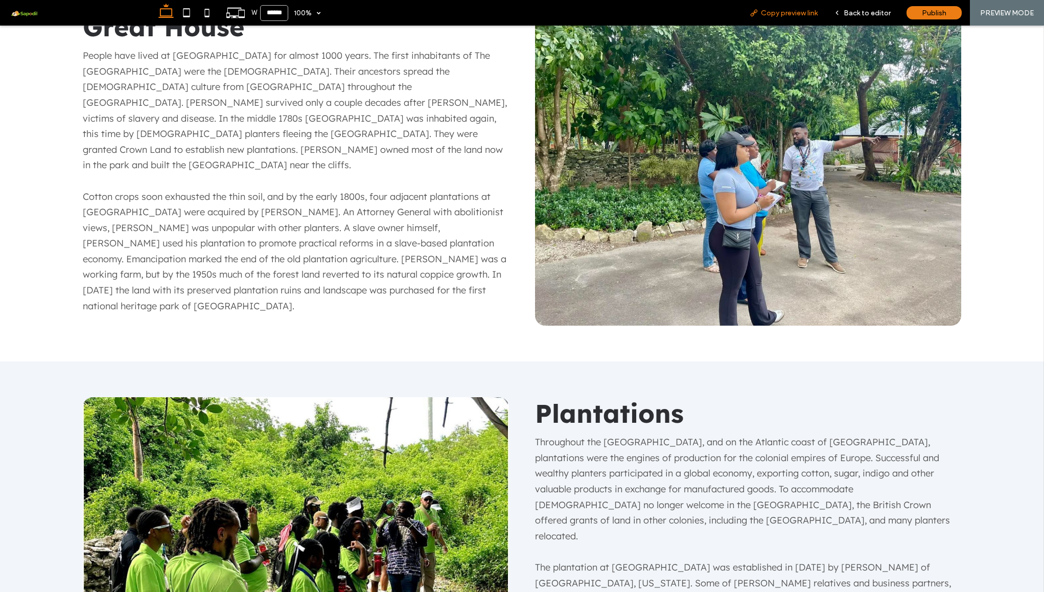
click at [790, 12] on span "Copy preview link" at bounding box center [789, 13] width 57 height 9
click at [378, 9] on div "W ****** 100% Copy preview link Back to editor Publish PREVIEW MODE" at bounding box center [597, 13] width 894 height 26
click at [848, 16] on span "Back to editor" at bounding box center [867, 13] width 47 height 9
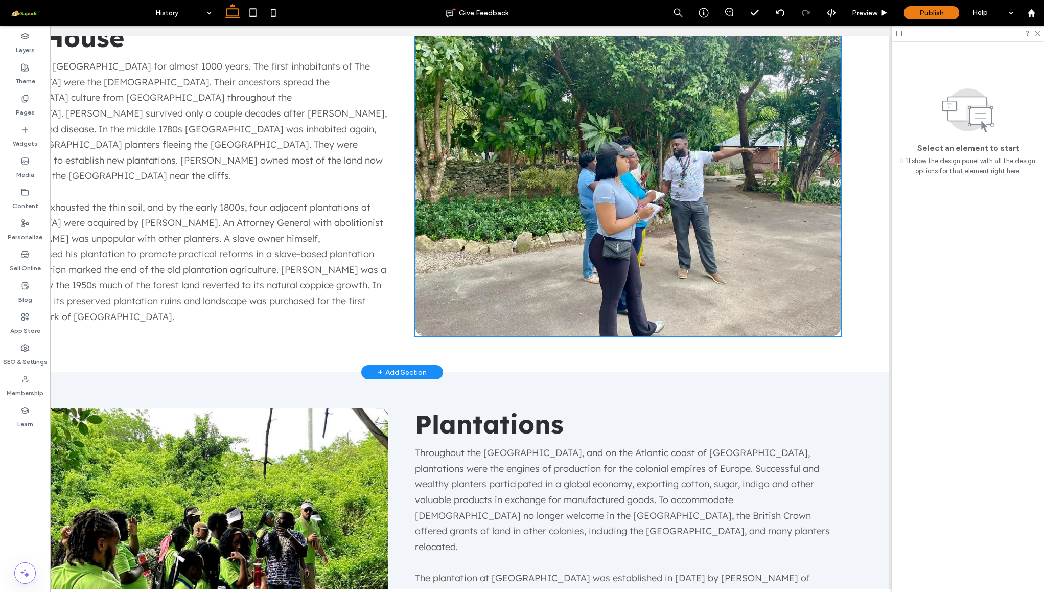
scroll to position [0, 144]
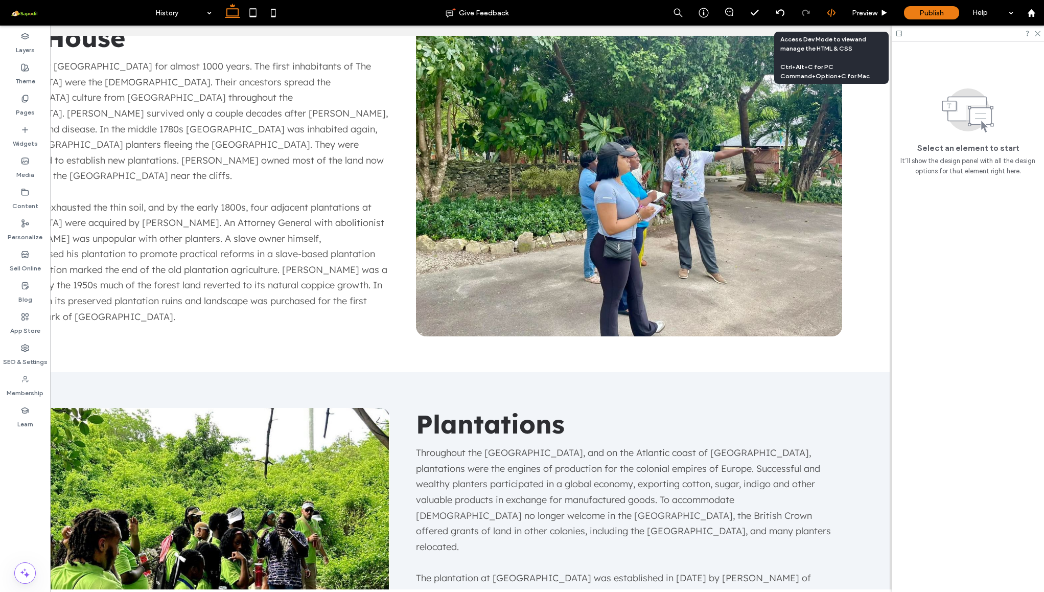
click at [826, 12] on div at bounding box center [831, 12] width 25 height 9
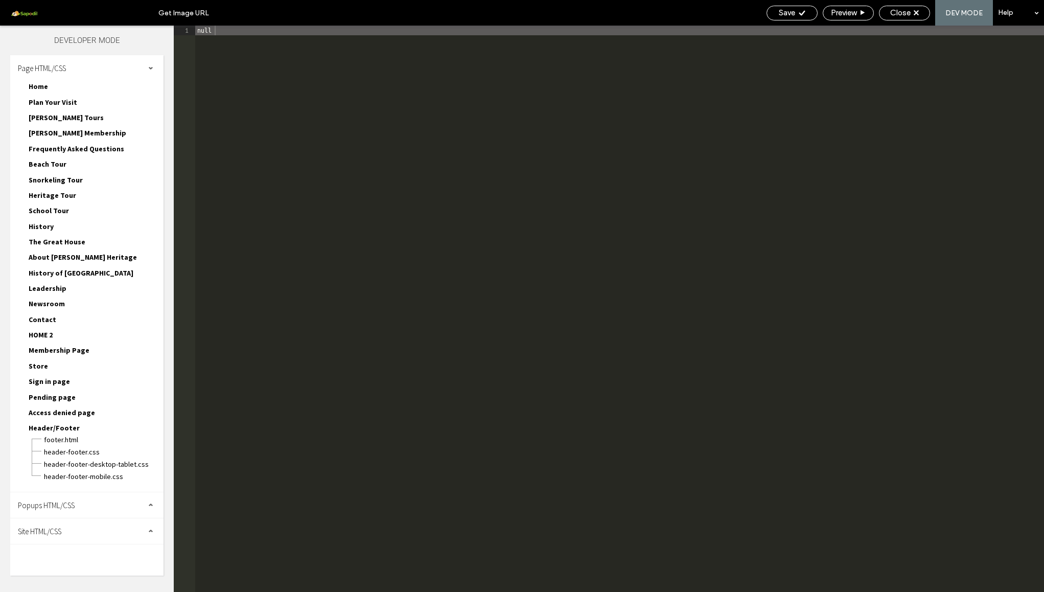
click at [896, 20] on div "Save Preview Close DEV MODE Help" at bounding box center [903, 13] width 283 height 26
click at [906, 12] on span "Close" at bounding box center [900, 12] width 20 height 9
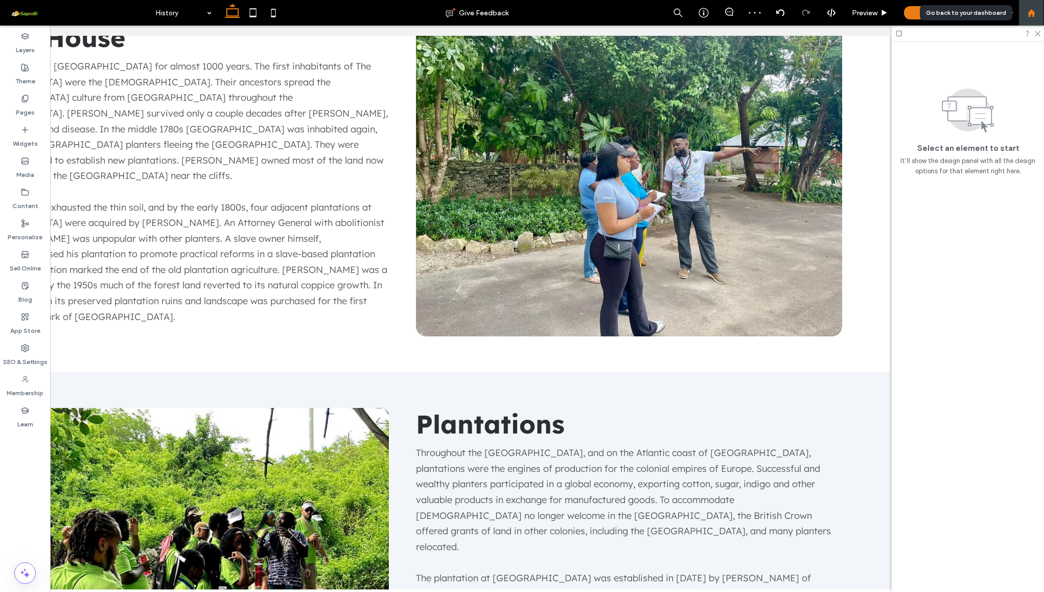
click at [1032, 19] on div at bounding box center [1032, 13] width 26 height 26
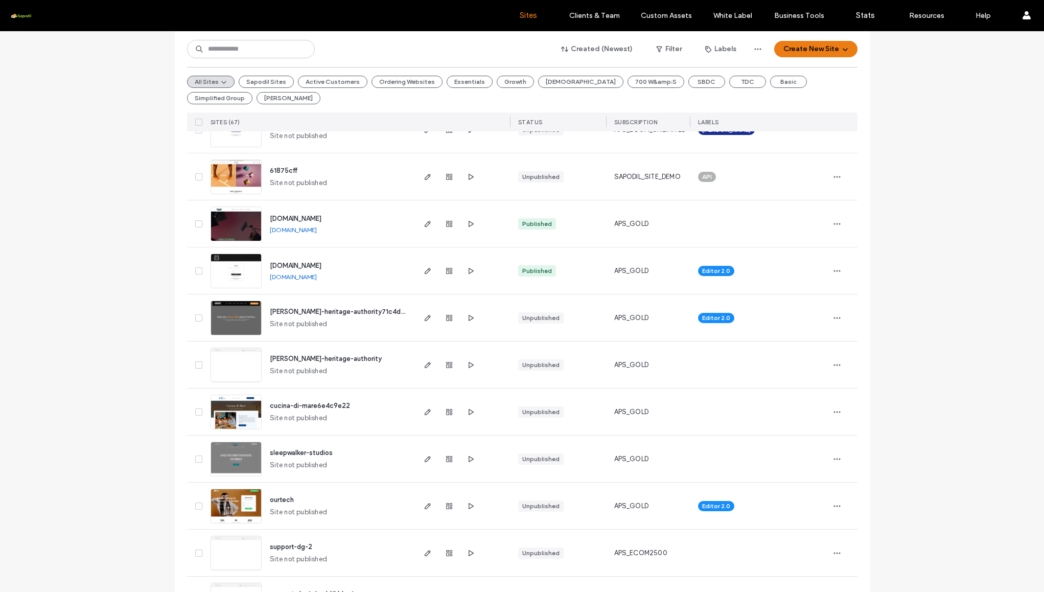
scroll to position [137, 0]
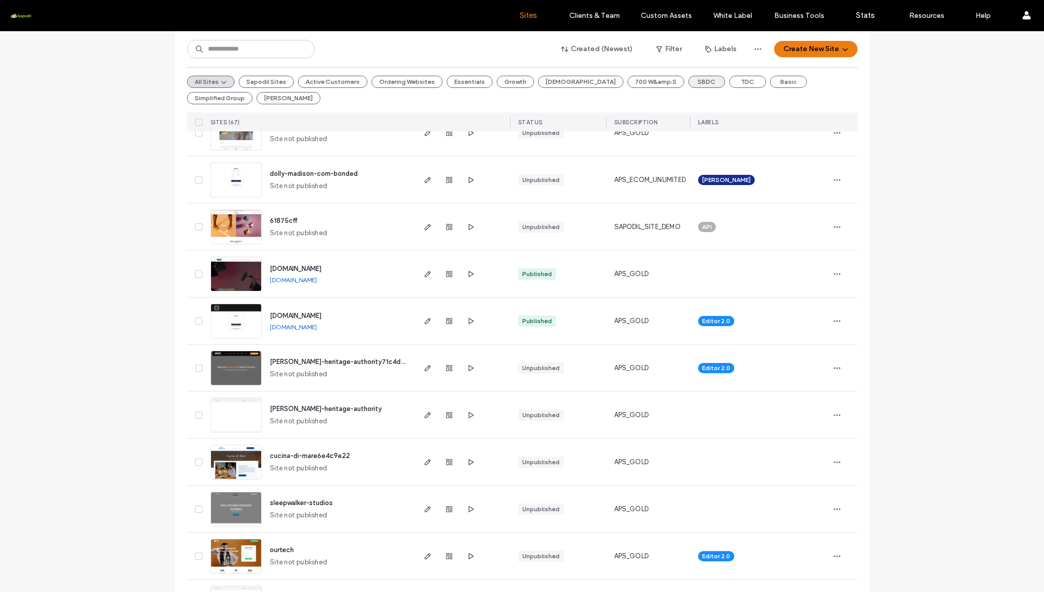
click at [688, 81] on button "SBDC" at bounding box center [706, 82] width 37 height 12
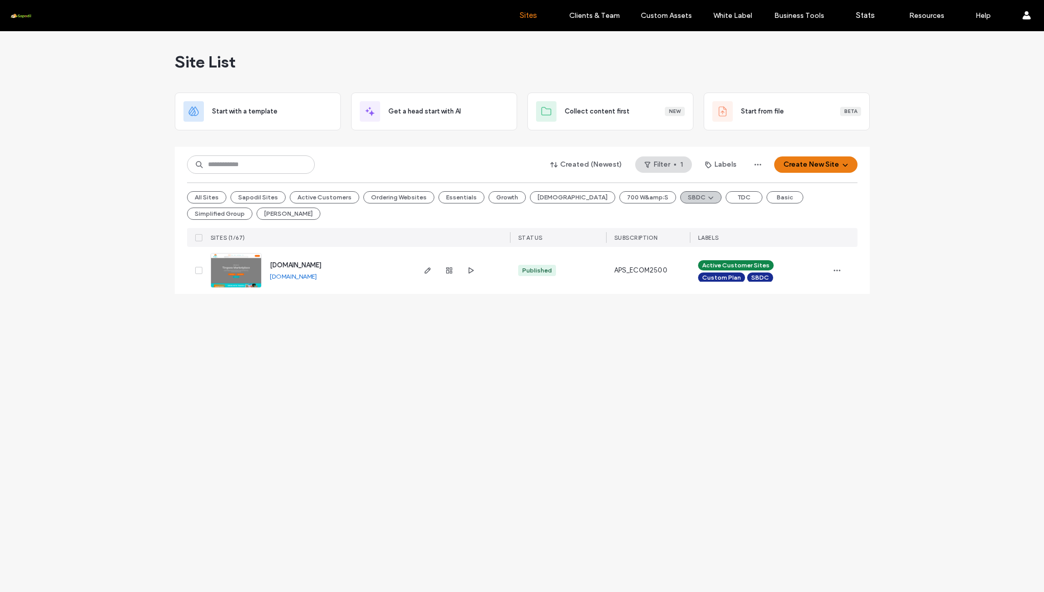
scroll to position [0, 0]
click at [432, 271] on span "button" at bounding box center [428, 270] width 12 height 12
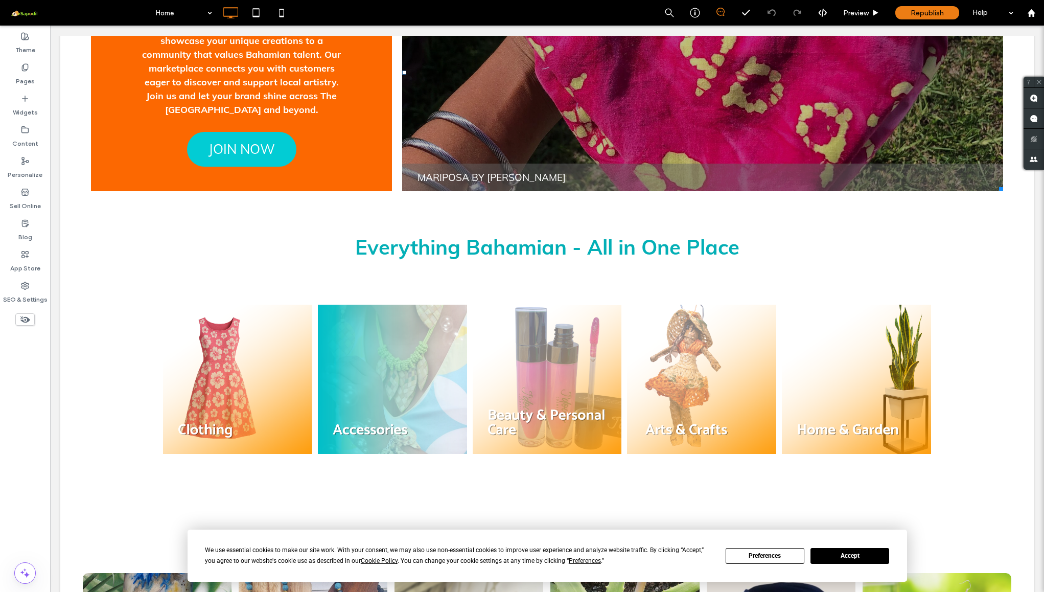
scroll to position [676, 0]
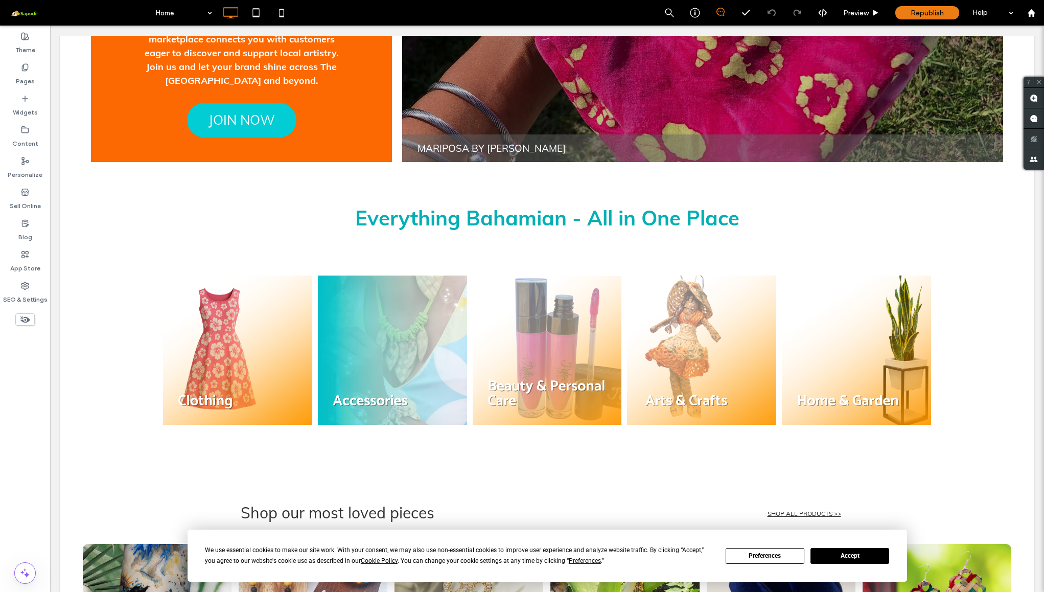
click at [839, 559] on button "Accept" at bounding box center [850, 556] width 79 height 16
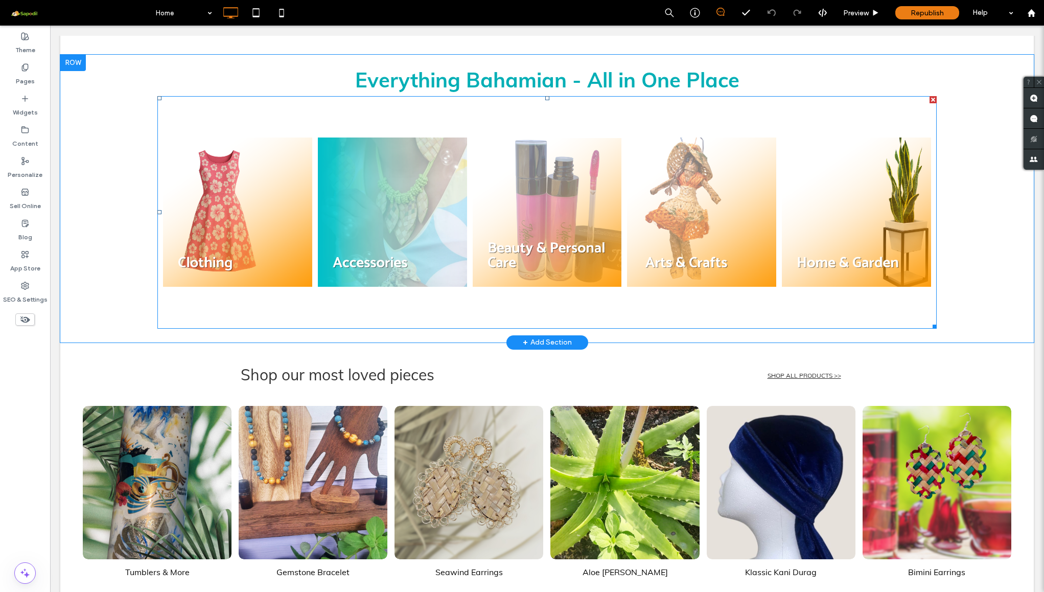
scroll to position [845, 0]
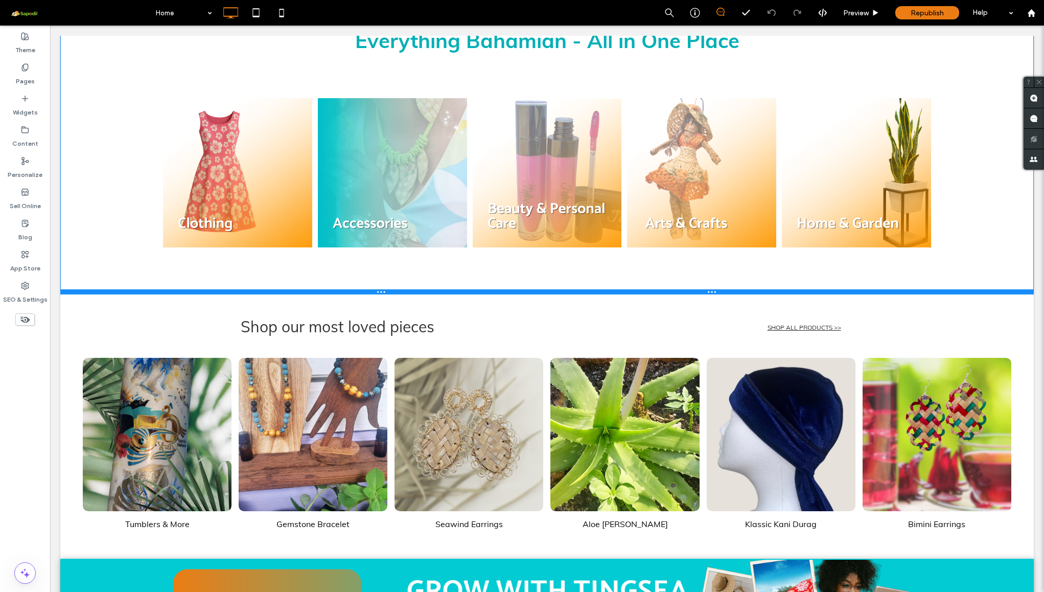
drag, startPoint x: 482, startPoint y: 311, endPoint x: 481, endPoint y: 276, distance: 34.8
click at [481, 276] on div "Everything Bahamian - All in One Place Clothing Button Cosmetics Button Home & …" at bounding box center [547, 159] width 974 height 270
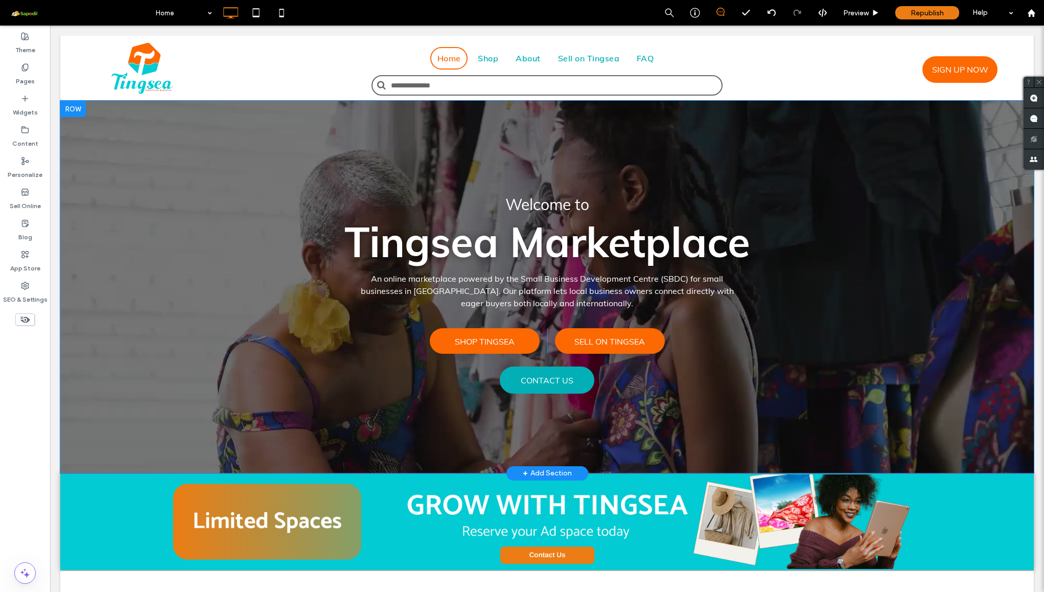
scroll to position [0, 0]
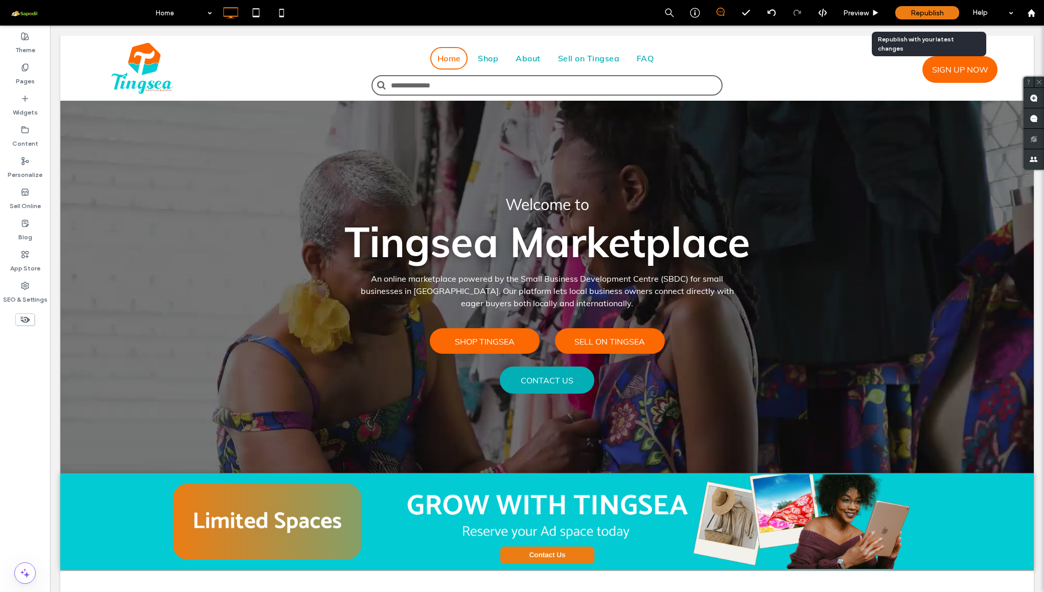
click at [929, 17] on span "Republish" at bounding box center [927, 13] width 33 height 9
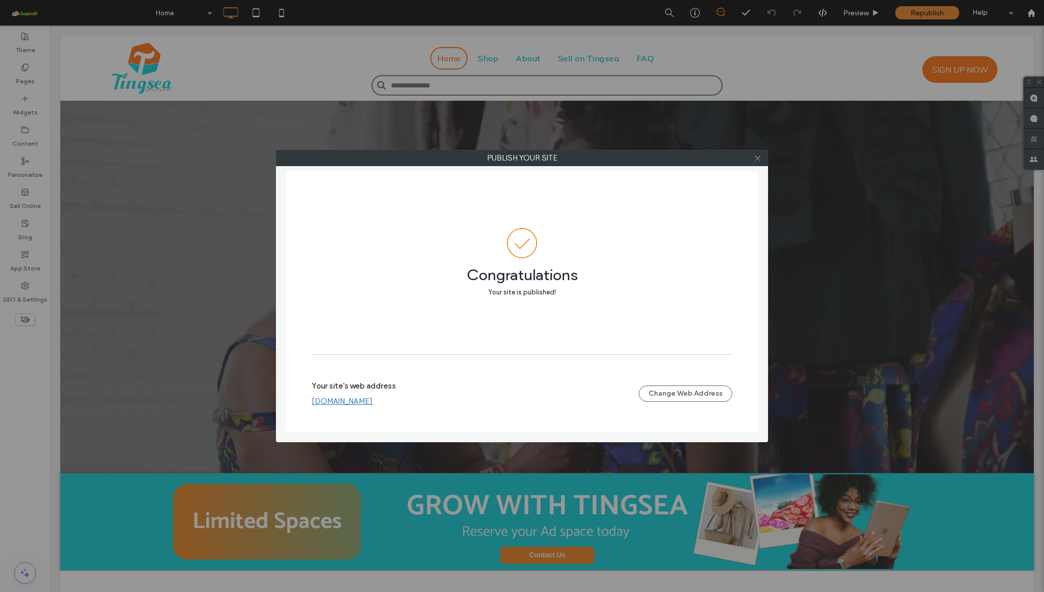
click at [758, 160] on icon at bounding box center [758, 158] width 8 height 8
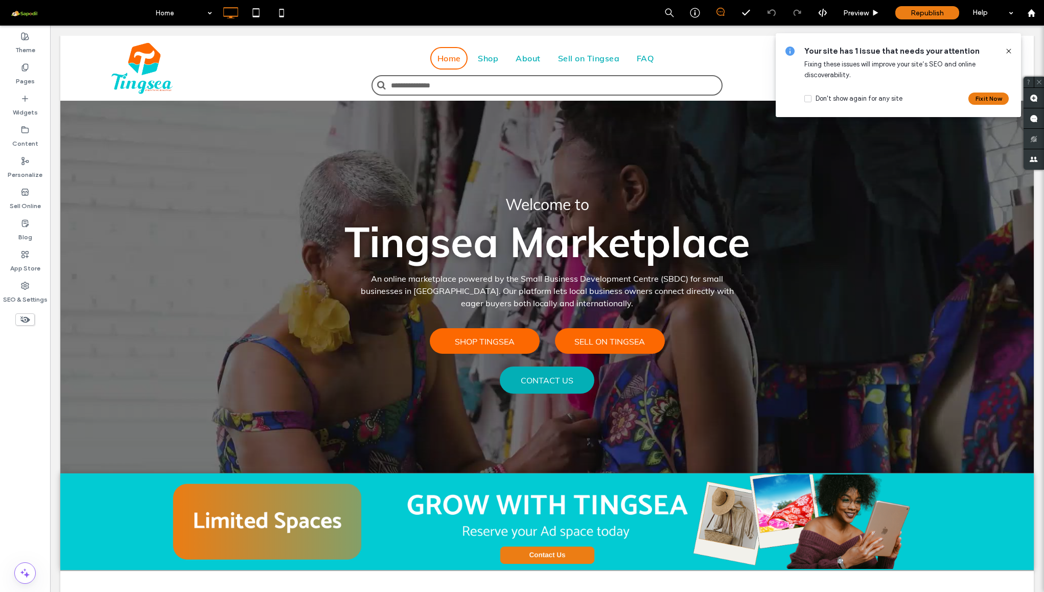
click at [1008, 53] on icon at bounding box center [1009, 51] width 8 height 8
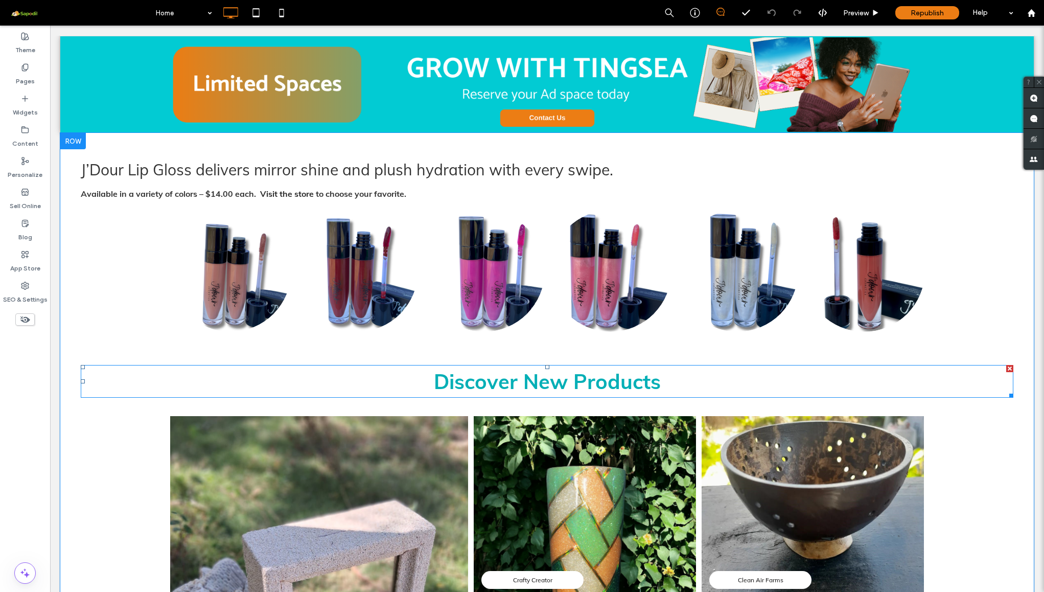
scroll to position [1826, 0]
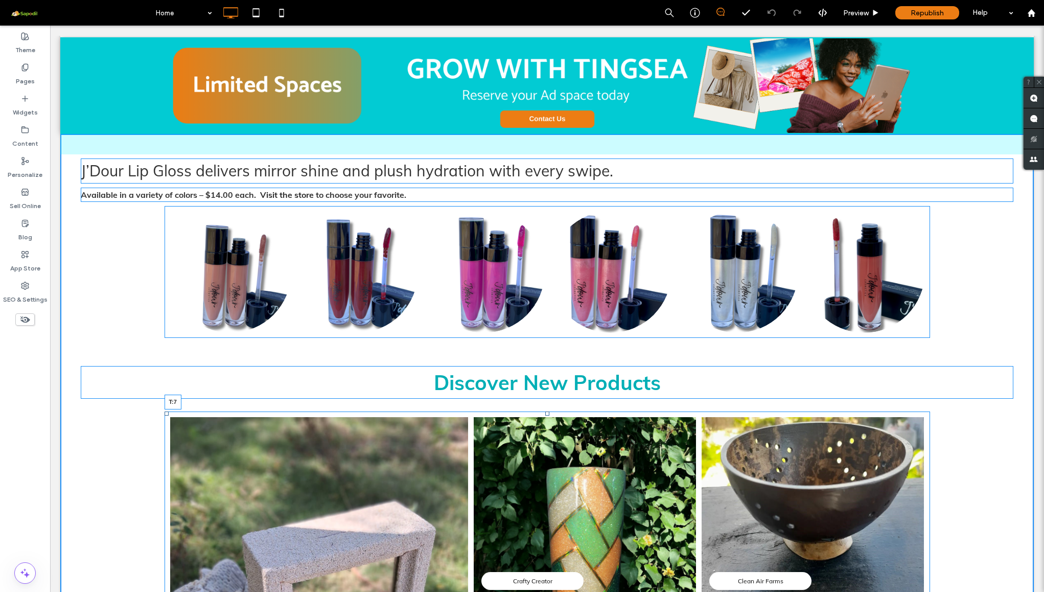
drag, startPoint x: 544, startPoint y: 412, endPoint x: 544, endPoint y: 403, distance: 9.2
click at [545, 411] on div at bounding box center [547, 413] width 4 height 4
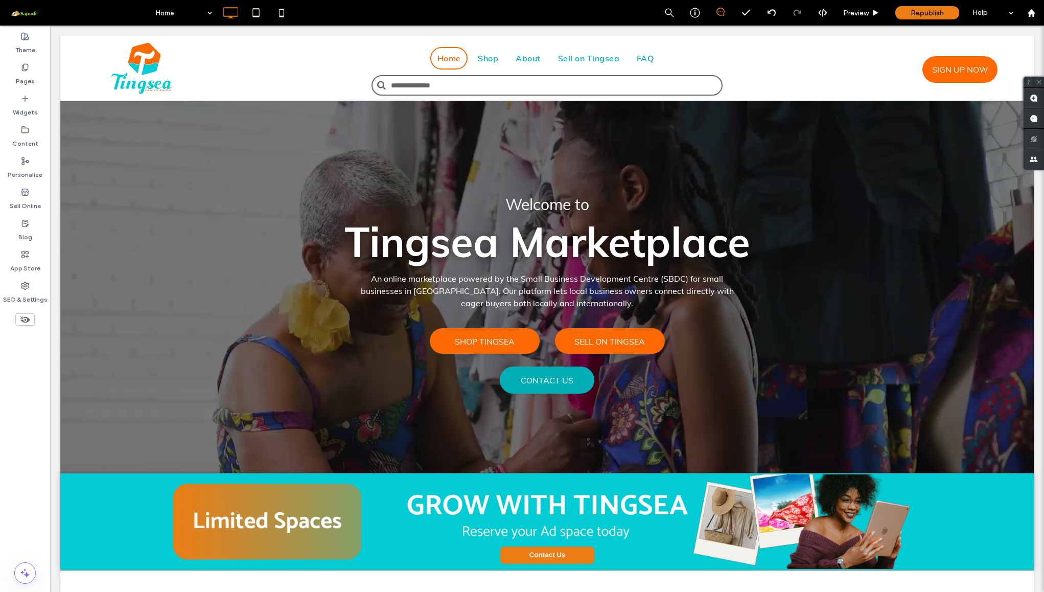
scroll to position [2, 0]
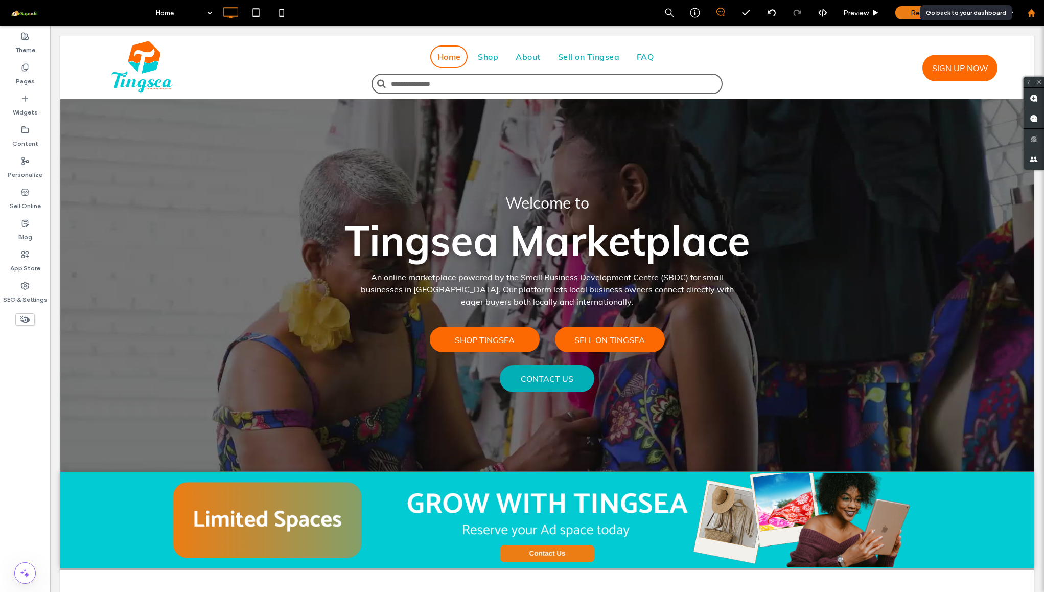
click at [1029, 15] on use at bounding box center [1031, 13] width 8 height 8
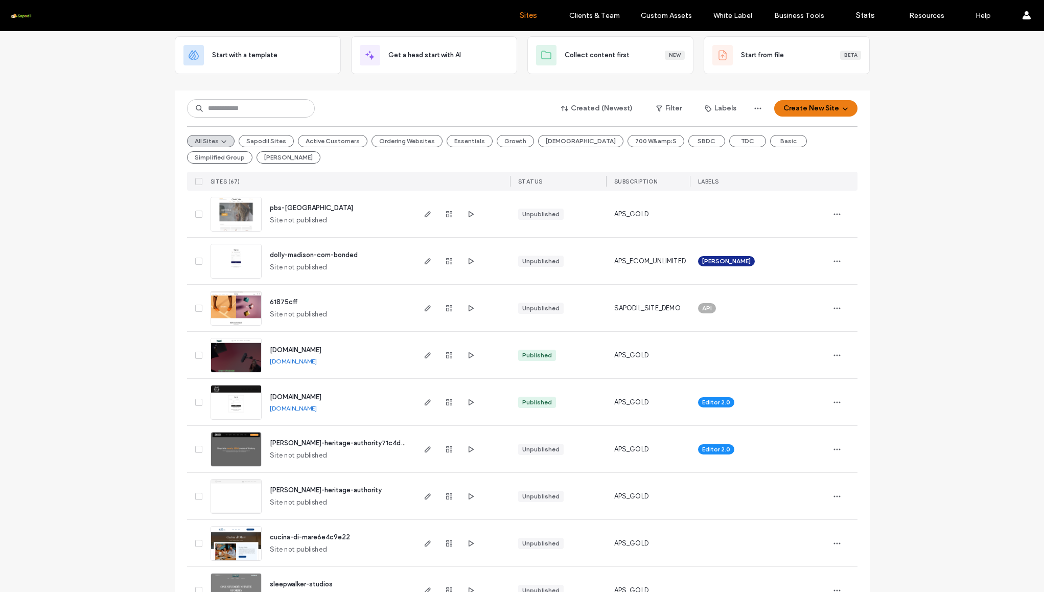
scroll to position [62, 0]
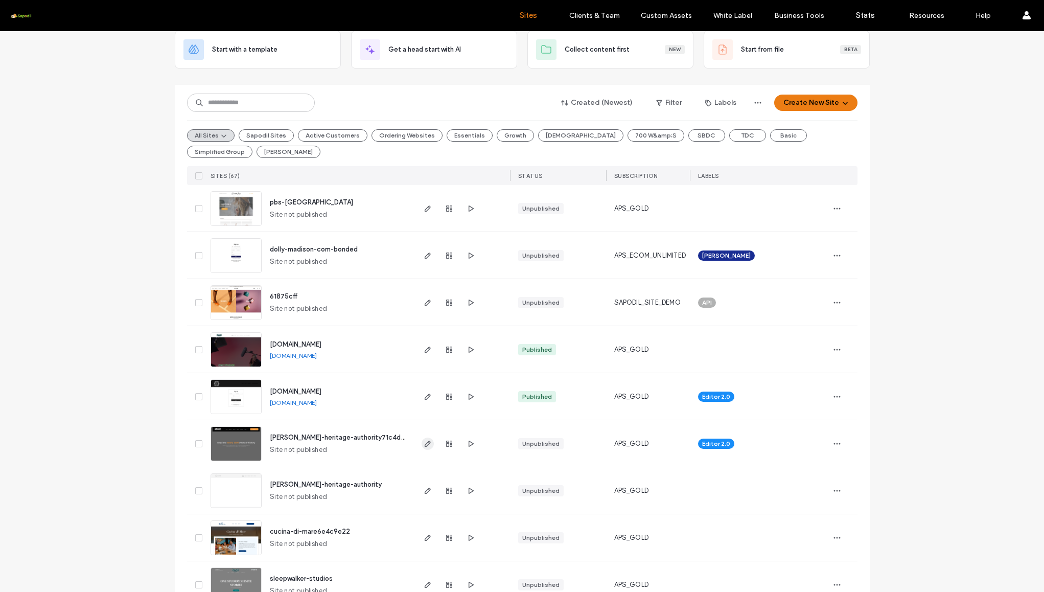
click at [424, 446] on icon "button" at bounding box center [428, 444] width 8 height 8
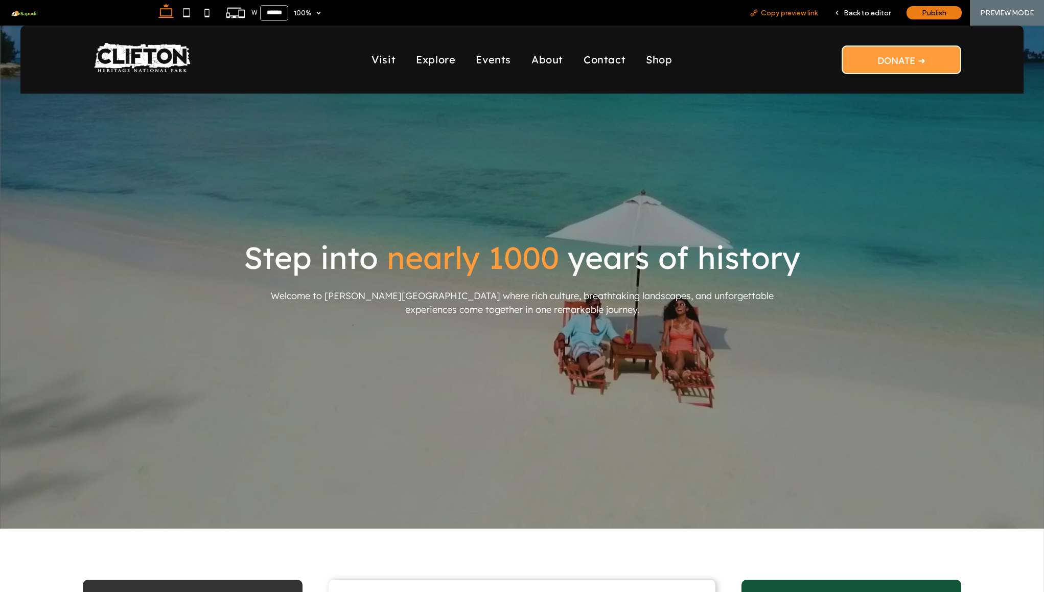
click at [791, 11] on span "Copy preview link" at bounding box center [789, 13] width 57 height 9
click at [859, 16] on span "Back to editor" at bounding box center [867, 13] width 47 height 9
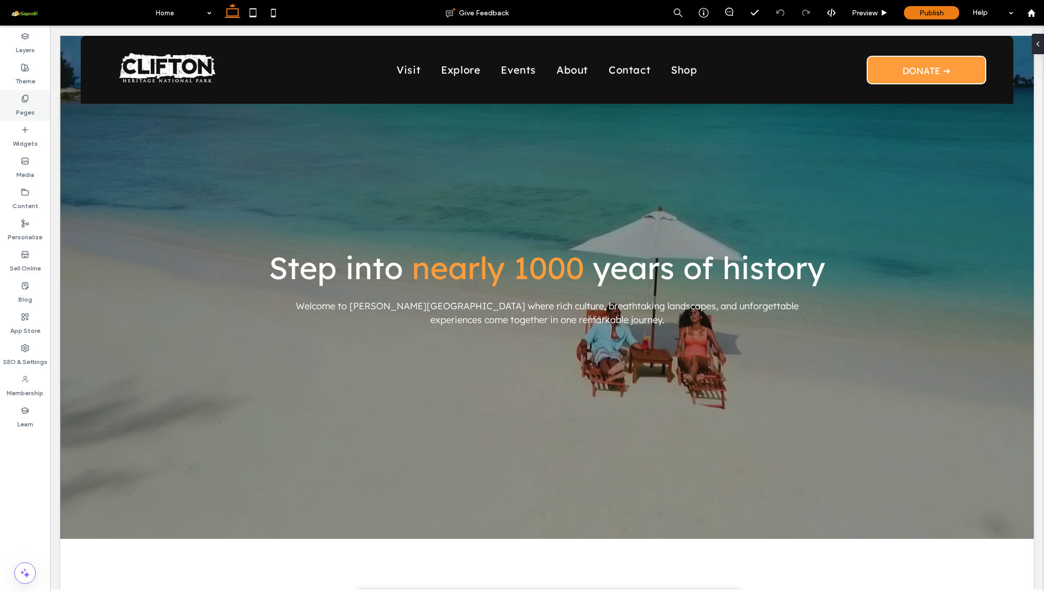
click at [27, 105] on label "Pages" at bounding box center [25, 110] width 19 height 14
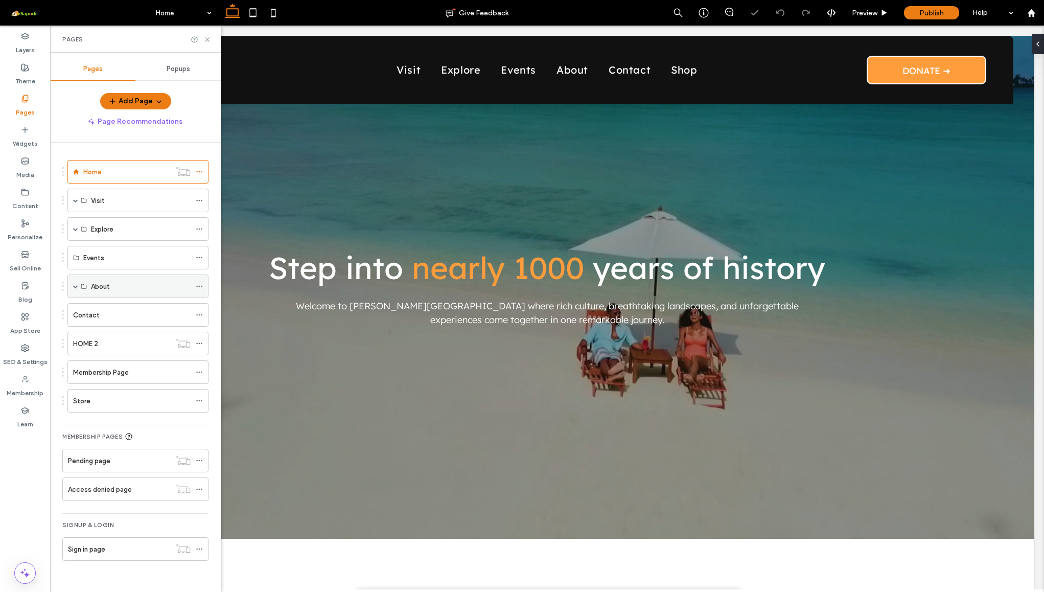
click at [106, 289] on label "About" at bounding box center [100, 287] width 19 height 18
click at [79, 289] on div "About" at bounding box center [137, 286] width 141 height 24
click at [75, 283] on span at bounding box center [75, 286] width 5 height 22
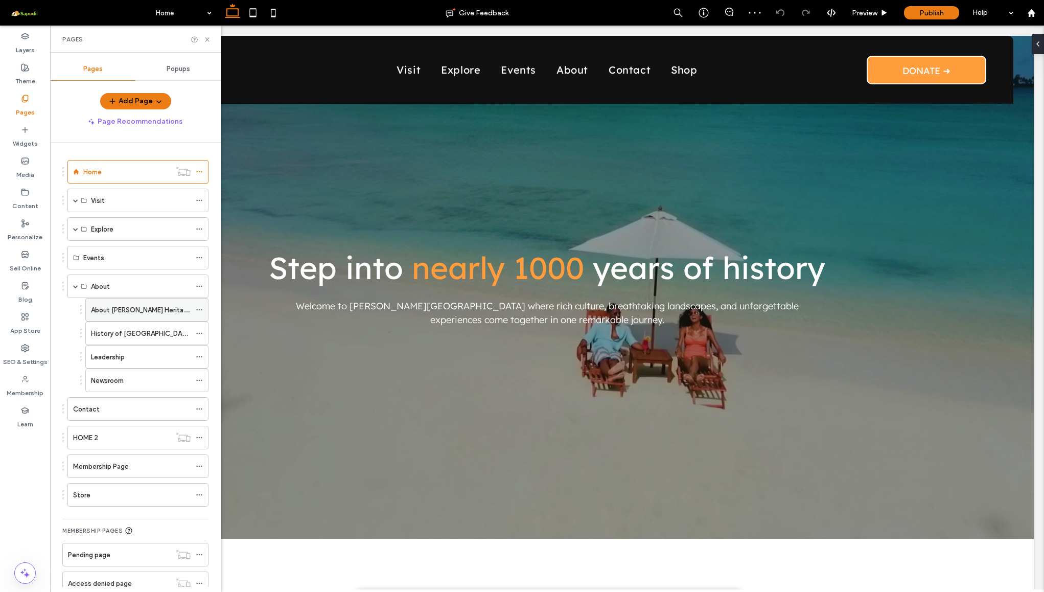
click at [118, 313] on label "About [PERSON_NAME] Heritage" at bounding box center [141, 310] width 101 height 18
click at [114, 349] on div at bounding box center [522, 296] width 1044 height 592
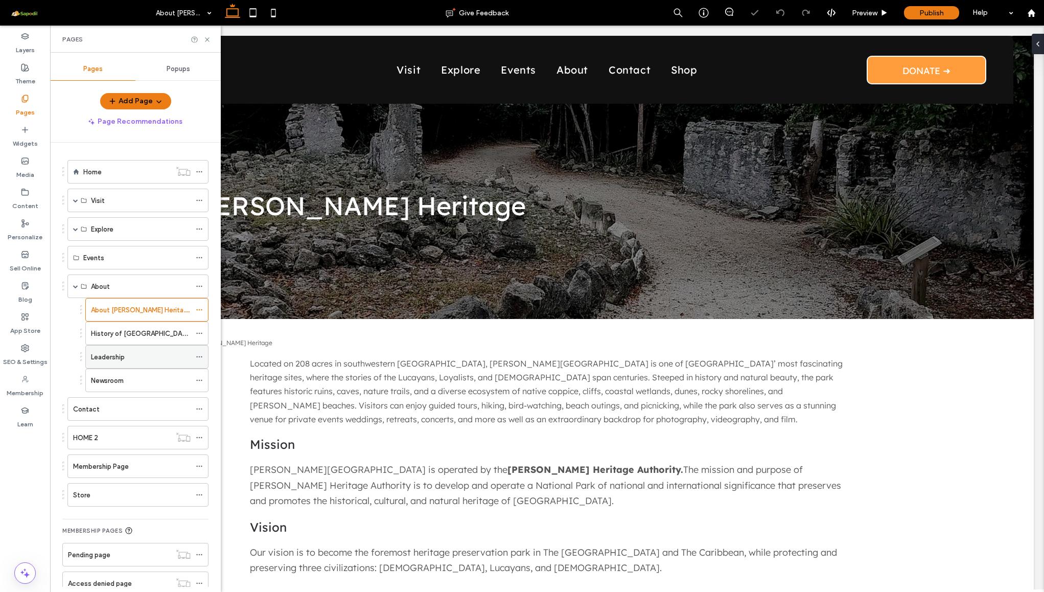
click at [116, 357] on label "Leadership" at bounding box center [108, 357] width 34 height 18
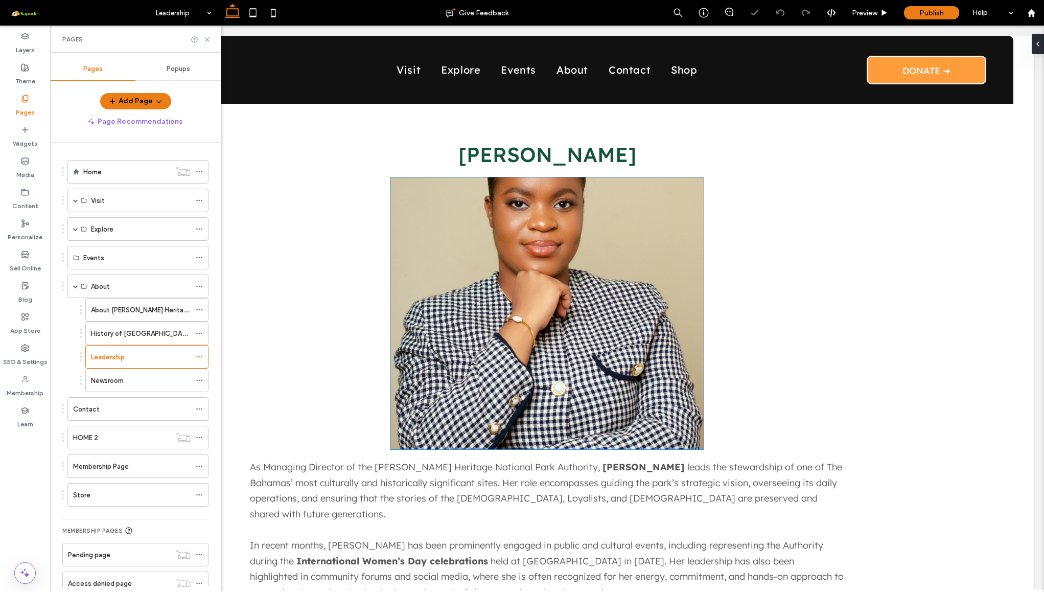
click at [444, 278] on img at bounding box center [546, 313] width 313 height 272
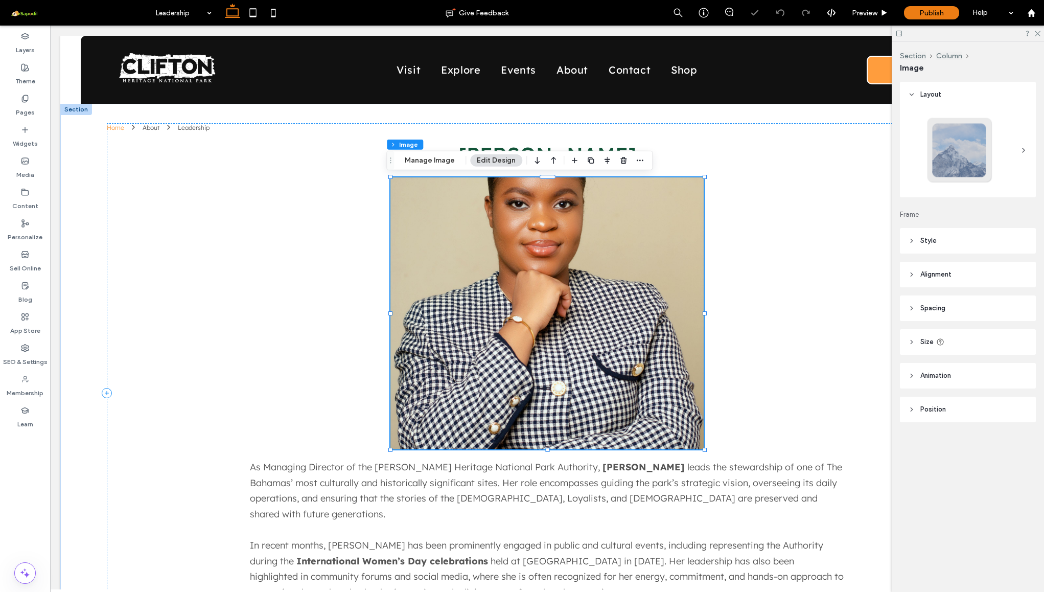
click at [514, 310] on img at bounding box center [546, 313] width 313 height 272
click at [433, 159] on button "Manage Image" at bounding box center [429, 160] width 63 height 12
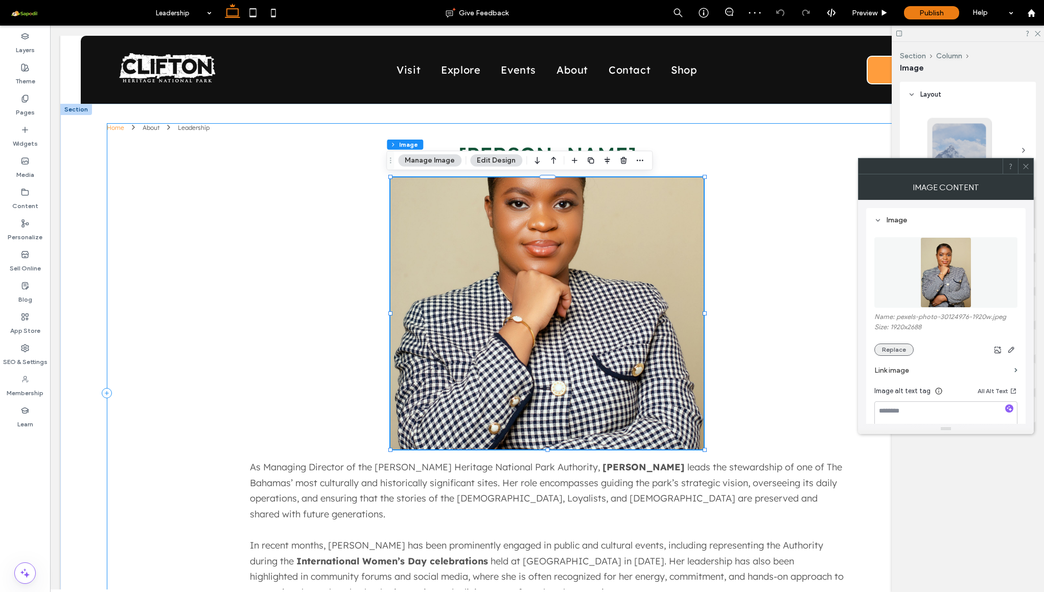
click at [902, 350] on button "Replace" at bounding box center [893, 349] width 39 height 12
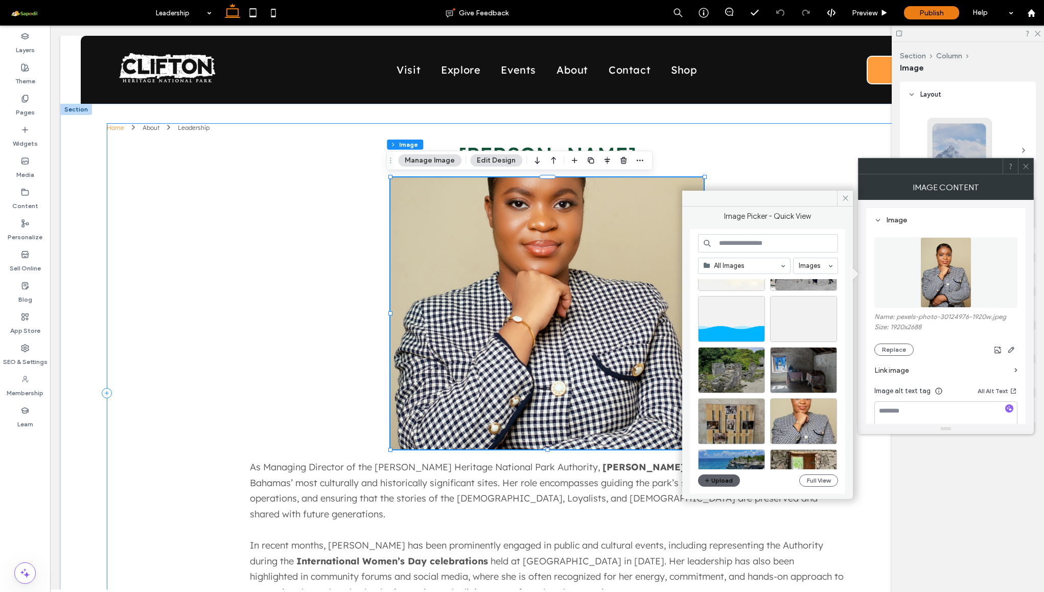
scroll to position [131, 0]
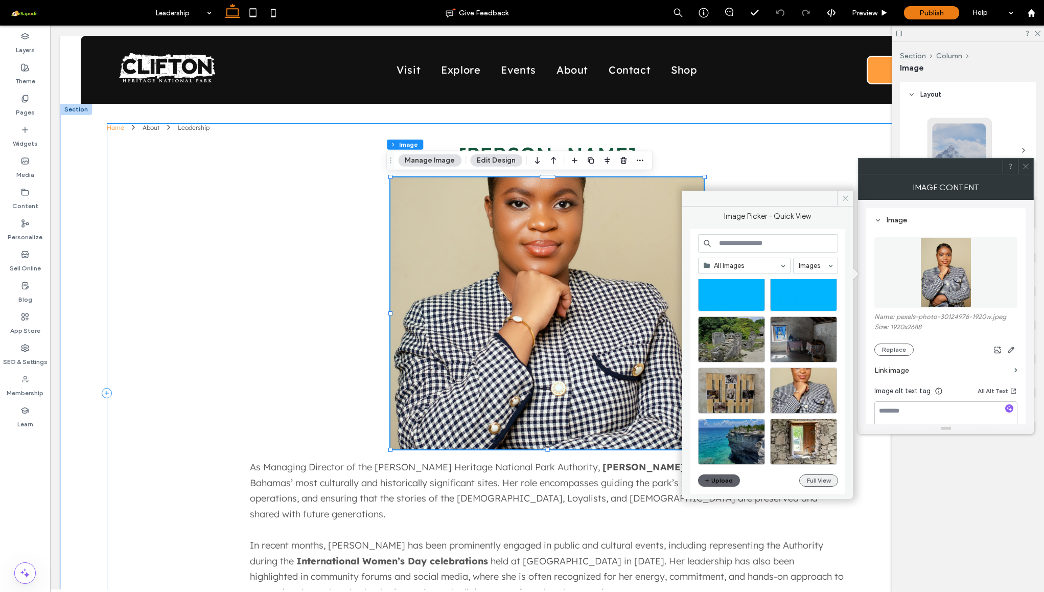
click at [826, 483] on button "Full View" at bounding box center [818, 480] width 39 height 12
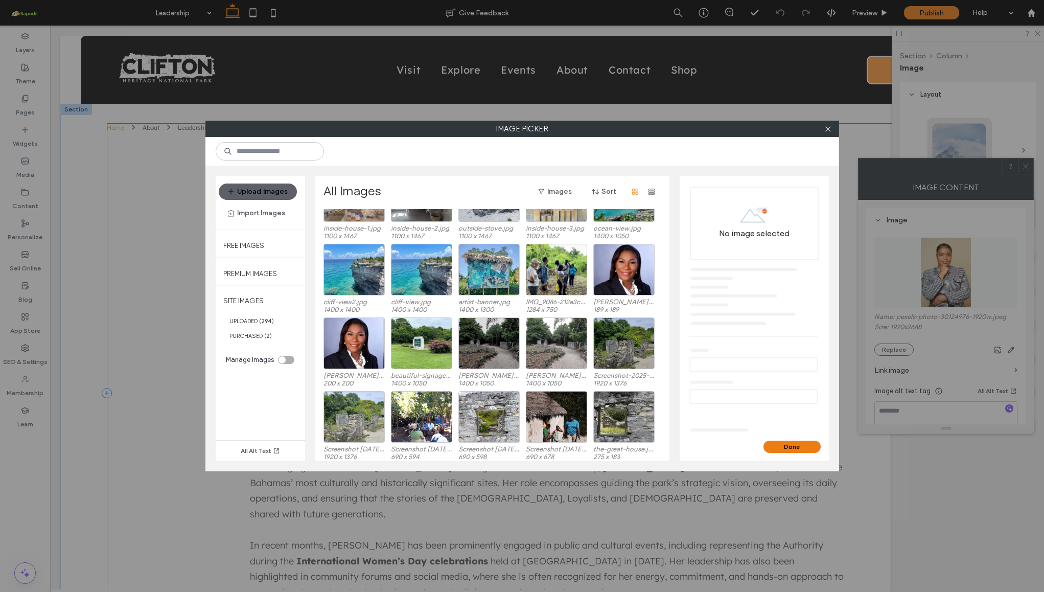
scroll to position [346, 0]
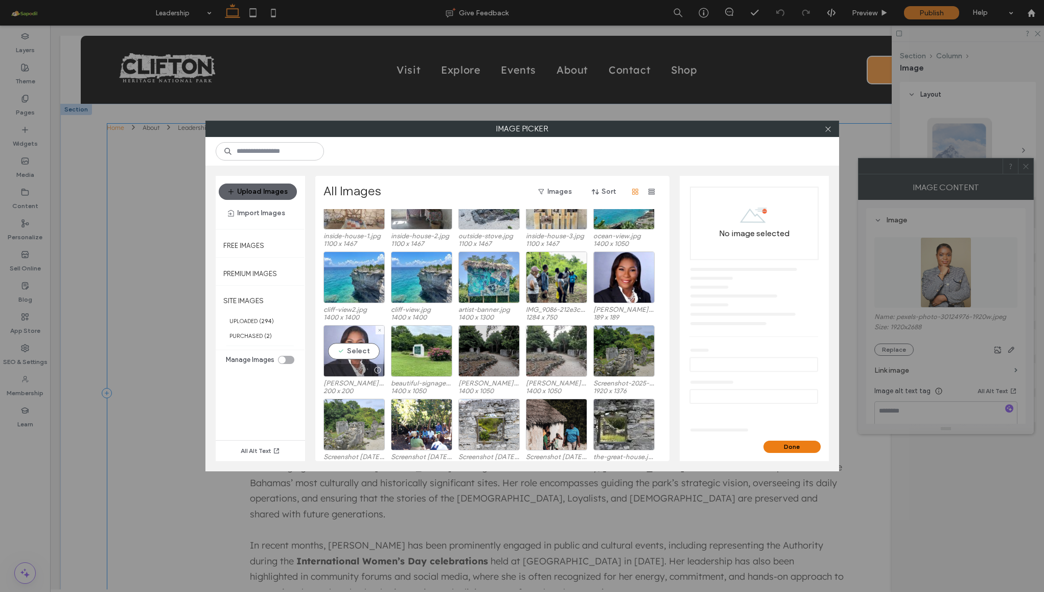
click at [357, 344] on div "Select" at bounding box center [354, 351] width 61 height 52
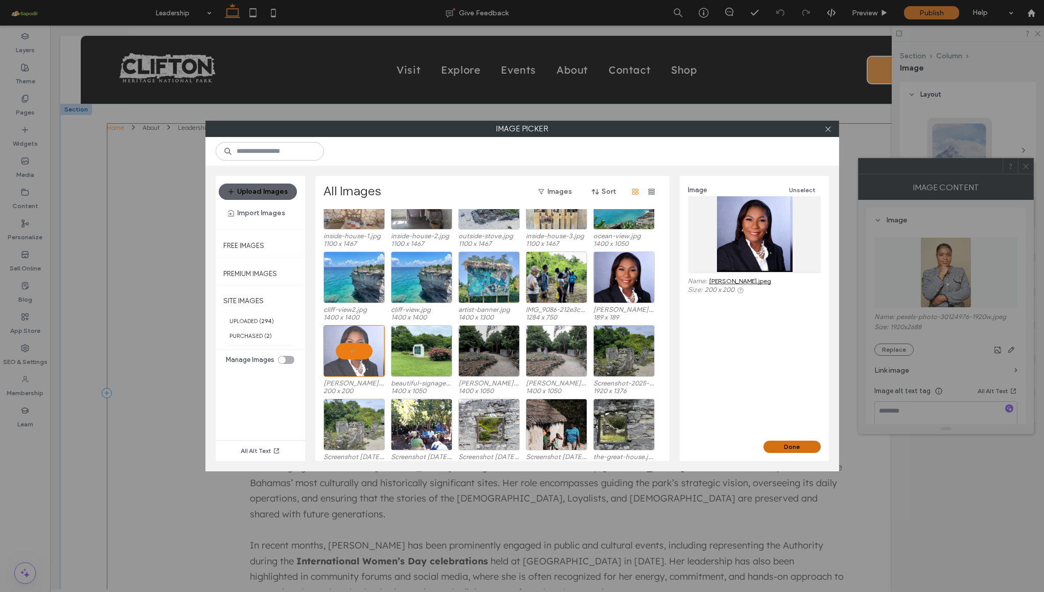
click at [780, 448] on button "Done" at bounding box center [792, 447] width 57 height 12
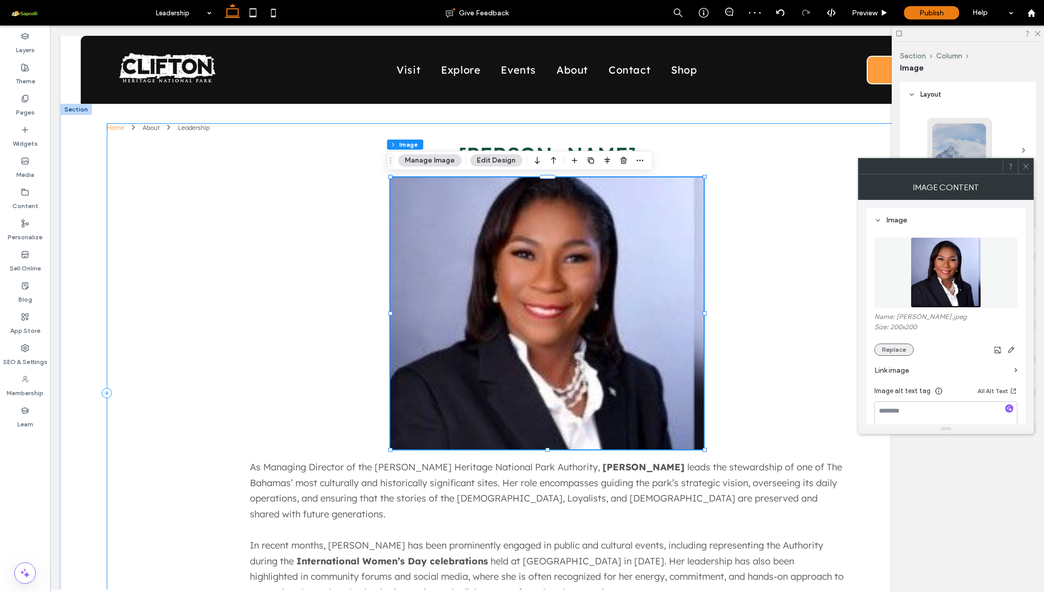
click at [892, 344] on button "Replace" at bounding box center [893, 349] width 39 height 12
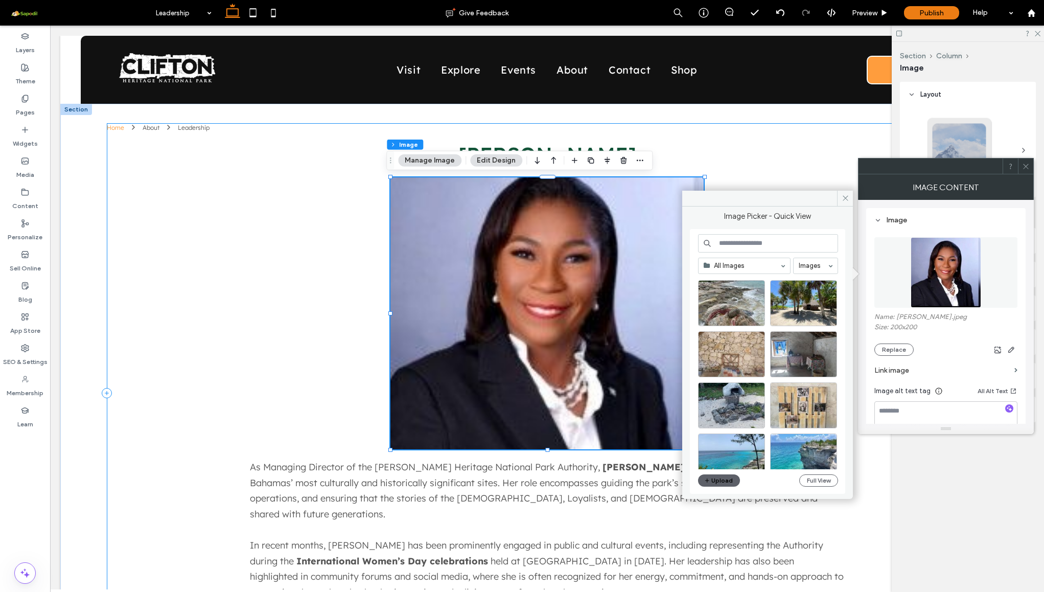
scroll to position [476, 0]
click at [757, 243] on input at bounding box center [768, 243] width 140 height 18
type input "**********"
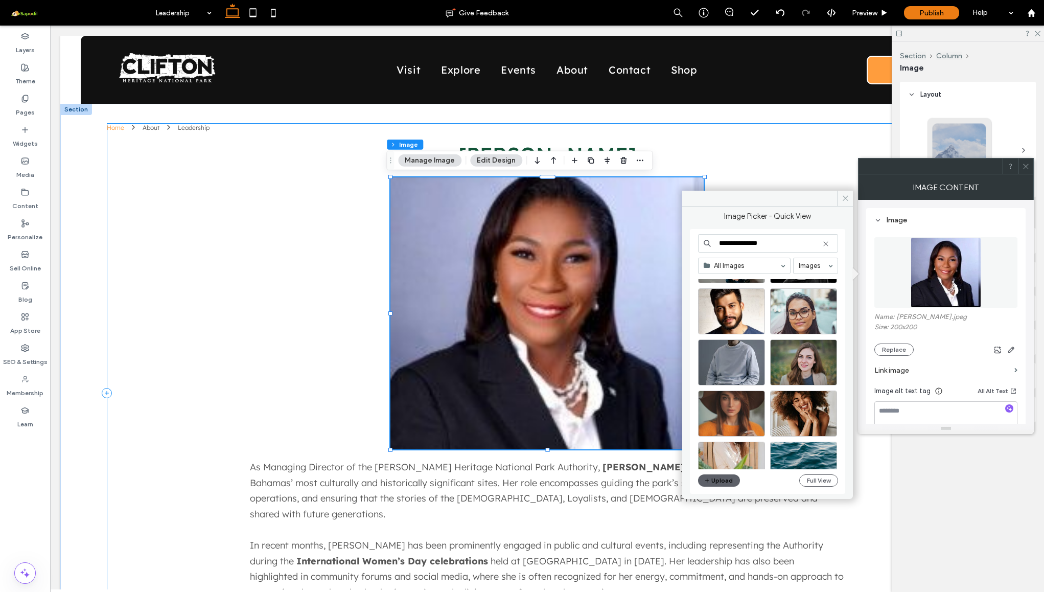
scroll to position [883, 0]
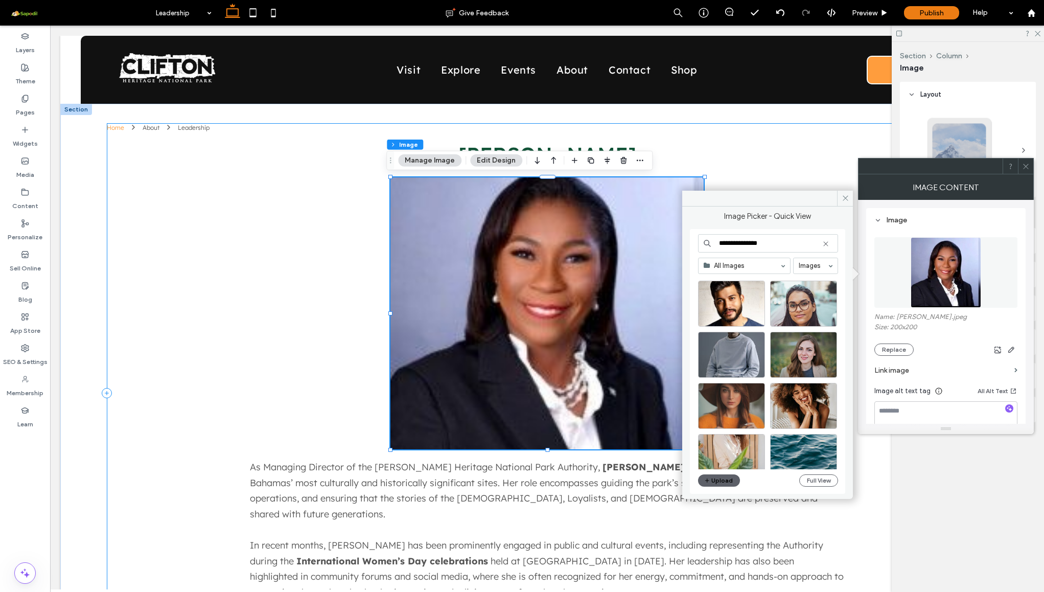
click at [827, 176] on div "Home About Leadership [PERSON_NAME] ﻿ As Managing Director of the [PERSON_NAME]…" at bounding box center [547, 393] width 881 height 540
